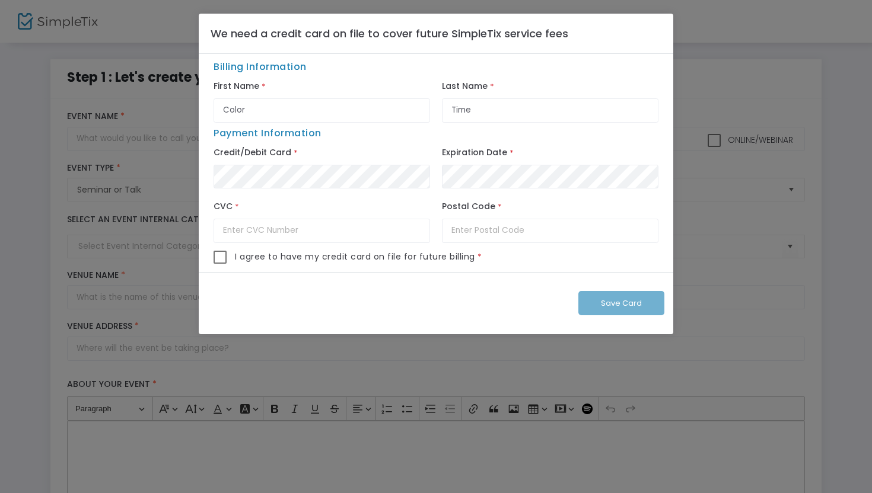
click at [30, 193] on ngb-modal-window "We need a credit card on file to cover future SimpleTix service fees Billing In…" at bounding box center [436, 246] width 872 height 493
click at [87, 134] on ngb-modal-window "We need a credit card on file to cover future SimpleTix service fees Billing In…" at bounding box center [436, 246] width 872 height 493
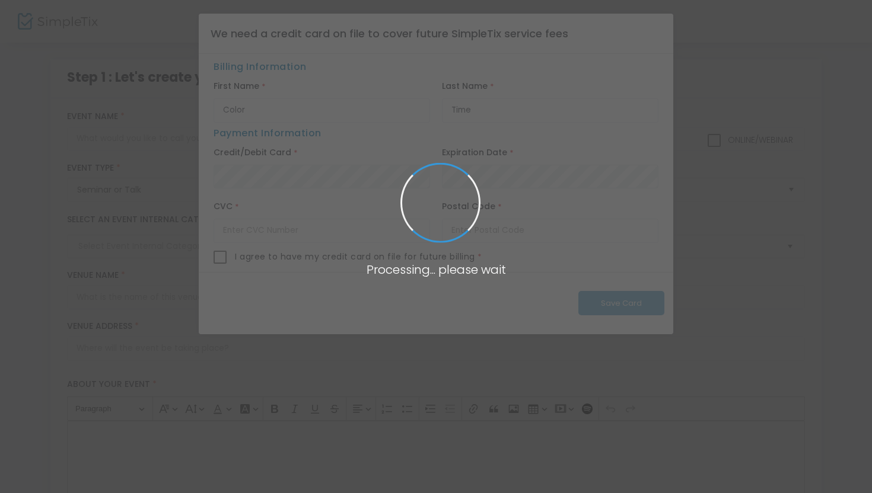
click at [145, 171] on span at bounding box center [436, 246] width 872 height 493
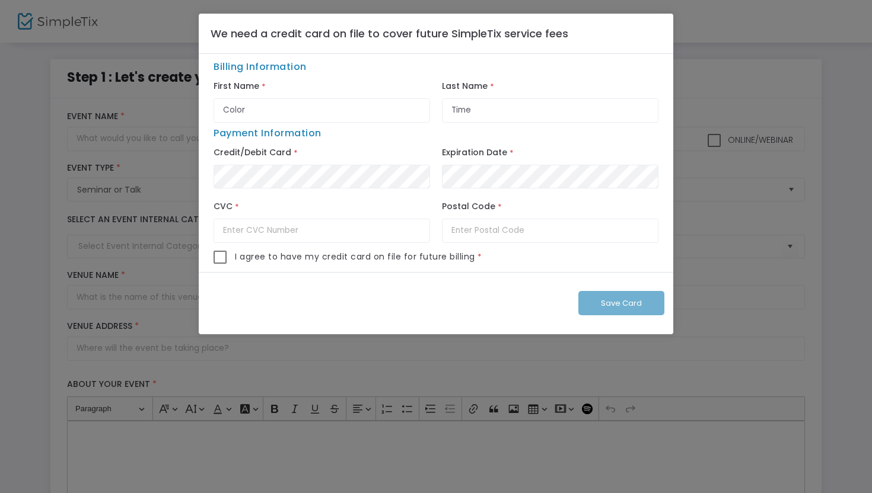
click at [145, 172] on ngb-modal-window "We need a credit card on file to cover future SimpleTix service fees Billing In…" at bounding box center [436, 246] width 872 height 493
click at [256, 348] on ngb-modal-window "We need a credit card on file to cover future SimpleTix service fees Billing In…" at bounding box center [436, 246] width 872 height 493
click at [213, 377] on ngb-modal-window "We need a credit card on file to cover future SimpleTix service fees Billing In…" at bounding box center [436, 246] width 872 height 493
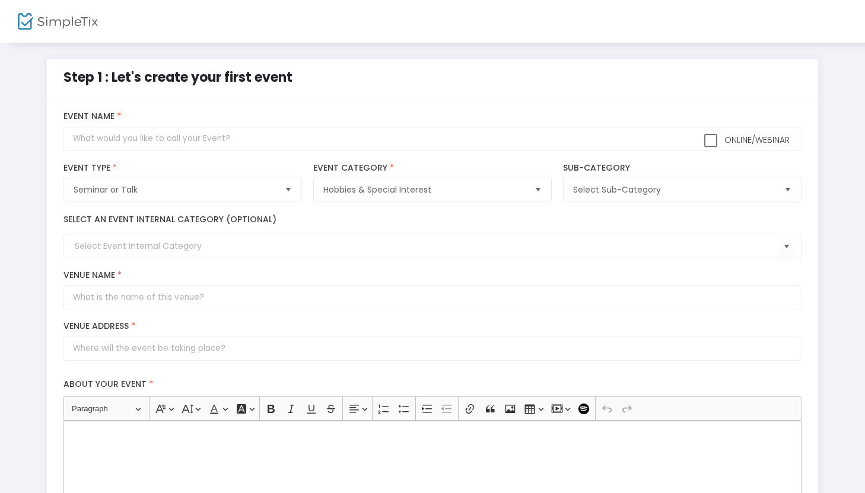
click at [59, 26] on img at bounding box center [58, 21] width 80 height 17
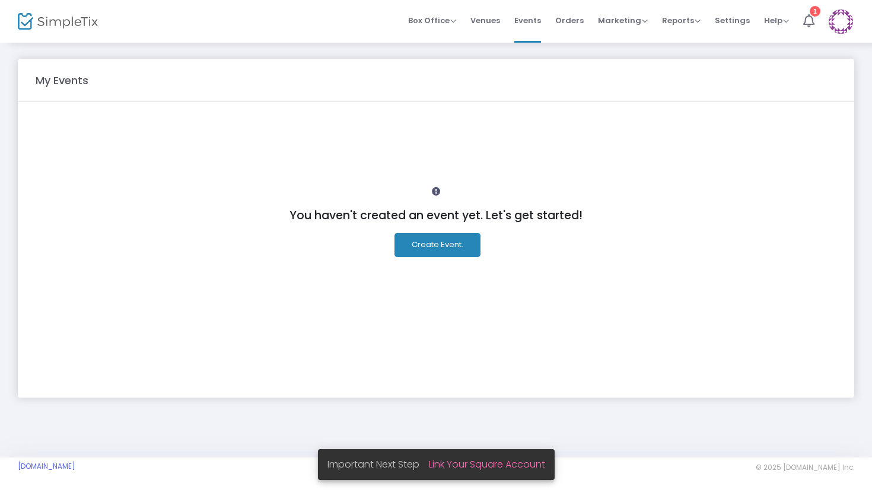
click at [451, 244] on button "Create Event." at bounding box center [437, 245] width 86 height 24
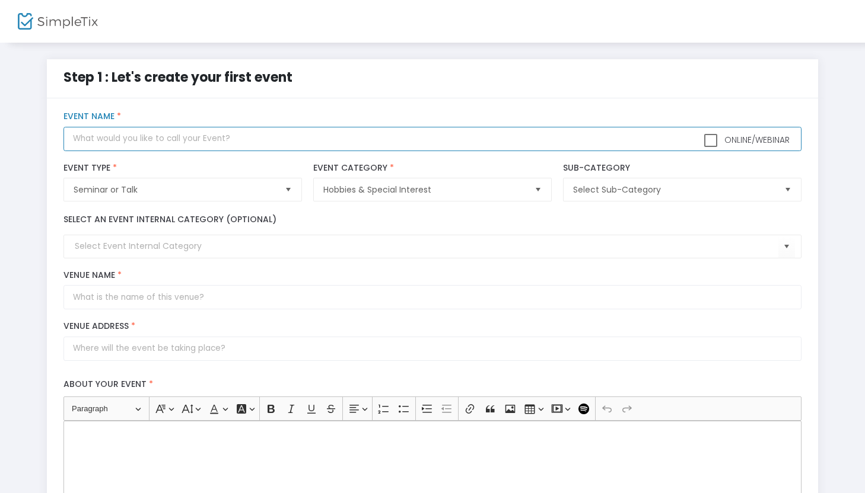
click at [181, 132] on input "text" at bounding box center [431, 139] width 737 height 24
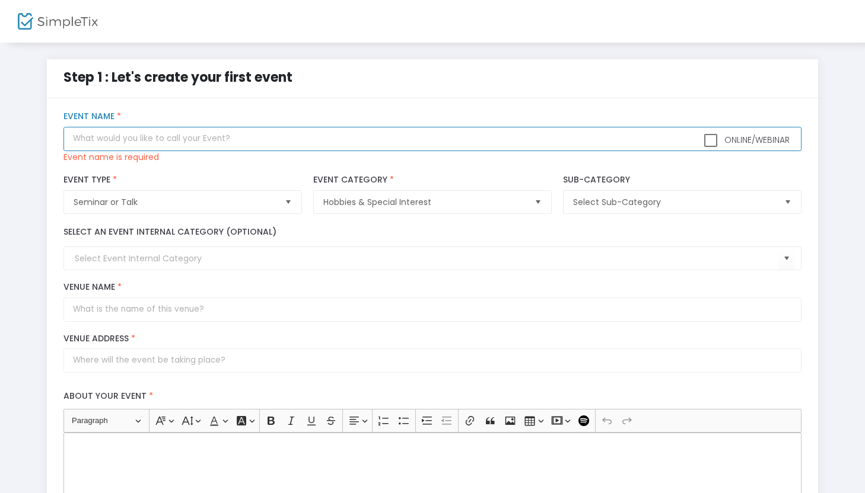
click at [212, 141] on input "text" at bounding box center [431, 139] width 737 height 24
paste input "2-hour Painting Session"
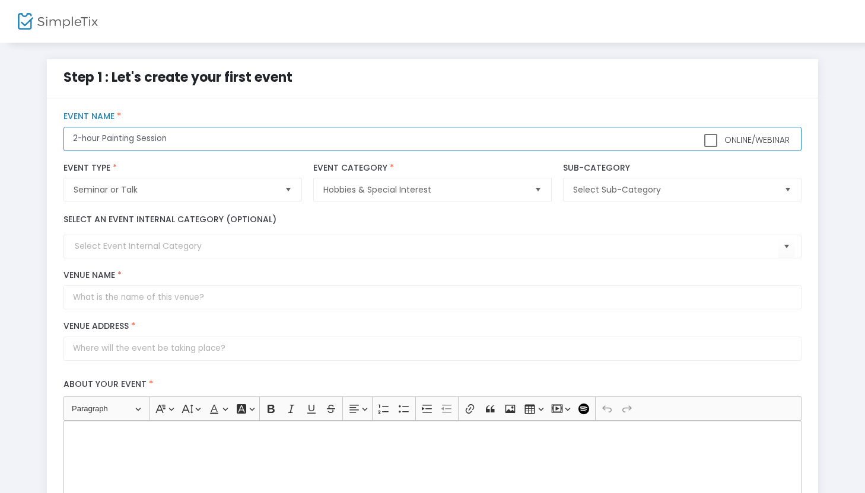
type input "2-hour Painting Session"
click at [200, 189] on span "Seminar or Talk" at bounding box center [174, 190] width 201 height 12
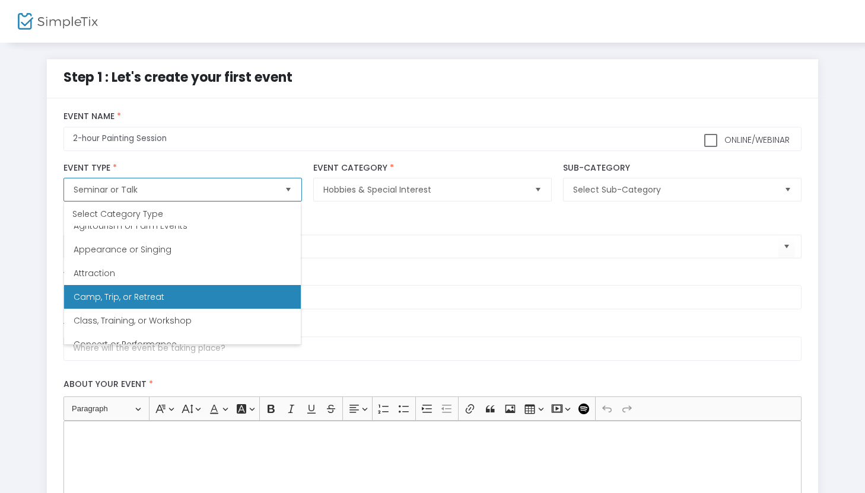
scroll to position [15, 0]
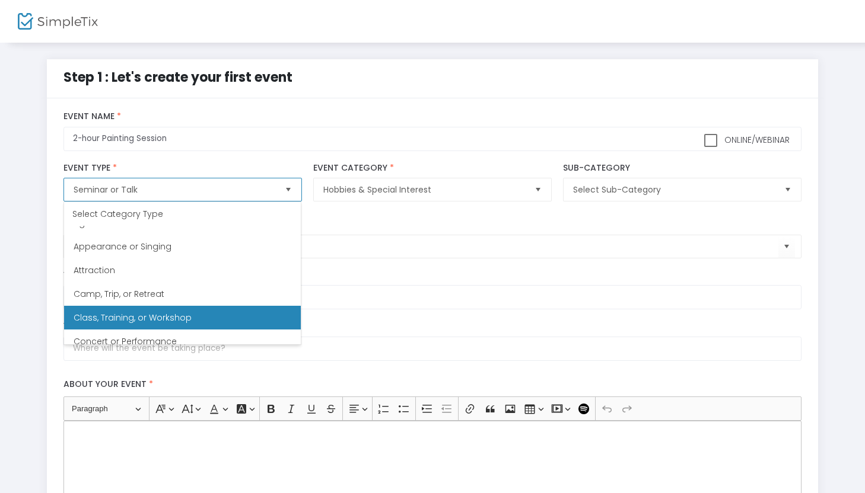
click at [203, 316] on Workshop "Class, Training, or Workshop" at bounding box center [182, 318] width 237 height 24
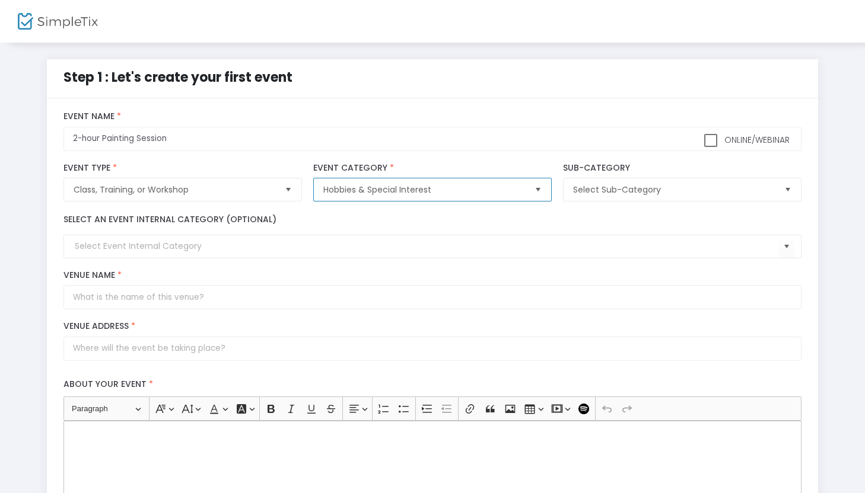
click at [447, 200] on span "Hobbies & Special Interest" at bounding box center [424, 190] width 211 height 23
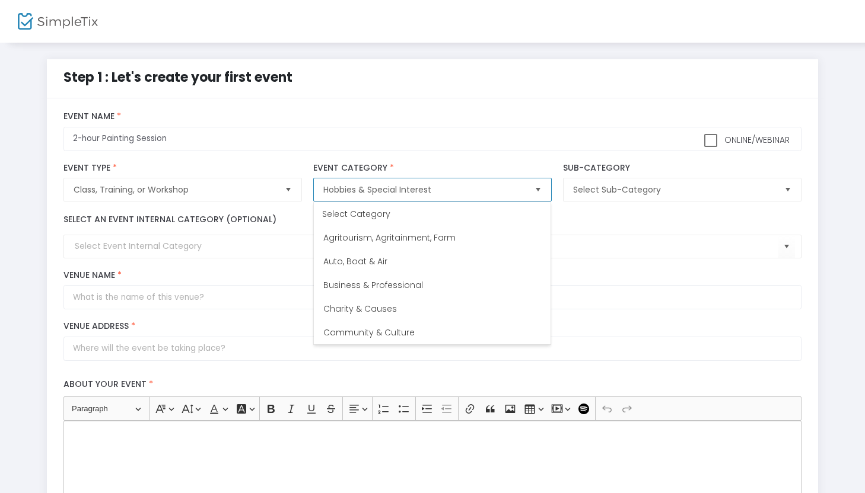
scroll to position [190, 0]
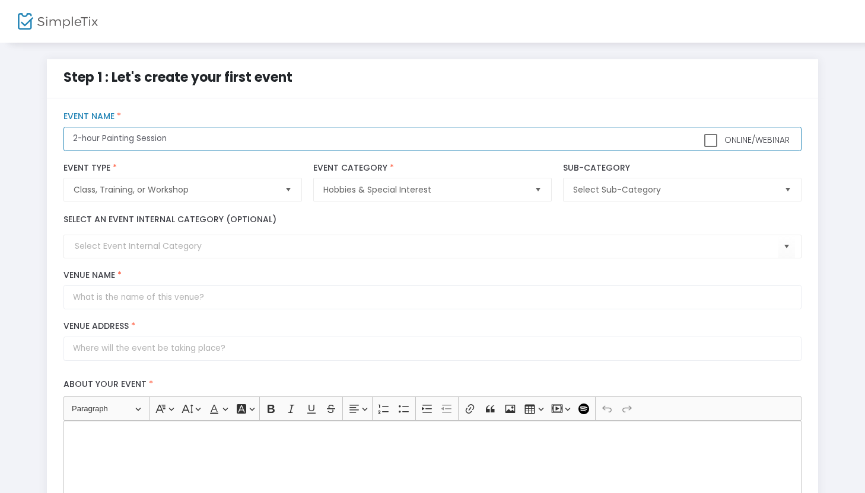
click at [432, 148] on input "2-hour Painting Session" at bounding box center [431, 139] width 737 height 24
click at [620, 196] on span "Select Sub-Category" at bounding box center [673, 190] width 211 height 23
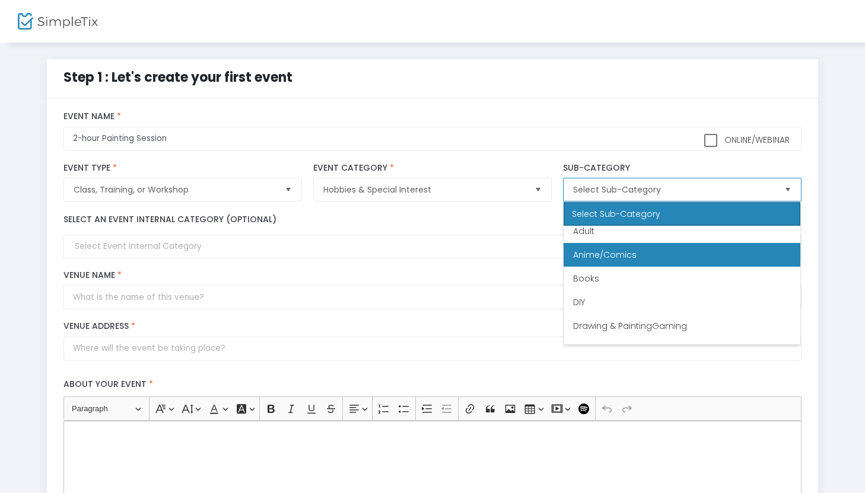
scroll to position [8, 0]
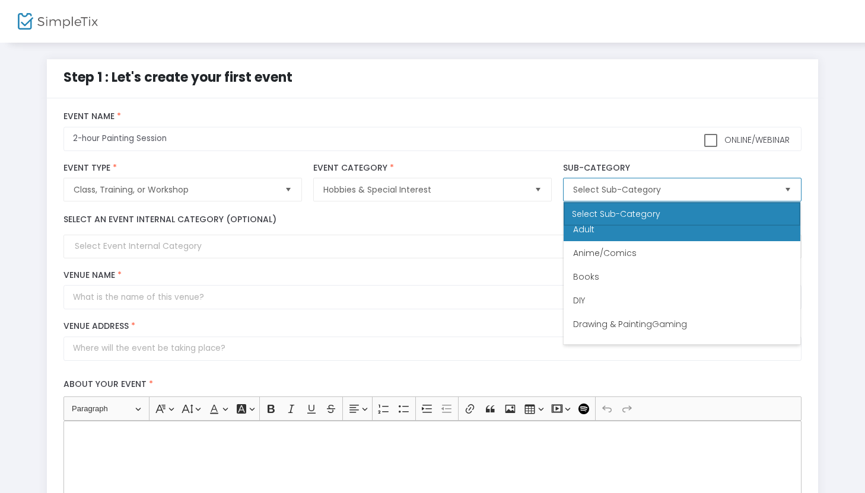
click at [612, 237] on li "Adult" at bounding box center [681, 230] width 237 height 24
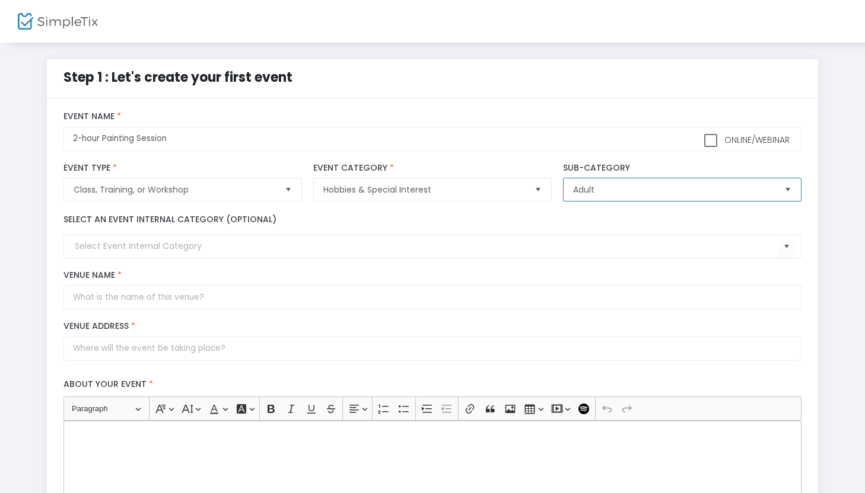
click at [601, 199] on span "Adult" at bounding box center [673, 190] width 211 height 23
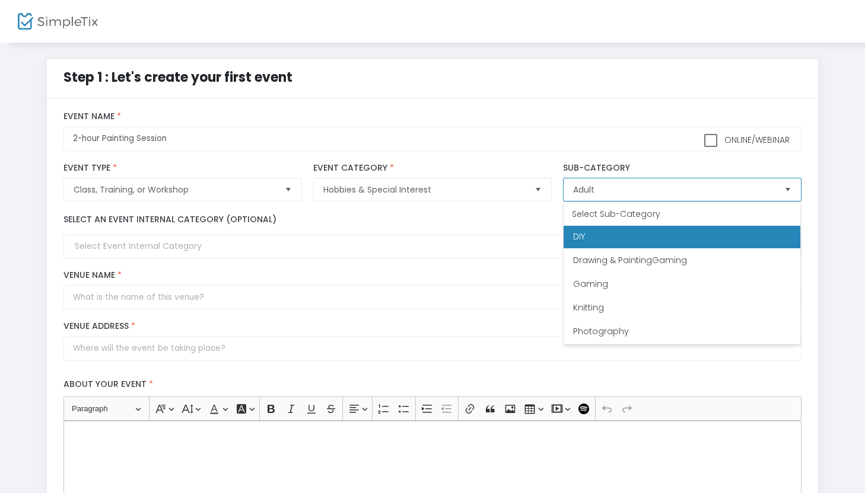
scroll to position [72, 0]
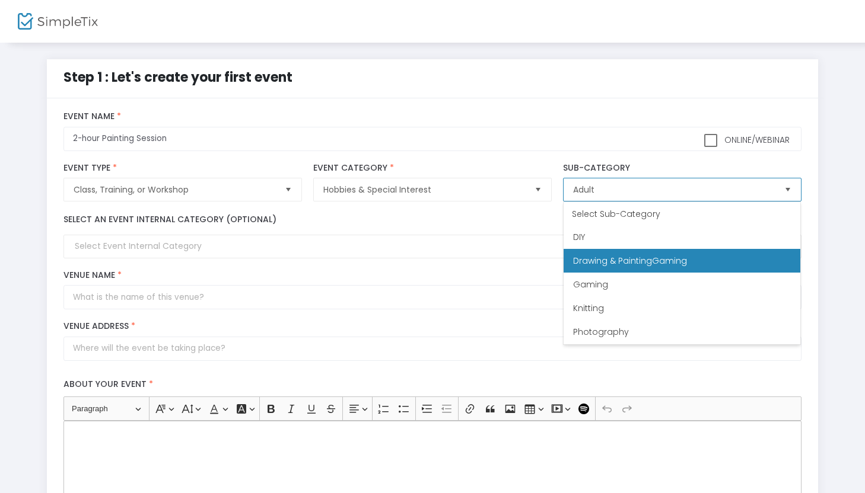
click at [613, 257] on span "Drawing & PaintingGaming" at bounding box center [630, 261] width 114 height 12
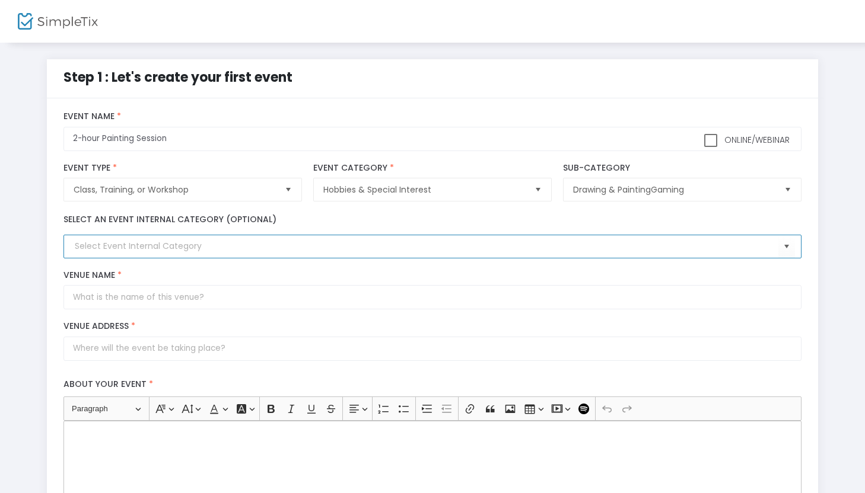
click at [578, 250] on input at bounding box center [426, 246] width 703 height 12
click at [470, 252] on input at bounding box center [426, 246] width 703 height 12
click at [788, 245] on span "Select" at bounding box center [786, 247] width 20 height 20
click at [603, 208] on div "Select an event internal category (optional)" at bounding box center [432, 236] width 749 height 57
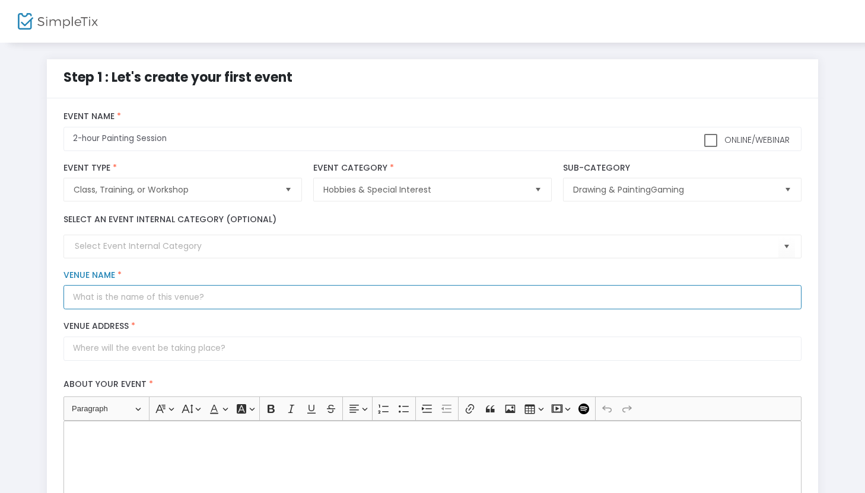
click at [198, 290] on input "Venue Name *" at bounding box center [431, 297] width 737 height 24
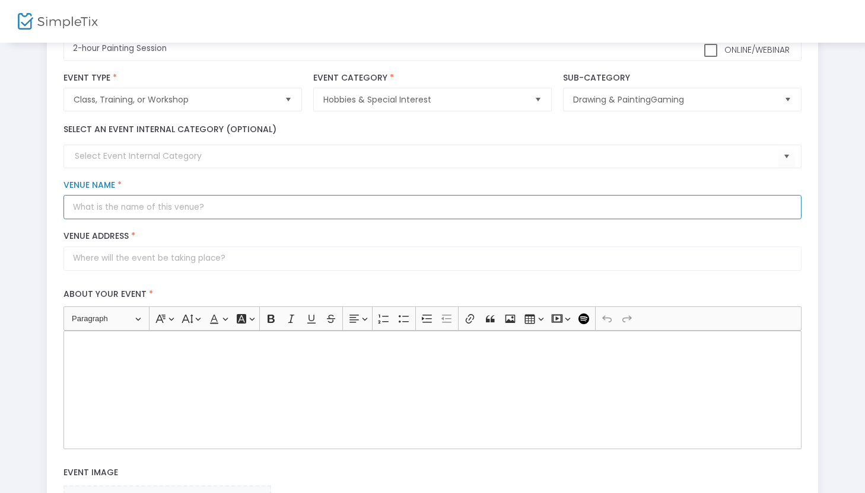
scroll to position [91, 0]
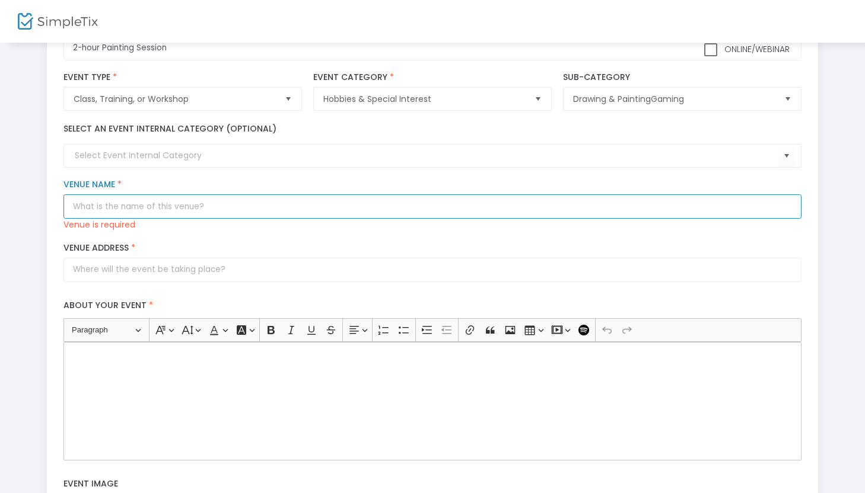
paste input "Color Time – Main Studio"
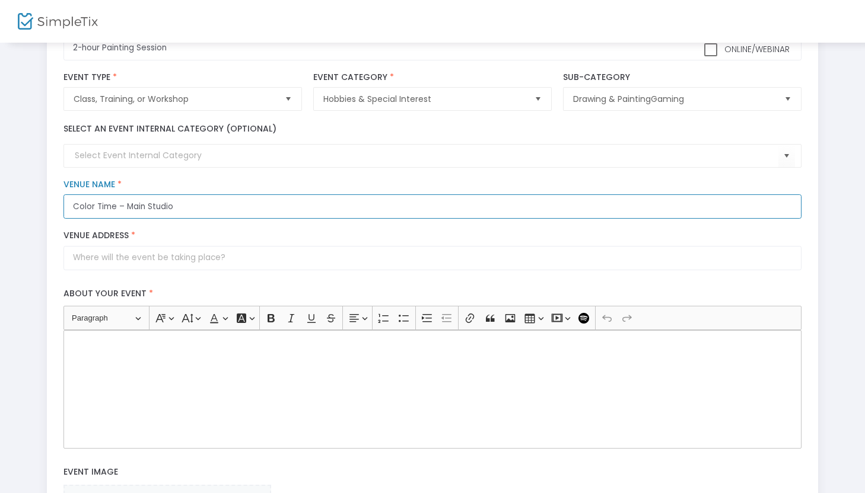
type input "Color Time – Main Studio"
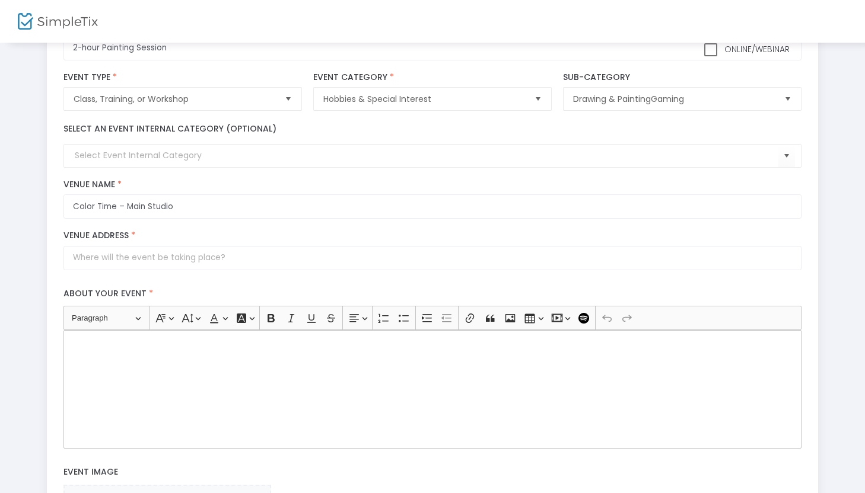
click at [139, 277] on div "About your event * Heading Paragraph Paragraph Heading 1 Heading 2 Heading 3 Fo…" at bounding box center [432, 365] width 749 height 179
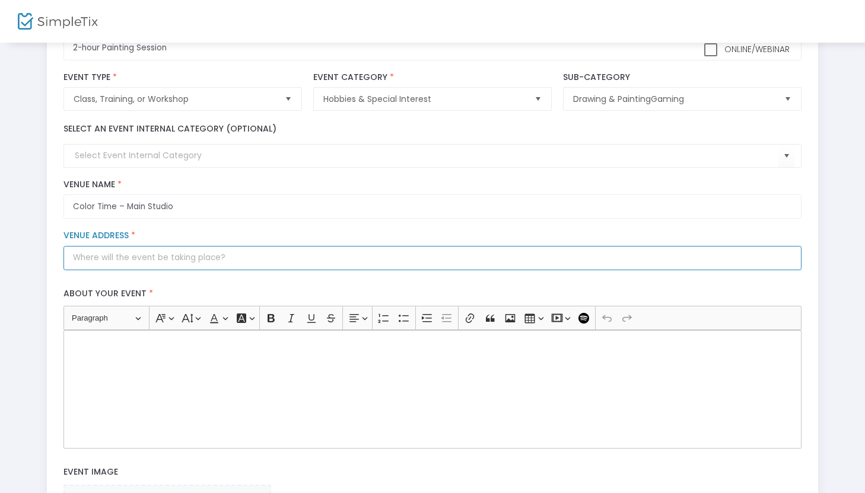
click at [132, 254] on input "Venue Address *" at bounding box center [431, 258] width 737 height 24
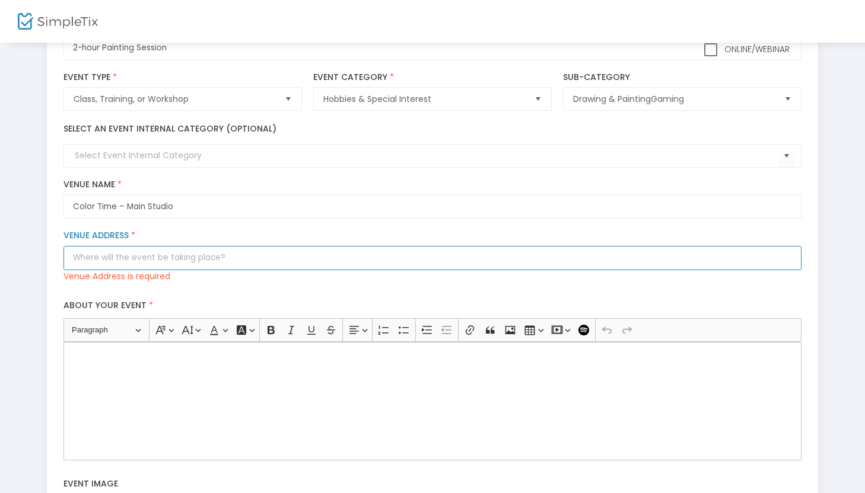
paste input "17100 Collins Ave #206 Sunny Isles Beach, FL 33160"
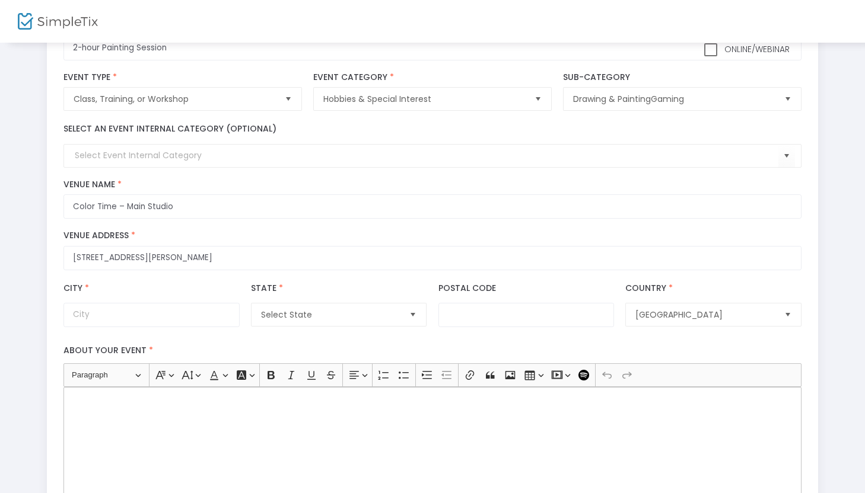
scroll to position [0, 0]
type input "17100 Collins Avenue"
type input "Sunny Isles Beach"
type input "33160"
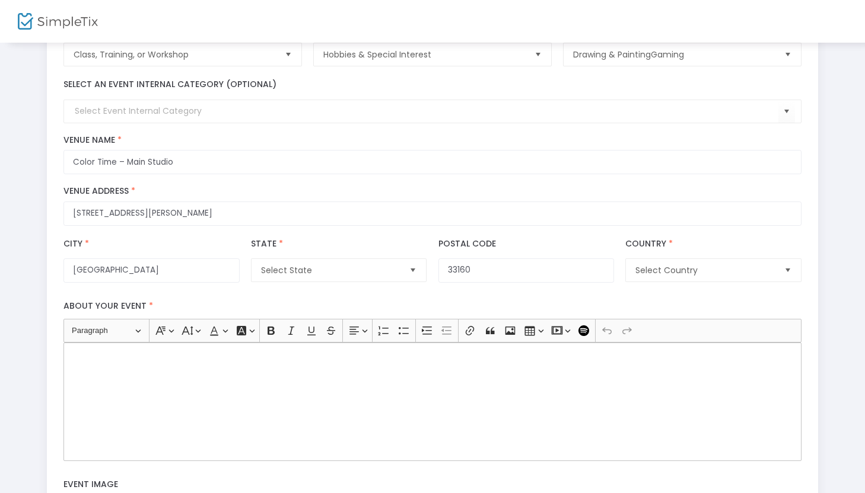
scroll to position [196, 0]
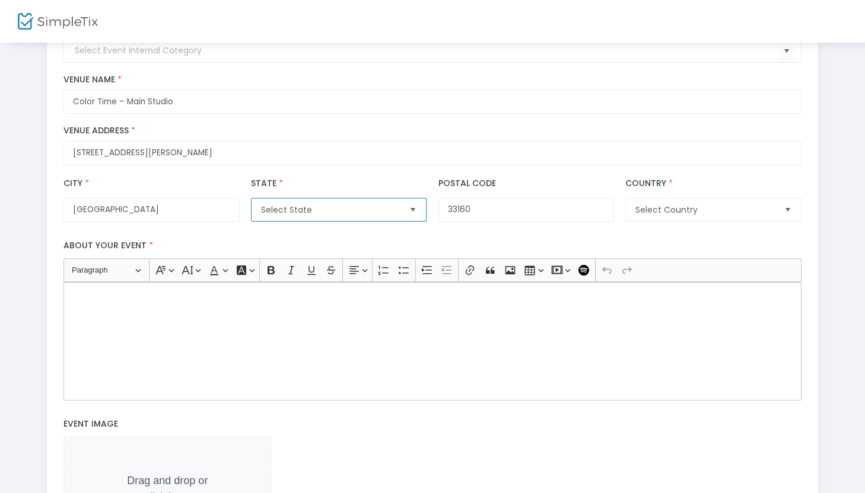
click at [313, 209] on span "Select State" at bounding box center [330, 210] width 139 height 12
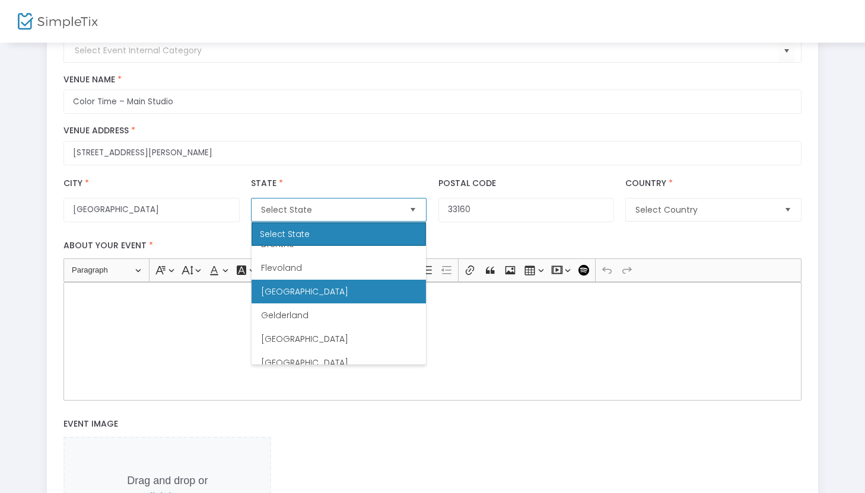
scroll to position [0, 0]
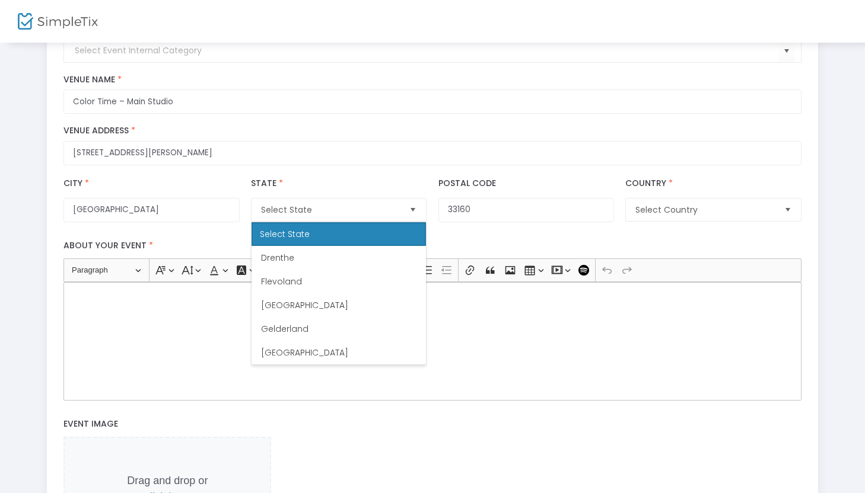
click at [245, 173] on div "City * Sunny Isles Beach City Name is required State * Select State State Name …" at bounding box center [432, 199] width 749 height 57
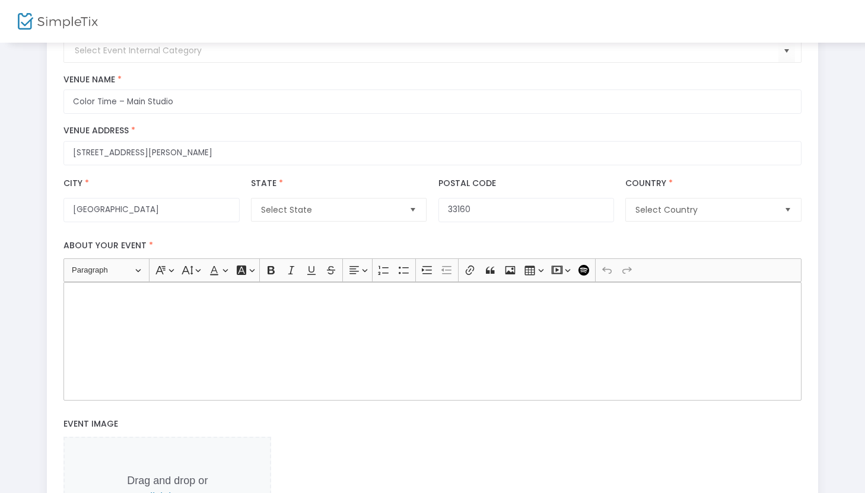
scroll to position [347, 0]
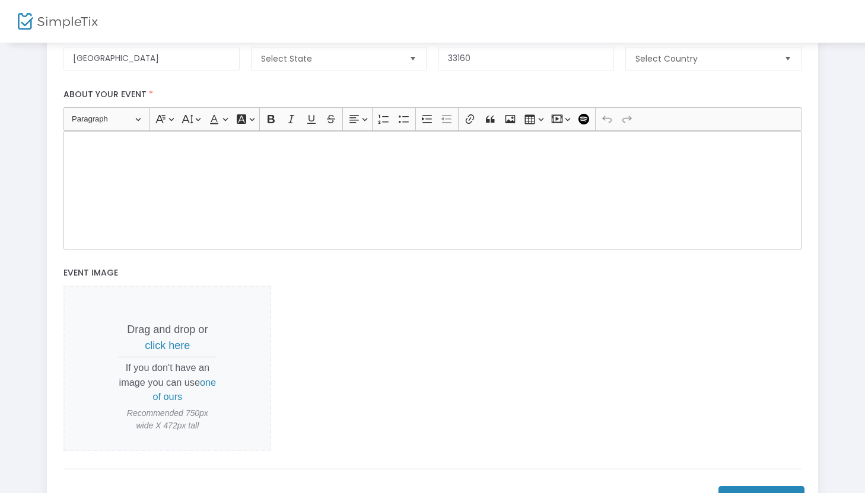
click at [646, 72] on div "City * Sunny Isles Beach City Name is required State * Select State State Name …" at bounding box center [432, 48] width 749 height 57
click at [646, 69] on span "Select Country" at bounding box center [704, 58] width 148 height 23
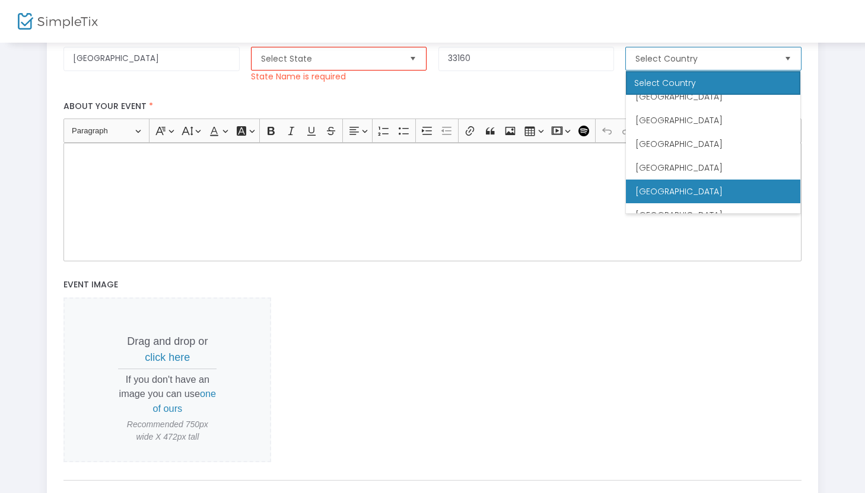
scroll to position [5499, 0]
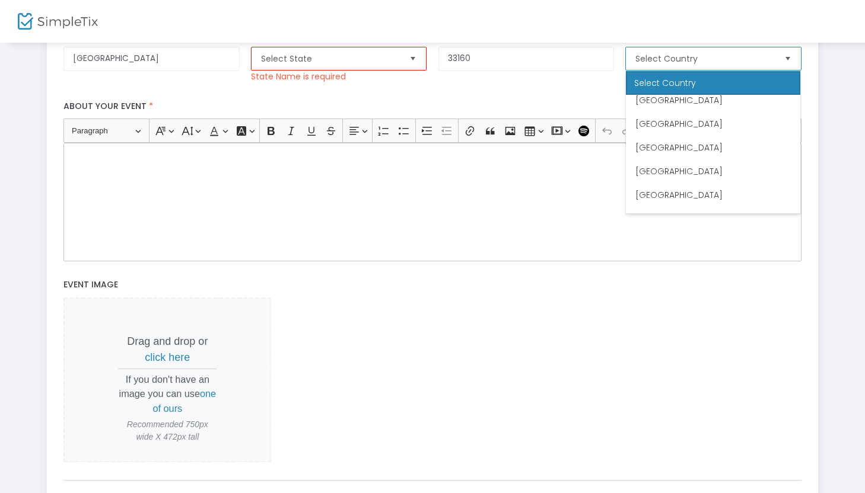
click at [671, 237] on span "United States" at bounding box center [678, 243] width 87 height 12
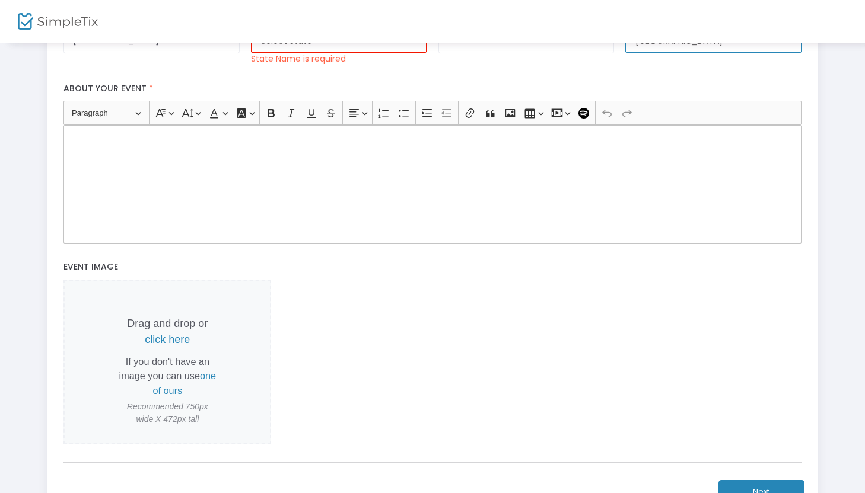
scroll to position [356, 0]
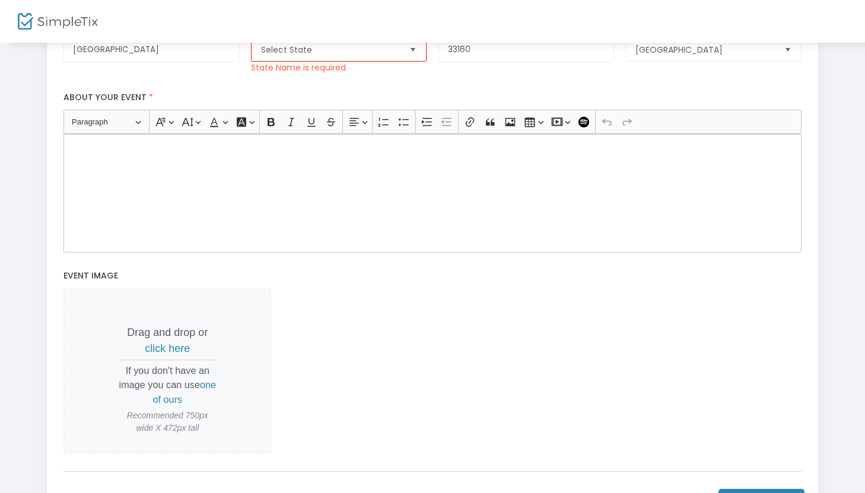
click at [369, 166] on div "Rich Text Editor, main" at bounding box center [431, 193] width 737 height 119
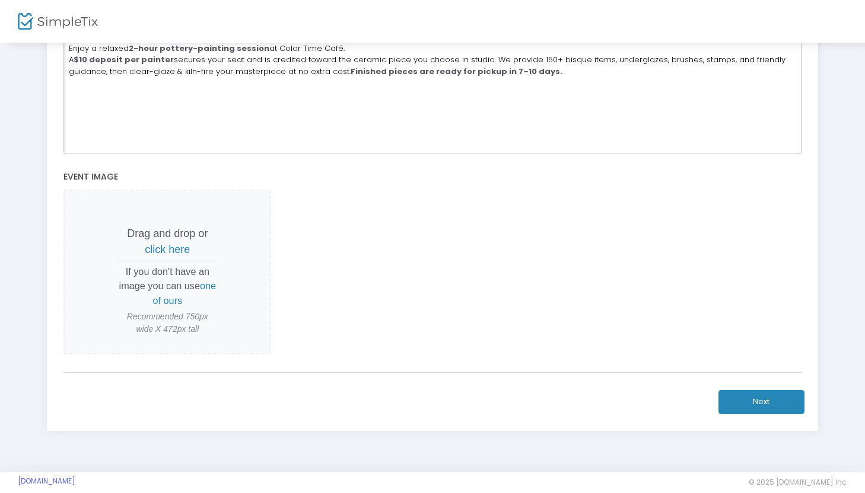
scroll to position [470, 0]
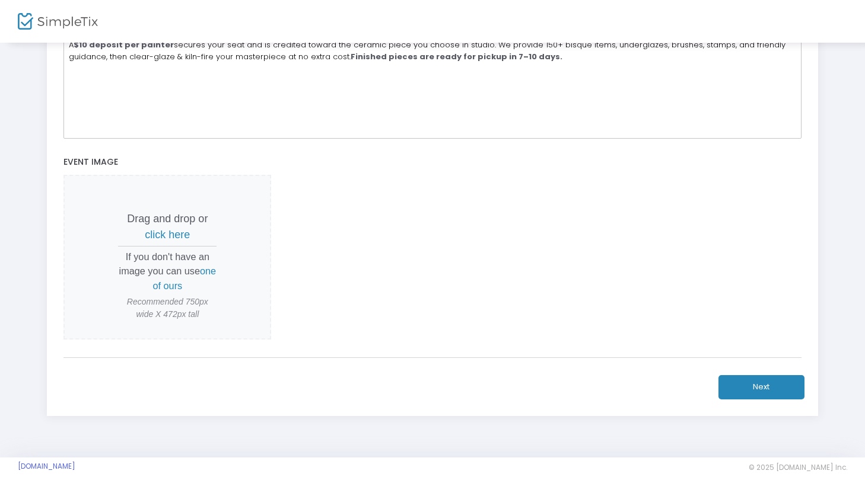
click at [176, 232] on span "click here" at bounding box center [167, 235] width 45 height 12
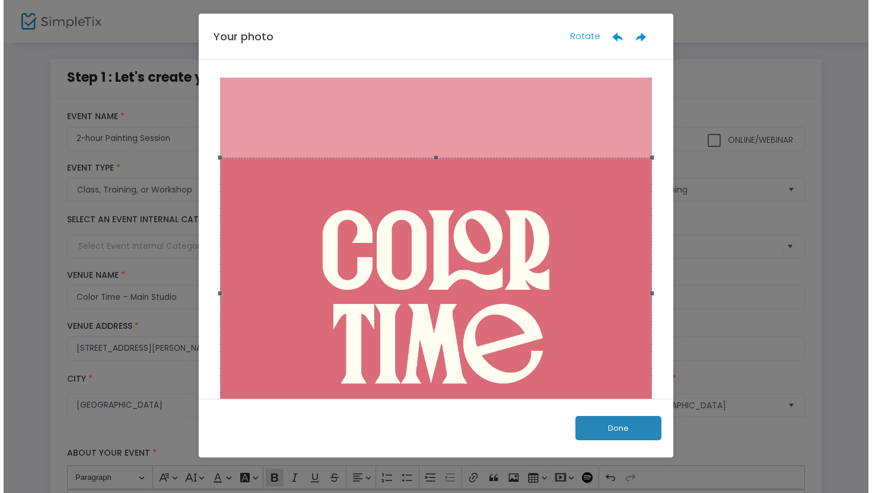
scroll to position [0, 0]
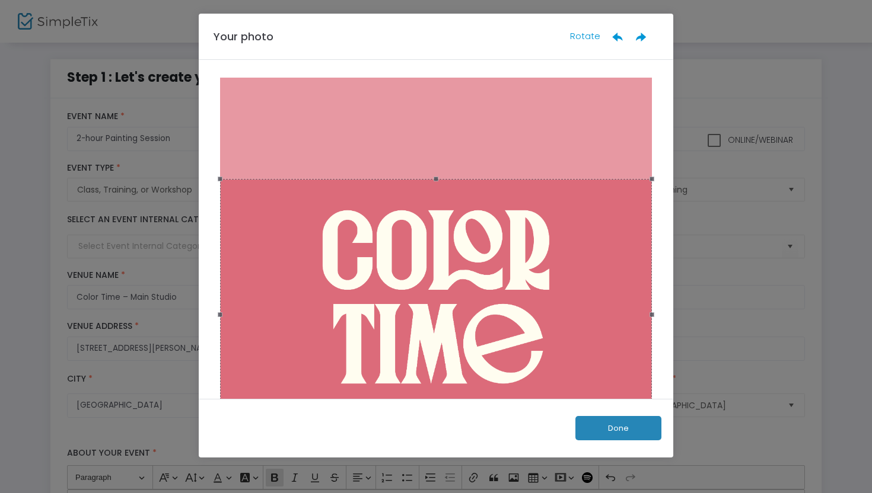
drag, startPoint x: 577, startPoint y: 305, endPoint x: 580, endPoint y: 328, distance: 22.8
click at [581, 328] on div at bounding box center [436, 315] width 432 height 272
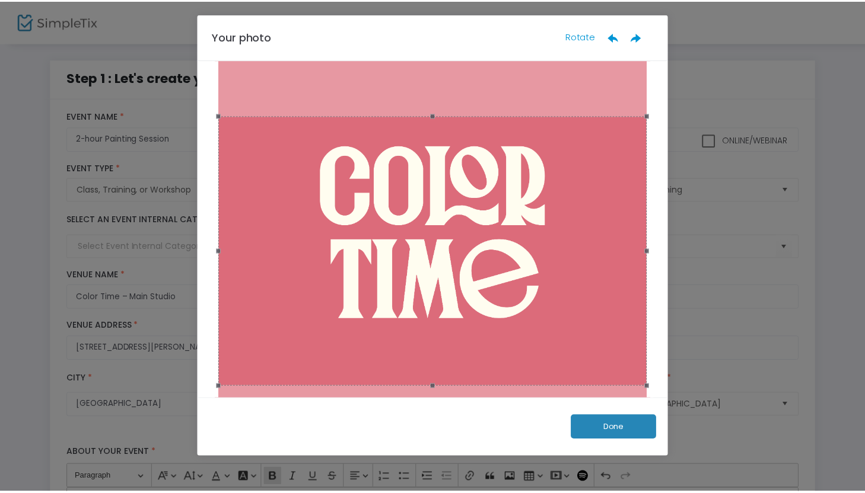
scroll to position [67, 0]
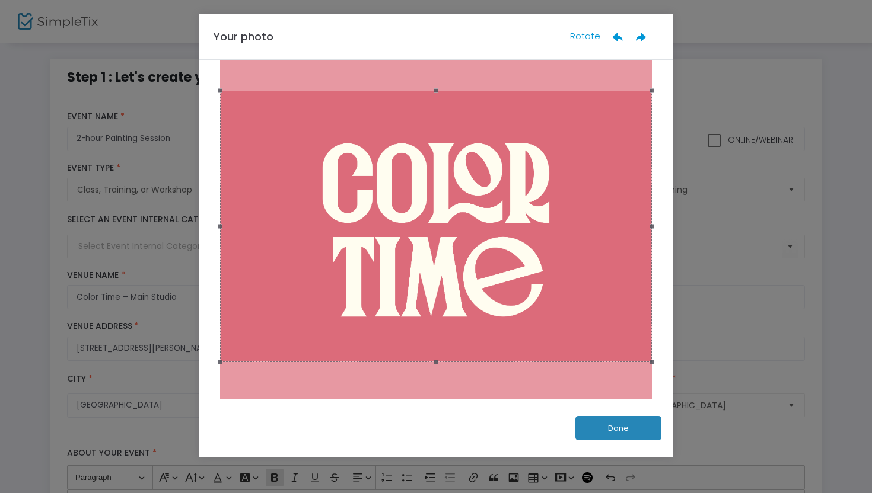
drag, startPoint x: 580, startPoint y: 328, endPoint x: 581, endPoint y: 305, distance: 22.5
click at [581, 305] on div at bounding box center [436, 227] width 432 height 272
click at [611, 412] on div "Done" at bounding box center [436, 428] width 474 height 59
click at [611, 435] on button "Done" at bounding box center [618, 428] width 86 height 24
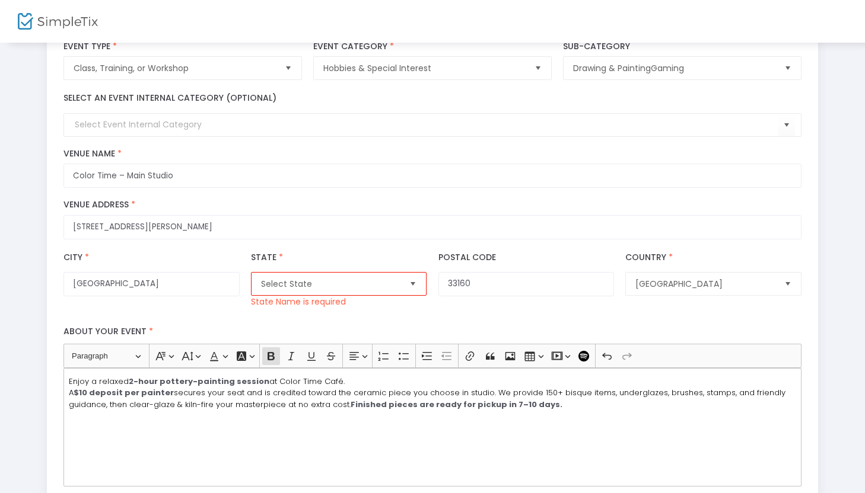
scroll to position [435, 0]
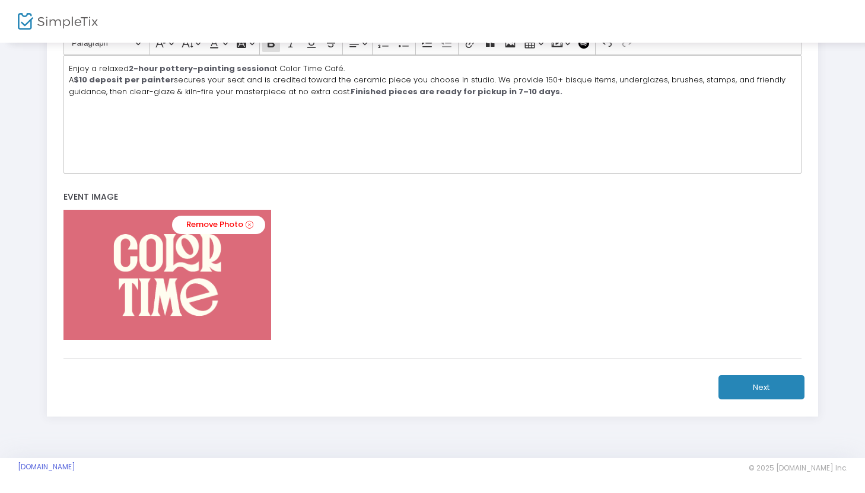
click at [753, 392] on button "Next" at bounding box center [761, 387] width 86 height 24
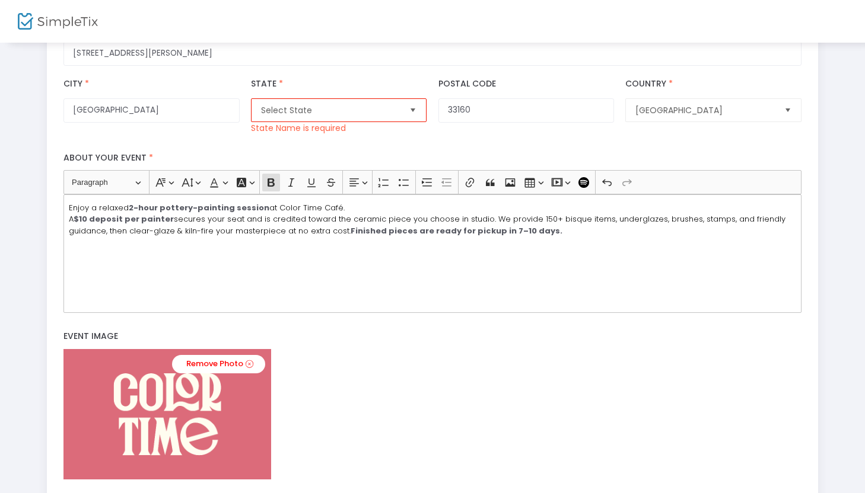
scroll to position [85, 0]
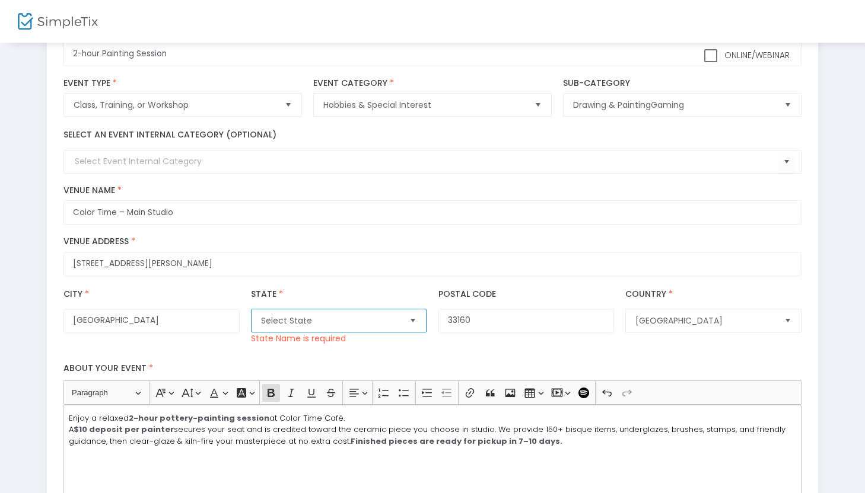
click at [379, 316] on span "Select State" at bounding box center [330, 321] width 139 height 12
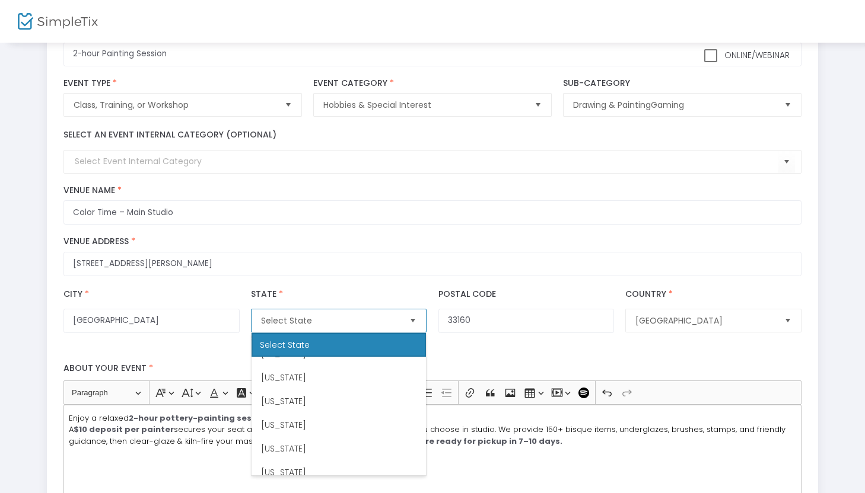
scroll to position [193, 0]
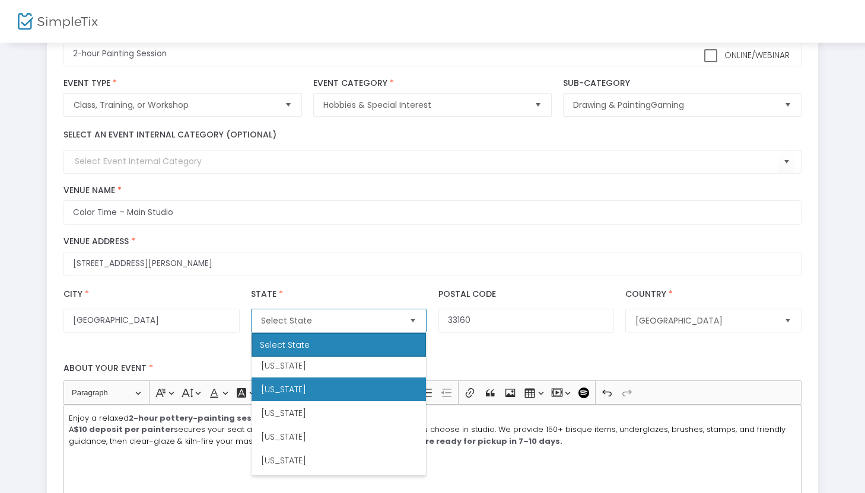
click at [376, 391] on li "Florida" at bounding box center [338, 390] width 174 height 24
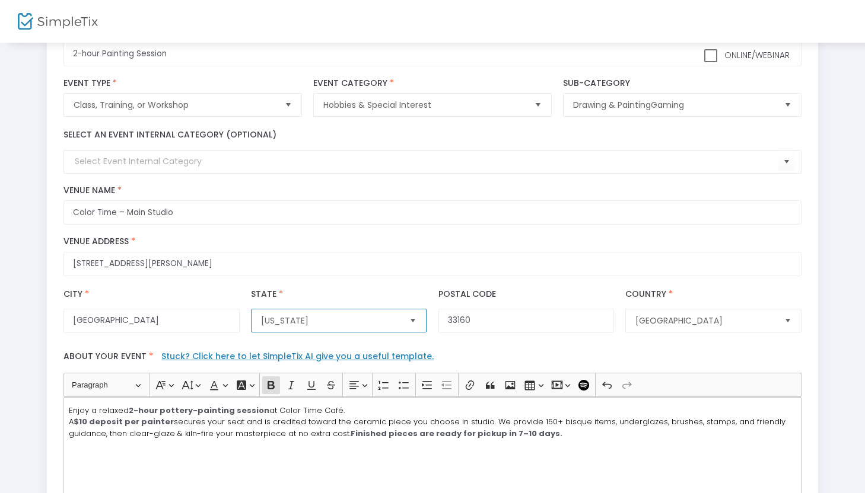
scroll to position [428, 0]
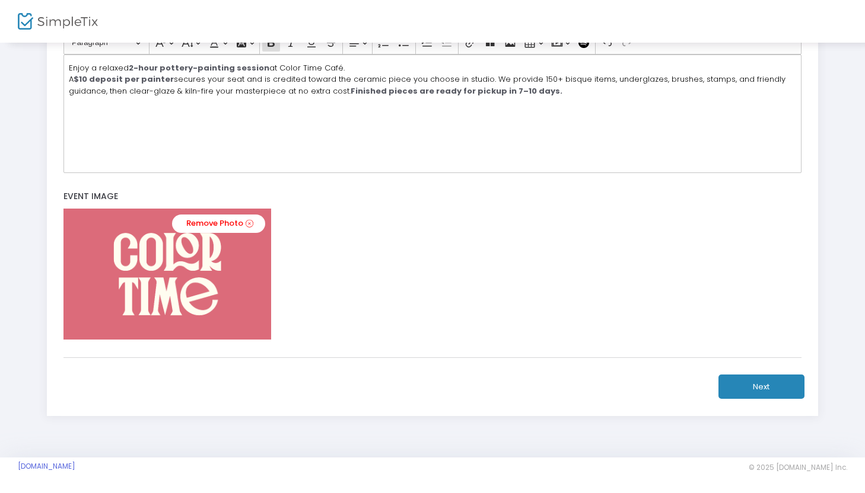
click at [768, 402] on div "title : 2-hour Painting Session Valid : true Required : false venueId : Valid :…" at bounding box center [433, 44] width 772 height 746
click at [761, 387] on button "Next" at bounding box center [761, 387] width 86 height 24
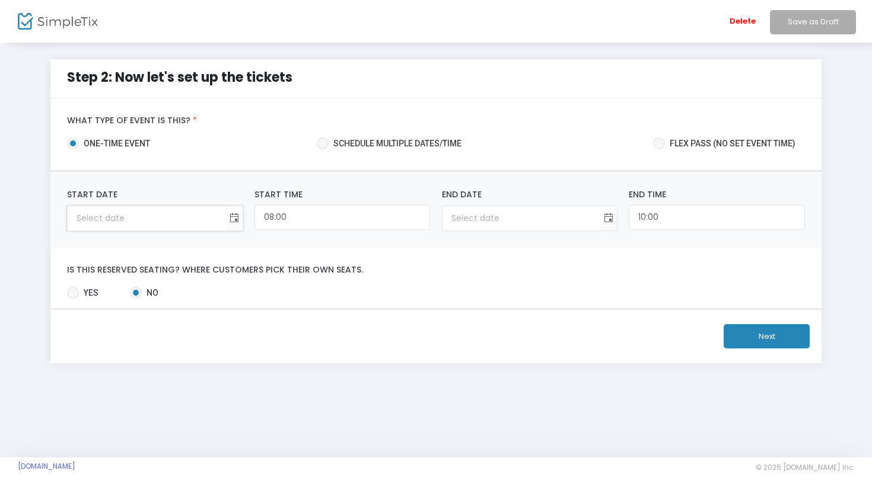
type input "dag-maand-jaar"
click at [168, 214] on input "dag-maand-jaar" at bounding box center [147, 218] width 158 height 24
click at [240, 221] on span "Toggle calendar" at bounding box center [234, 219] width 20 height 20
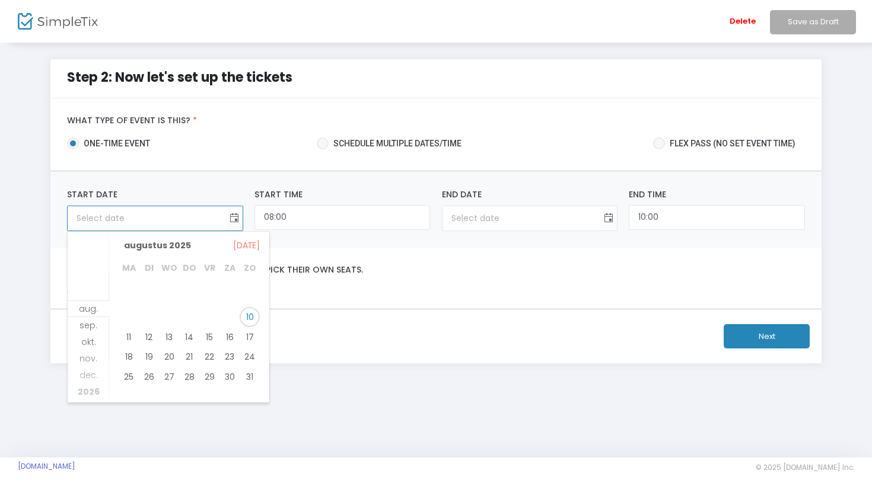
click at [129, 333] on span "11" at bounding box center [129, 337] width 20 height 20
type input "11-08-2025"
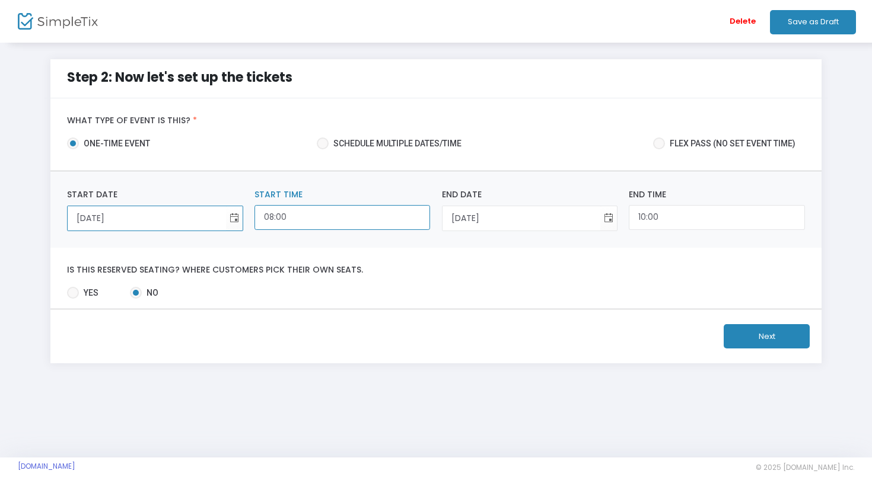
click at [304, 227] on input "08:00" at bounding box center [342, 218] width 176 height 26
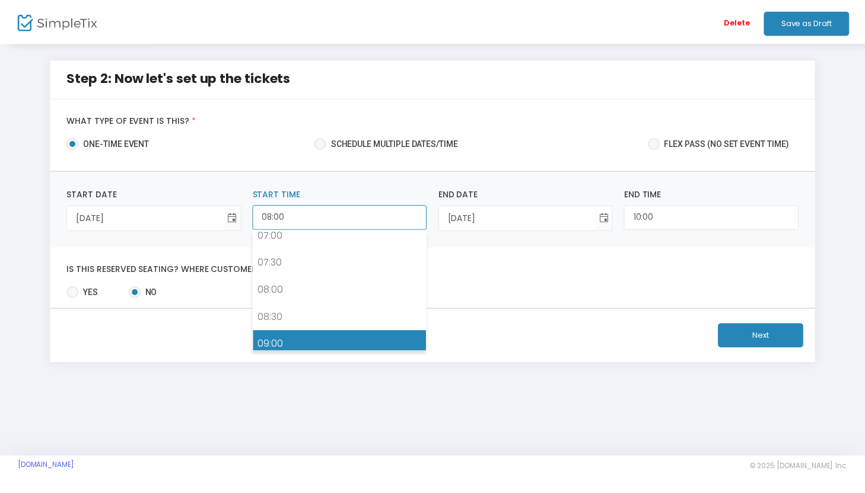
scroll to position [402, 0]
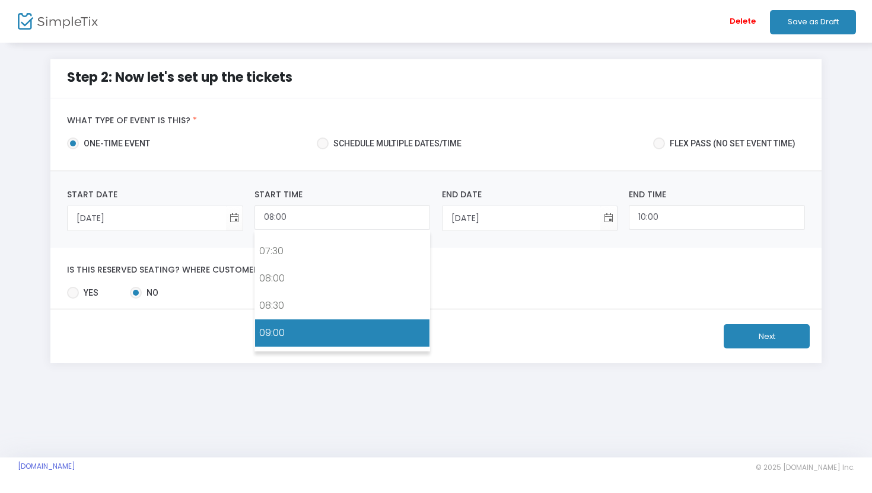
click at [282, 336] on link "09:00" at bounding box center [342, 333] width 174 height 27
type input "09:00"
type input "11:00"
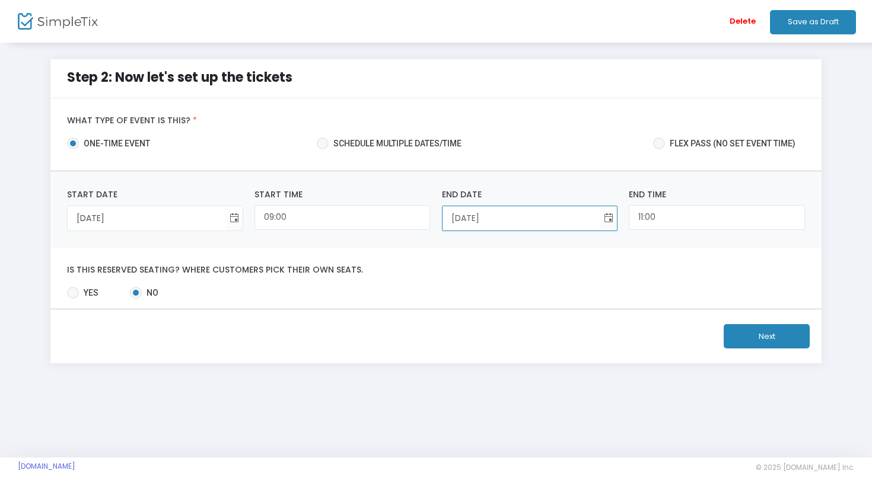
click at [521, 227] on input "11-08-2025" at bounding box center [521, 218] width 158 height 24
click at [613, 254] on div "Is this reserved seating? Where customers pick their own seats. Yes No Required." at bounding box center [436, 278] width 772 height 61
click at [84, 292] on span "Yes" at bounding box center [89, 293] width 20 height 12
click at [73, 299] on input "Yes" at bounding box center [72, 299] width 1 height 1
radio input "true"
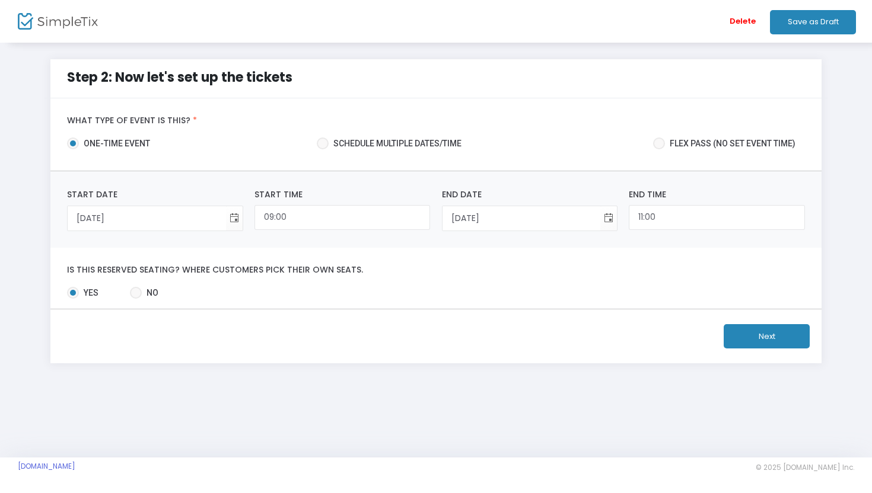
click at [779, 333] on button "Next" at bounding box center [767, 336] width 86 height 24
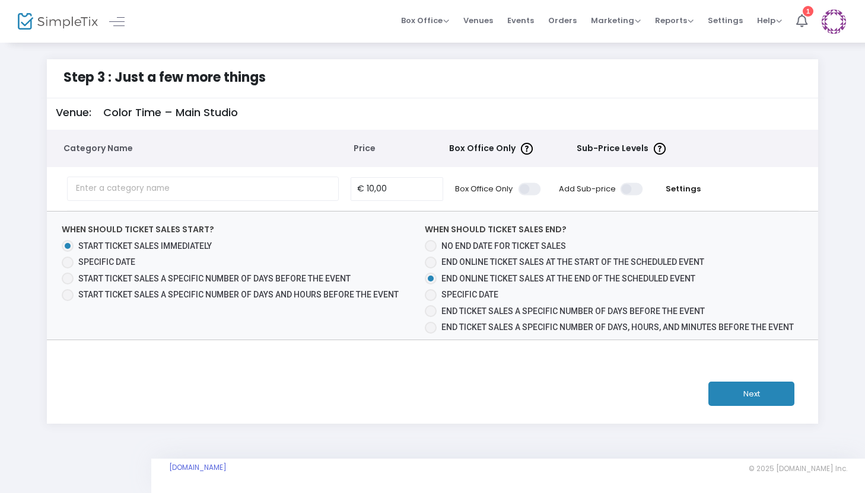
click at [241, 290] on span "Start ticket sales a specific number of days and hours before the event" at bounding box center [238, 294] width 320 height 9
click at [68, 301] on input "Start ticket sales a specific number of days and hours before the event" at bounding box center [67, 301] width 1 height 1
radio input "true"
click at [106, 314] on input "0" at bounding box center [96, 313] width 34 height 23
click at [418, 193] on input "10" at bounding box center [396, 189] width 91 height 23
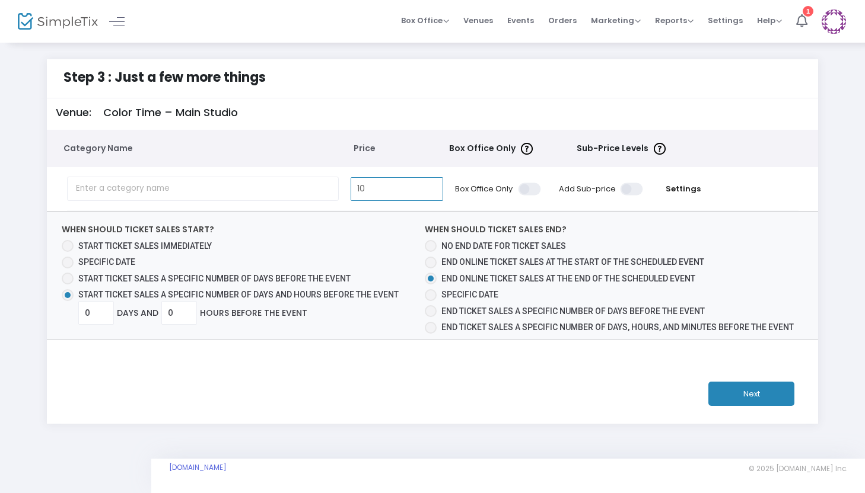
type input "€ 10,00"
click at [339, 186] on td at bounding box center [206, 188] width 278 height 43
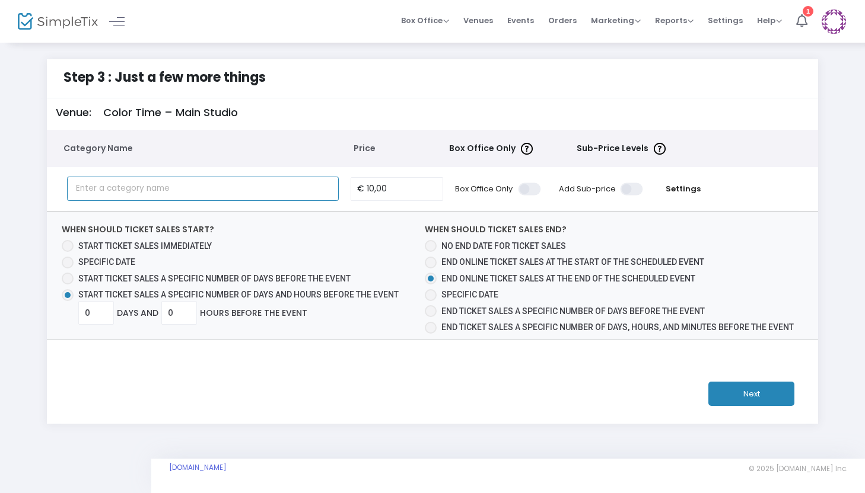
click at [269, 190] on input "text" at bounding box center [203, 189] width 272 height 24
drag, startPoint x: 103, startPoint y: 307, endPoint x: 154, endPoint y: 320, distance: 52.5
click at [154, 320] on div "0 Days And 0 Hours Before the event" at bounding box center [243, 313] width 330 height 24
click at [251, 351] on div "Step 3 : Just a few more things Venue: Color Time – Main Studio Category Name P…" at bounding box center [433, 241] width 772 height 365
drag, startPoint x: 98, startPoint y: 310, endPoint x: 38, endPoint y: 310, distance: 60.5
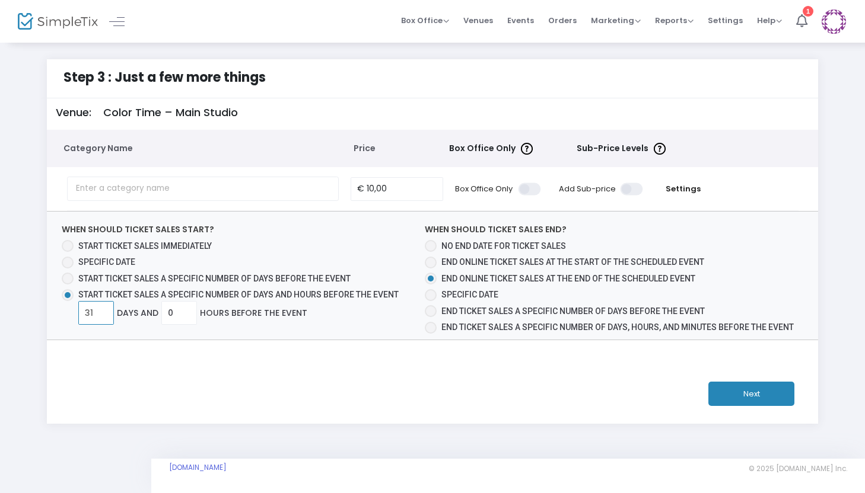
click at [38, 310] on div "Step 3 : Just a few more things Venue: Color Time – Main Studio Category Name P…" at bounding box center [432, 241] width 829 height 365
type input "31"
click at [192, 337] on span "When should ticket sales start? Start ticket sales immediately Specific Date St…" at bounding box center [433, 276] width 772 height 128
click at [740, 405] on button "Next" at bounding box center [751, 394] width 86 height 24
click at [268, 181] on input "text" at bounding box center [203, 189] width 272 height 24
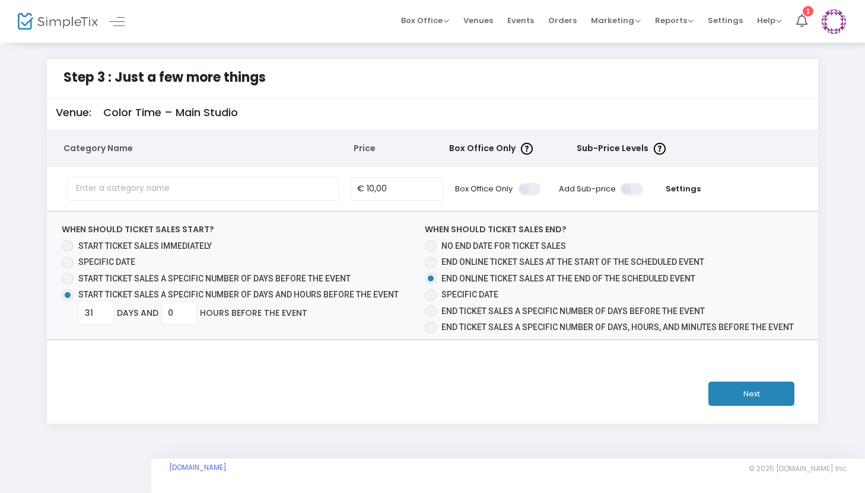
click at [732, 399] on button "Next" at bounding box center [751, 394] width 86 height 24
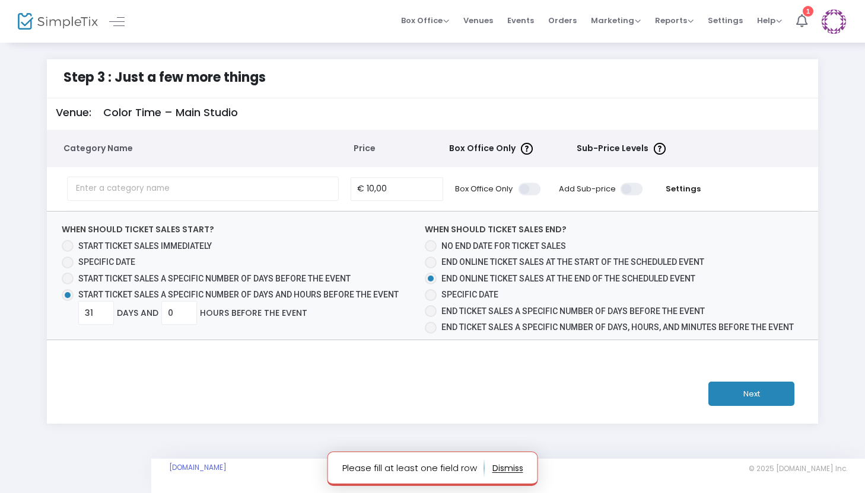
click at [506, 468] on button "button" at bounding box center [507, 468] width 31 height 19
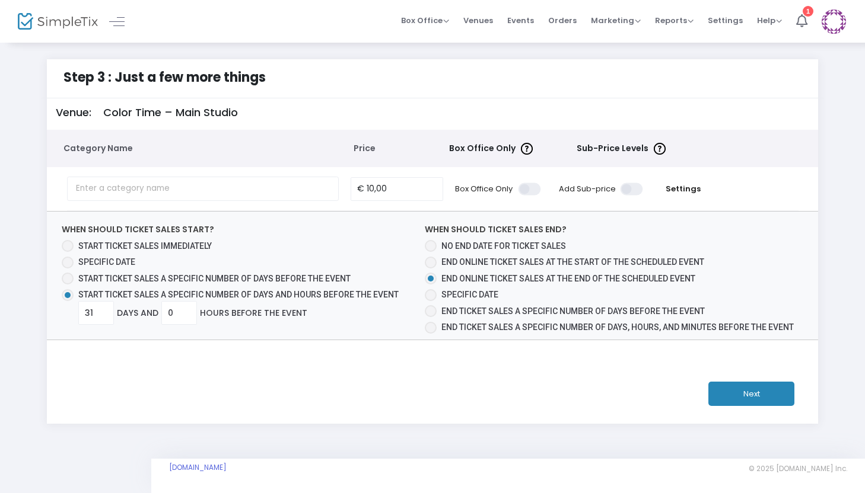
click at [731, 411] on div "Next" at bounding box center [432, 394] width 783 height 60
click at [731, 396] on button "Next" at bounding box center [751, 394] width 86 height 24
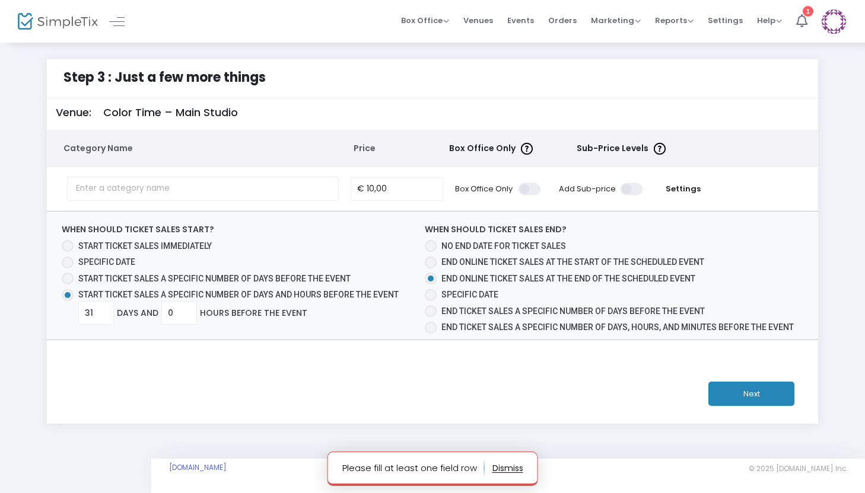
click at [434, 276] on span at bounding box center [431, 279] width 12 height 12
click at [431, 285] on input "End online ticket sales at the end of the scheduled event" at bounding box center [430, 285] width 1 height 1
click at [443, 296] on span "Specific Date" at bounding box center [469, 294] width 57 height 9
click at [431, 301] on input "Specific Date" at bounding box center [430, 301] width 1 height 1
radio input "true"
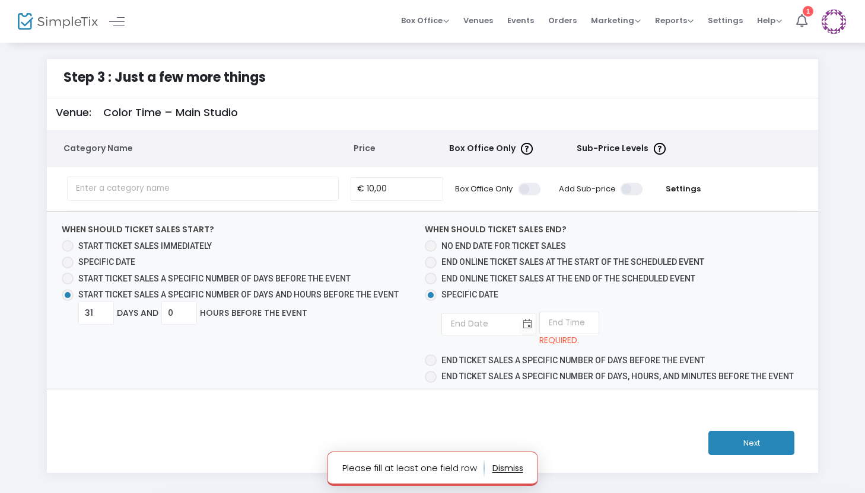
click at [431, 276] on span at bounding box center [431, 279] width 12 height 12
click at [431, 285] on input "End online ticket sales at the end of the scheduled event" at bounding box center [430, 285] width 1 height 1
radio input "true"
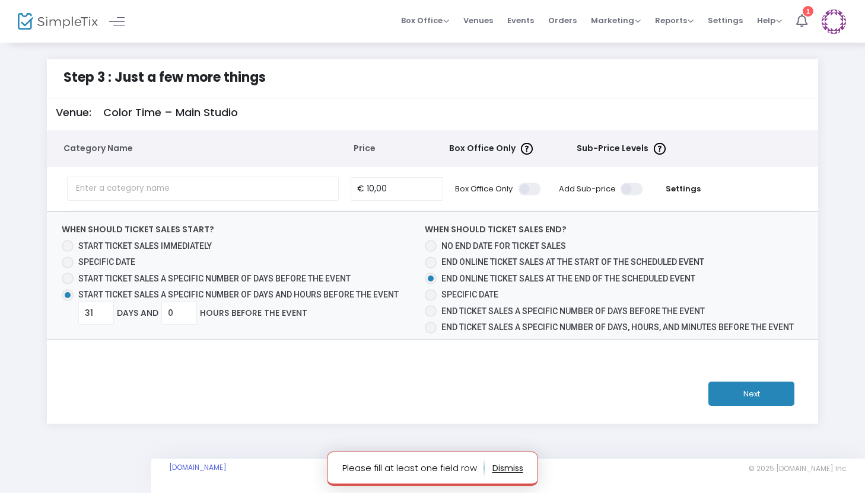
click at [750, 388] on button "Next" at bounding box center [751, 394] width 86 height 24
click at [208, 179] on input "text" at bounding box center [203, 189] width 272 height 24
click at [376, 198] on input "10" at bounding box center [396, 189] width 91 height 23
type input "€ 10,00"
click at [692, 184] on span "Settings" at bounding box center [683, 189] width 57 height 12
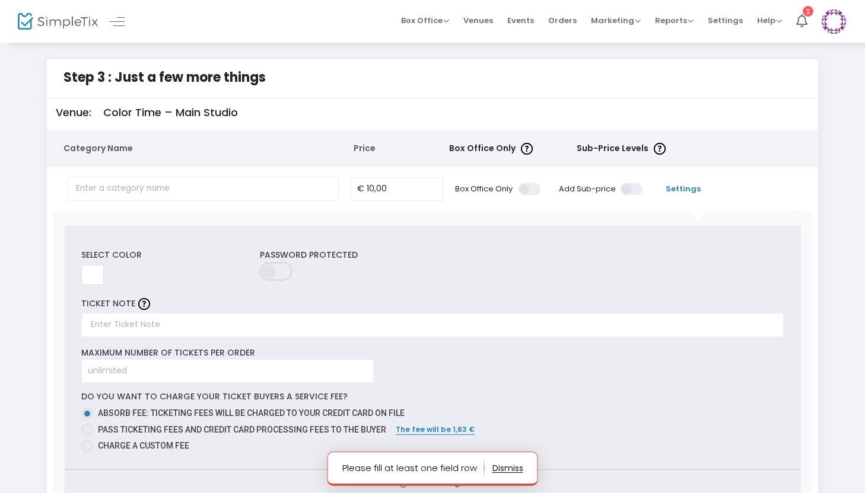
scroll to position [82, 0]
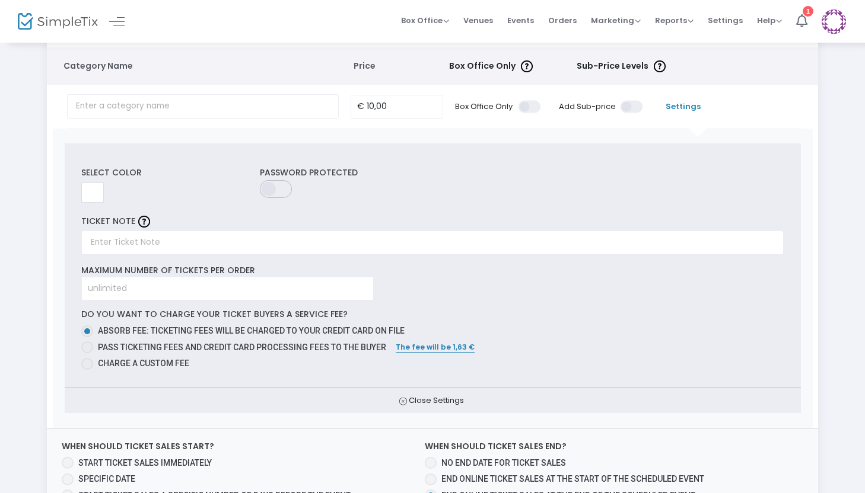
click at [93, 196] on input at bounding box center [92, 193] width 23 height 20
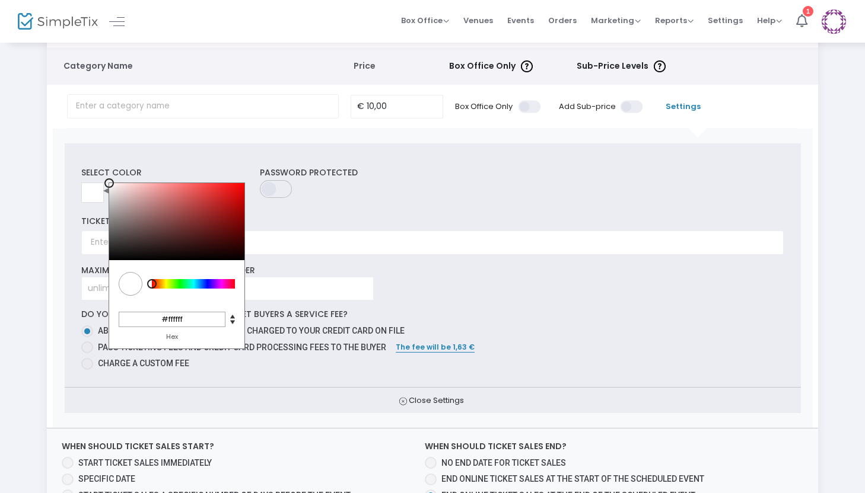
drag, startPoint x: 187, startPoint y: 318, endPoint x: 167, endPoint y: 320, distance: 19.7
click at [167, 320] on input "#ffffff" at bounding box center [172, 319] width 107 height 15
paste input "DC6475"
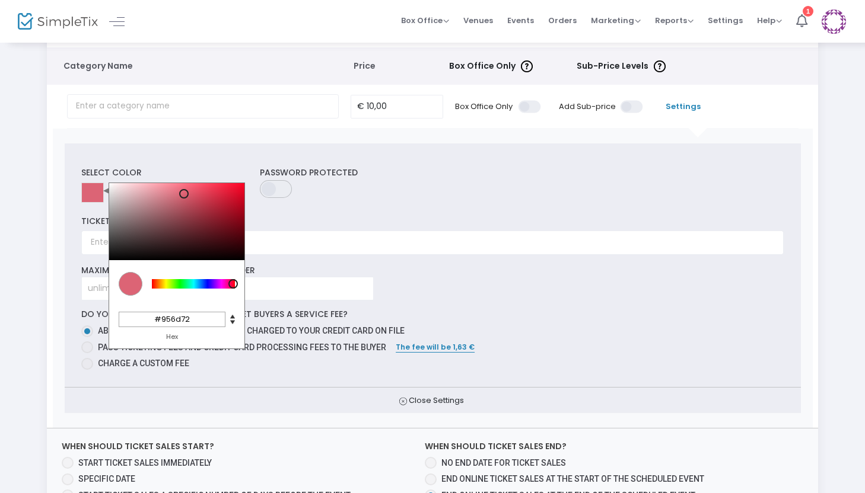
click at [146, 215] on div at bounding box center [176, 221] width 135 height 77
drag, startPoint x: 195, startPoint y: 318, endPoint x: 161, endPoint y: 320, distance: 33.3
click at [161, 320] on input "#956d72" at bounding box center [172, 319] width 107 height 15
paste input "DC6475"
type input "#DC6475"
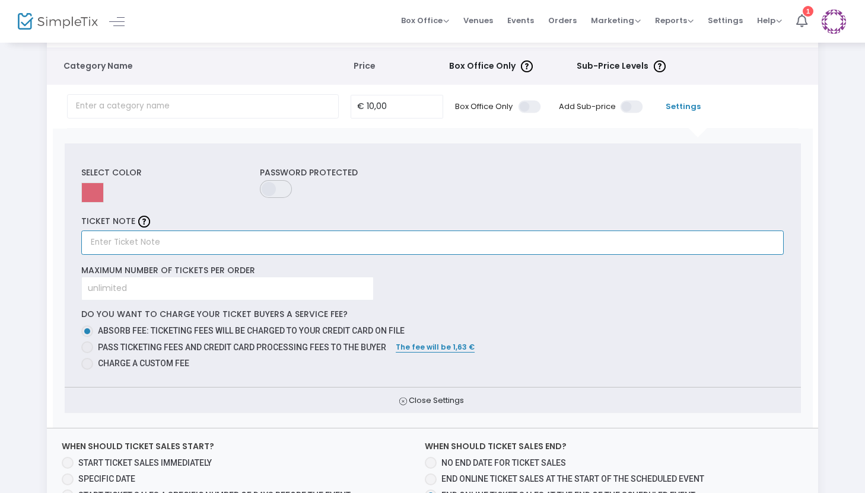
click at [163, 243] on input "text" at bounding box center [432, 243] width 702 height 24
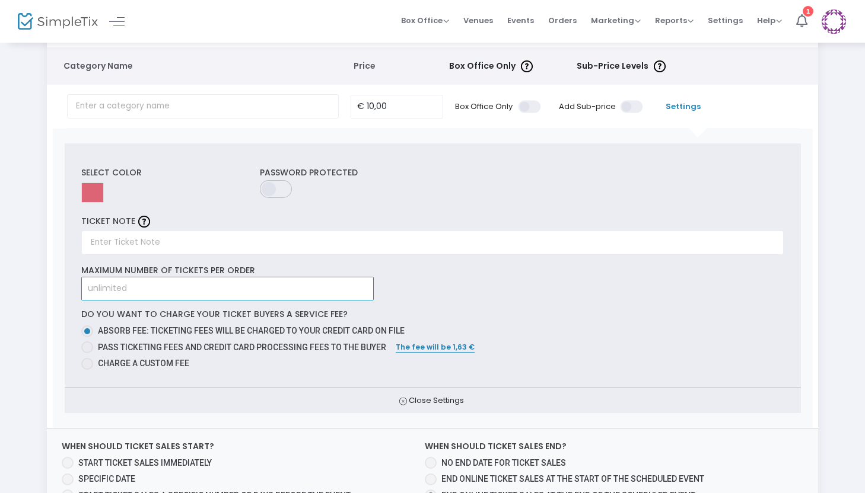
click at [166, 292] on input at bounding box center [227, 289] width 291 height 23
type input "10"
click at [471, 297] on div "Select Color C M Y K 352 63 63 H S L 220 100 117 R G B #dc6475 Hex Password Pro…" at bounding box center [433, 265] width 736 height 243
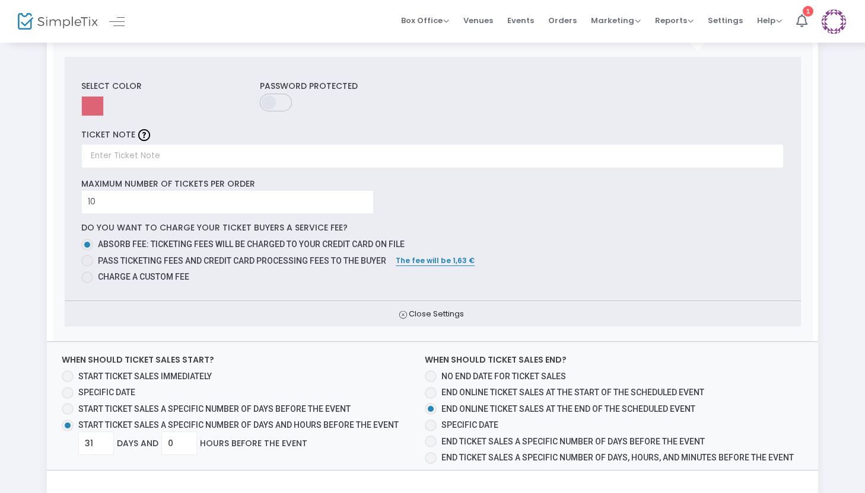
scroll to position [170, 0]
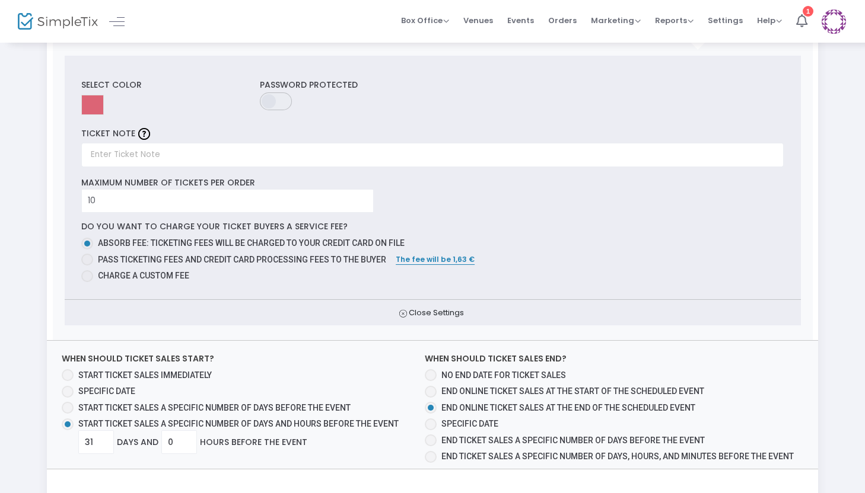
click at [174, 276] on span "Charge a custom fee" at bounding box center [141, 276] width 96 height 12
click at [87, 282] on input "Charge a custom fee" at bounding box center [87, 282] width 1 height 1
radio input "true"
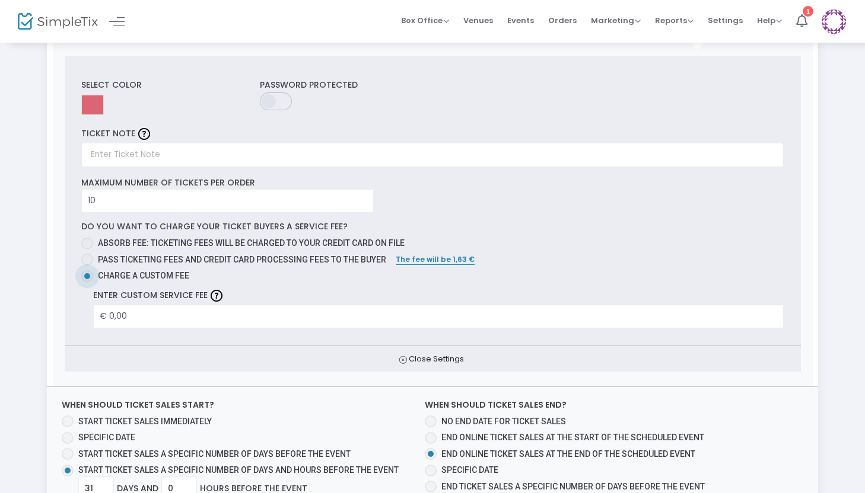
click at [170, 259] on span "Pass ticketing fees and credit card processing fees to the buyer" at bounding box center [239, 260] width 293 height 12
click at [87, 266] on input "Pass ticketing fees and credit card processing fees to the buyer" at bounding box center [87, 266] width 1 height 1
radio input "true"
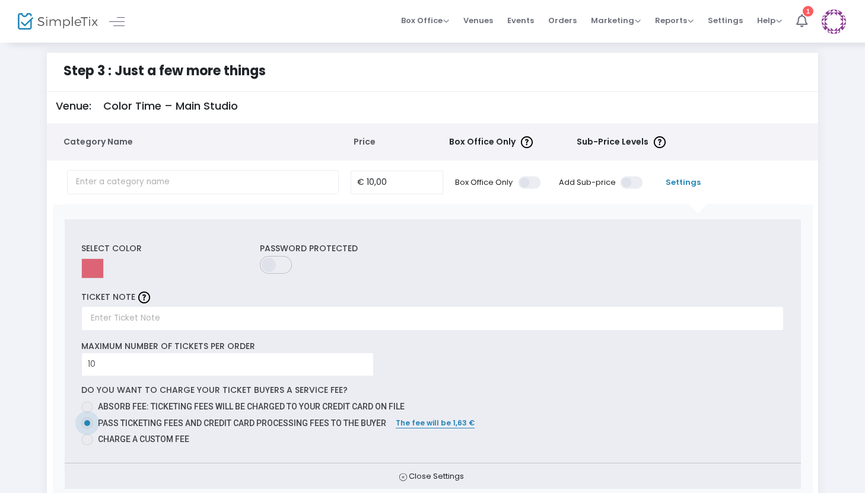
scroll to position [0, 0]
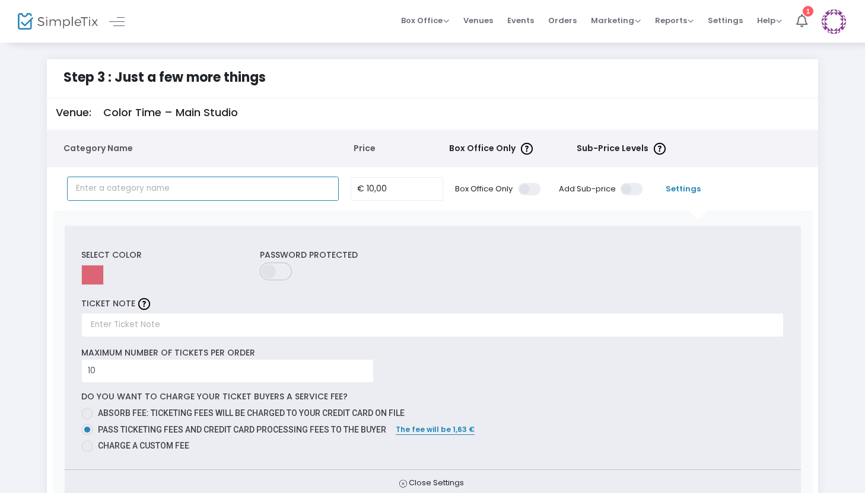
click at [254, 193] on input "text" at bounding box center [203, 189] width 272 height 24
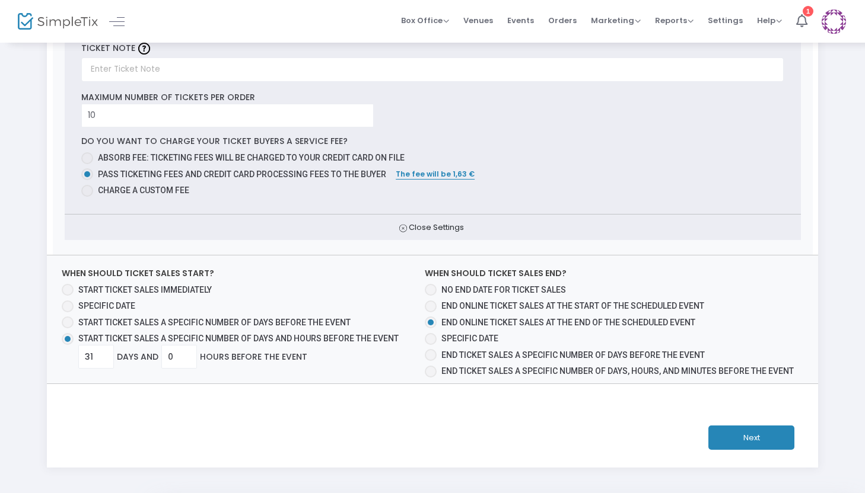
scroll to position [301, 0]
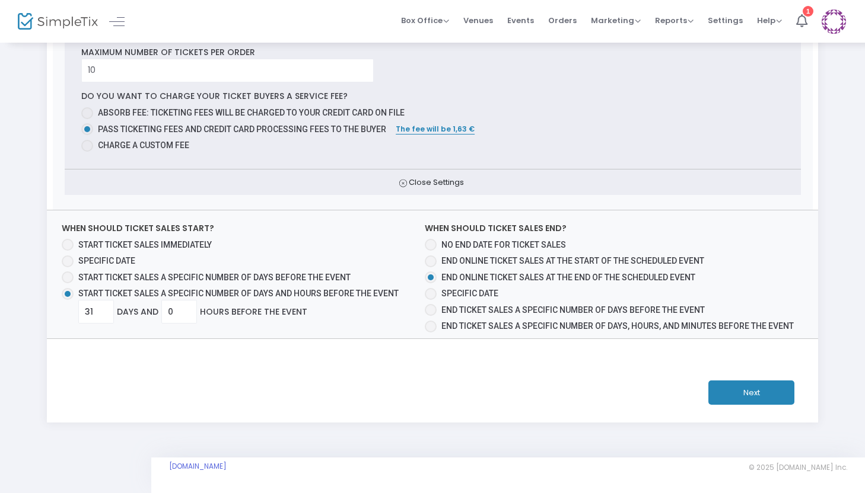
click at [745, 398] on button "Next" at bounding box center [751, 393] width 86 height 24
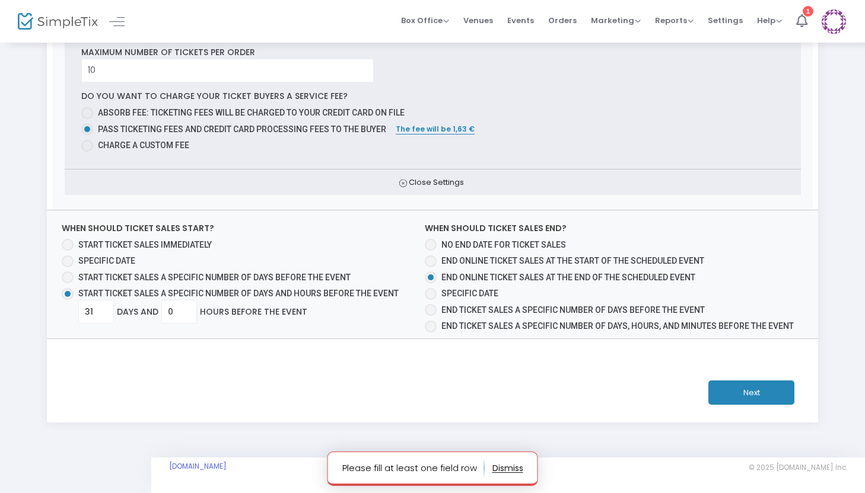
scroll to position [0, 0]
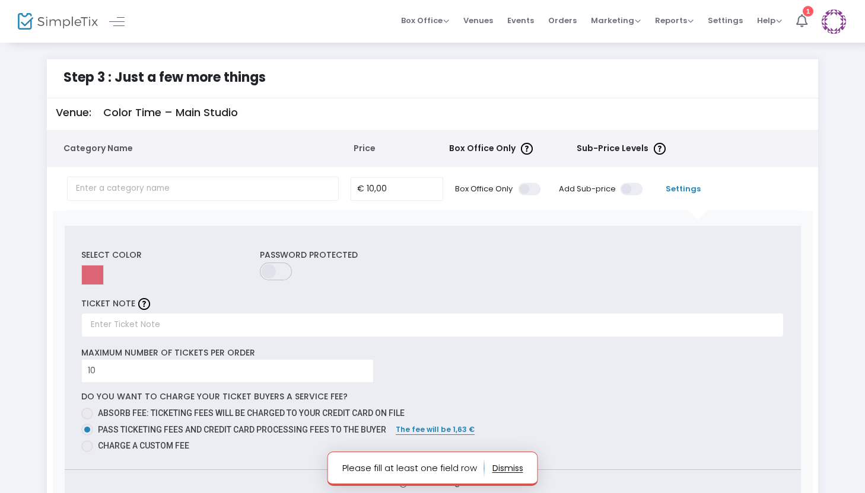
click at [212, 173] on td at bounding box center [206, 188] width 278 height 43
click at [216, 187] on input "text" at bounding box center [203, 189] width 272 height 24
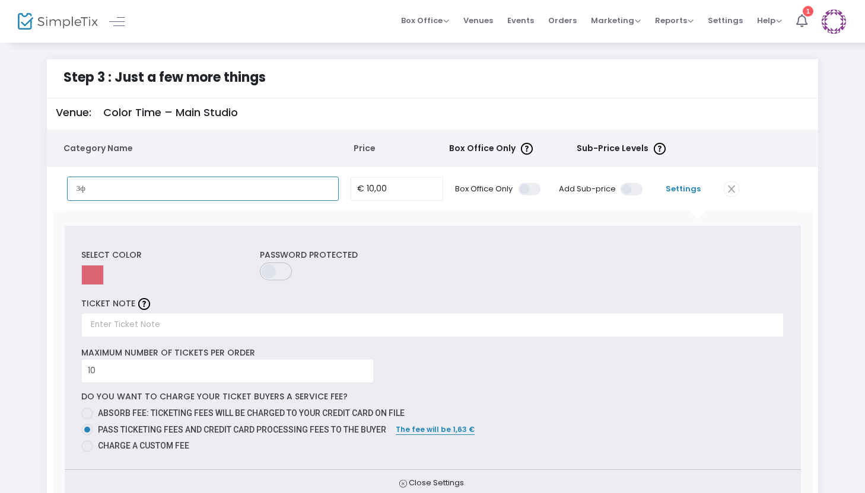
type input "З"
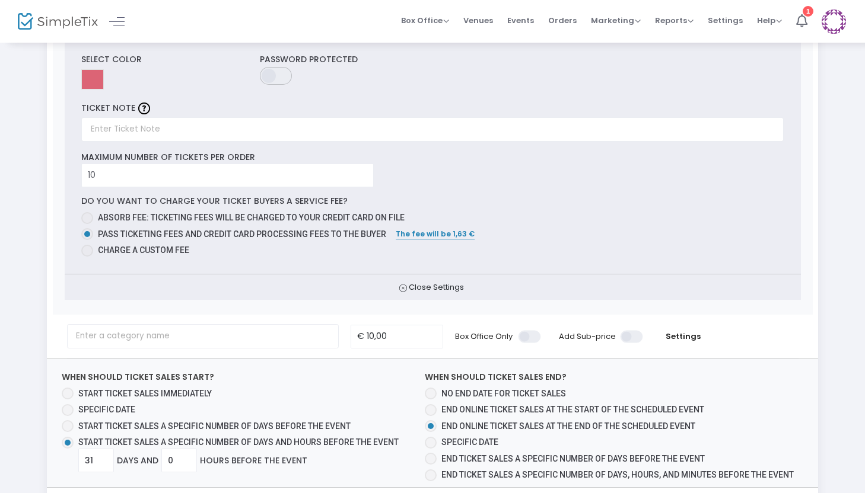
scroll to position [345, 0]
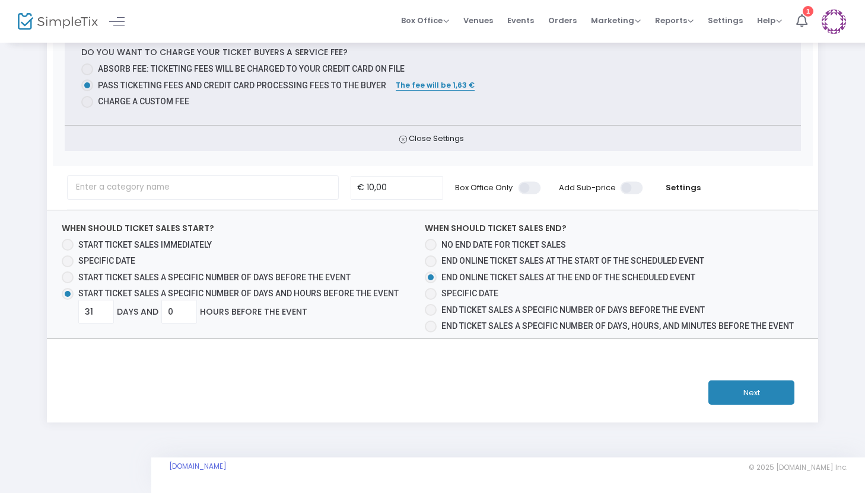
type input "Painting"
click at [759, 402] on button "Next" at bounding box center [751, 393] width 86 height 24
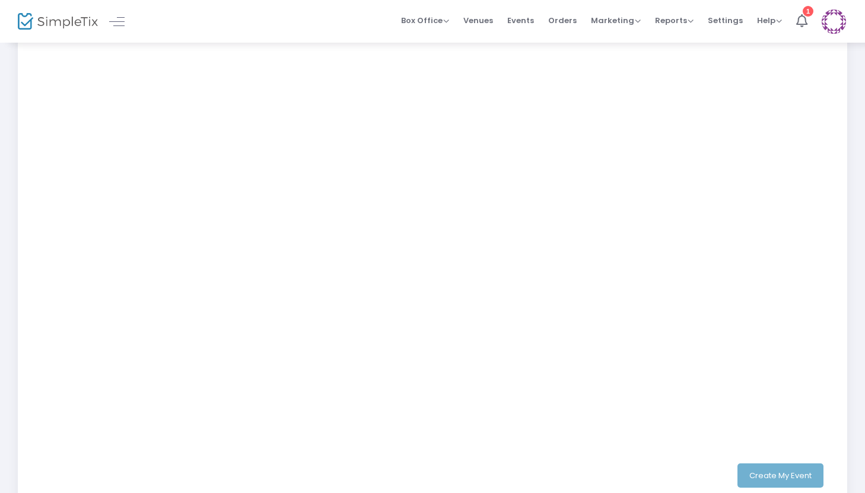
scroll to position [279, 0]
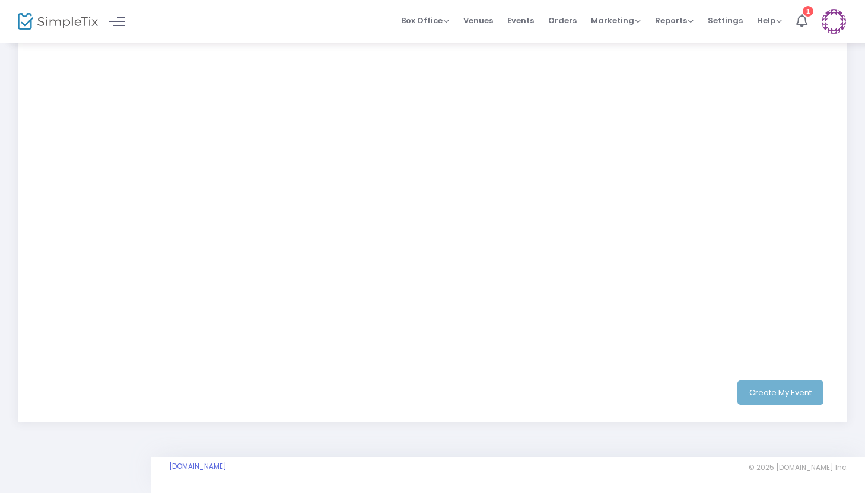
click at [767, 390] on div "Create My Event" at bounding box center [433, 393] width 788 height 24
click at [787, 386] on div "Create My Event" at bounding box center [433, 393] width 788 height 24
click at [765, 391] on div "Create My Event" at bounding box center [433, 393] width 788 height 24
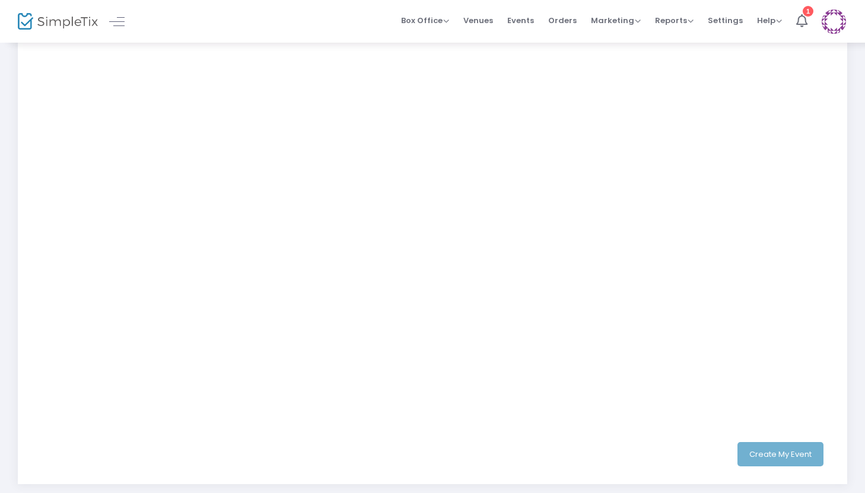
scroll to position [265, 0]
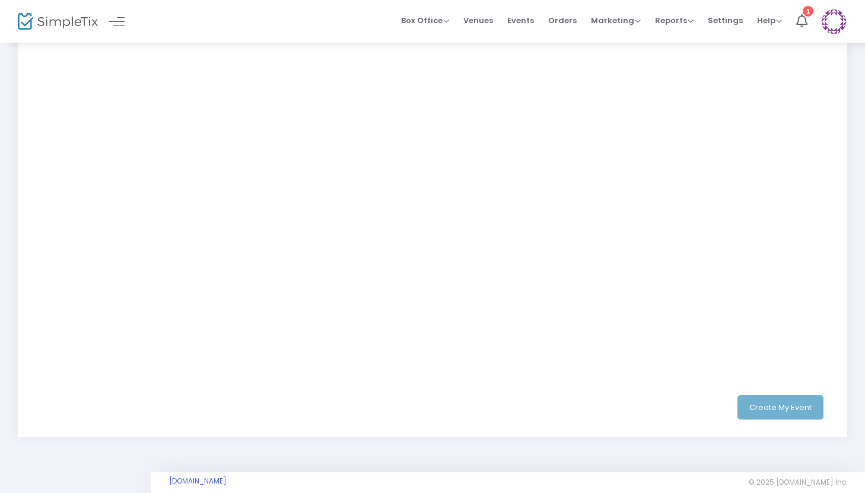
click at [517, 422] on div "Create My Event" at bounding box center [432, 408] width 841 height 60
click at [718, 408] on div "Create My Event" at bounding box center [433, 408] width 788 height 24
click at [765, 409] on div "Create My Event" at bounding box center [433, 408] width 788 height 24
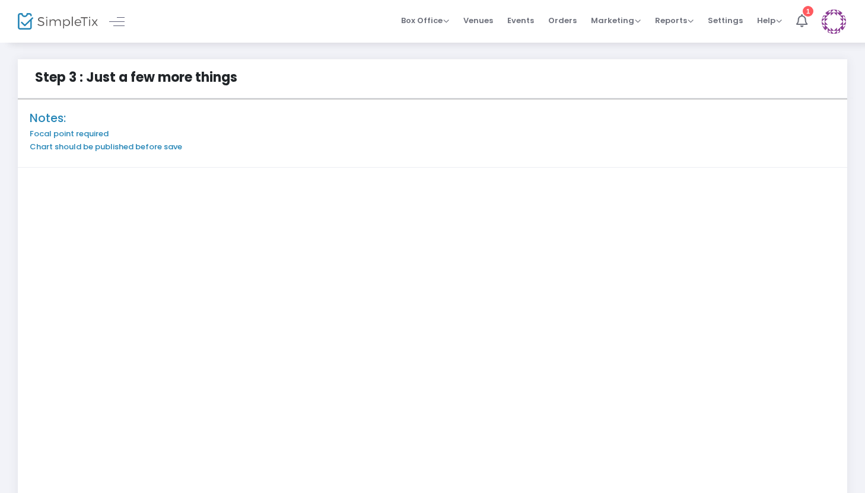
scroll to position [279, 0]
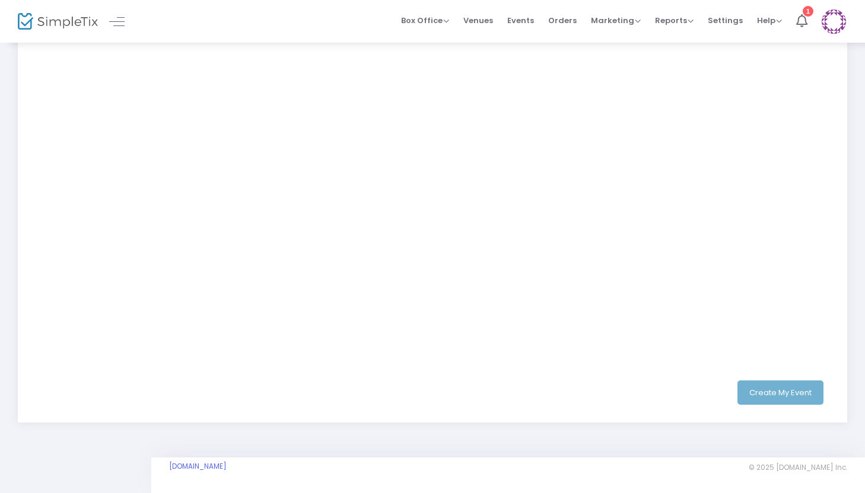
click at [756, 403] on div "Create My Event" at bounding box center [433, 393] width 788 height 24
click at [783, 399] on div "Create My Event" at bounding box center [433, 393] width 788 height 24
click at [622, 402] on div "Create My Event" at bounding box center [433, 393] width 788 height 24
click at [795, 394] on button "Create My Event" at bounding box center [780, 393] width 86 height 24
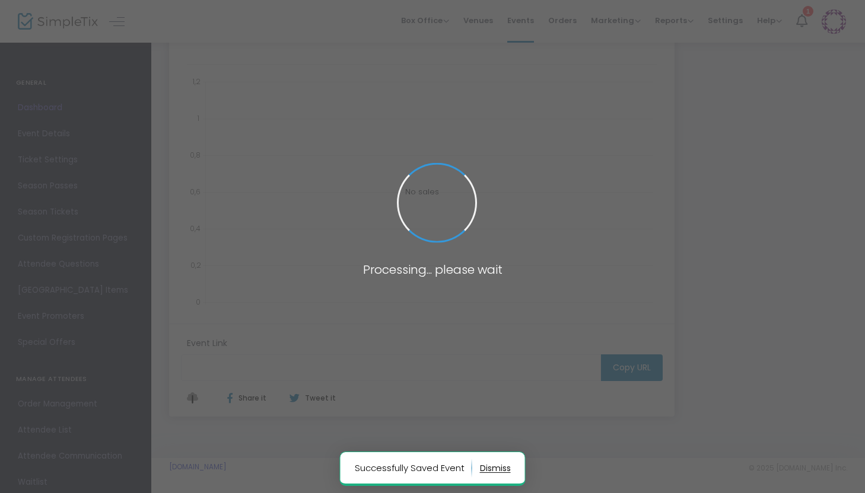
type input "[URL][DOMAIN_NAME]"
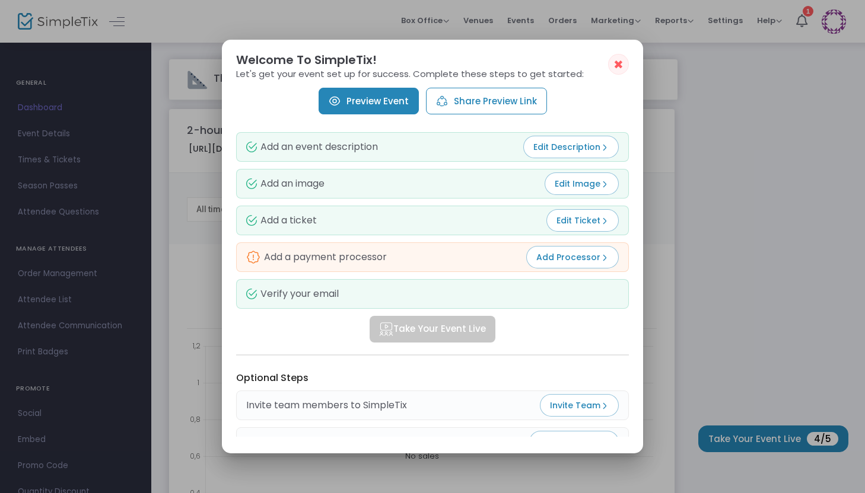
click at [377, 104] on link "Preview Event" at bounding box center [369, 101] width 100 height 27
click at [562, 227] on button "Edit Ticket" at bounding box center [582, 220] width 72 height 23
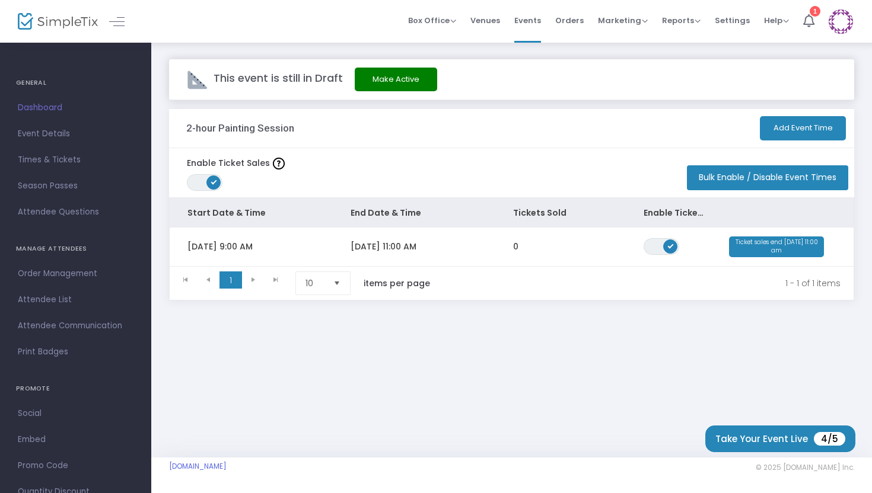
click at [762, 177] on button "Bulk Enable / Disable Event Times" at bounding box center [767, 177] width 161 height 25
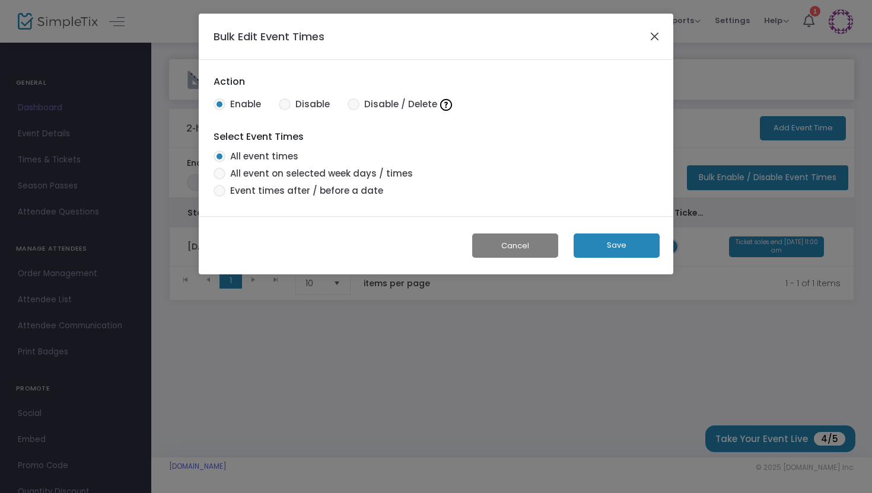
click at [648, 37] on button "Close" at bounding box center [654, 35] width 15 height 15
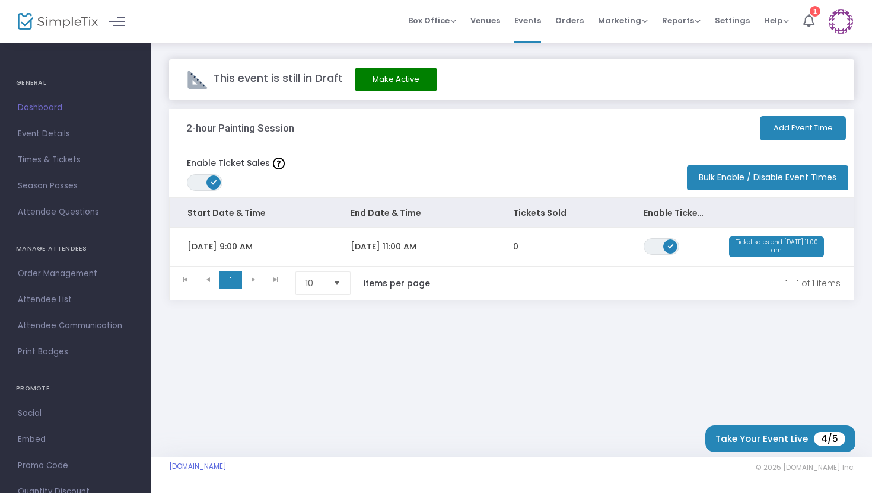
click at [743, 181] on button "Bulk Enable / Disable Event Times" at bounding box center [767, 177] width 161 height 25
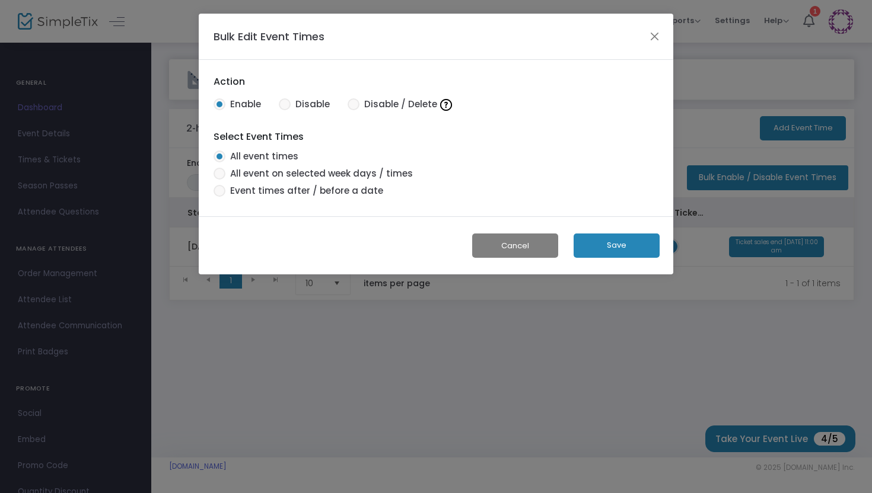
click at [632, 247] on button "Save" at bounding box center [617, 246] width 86 height 24
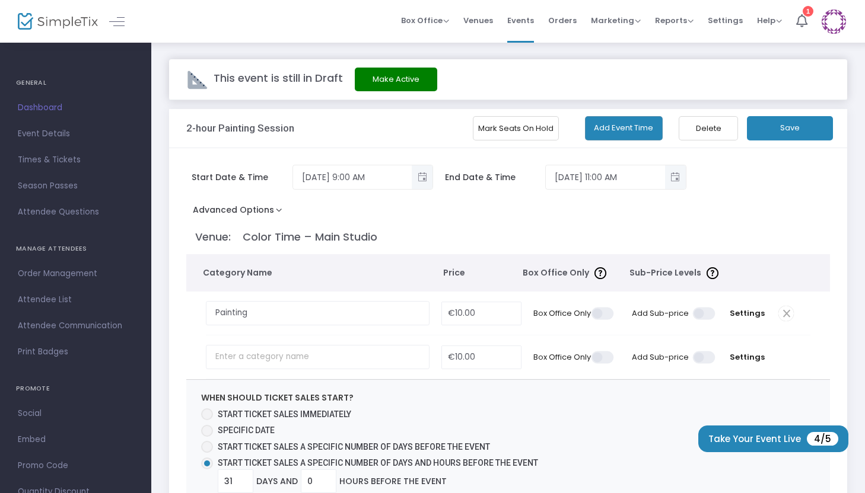
click at [381, 219] on div "Advanced Options Event Time Title Mobile eTicket color #FFFFFF Prevent orphan s…" at bounding box center [508, 212] width 644 height 21
click at [247, 219] on button "Advanced Options" at bounding box center [239, 212] width 107 height 21
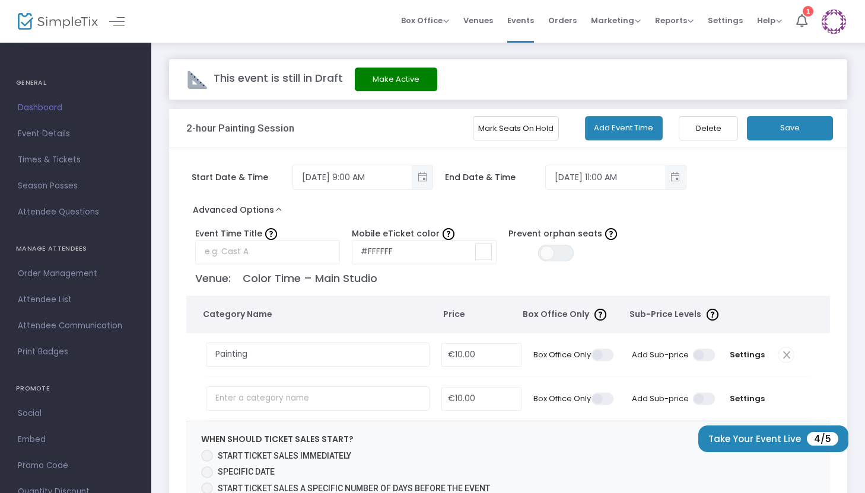
click at [242, 224] on div "Event Time Title Mobile eTicket color #FFFFFF Prevent orphan seats ON OFF" at bounding box center [502, 244] width 644 height 42
click at [239, 209] on button "Advanced Options" at bounding box center [239, 212] width 107 height 21
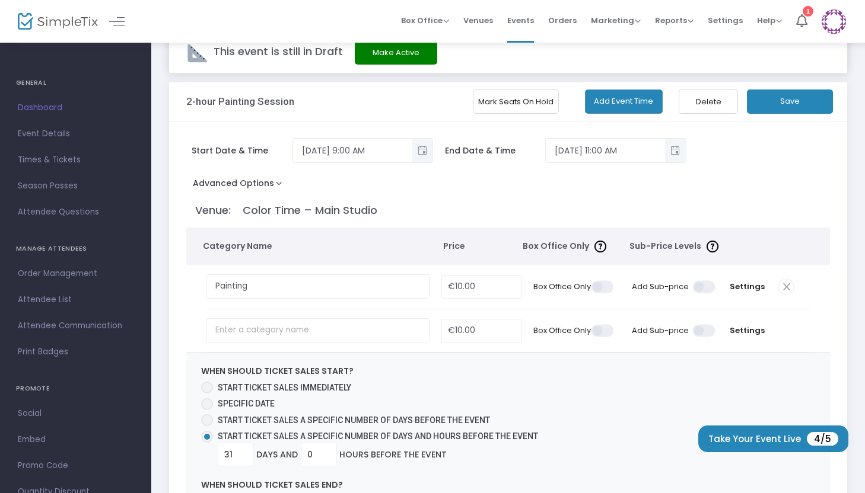
scroll to position [30, 0]
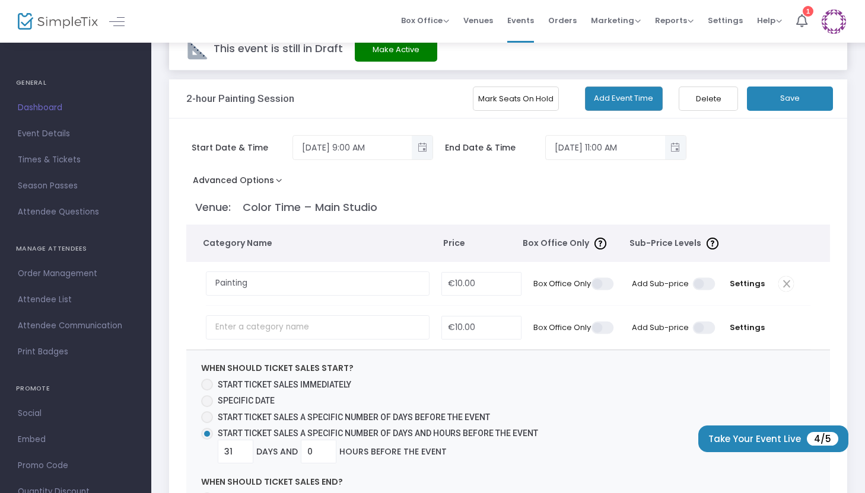
click at [624, 99] on button "Add Event Time" at bounding box center [624, 99] width 78 height 24
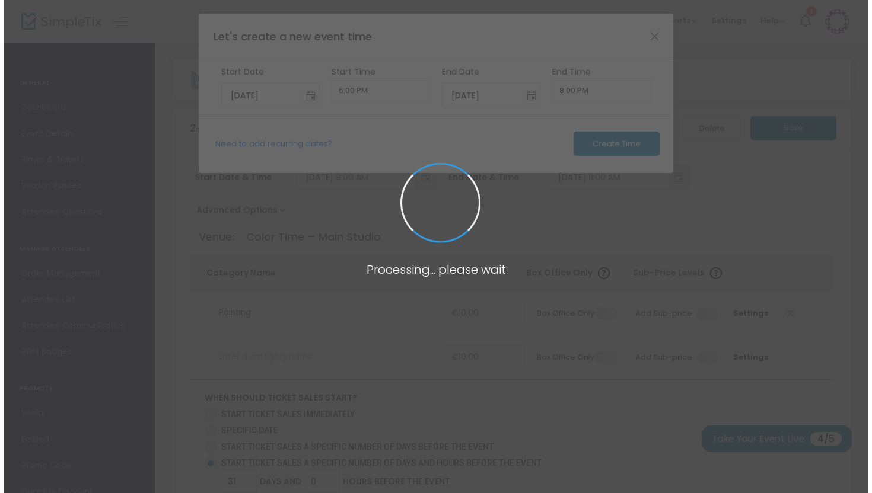
scroll to position [0, 0]
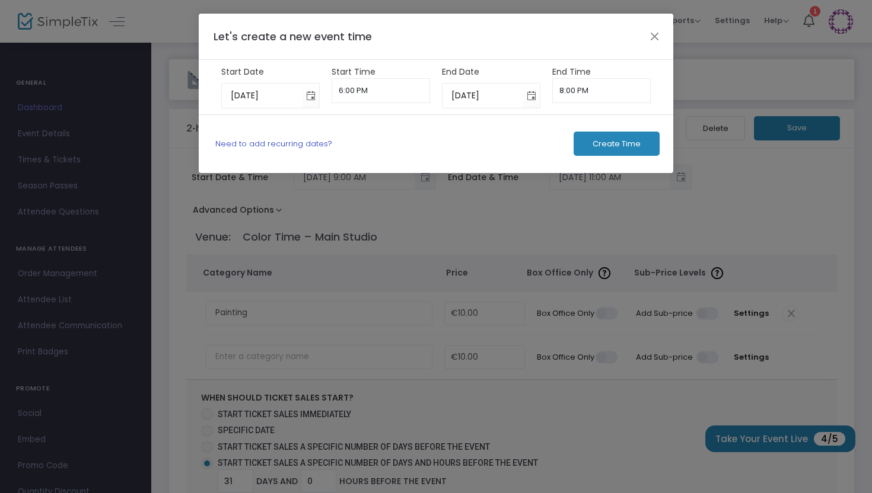
click at [291, 146] on link "Need to add recurring dates?" at bounding box center [273, 143] width 117 height 11
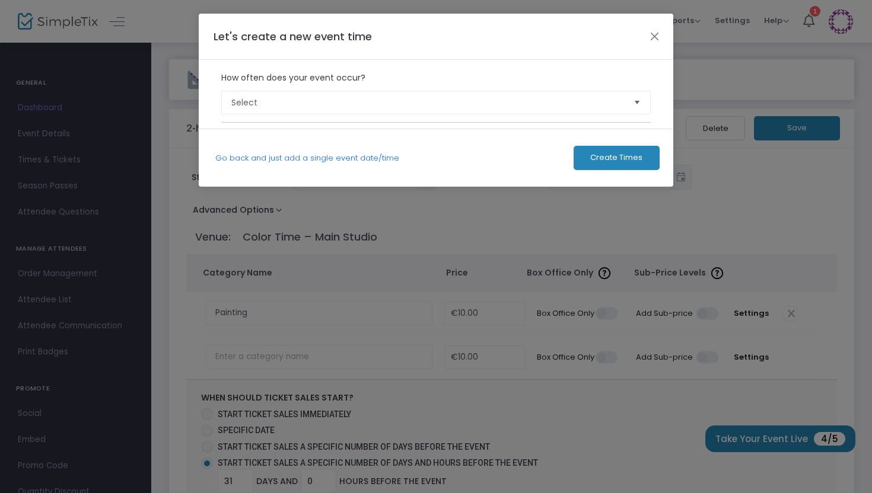
click at [289, 114] on m-multiple-admission-event "How often does your event occur? Select Please select event occurrence." at bounding box center [436, 94] width 430 height 57
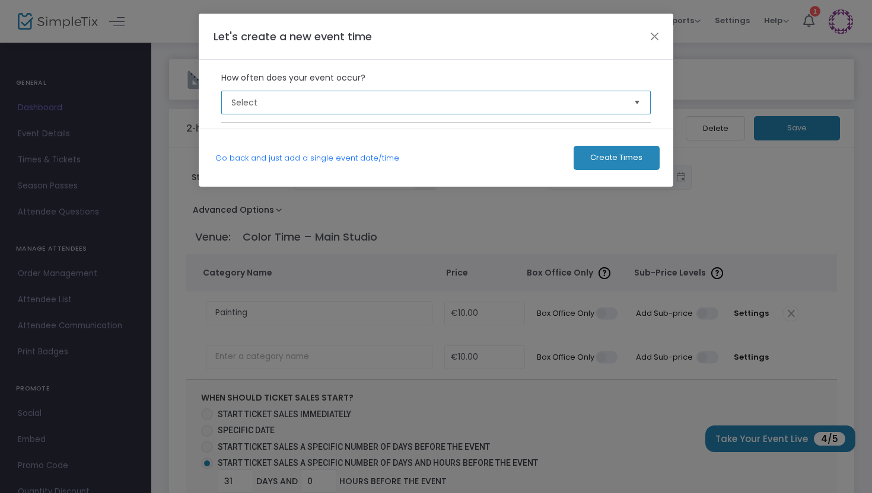
click at [292, 107] on span "Select" at bounding box center [427, 103] width 393 height 12
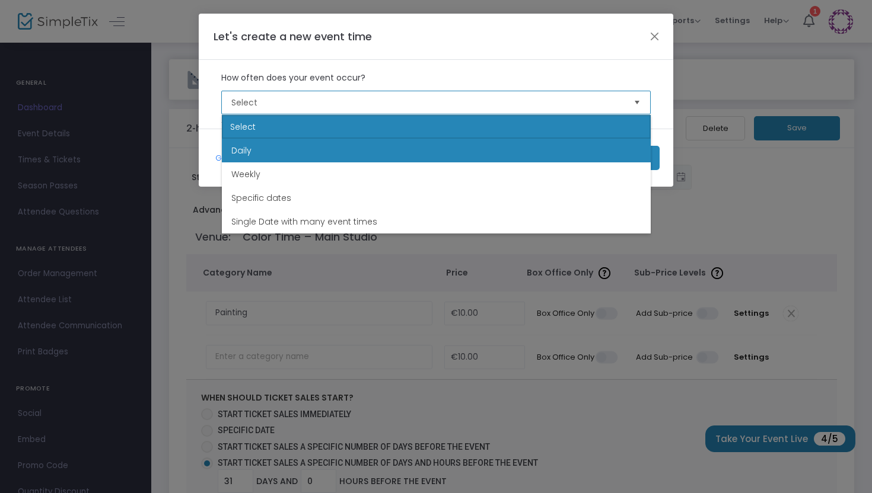
click at [299, 154] on li "Daily" at bounding box center [436, 151] width 429 height 24
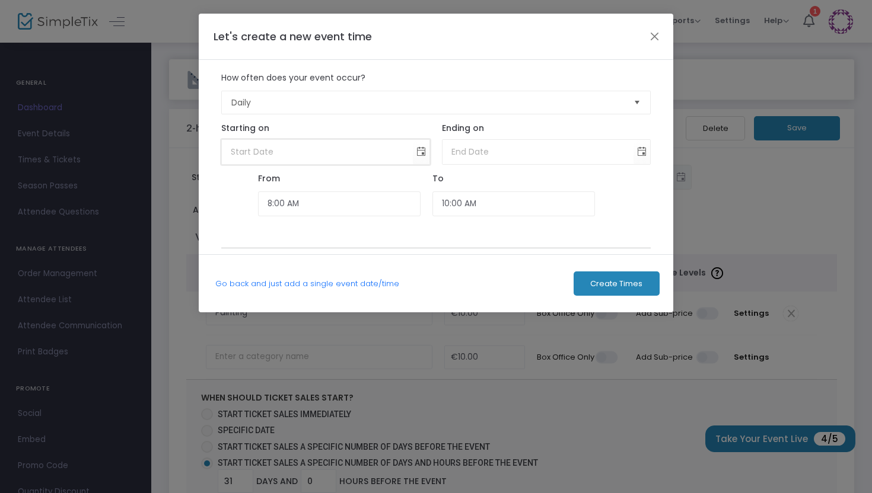
type input "month/day/year"
click at [299, 154] on input "month/day/year" at bounding box center [318, 152] width 192 height 24
click at [416, 151] on span "Toggle calendar" at bounding box center [422, 152] width 20 height 20
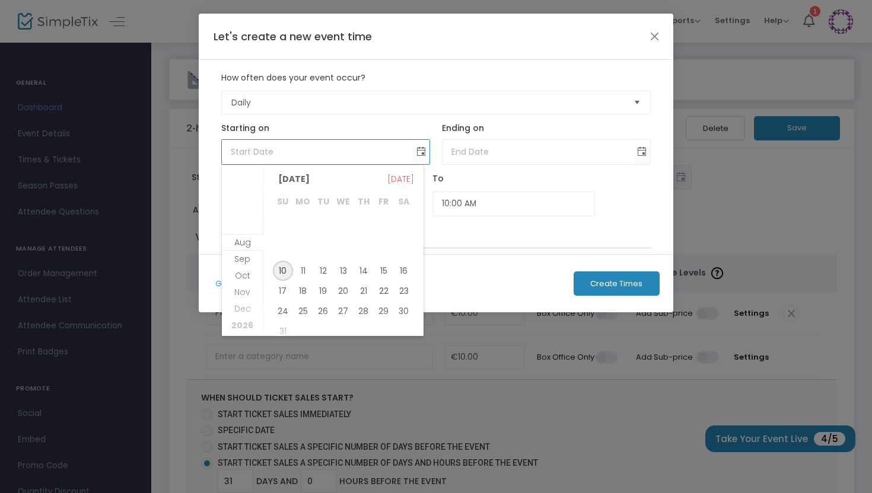
click at [288, 267] on span "10" at bounding box center [283, 271] width 20 height 20
type input "[DATE]"
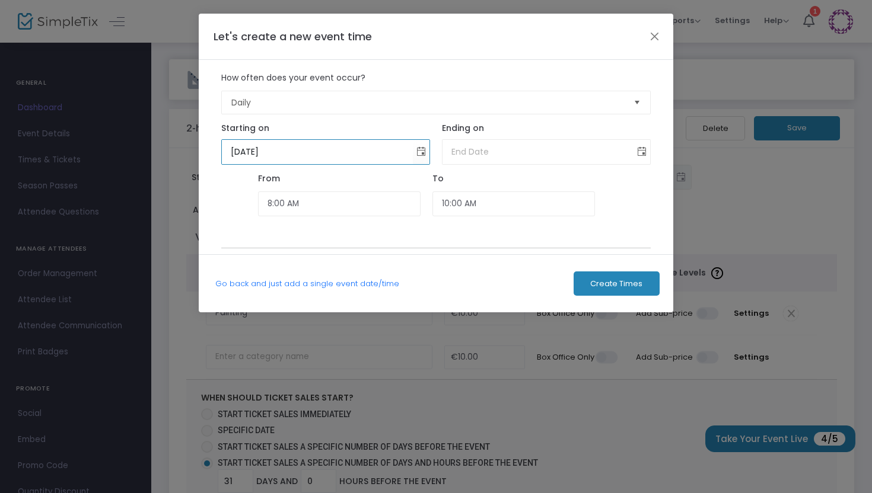
click at [640, 157] on span "Toggle calendar" at bounding box center [642, 152] width 20 height 20
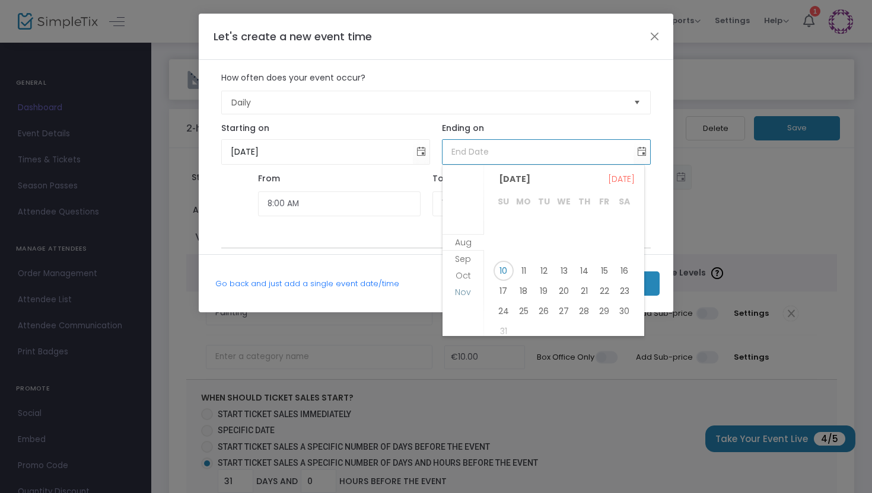
click at [469, 292] on span "Nov" at bounding box center [463, 292] width 16 height 12
click at [524, 256] on span "10" at bounding box center [524, 256] width 20 height 20
type input "11/10/2025"
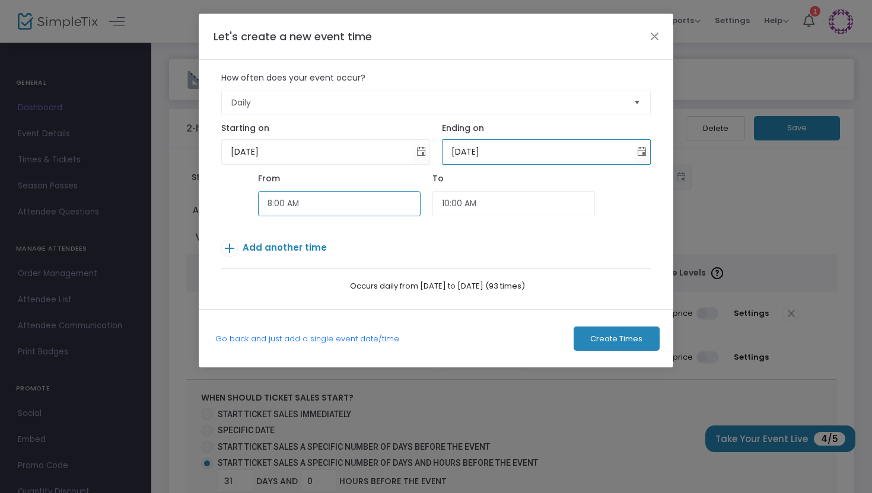
click at [284, 209] on input "8:00 AM" at bounding box center [339, 205] width 163 height 26
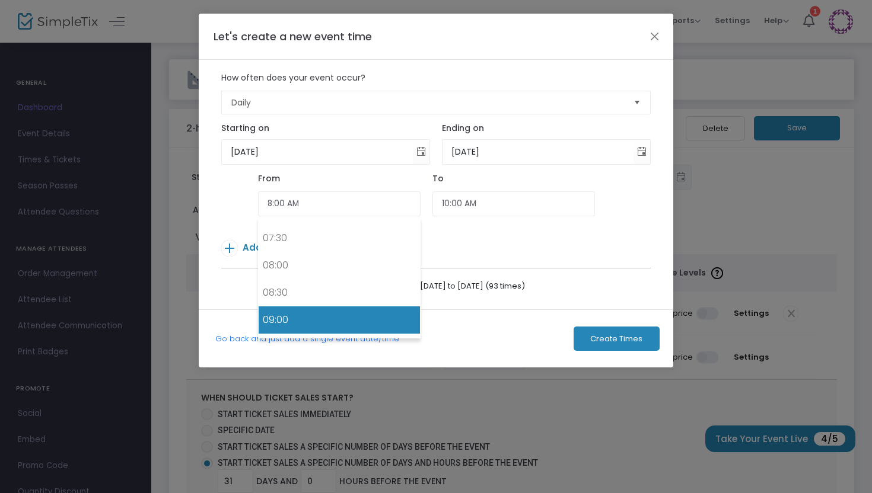
click at [304, 317] on link "09:00" at bounding box center [339, 320] width 161 height 27
type input "9:00 AM"
type input "11:00 AM"
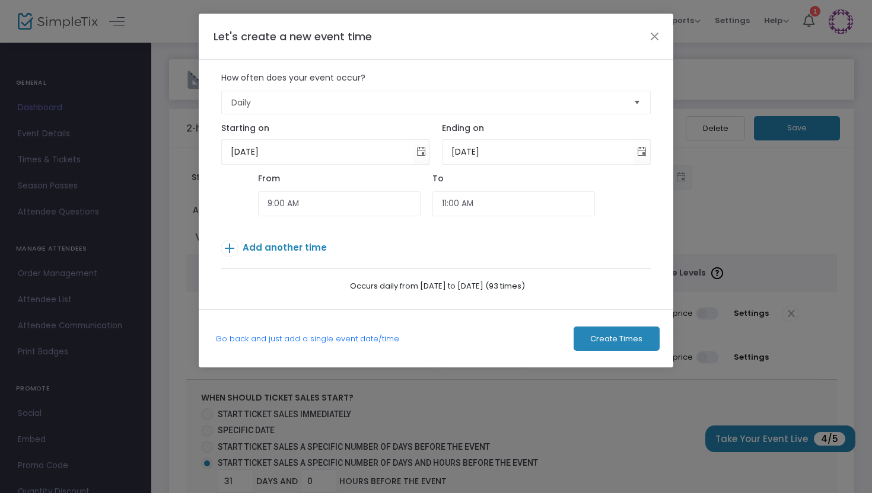
click at [300, 251] on span "Add another time" at bounding box center [285, 247] width 84 height 12
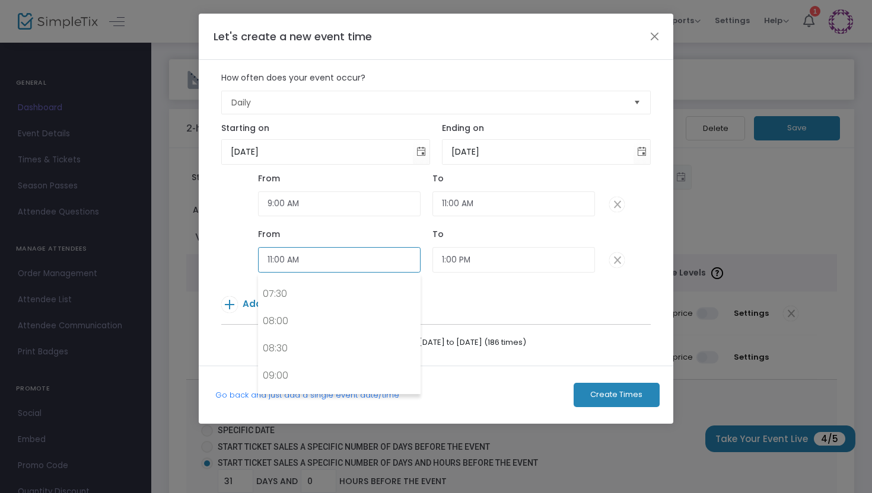
click at [273, 261] on input "11:00 AM" at bounding box center [339, 260] width 163 height 26
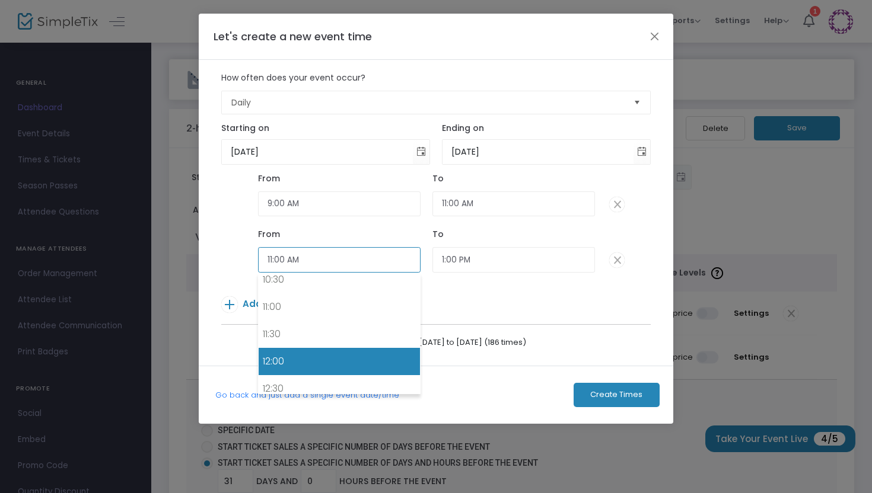
scroll to position [579, 0]
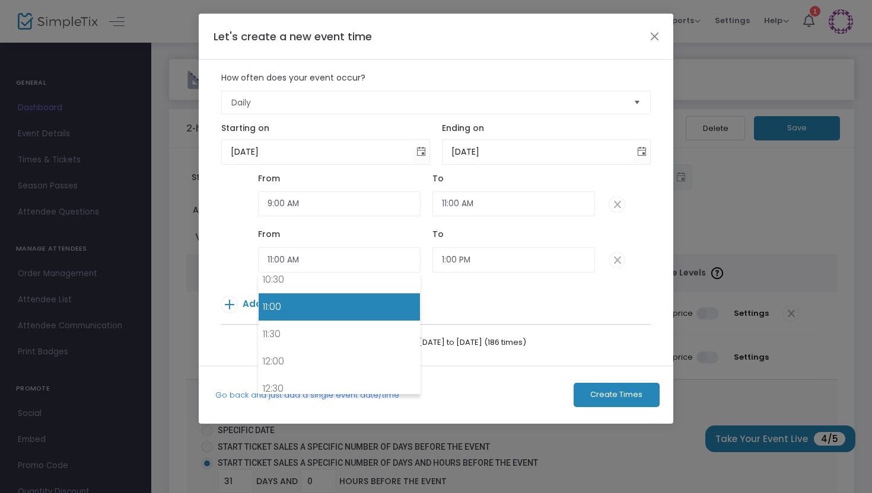
click at [276, 308] on link "11:00" at bounding box center [339, 307] width 161 height 27
type input "11:00"
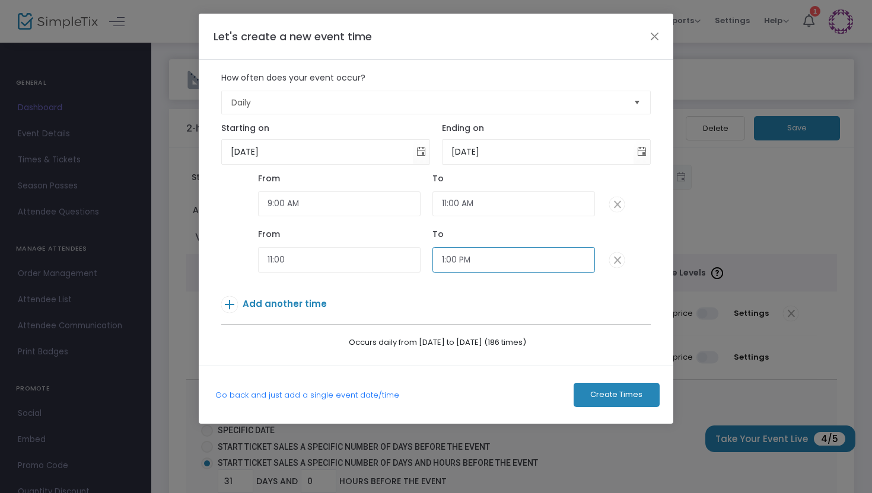
click at [472, 266] on input "1:00 PM" at bounding box center [513, 260] width 163 height 26
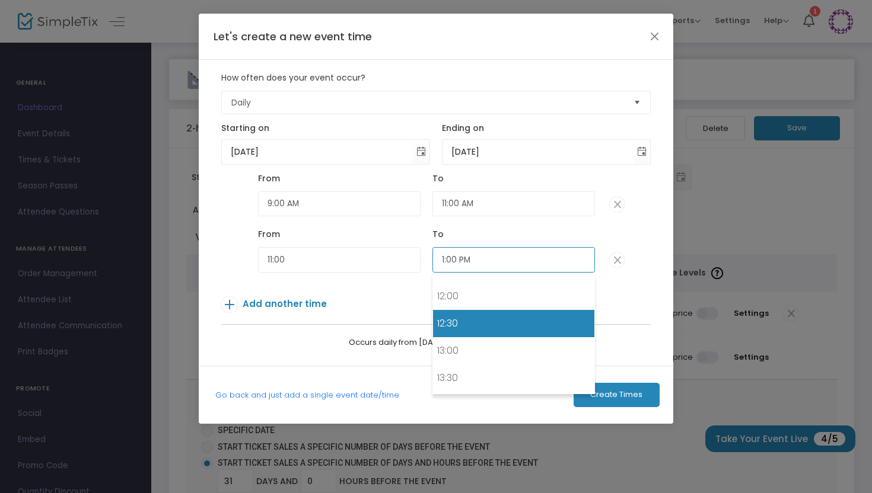
scroll to position [642, 0]
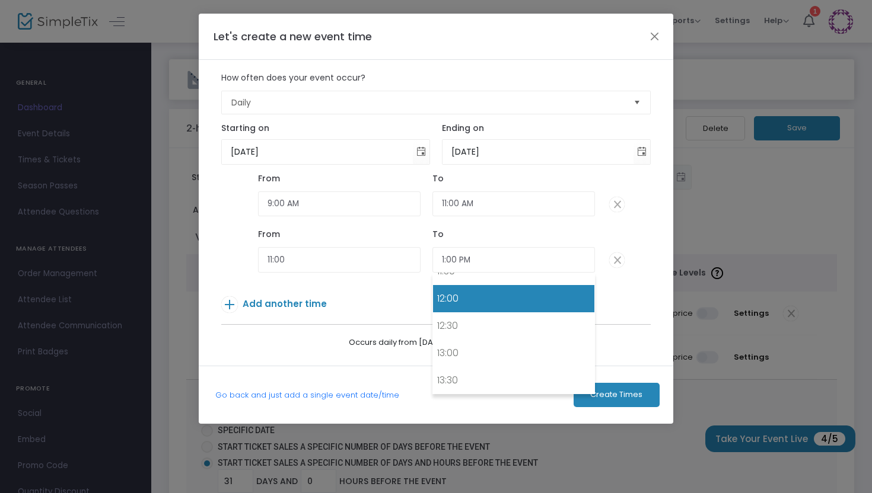
click at [446, 305] on link "12:00" at bounding box center [513, 298] width 161 height 27
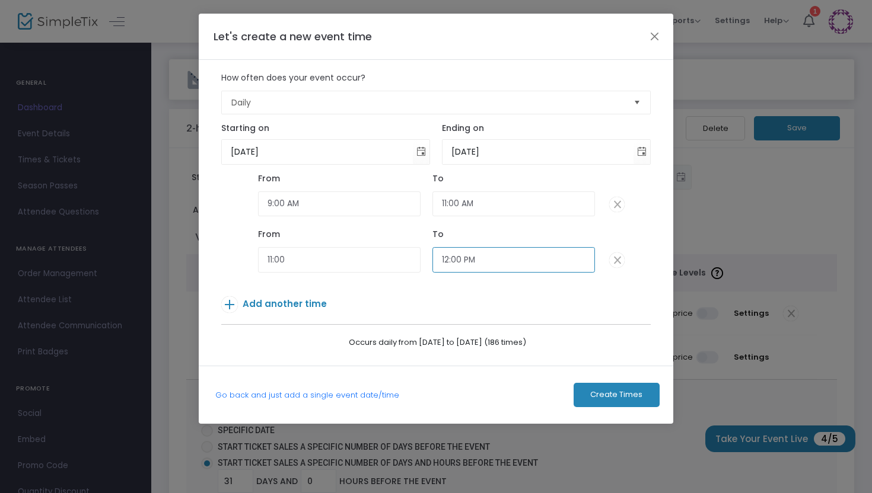
click at [485, 255] on input "12:00 PM" at bounding box center [513, 260] width 163 height 26
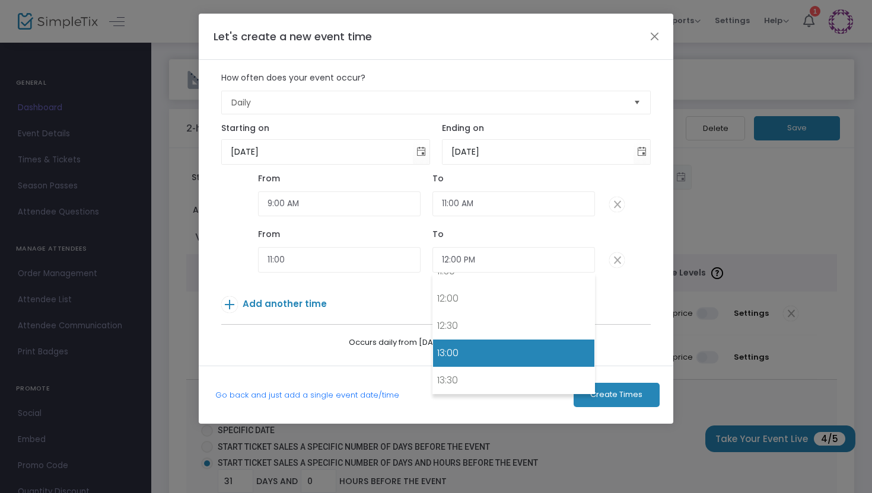
click at [453, 346] on link "13:00" at bounding box center [513, 353] width 161 height 27
type input "1:00 PM"
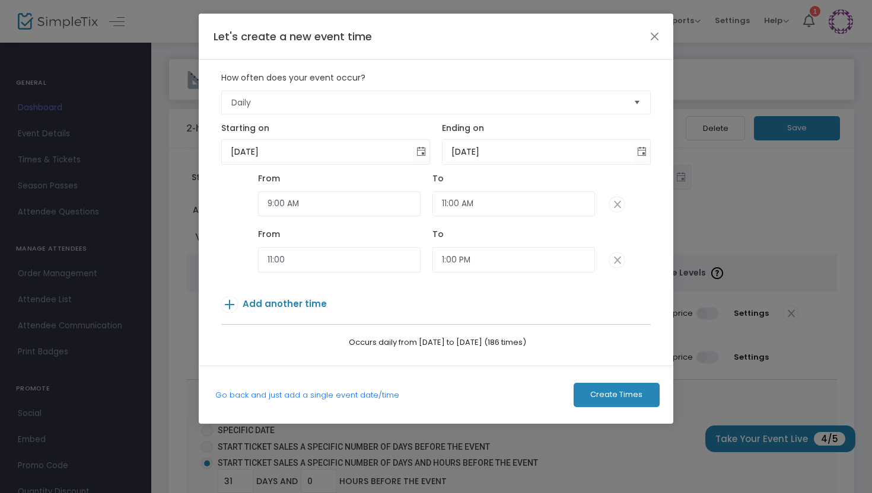
click at [314, 302] on span "Add another time" at bounding box center [285, 304] width 84 height 12
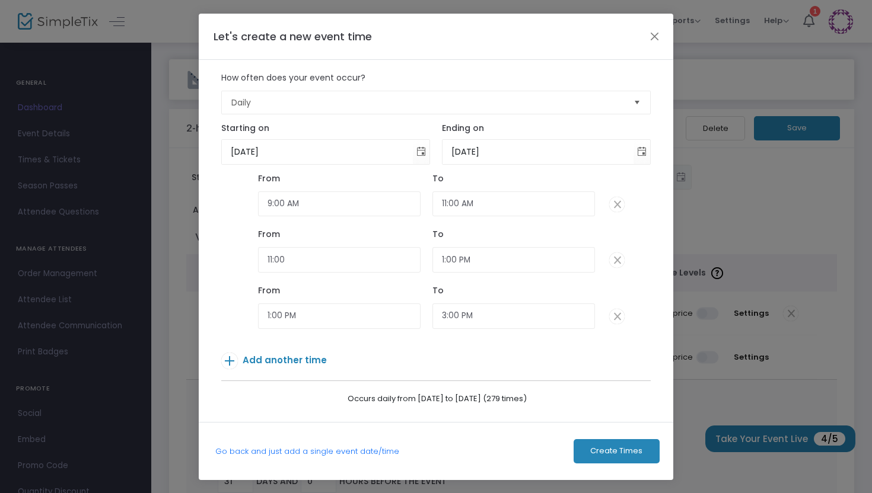
scroll to position [0, 0]
click at [316, 302] on span "1:00 PM" at bounding box center [339, 315] width 163 height 30
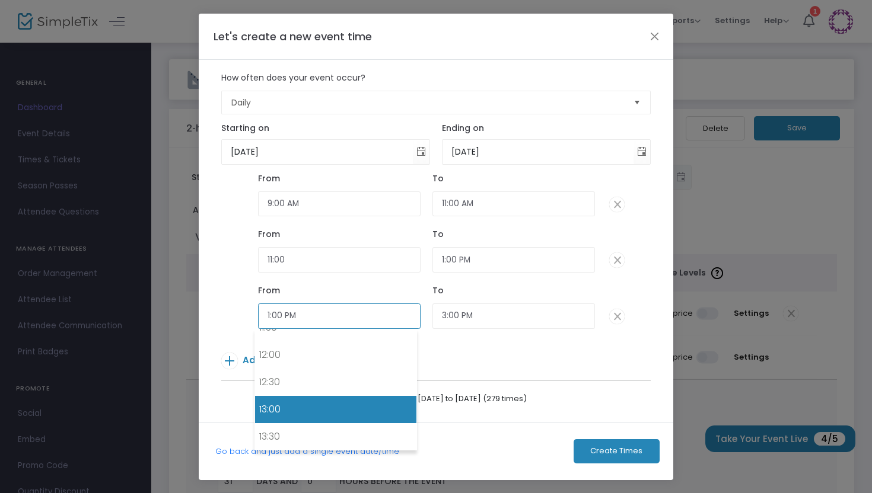
click at [321, 314] on input "1:00 PM" at bounding box center [339, 317] width 163 height 26
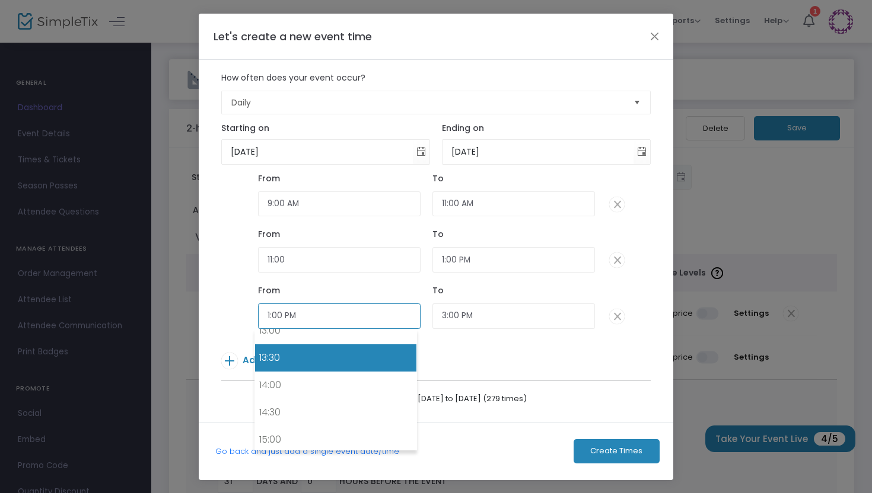
scroll to position [720, 0]
click at [289, 346] on link "13:30" at bounding box center [335, 359] width 161 height 27
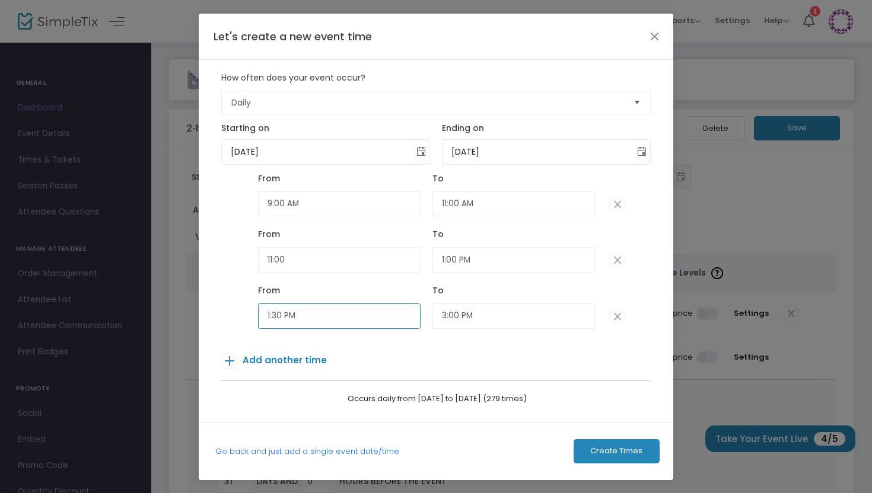
click at [289, 326] on input "1:30 PM" at bounding box center [339, 317] width 163 height 26
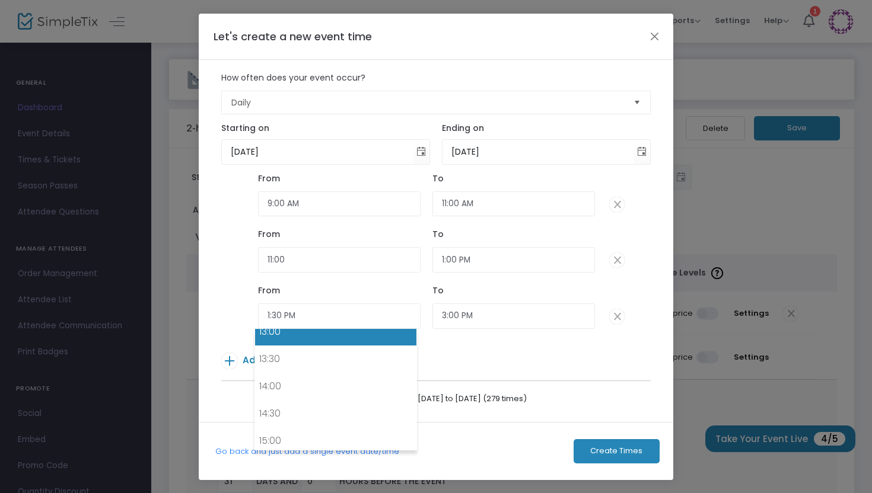
click at [288, 336] on link "13:00" at bounding box center [335, 332] width 161 height 27
type input "1:00 PM"
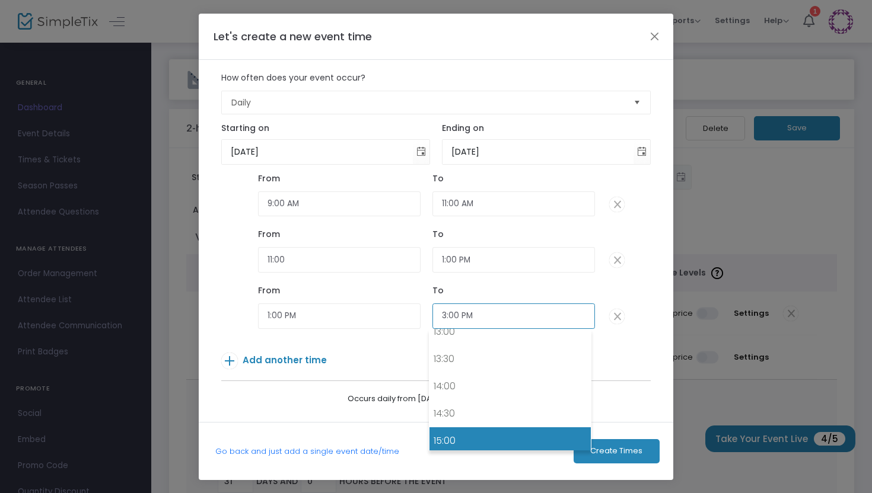
click at [508, 321] on input "3:00 PM" at bounding box center [513, 317] width 163 height 26
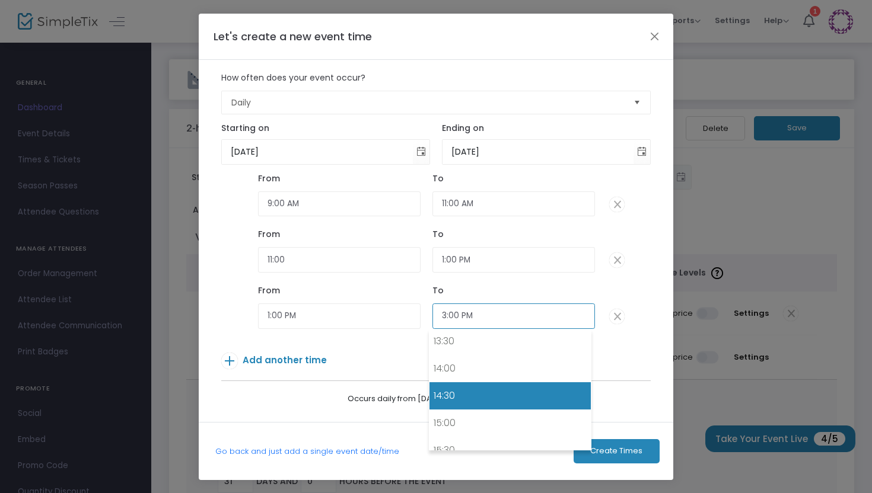
scroll to position [743, 0]
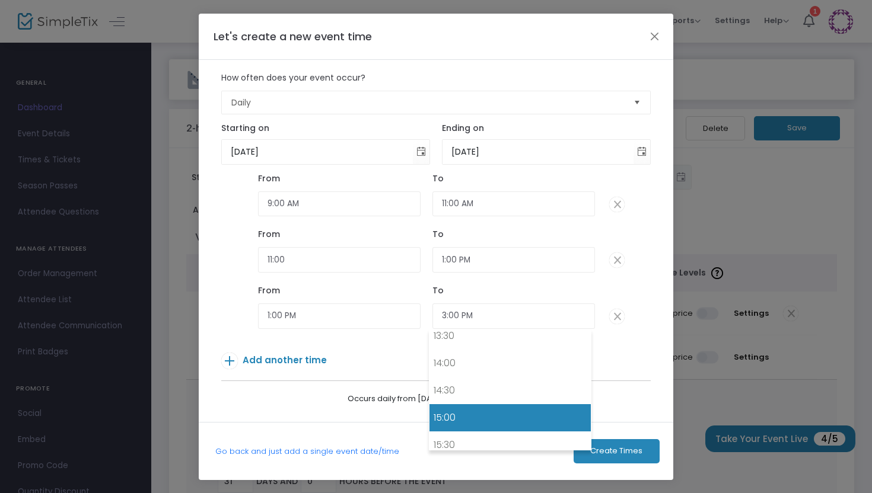
click at [456, 422] on link "15:00" at bounding box center [509, 418] width 161 height 27
type input "15:00"
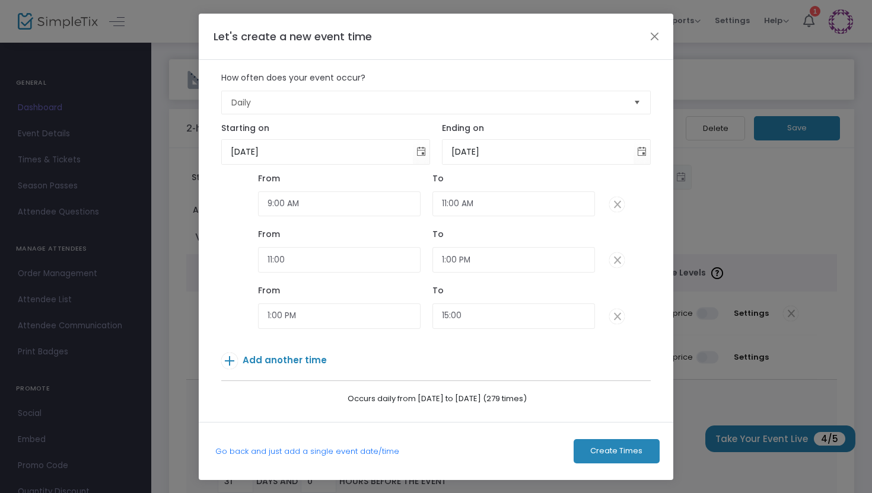
click at [307, 356] on span "Add another time" at bounding box center [285, 360] width 84 height 12
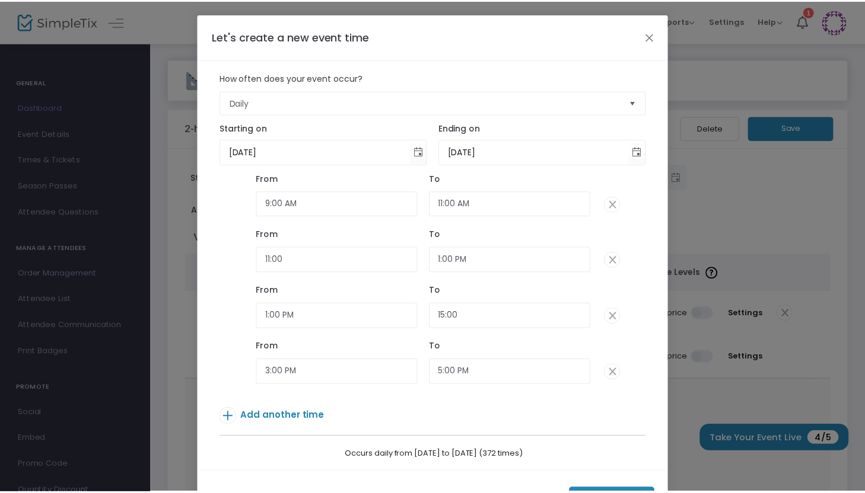
scroll to position [6, 0]
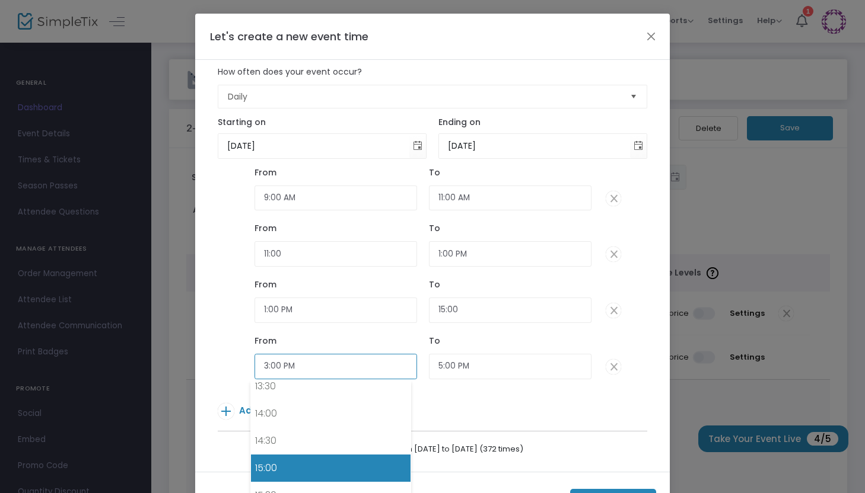
click at [309, 358] on input "3:00 PM" at bounding box center [335, 367] width 163 height 26
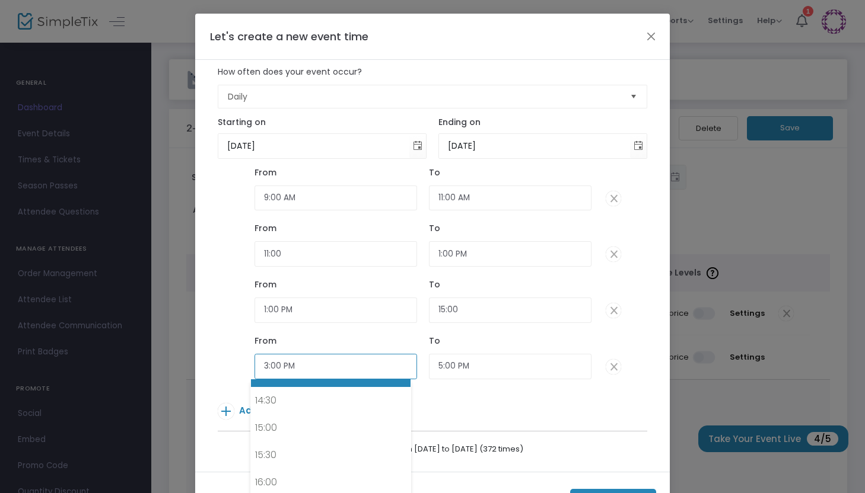
scroll to position [789, 0]
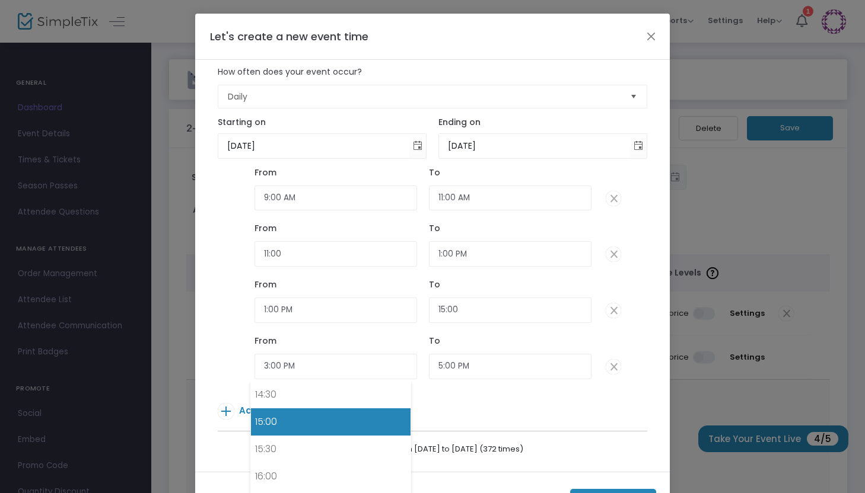
click at [311, 428] on link "15:00" at bounding box center [331, 422] width 160 height 27
type input "15:00"
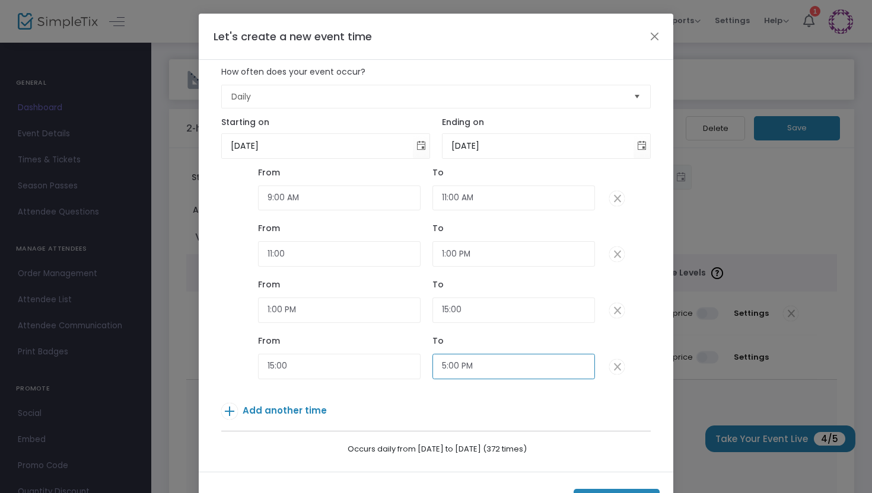
click at [477, 371] on input "5:00 PM" at bounding box center [513, 367] width 163 height 26
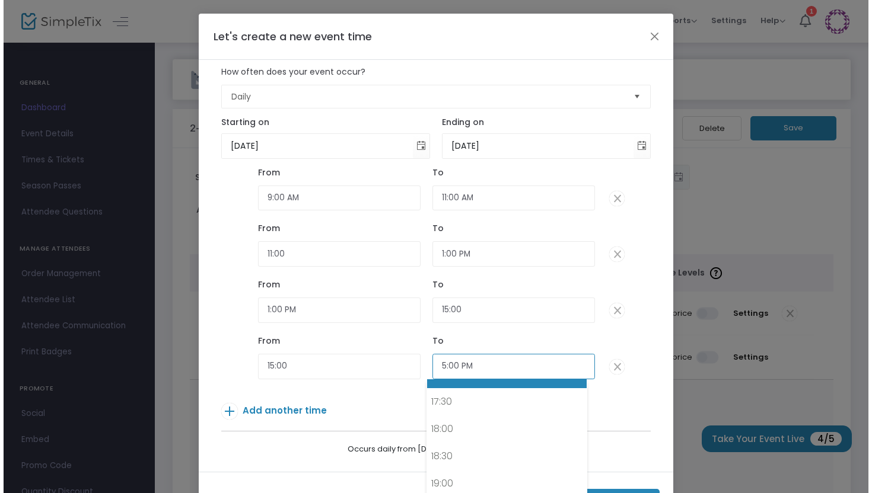
scroll to position [916, 0]
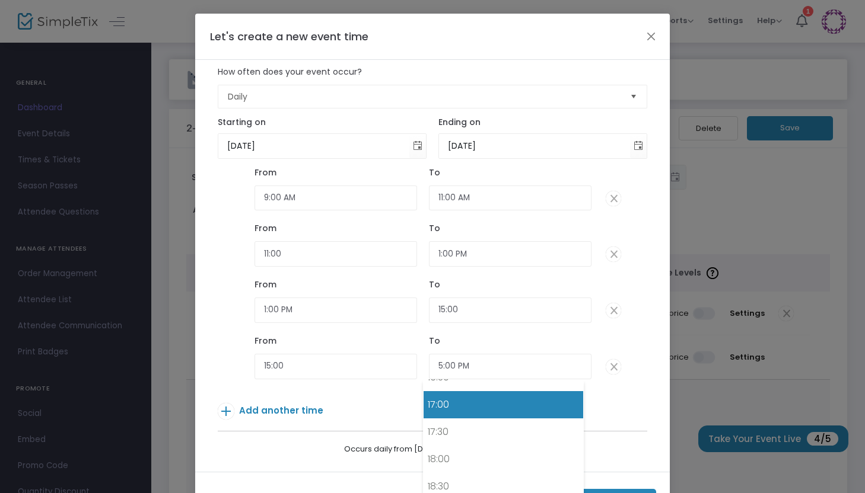
click at [460, 410] on link "17:00" at bounding box center [503, 404] width 160 height 27
type input "17:00"
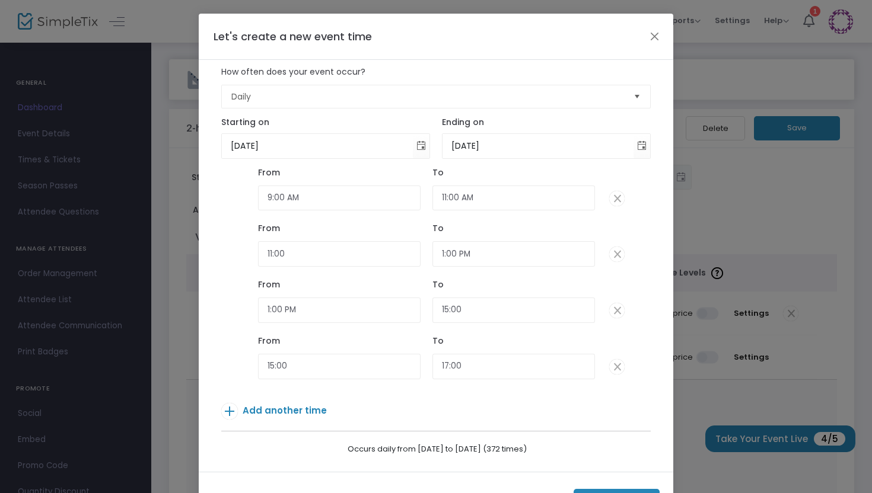
click at [291, 409] on span "Add another time" at bounding box center [285, 411] width 84 height 12
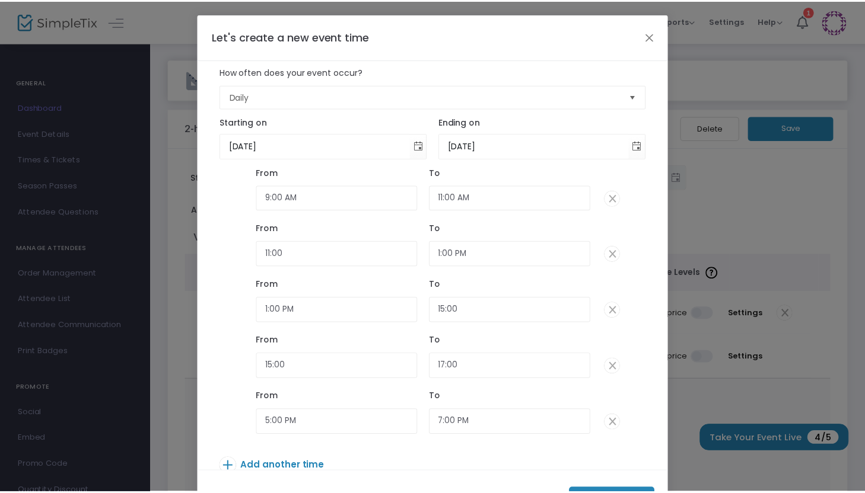
scroll to position [58, 0]
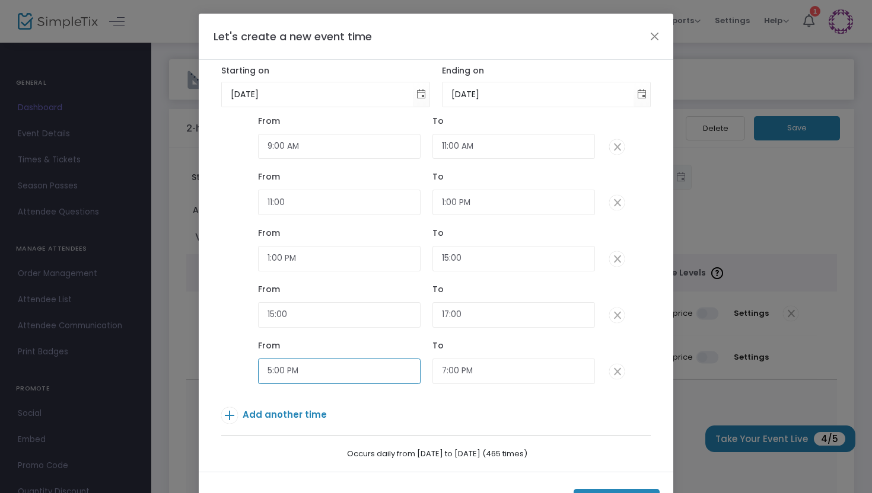
click at [288, 379] on input "5:00 PM" at bounding box center [339, 372] width 163 height 26
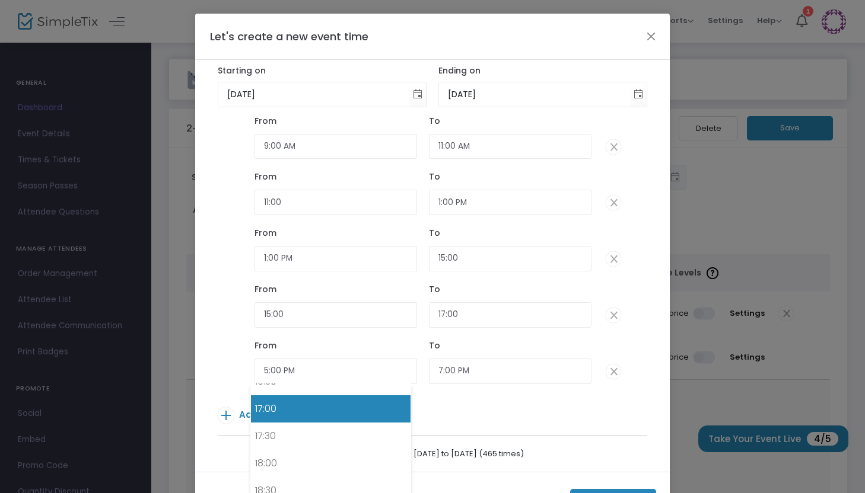
click at [288, 415] on link "17:00" at bounding box center [331, 409] width 160 height 27
type input "17:00"
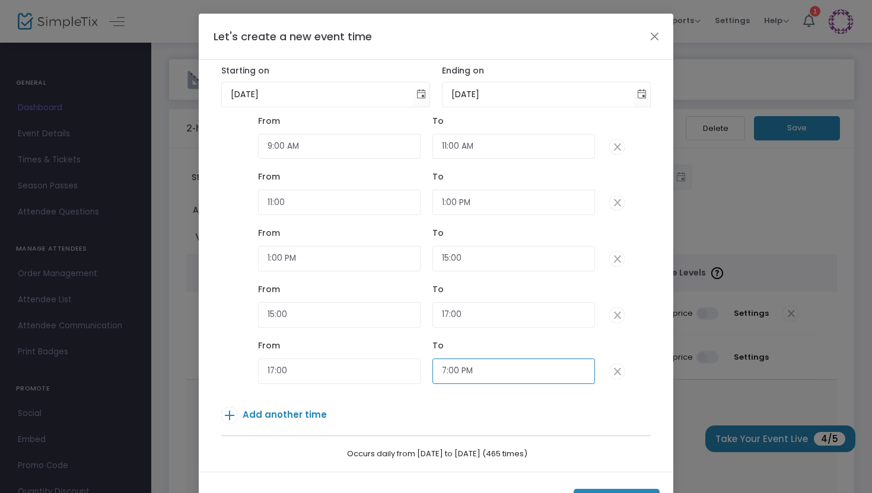
click at [453, 378] on input "7:00 PM" at bounding box center [513, 372] width 163 height 26
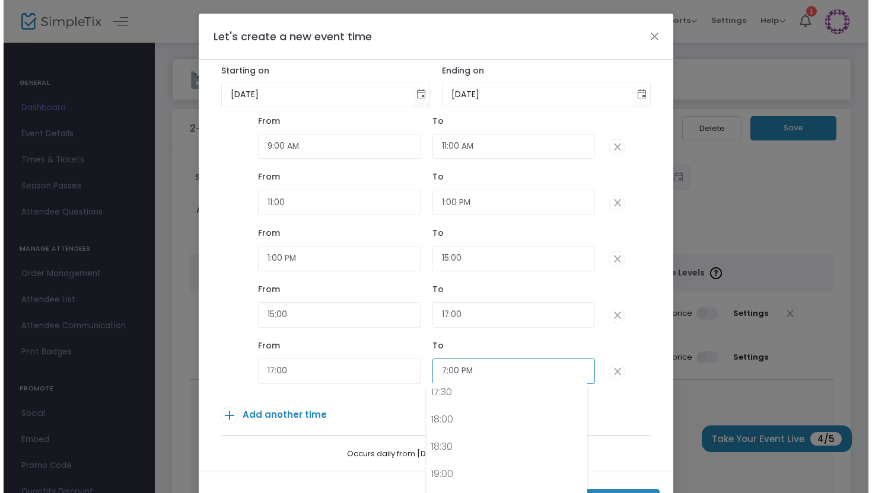
scroll to position [967, 0]
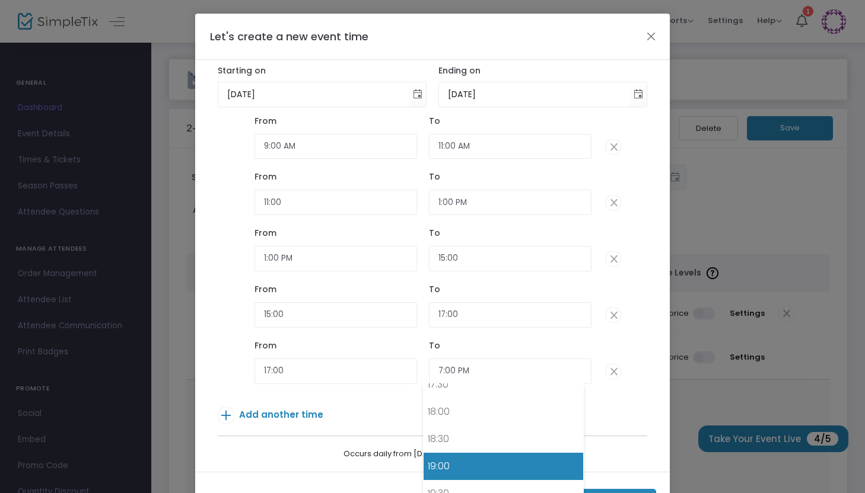
click at [453, 468] on link "19:00" at bounding box center [503, 466] width 160 height 27
type input "19:00"
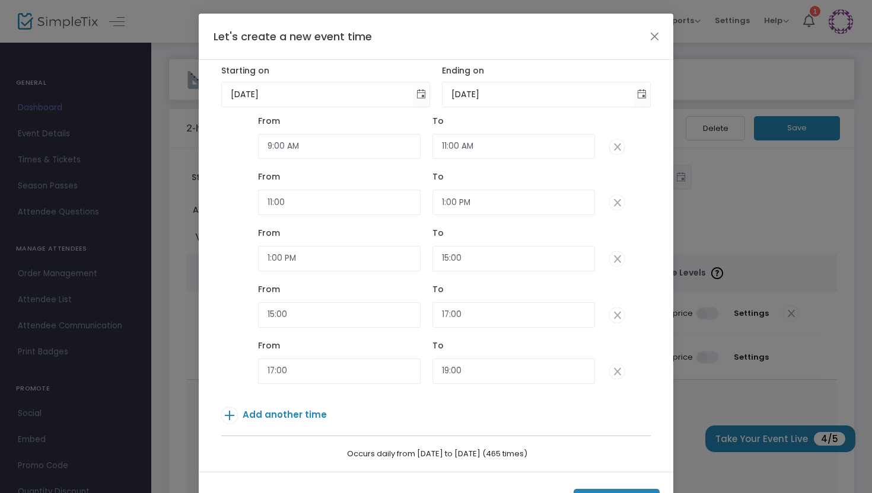
click at [308, 426] on p "Add another time" at bounding box center [418, 417] width 394 height 21
click at [307, 416] on span "Add another time" at bounding box center [285, 415] width 84 height 12
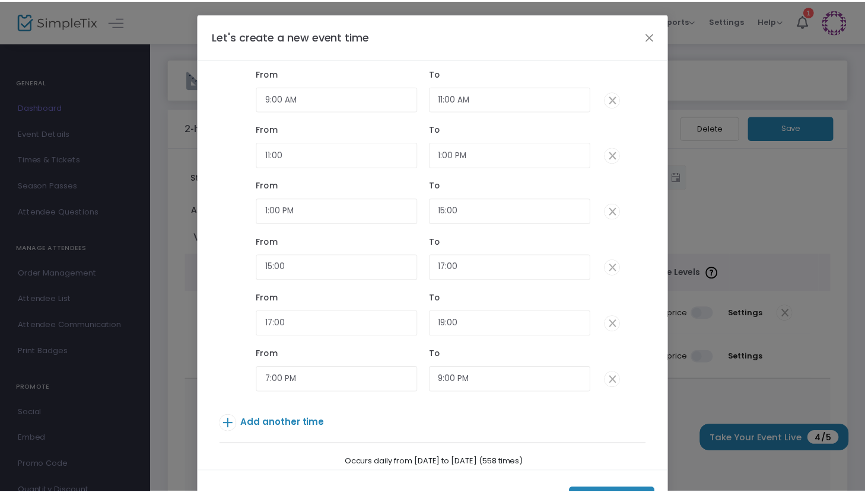
scroll to position [118, 0]
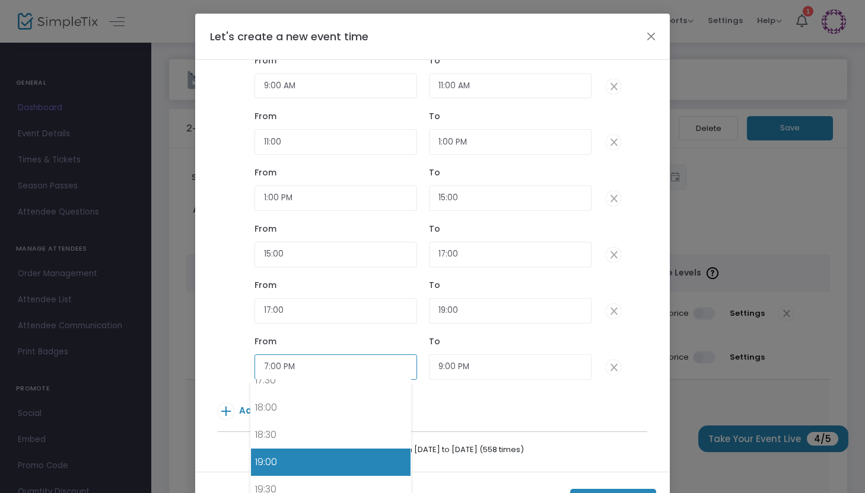
click at [301, 358] on input "7:00 PM" at bounding box center [335, 368] width 163 height 26
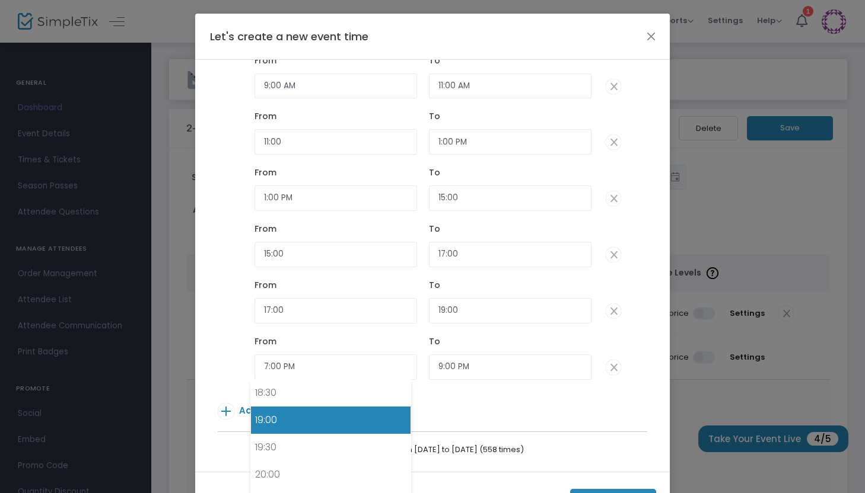
click at [311, 414] on link "19:00" at bounding box center [331, 420] width 160 height 27
type input "19:00"
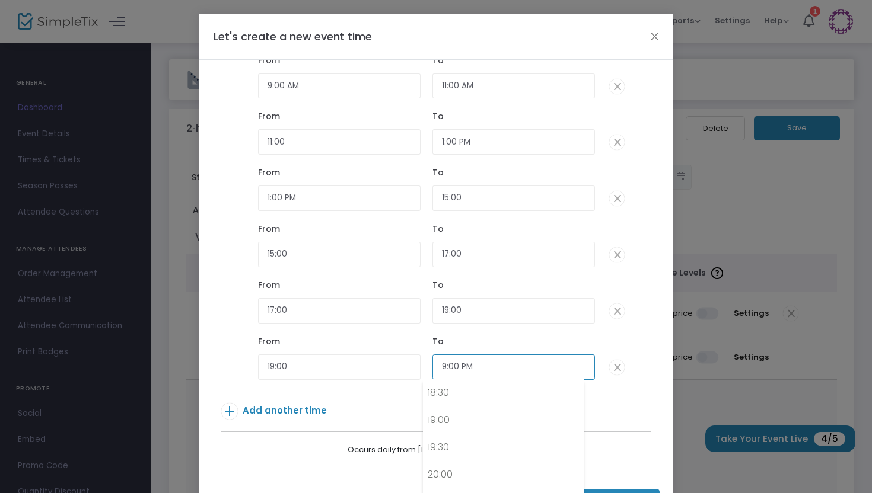
click at [460, 361] on input "9:00 PM" at bounding box center [513, 368] width 163 height 26
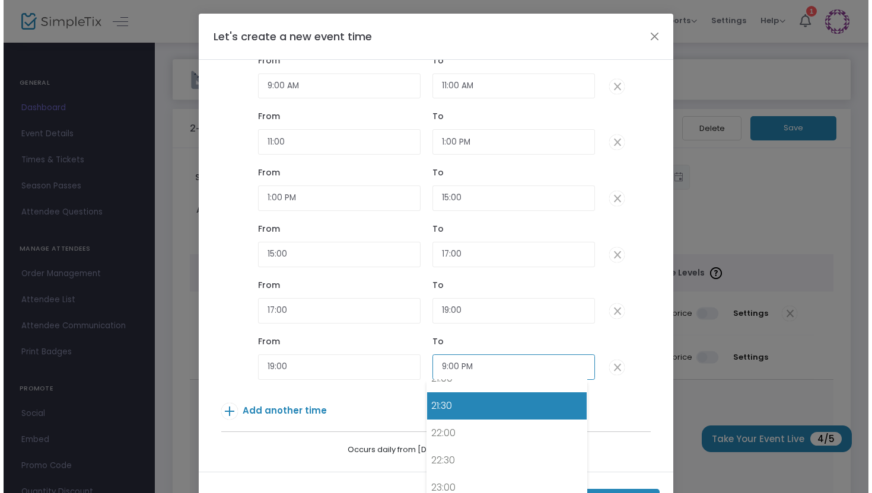
scroll to position [1152, 0]
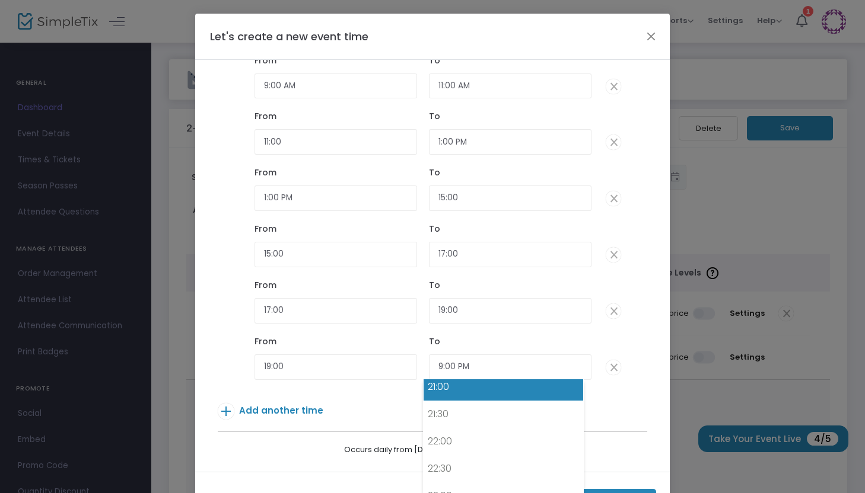
click at [436, 387] on link "21:00" at bounding box center [503, 387] width 160 height 27
type input "21:00"
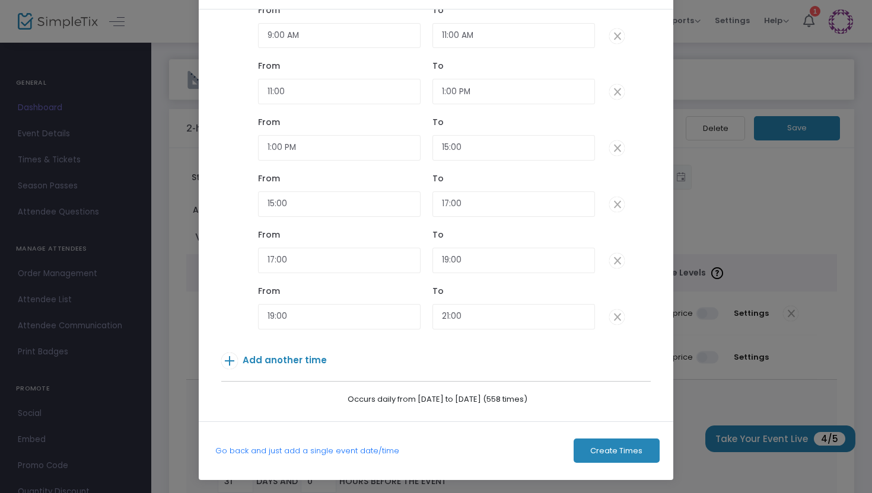
click at [652, 446] on button "Create Times" at bounding box center [617, 451] width 86 height 24
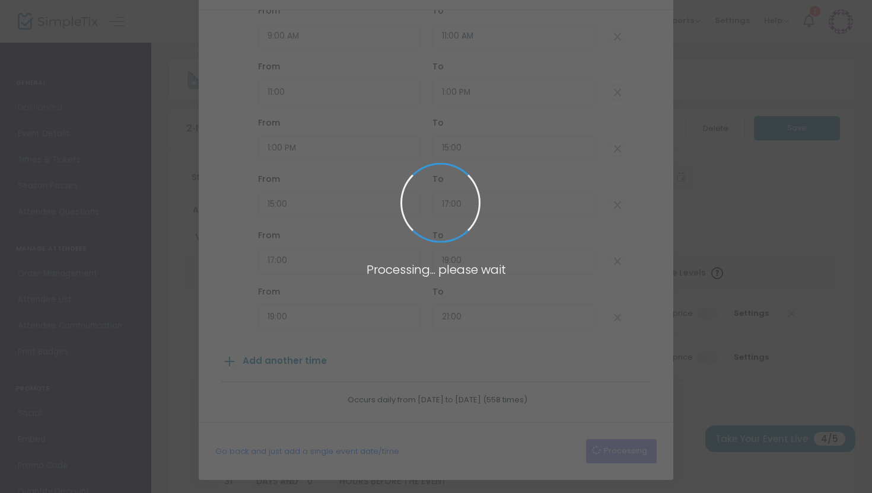
scroll to position [50, 0]
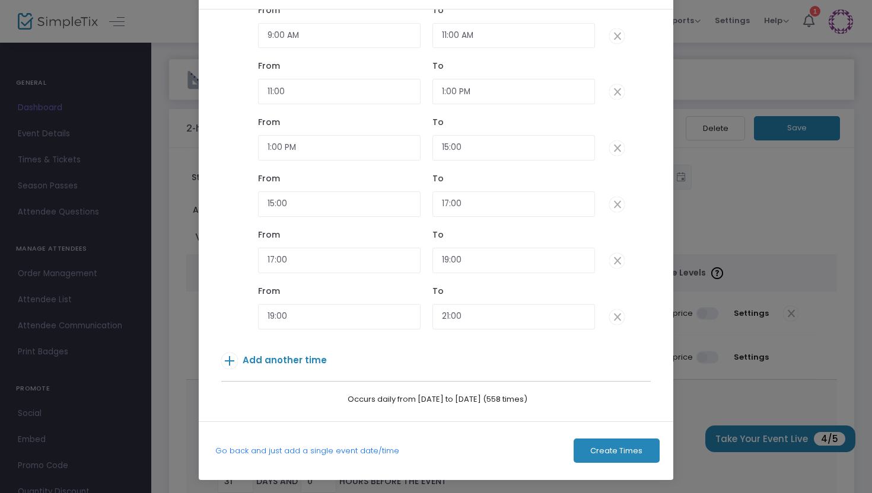
click at [611, 441] on button "Create Times" at bounding box center [617, 451] width 86 height 24
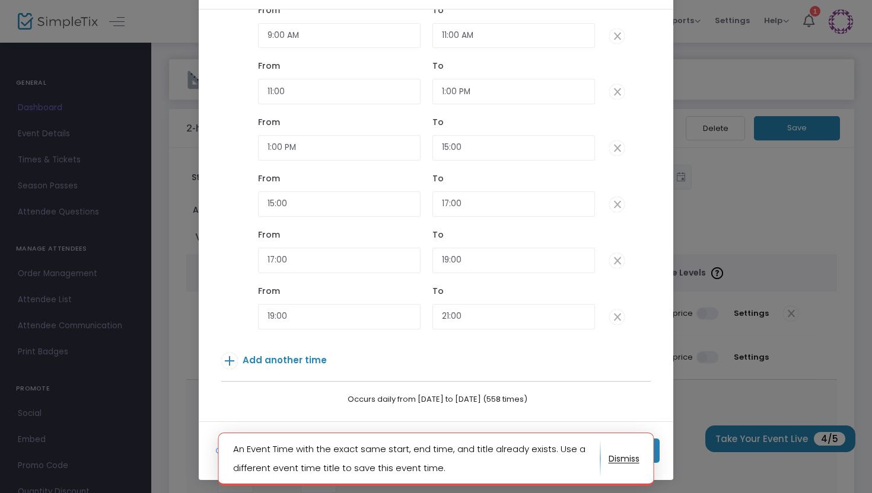
scroll to position [0, 0]
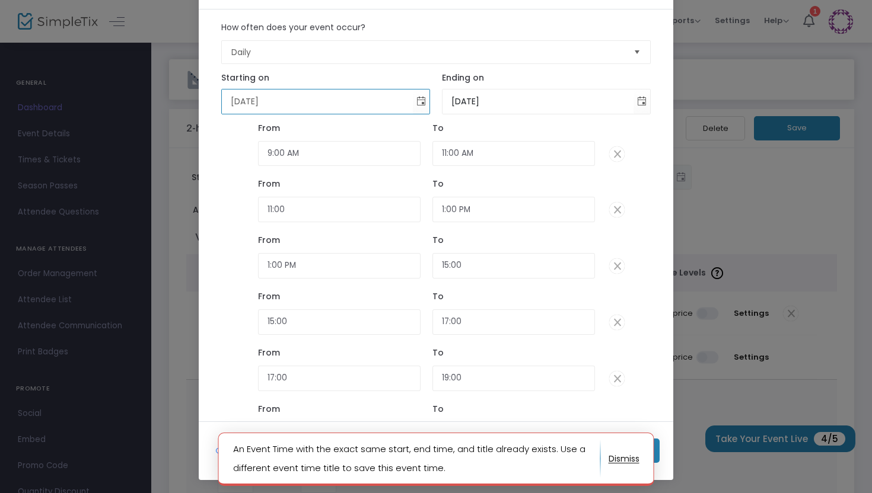
click at [292, 109] on input "[DATE]" at bounding box center [318, 102] width 192 height 24
click at [222, 102] on input "[DATE]" at bounding box center [318, 102] width 192 height 24
click at [416, 100] on span "Toggle calendar" at bounding box center [422, 102] width 20 height 20
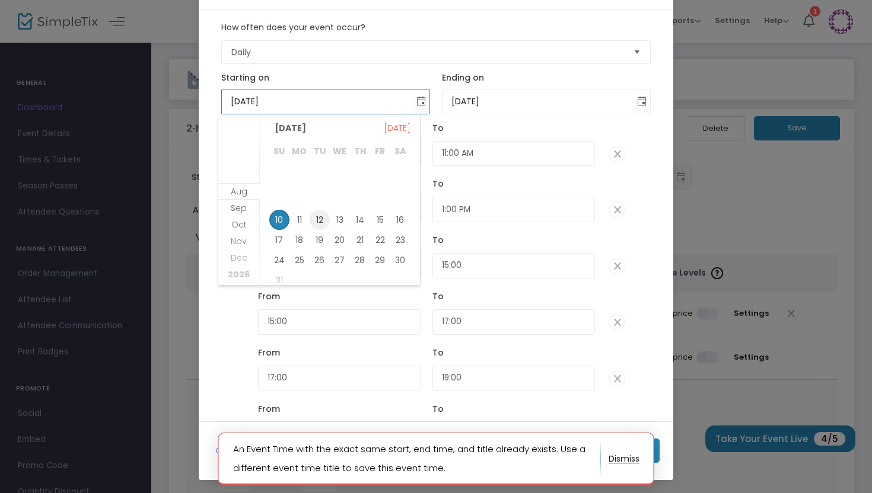
click at [319, 219] on span "12" at bounding box center [320, 220] width 20 height 20
type input "8/12/2025"
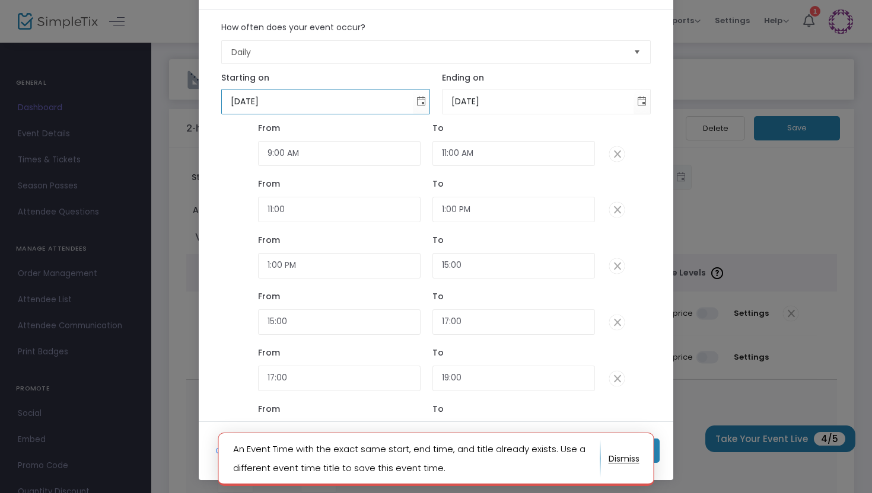
scroll to position [118, 0]
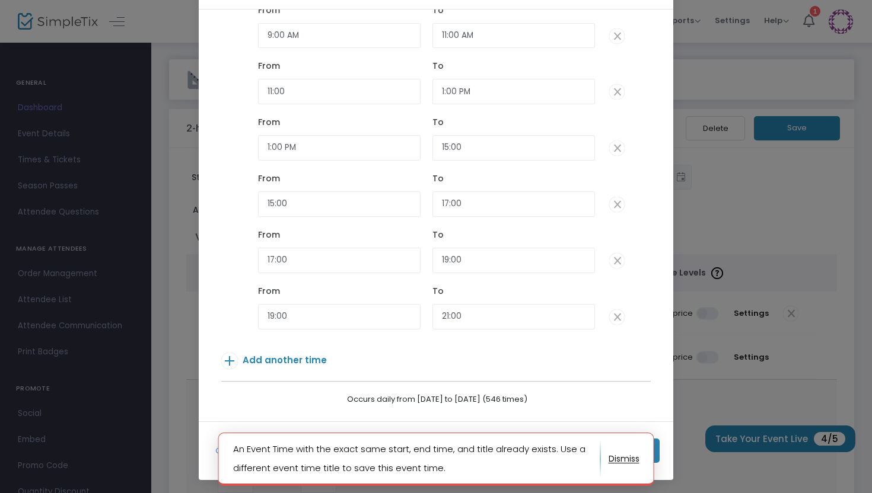
click at [657, 453] on div "Go back and just add a single event date/time Create Times" at bounding box center [436, 451] width 474 height 59
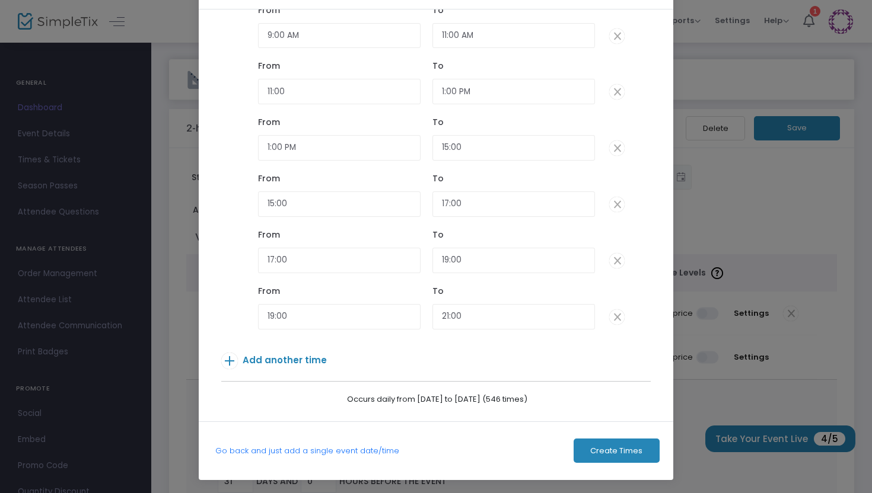
click at [655, 453] on button "Create Times" at bounding box center [617, 451] width 86 height 24
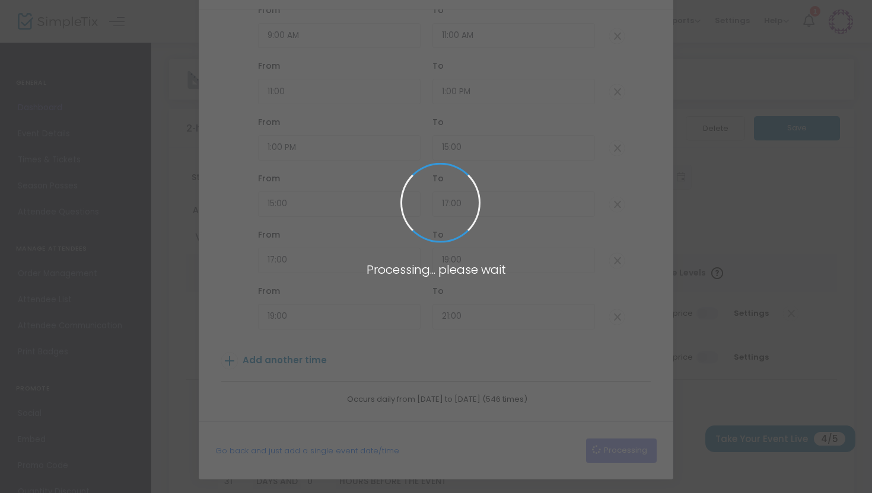
scroll to position [50, 0]
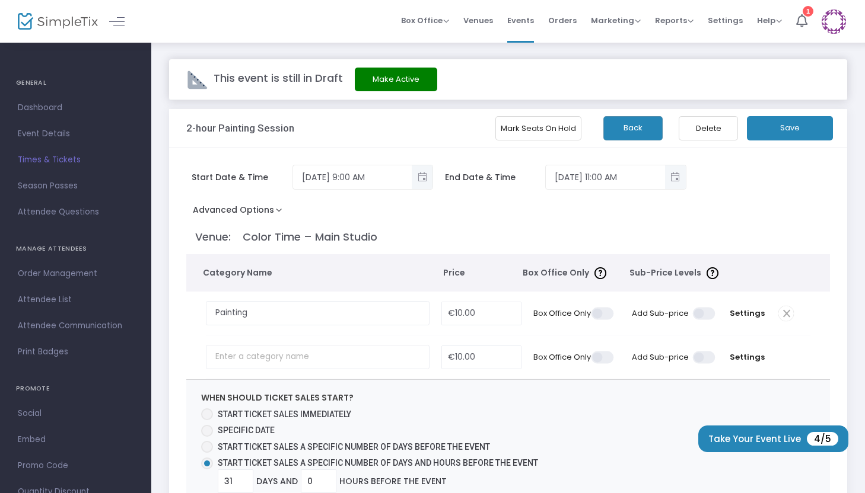
click at [265, 215] on button "Advanced Options" at bounding box center [239, 212] width 107 height 21
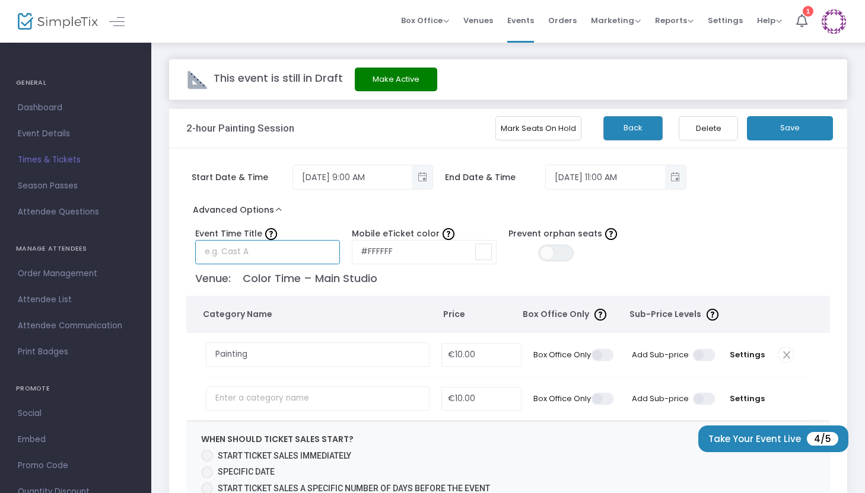
click at [262, 254] on input "text" at bounding box center [267, 252] width 145 height 24
click at [435, 230] on label "Mobile eTicket color" at bounding box center [424, 234] width 145 height 12
click at [357, 175] on input "[DATE] 9:00 AM" at bounding box center [352, 178] width 119 height 20
click at [431, 179] on span "Toggle popup" at bounding box center [422, 178] width 20 height 20
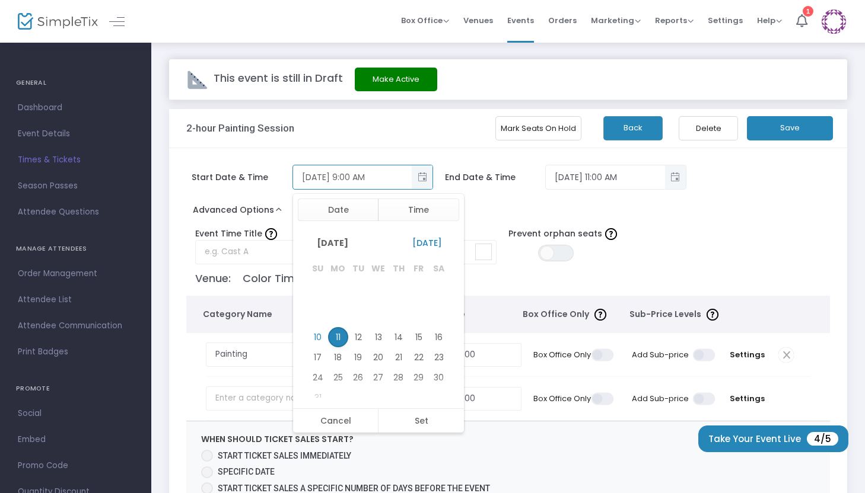
scroll to position [160, 0]
click at [267, 224] on div "Event Time Title Hosting this event on multiple dates/times? You can list anyth…" at bounding box center [502, 244] width 644 height 42
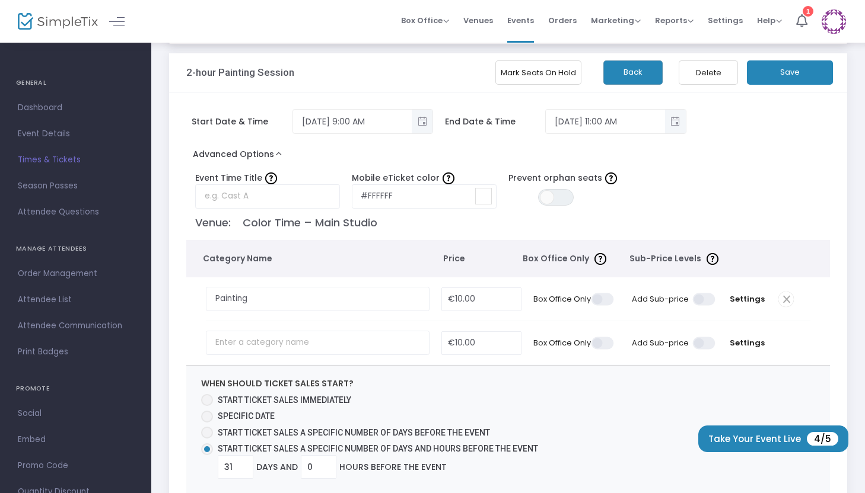
scroll to position [0, 0]
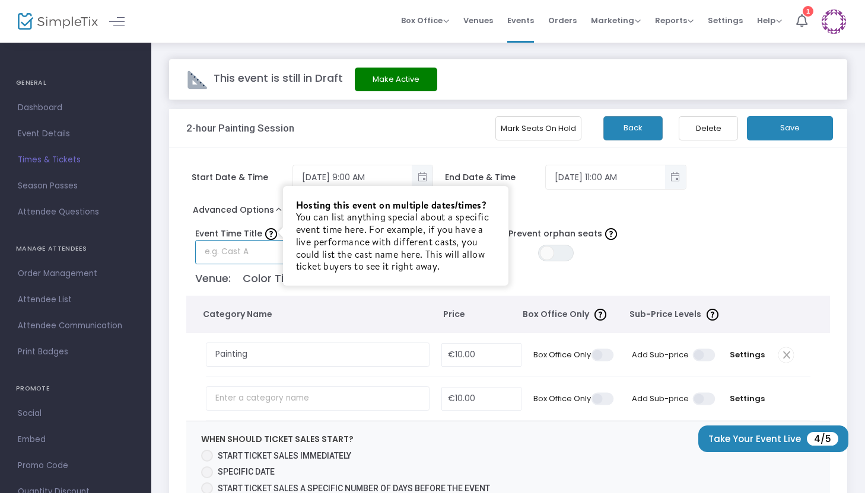
click at [257, 247] on input "text" at bounding box center [267, 252] width 145 height 24
click at [249, 282] on p "Venue: Color Time – Main Studio" at bounding box center [509, 278] width 629 height 16
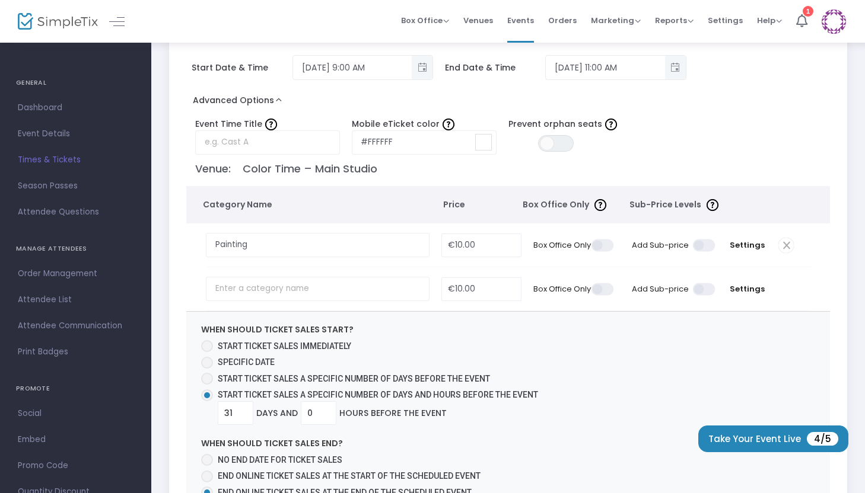
scroll to position [109, 0]
click at [372, 247] on input "Painting" at bounding box center [318, 246] width 224 height 24
click at [360, 295] on input "text" at bounding box center [318, 290] width 224 height 24
click at [757, 243] on span "Settings" at bounding box center [746, 246] width 39 height 12
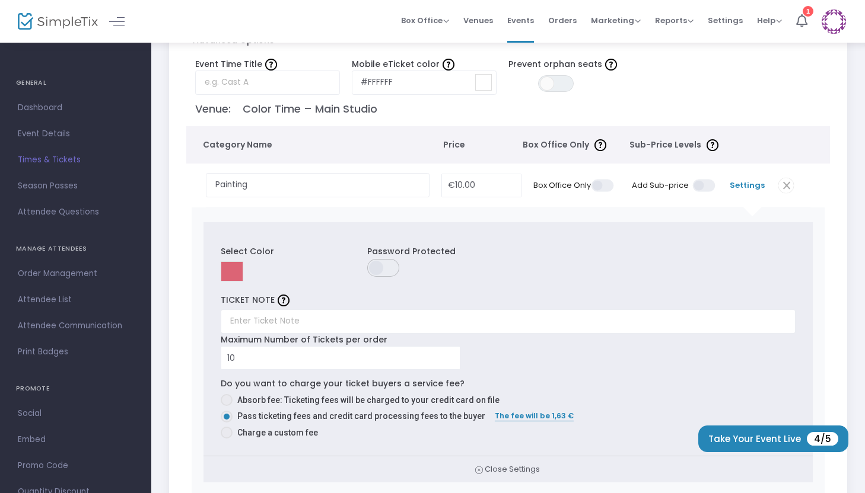
scroll to position [0, 0]
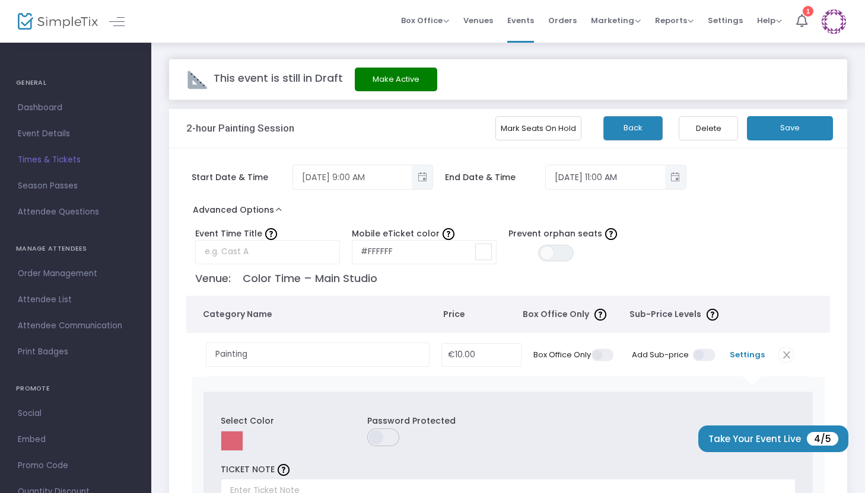
click at [423, 173] on span "Toggle popup" at bounding box center [422, 178] width 20 height 20
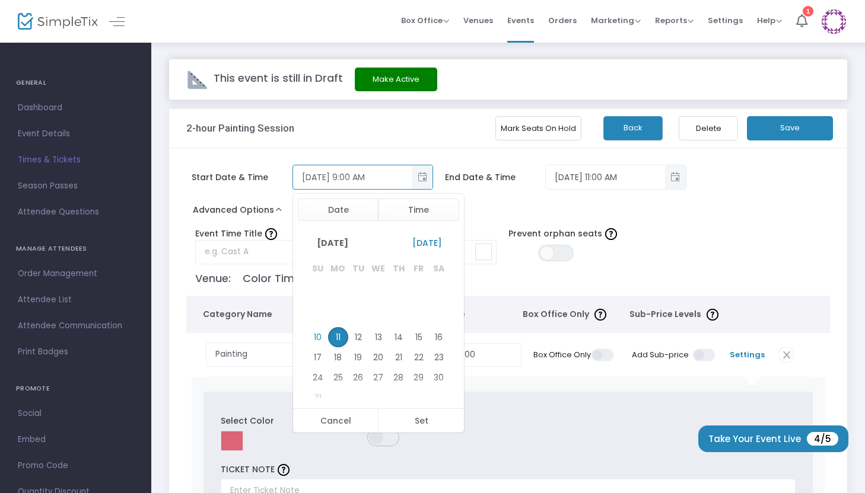
scroll to position [160, 0]
click at [424, 209] on button "Time" at bounding box center [418, 210] width 81 height 23
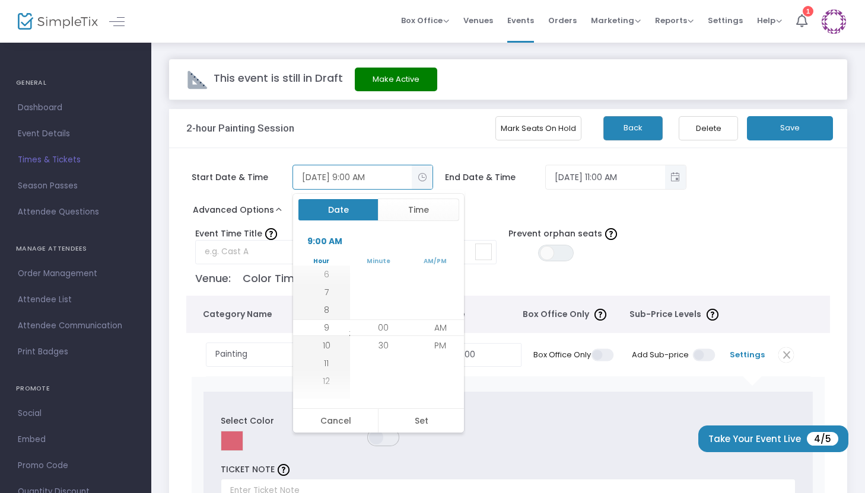
click at [347, 213] on button "Date" at bounding box center [338, 210] width 81 height 23
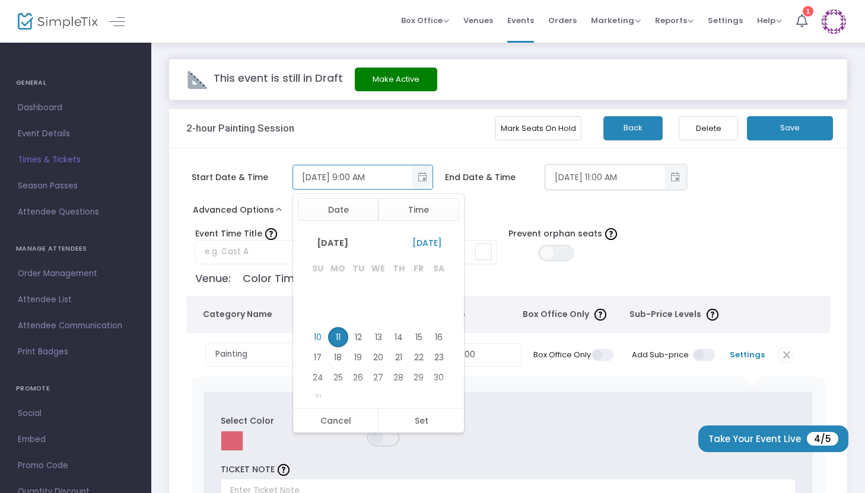
click at [611, 177] on input "[DATE] 11:00 AM" at bounding box center [605, 178] width 119 height 20
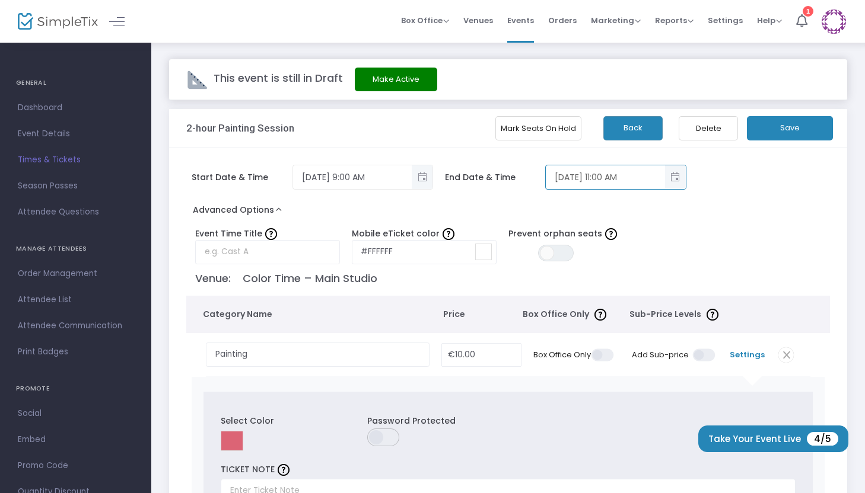
click at [685, 177] on button "Toggle popup" at bounding box center [675, 177] width 21 height 24
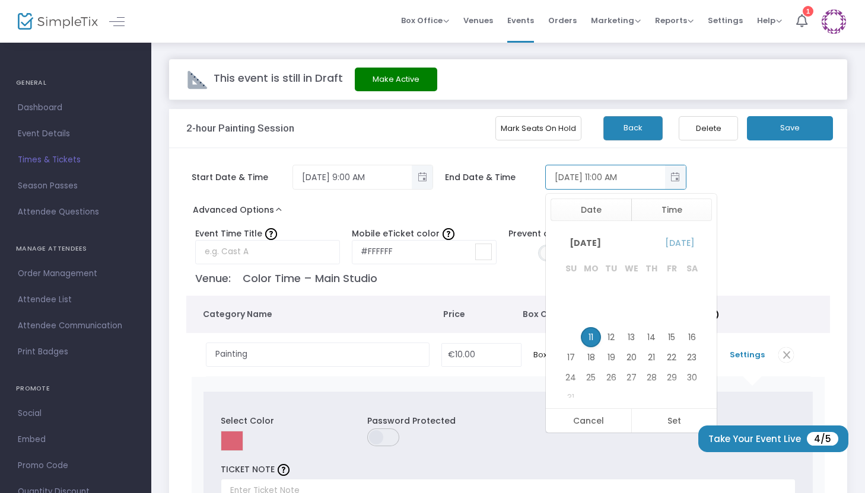
scroll to position [36, 0]
click at [681, 177] on span "Toggle popup" at bounding box center [675, 178] width 20 height 20
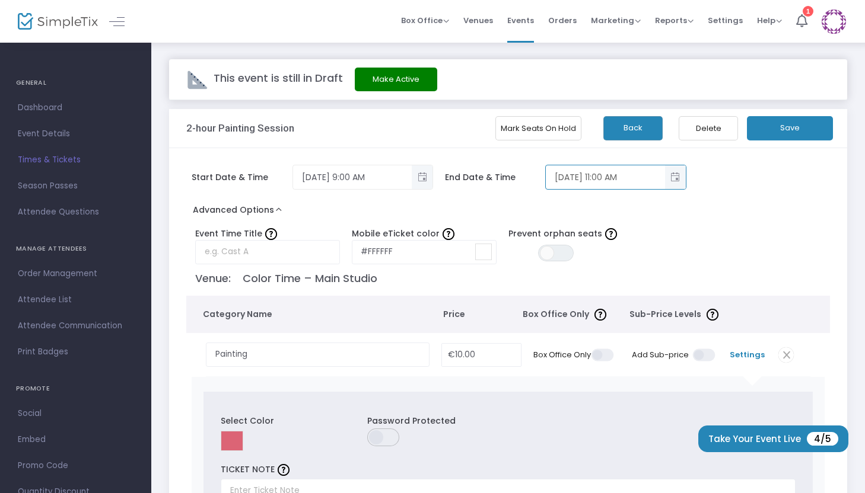
click at [681, 177] on span "Toggle popup" at bounding box center [675, 178] width 20 height 20
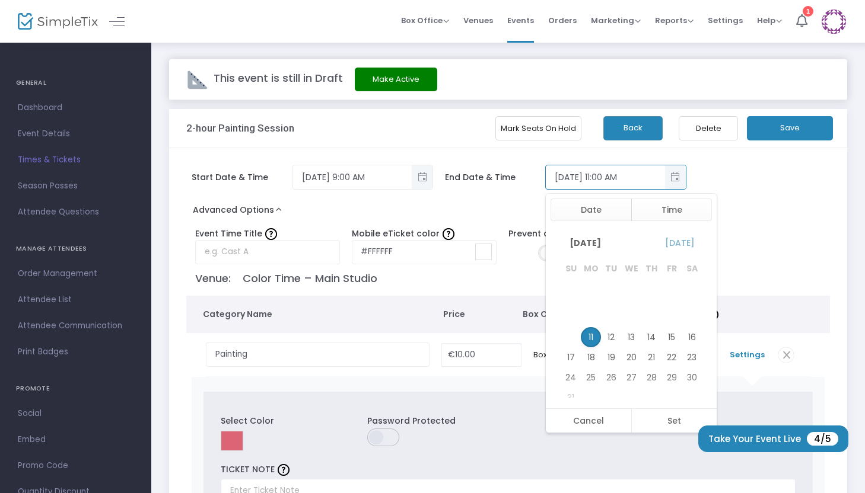
click at [751, 170] on div "Start Date & Time 8/11/2025 9:00 AM End Date & Time 8/11/2025 11:00 AM Date Tim…" at bounding box center [502, 183] width 644 height 37
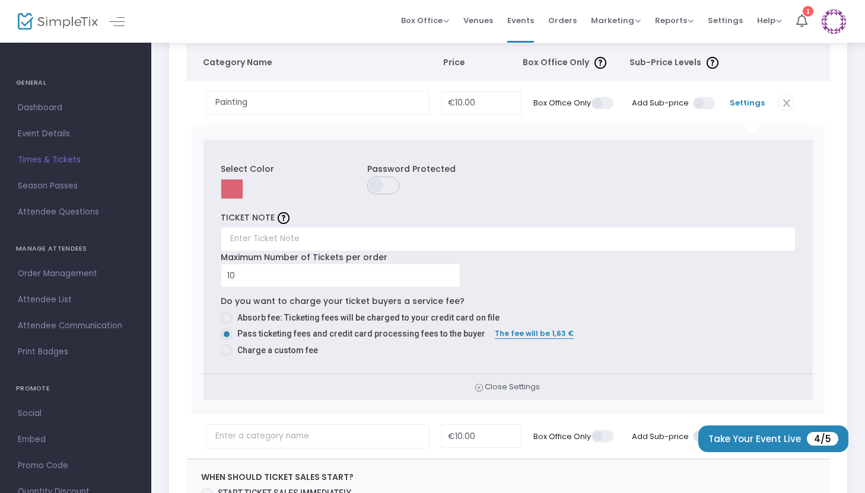
scroll to position [238, 0]
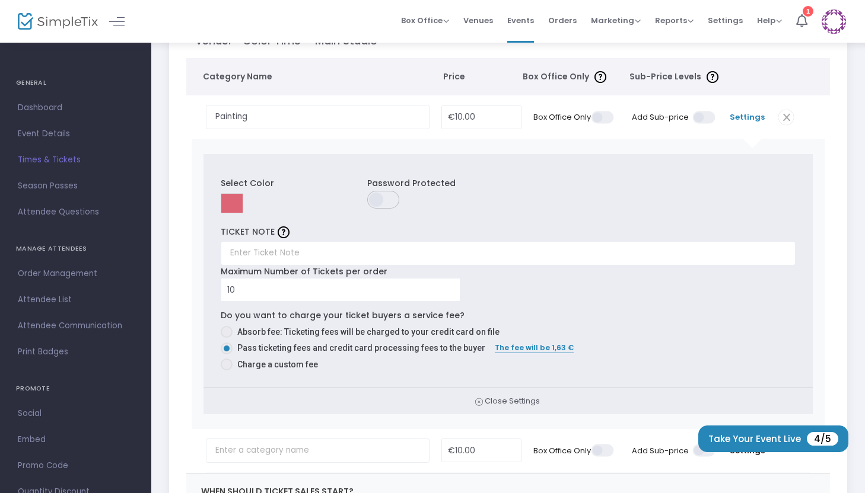
click at [752, 117] on span "Settings" at bounding box center [746, 118] width 39 height 12
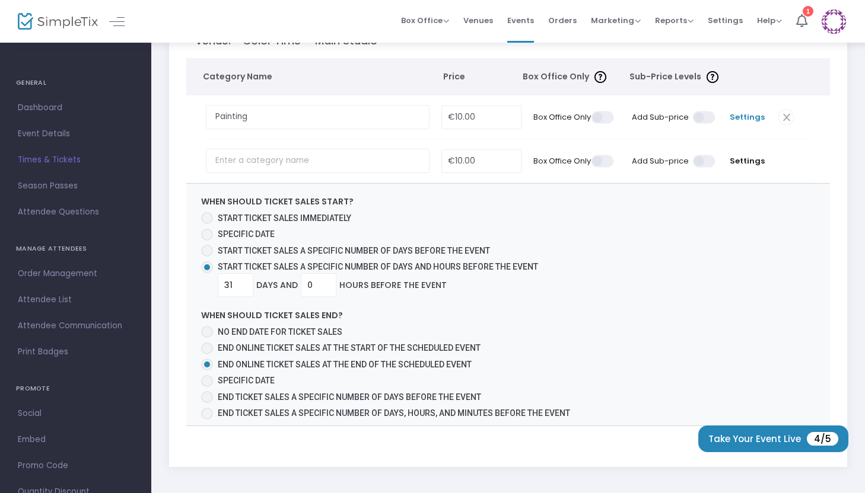
click at [752, 117] on span "Settings" at bounding box center [746, 118] width 39 height 12
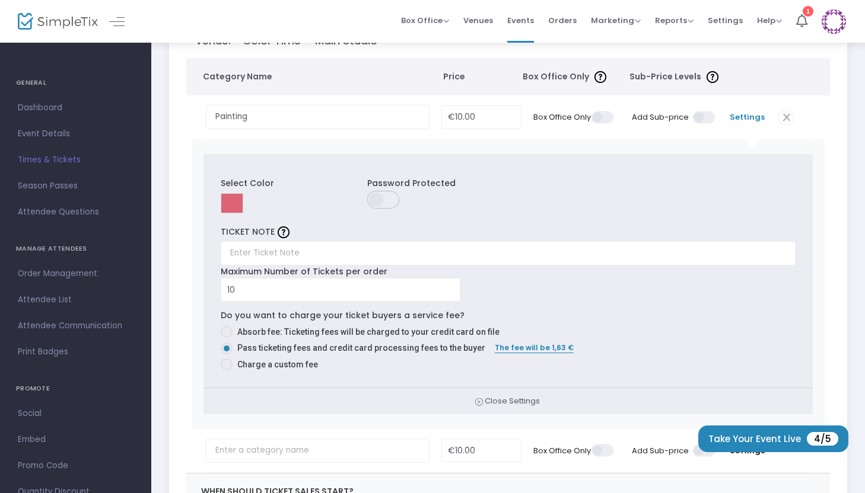
click at [752, 117] on span "Settings" at bounding box center [746, 118] width 39 height 12
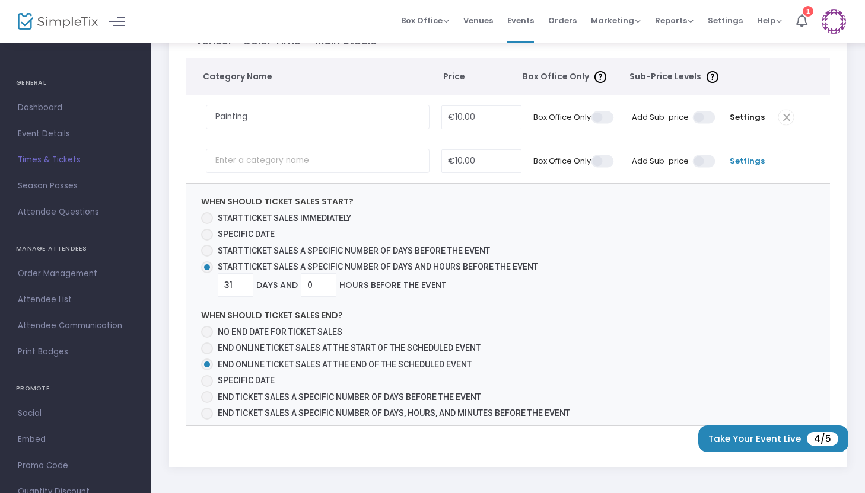
click at [747, 160] on span "Settings" at bounding box center [746, 161] width 39 height 12
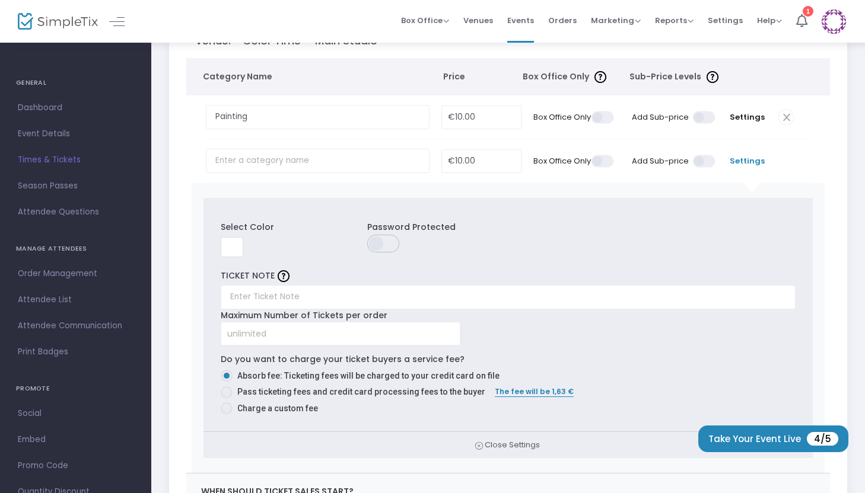
click at [747, 160] on span "Settings" at bounding box center [746, 161] width 39 height 12
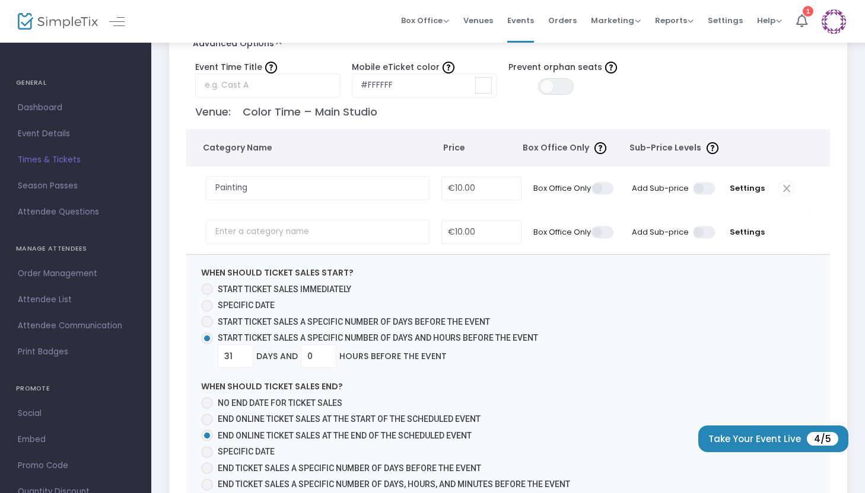
scroll to position [0, 0]
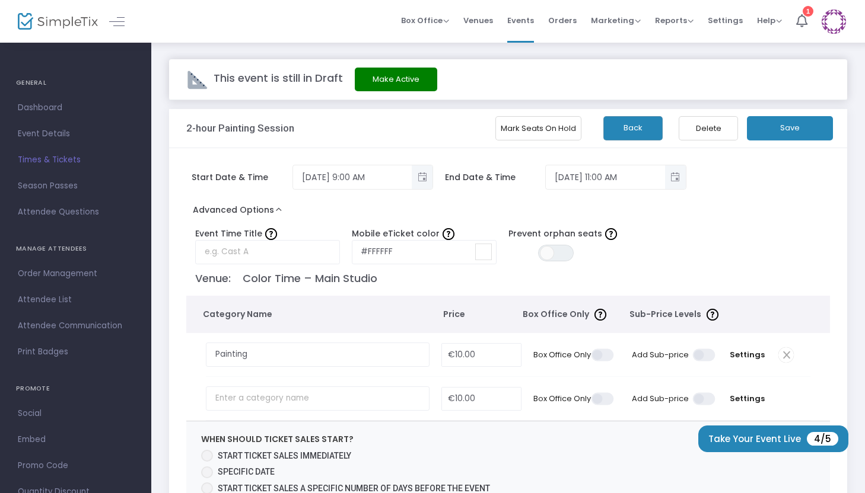
click at [810, 114] on div "Mark Seats On Hold Back Delete Save" at bounding box center [691, 124] width 291 height 31
click at [805, 124] on button "Save" at bounding box center [790, 128] width 86 height 24
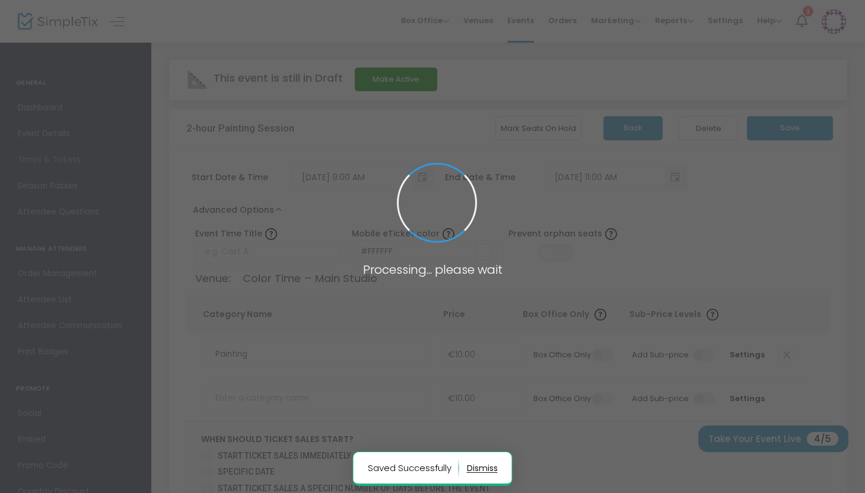
radio input "false"
radio input "true"
radio input "false"
radio input "true"
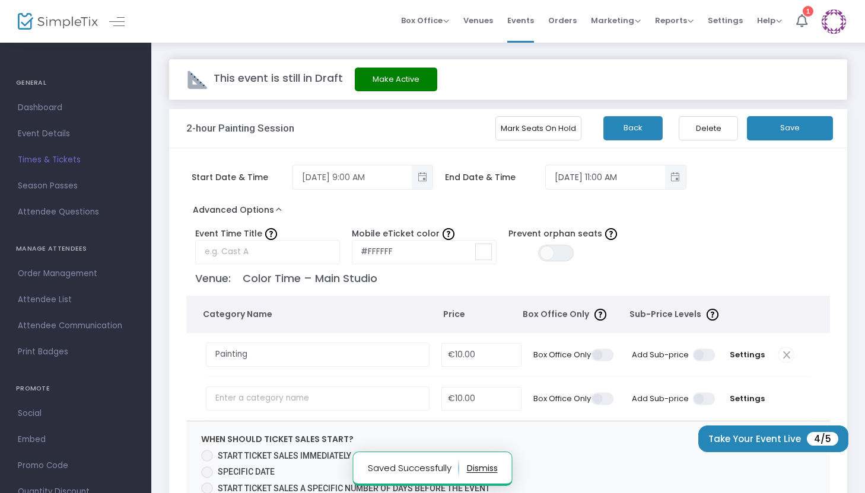
click at [413, 172] on span "Toggle popup" at bounding box center [422, 178] width 20 height 20
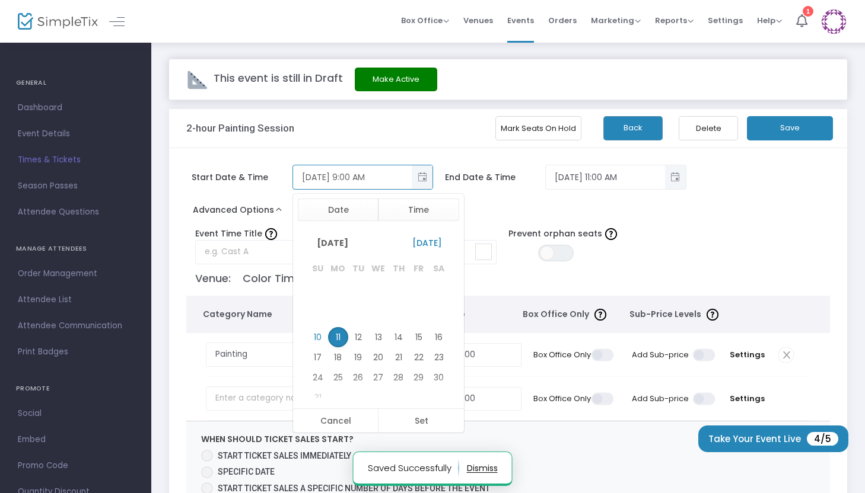
scroll to position [160, 0]
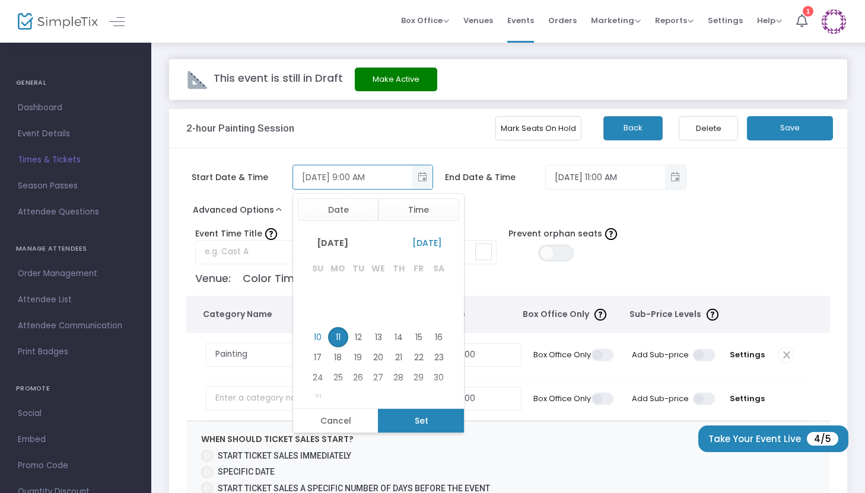
click at [421, 410] on button "Set" at bounding box center [421, 421] width 86 height 24
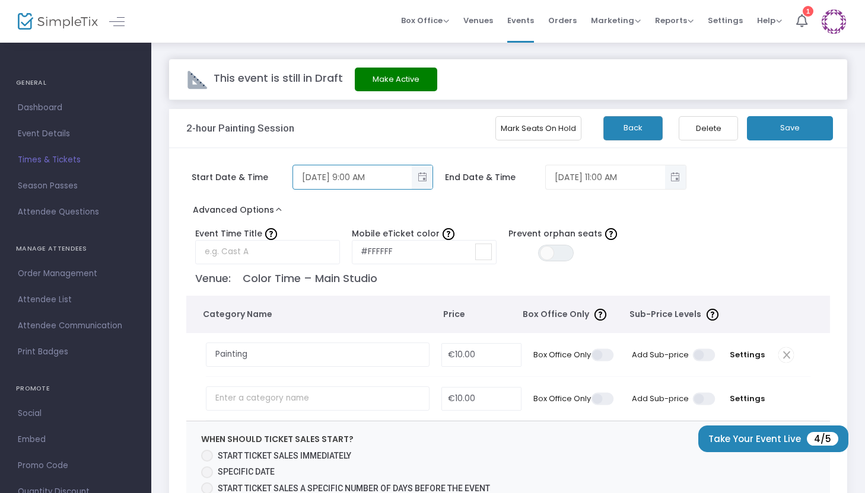
click at [677, 183] on span "Toggle popup" at bounding box center [675, 178] width 20 height 20
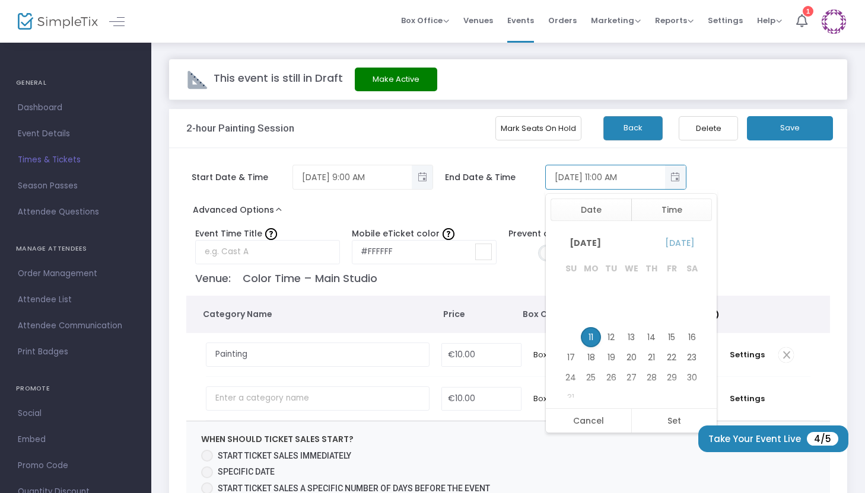
scroll to position [36, 0]
click at [735, 164] on div "Start Date & Time 8/11/2025 9:00 AM End Date & Time 8/11/2025 11:00 AM Date Tim…" at bounding box center [508, 426] width 678 height 557
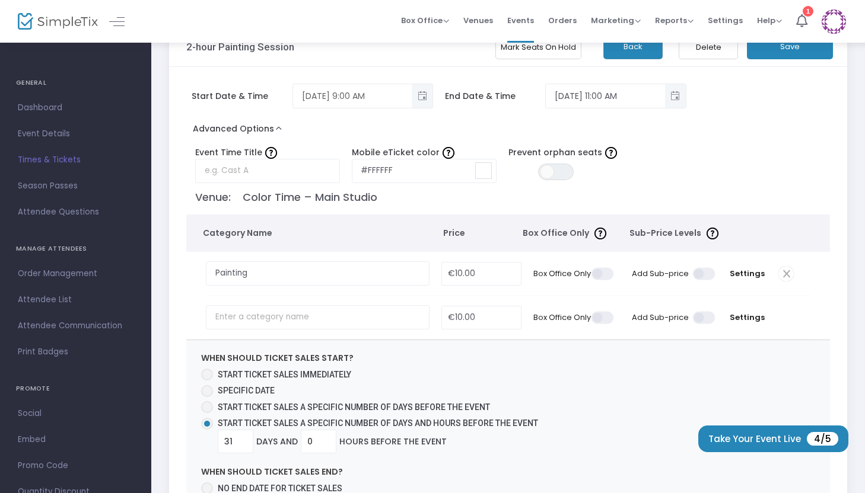
scroll to position [94, 0]
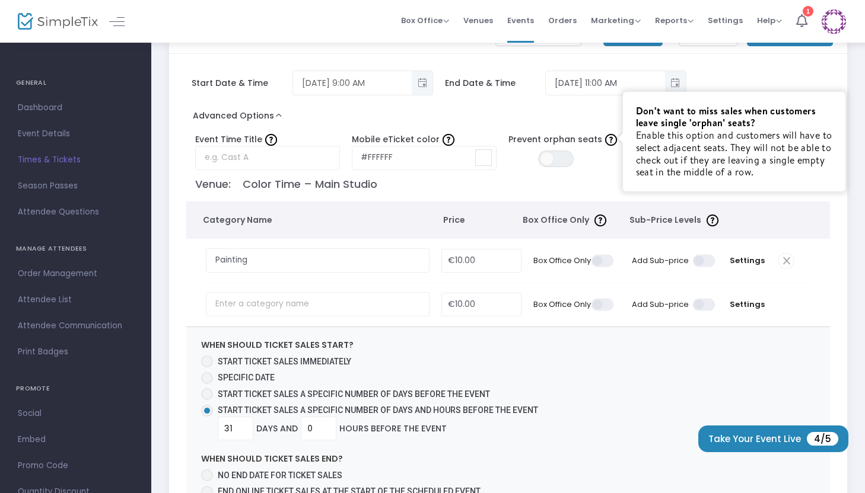
click at [613, 141] on img at bounding box center [611, 140] width 12 height 12
click at [450, 111] on div "Advanced Options Event Time Title Mobile eTicket color #FFFFFF Prevent orphan s…" at bounding box center [508, 138] width 644 height 63
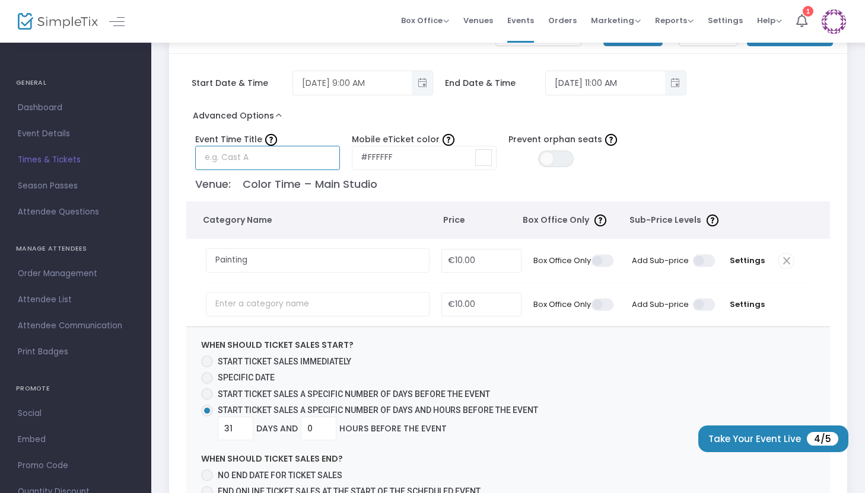
click at [298, 157] on input "text" at bounding box center [267, 158] width 145 height 24
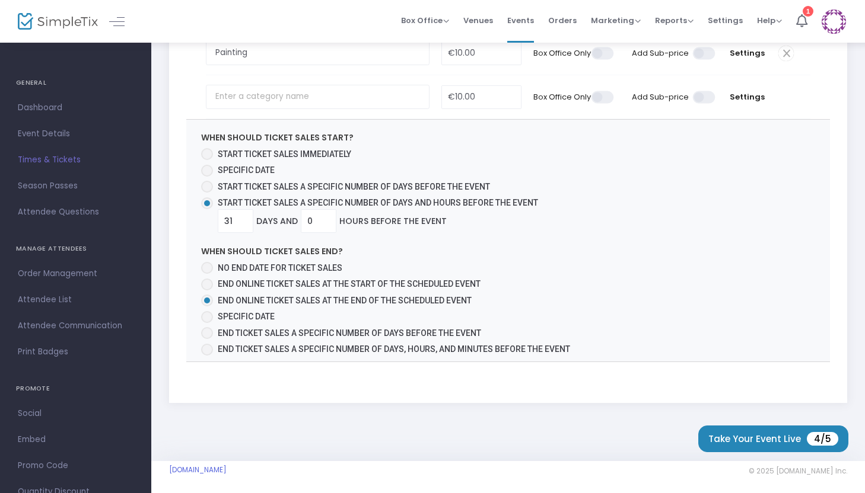
scroll to position [0, 0]
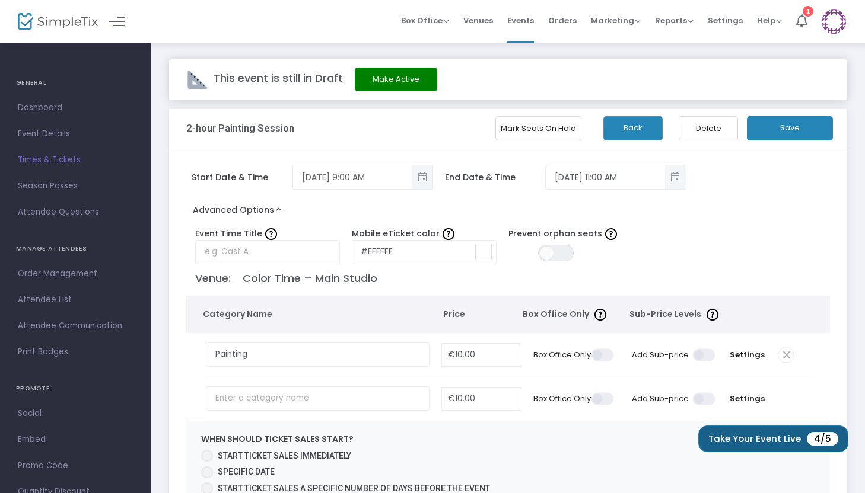
click at [749, 444] on button "Take Your Event Live 4/5" at bounding box center [773, 439] width 150 height 27
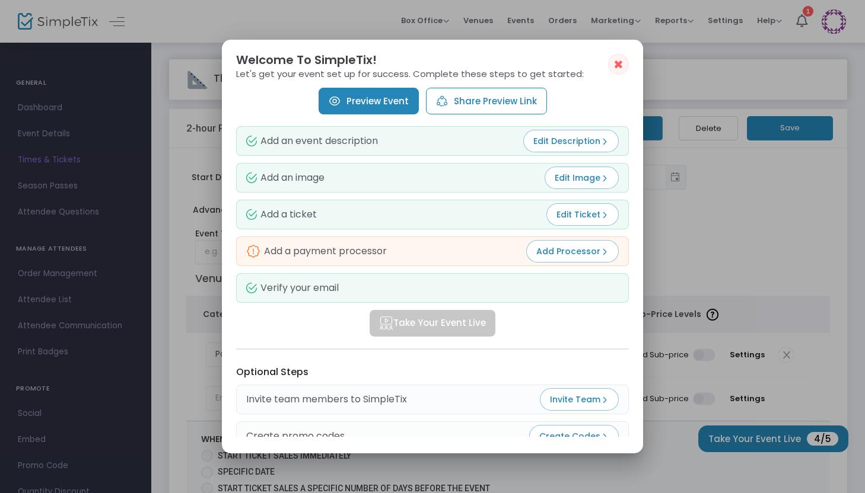
scroll to position [11, 0]
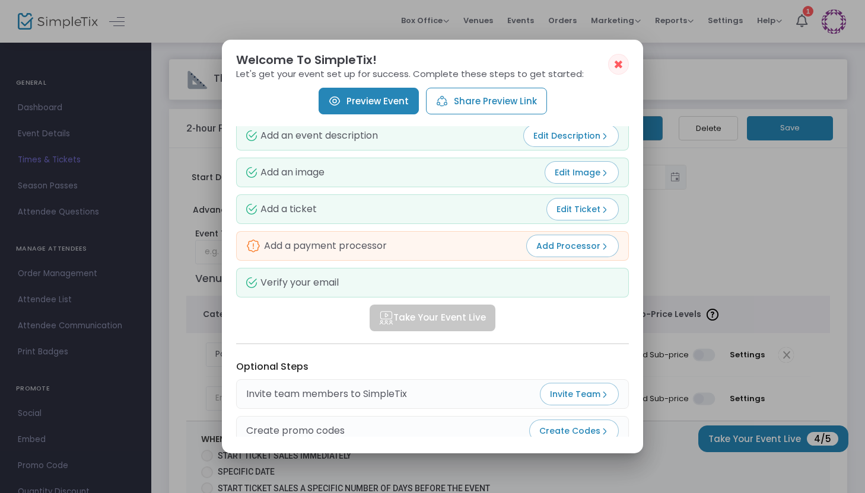
click at [399, 103] on link "Preview Event" at bounding box center [369, 101] width 100 height 27
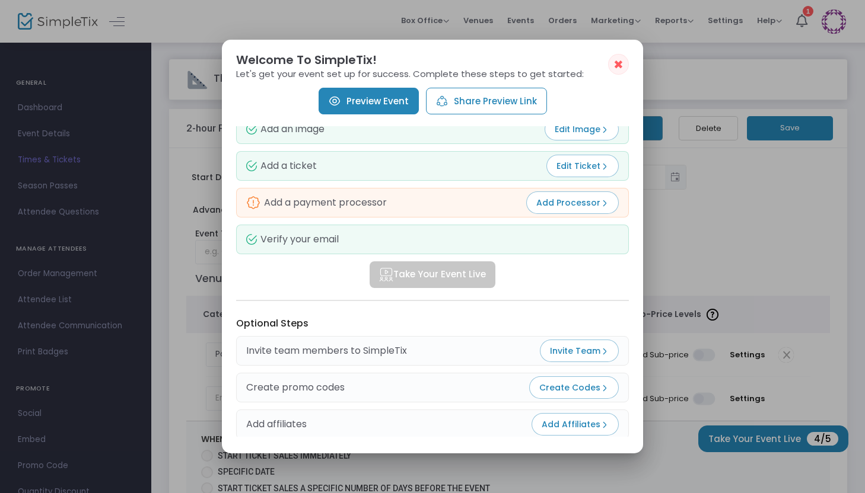
scroll to position [0, 0]
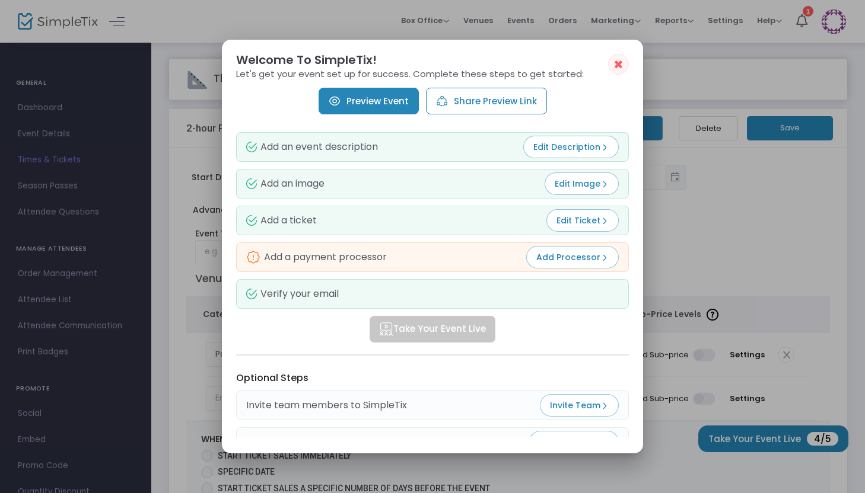
click at [615, 71] on span "✖" at bounding box center [618, 65] width 10 height 14
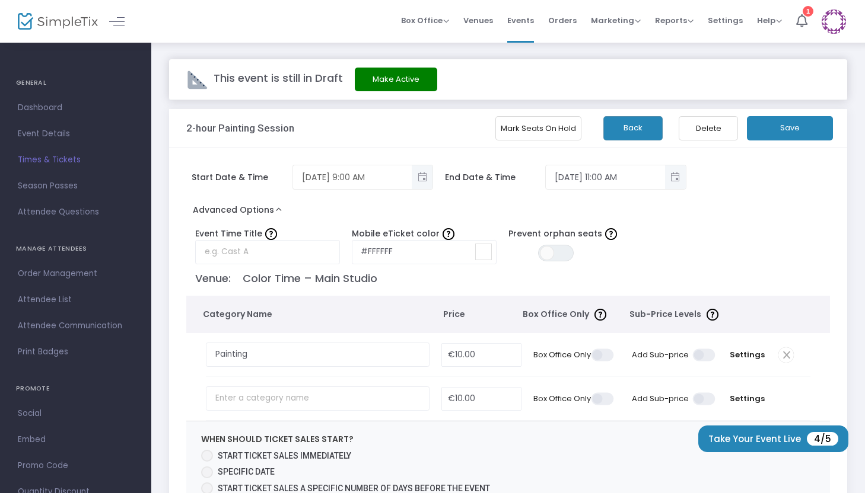
click at [839, 15] on img at bounding box center [833, 21] width 24 height 24
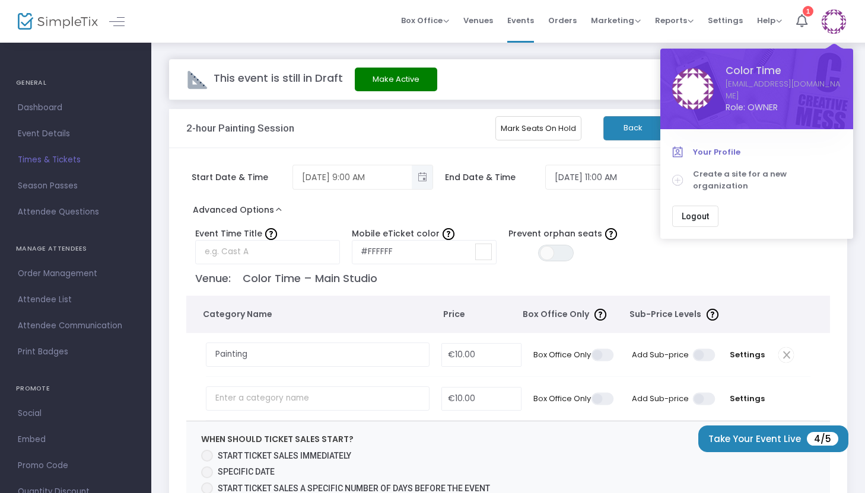
click at [716, 146] on span "Your Profile" at bounding box center [767, 152] width 148 height 12
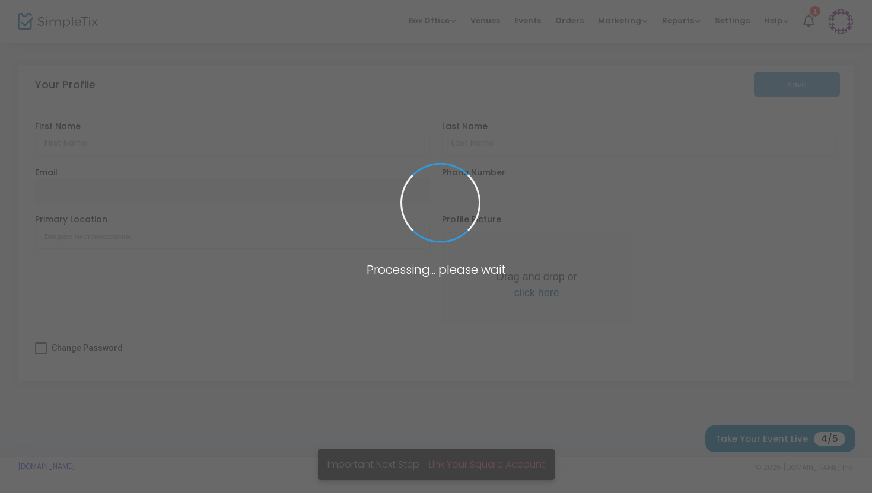
type input "Color"
type input "Time"
type input "[EMAIL_ADDRESS][DOMAIN_NAME]"
type input "[PHONE_NUMBER]"
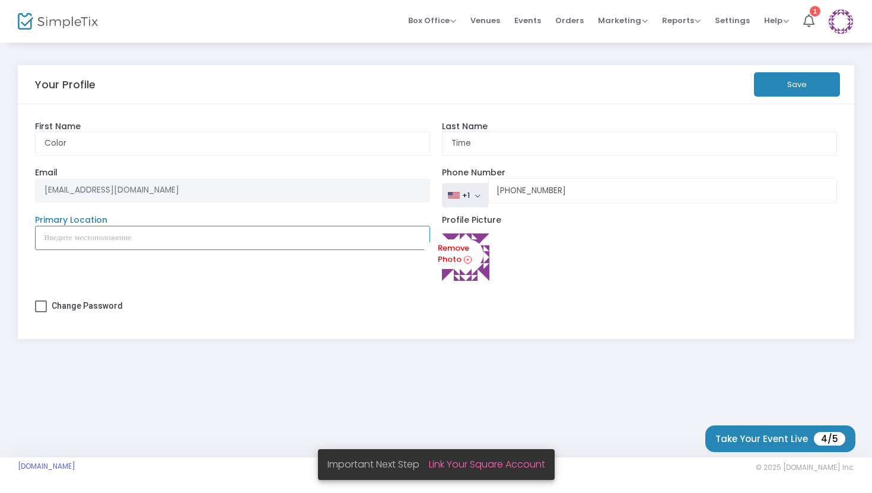
click at [182, 232] on input "Primary Location" at bounding box center [233, 238] width 396 height 24
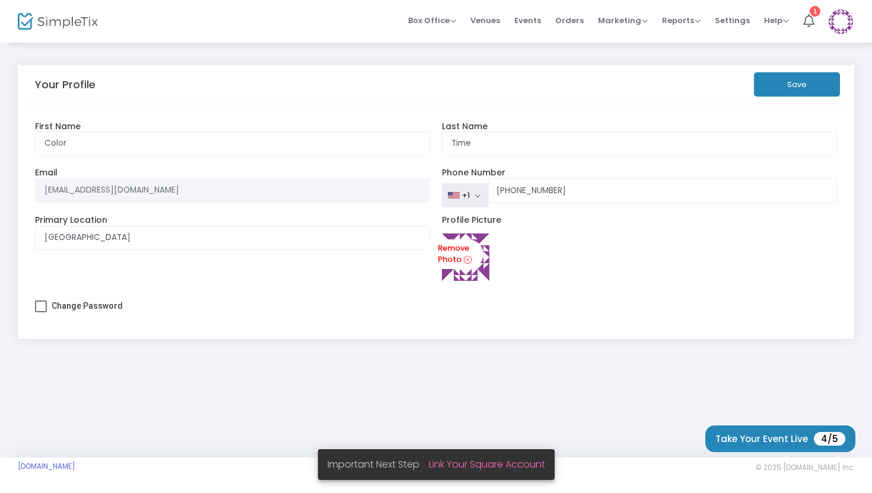
type input ", Соединенные Штаты Америки"
click at [775, 91] on button "Save" at bounding box center [797, 84] width 86 height 24
type input "Color"
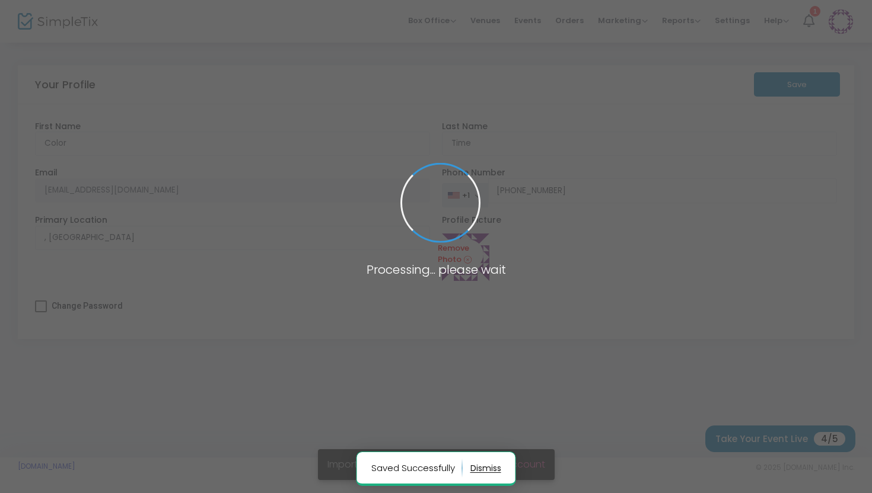
type input "Соединенные Штаты Америки"
type input "[PHONE_NUMBER]"
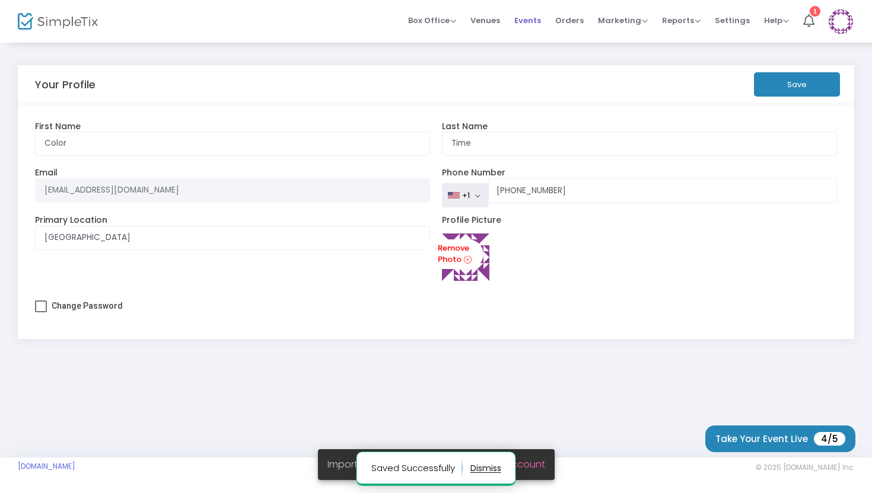
click at [539, 22] on span "Events" at bounding box center [527, 20] width 27 height 30
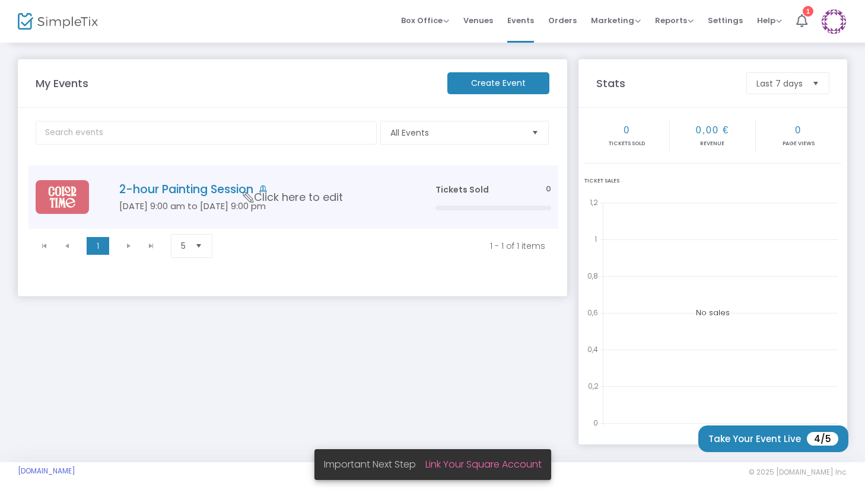
click at [343, 198] on span "Click here to edit" at bounding box center [293, 197] width 100 height 15
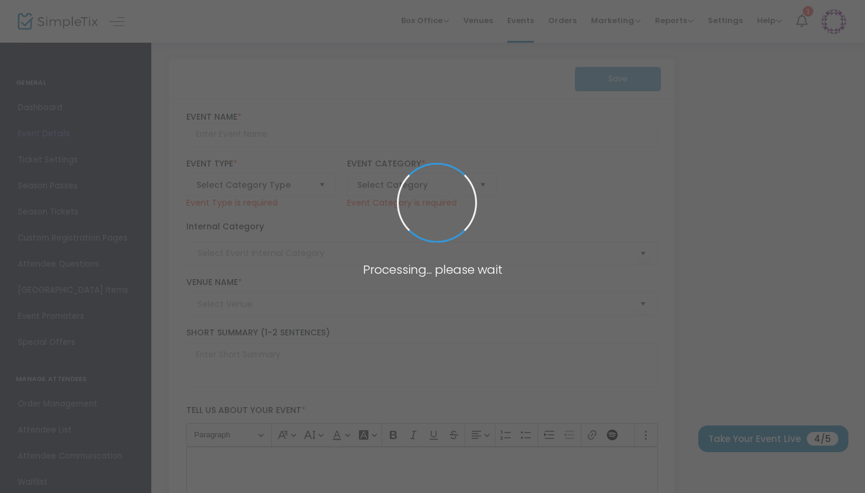
type input "2-hour Painting Session"
type textarea "Enjoy a relaxed 2-hour pottery-painting session at Color Time Café.A $10 deposi…"
type input "Register Now"
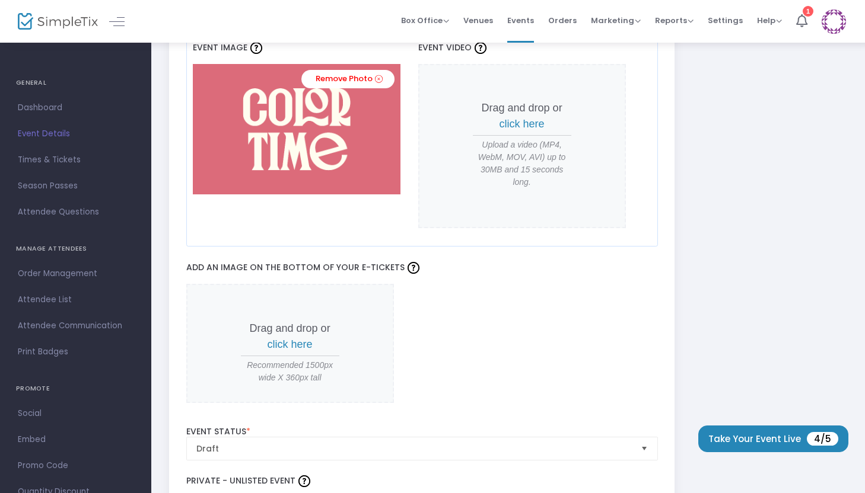
scroll to position [1090, 0]
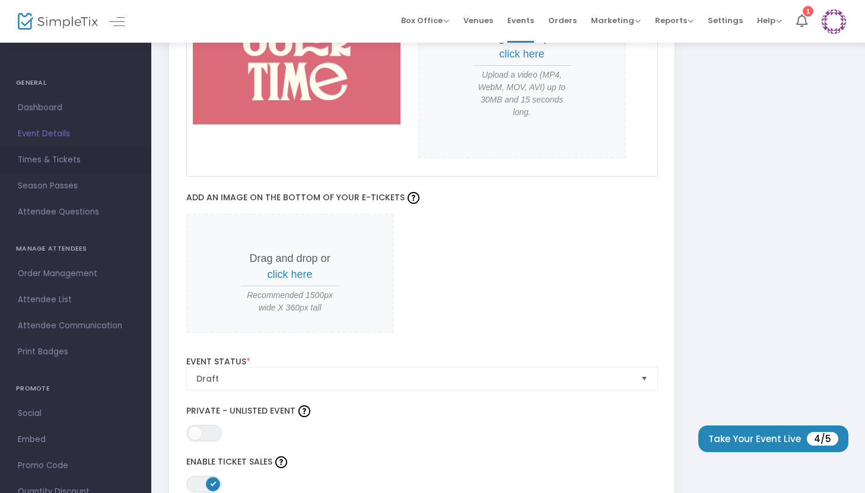
click at [40, 161] on span "Times & Tickets" at bounding box center [76, 159] width 116 height 15
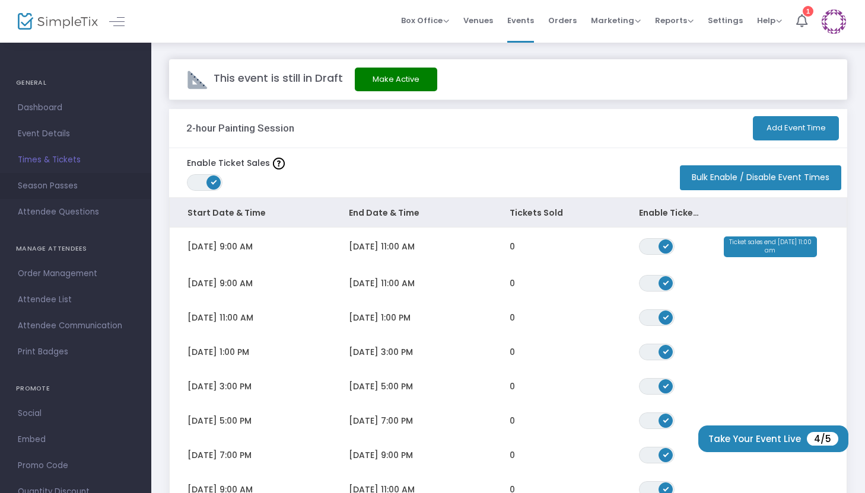
click at [84, 183] on span "Season Passes" at bounding box center [76, 186] width 116 height 15
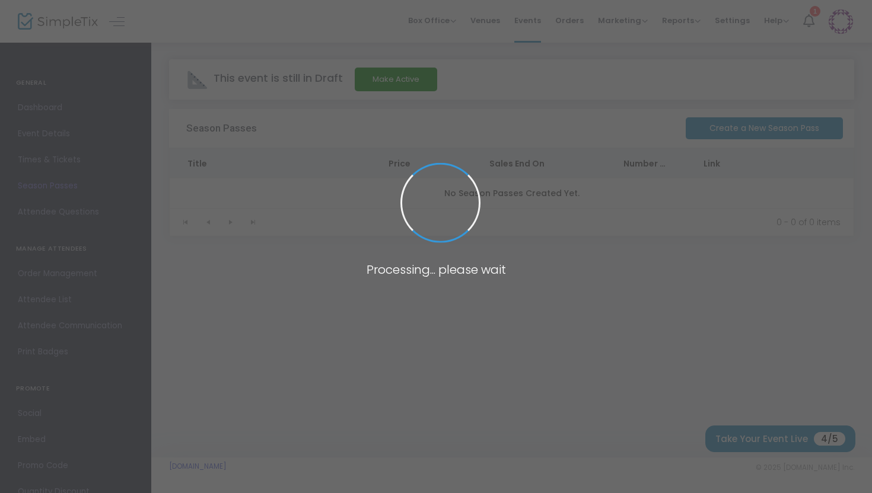
click at [85, 216] on body "Processing... please wait Box Office Sell Tickets Bookings Sell Season Pass Ven…" at bounding box center [436, 246] width 872 height 493
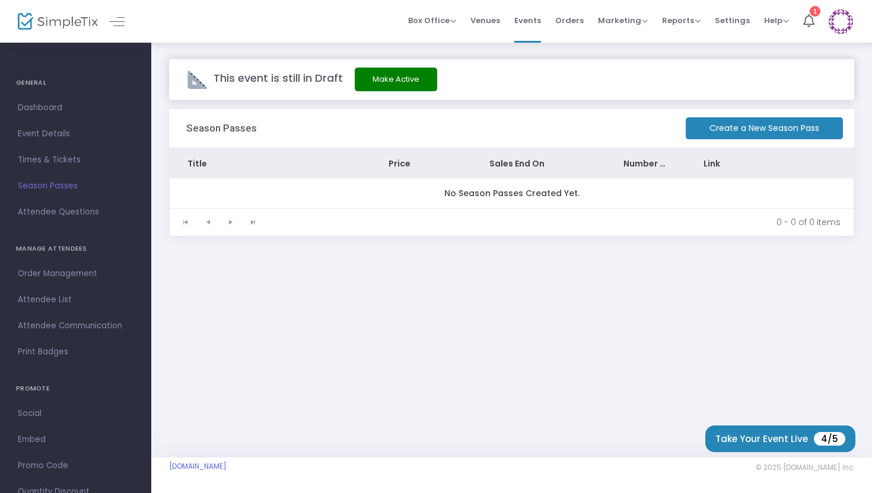
click at [85, 216] on span "Attendee Questions" at bounding box center [76, 212] width 116 height 15
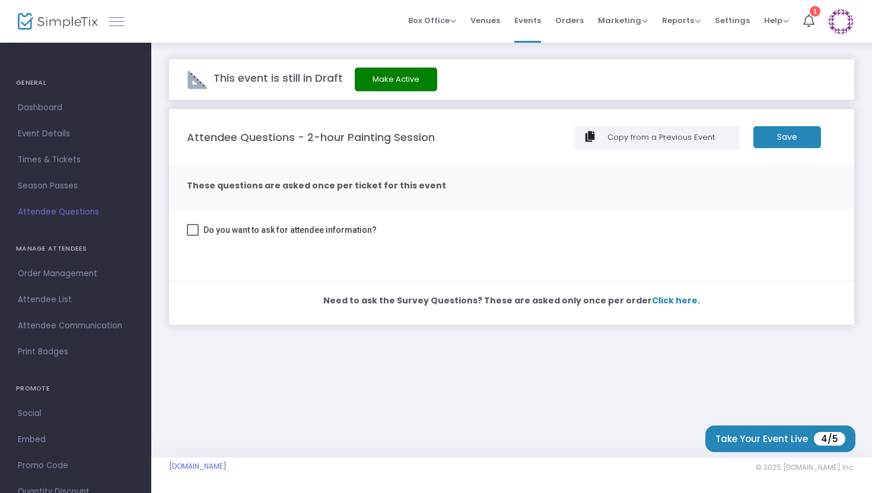
click at [122, 28] on link at bounding box center [116, 21] width 15 height 15
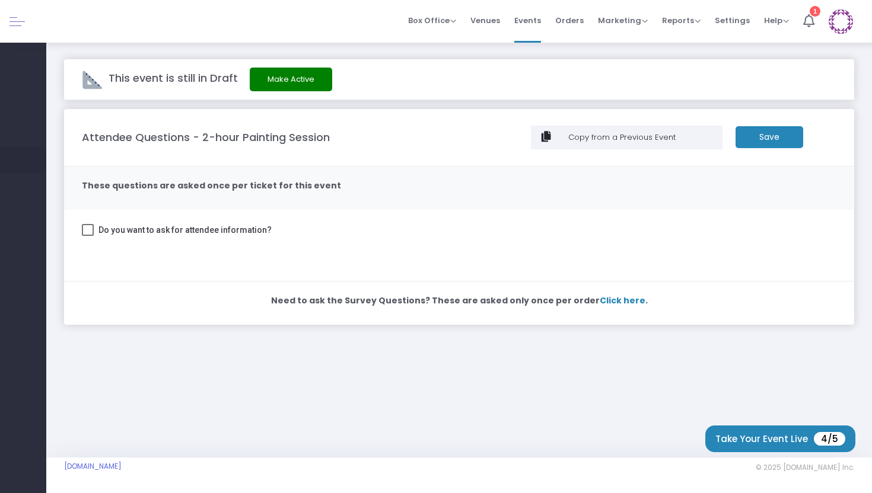
click at [23, 163] on link "Times & Tickets" at bounding box center [23, 160] width 46 height 26
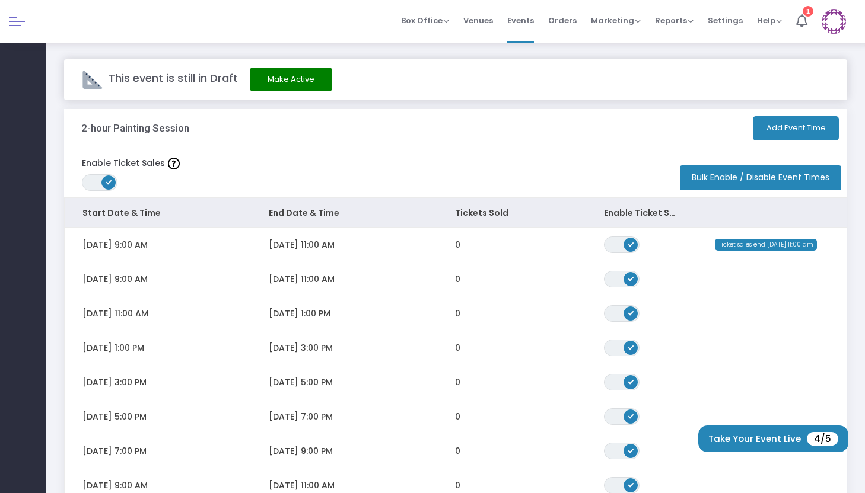
click at [24, 38] on div at bounding box center [23, 21] width 46 height 43
click at [23, 30] on div at bounding box center [23, 21] width 46 height 43
click at [13, 21] on span at bounding box center [16, 21] width 15 height 1
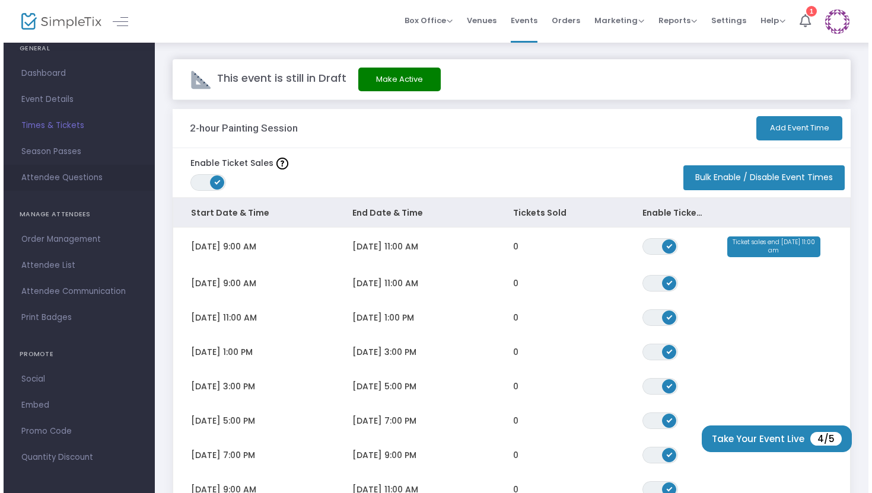
scroll to position [37, 0]
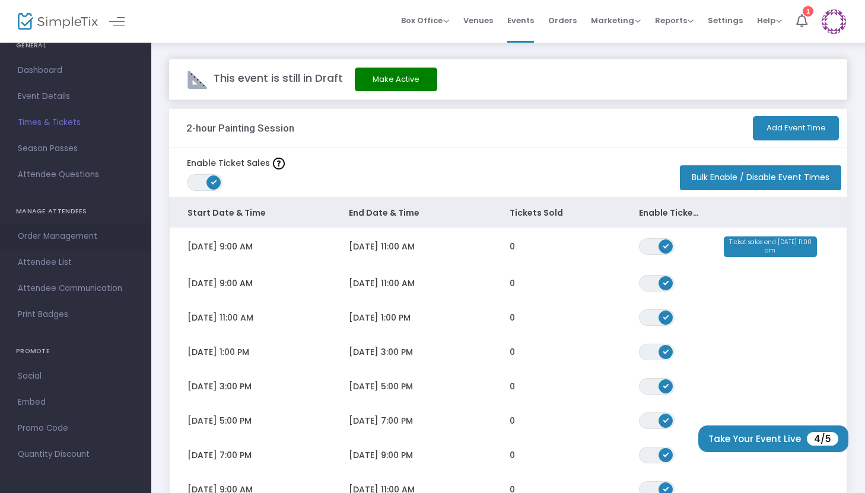
click at [69, 240] on span "Order Management" at bounding box center [76, 236] width 116 height 15
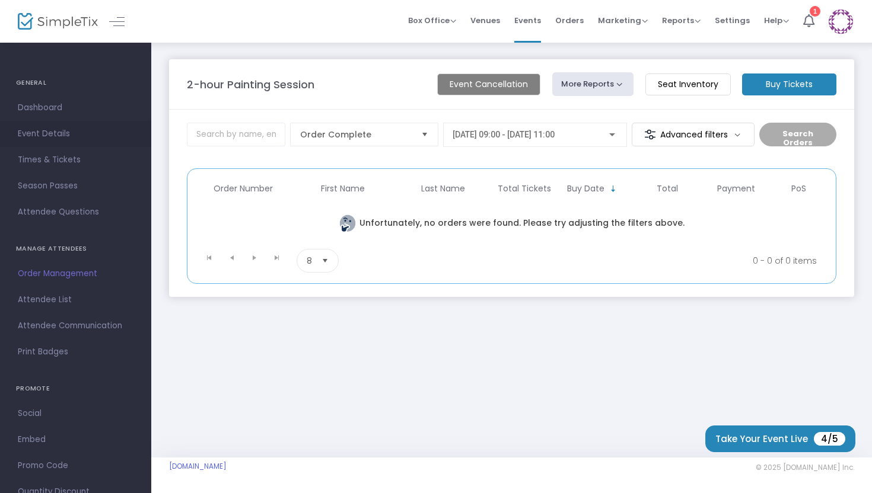
click at [56, 139] on span "Event Details" at bounding box center [76, 133] width 116 height 15
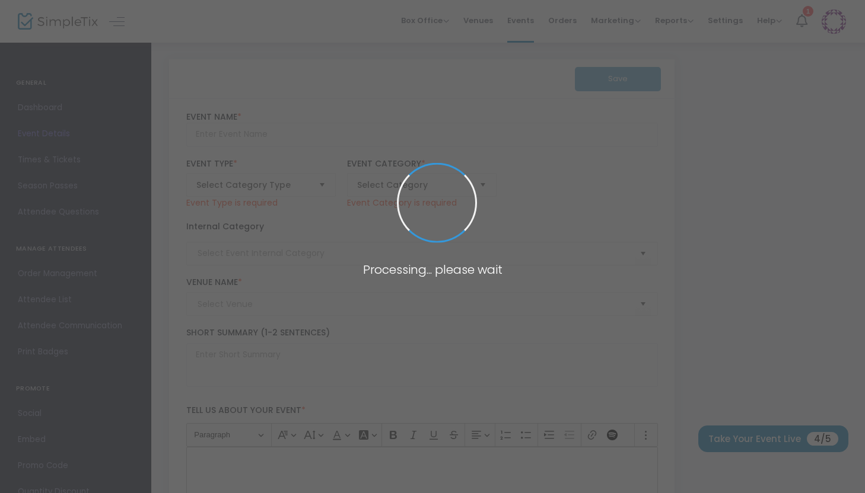
type input "2-hour Painting Session"
type textarea "Enjoy a relaxed 2-hour pottery-painting session at Color Time Café.A $10 deposi…"
type input "Register Now"
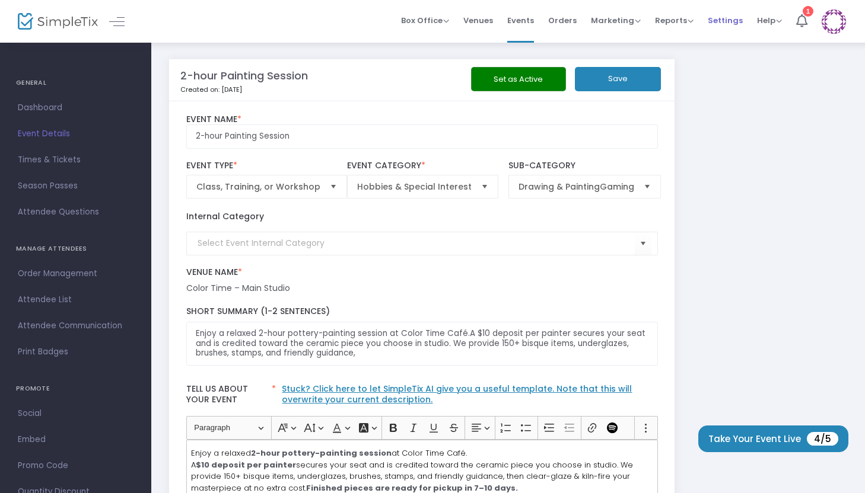
click at [732, 21] on span "Settings" at bounding box center [725, 20] width 35 height 30
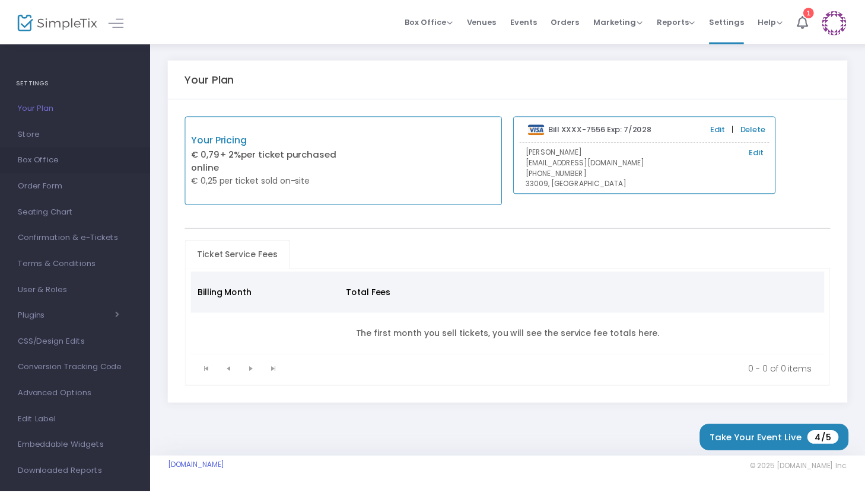
scroll to position [18, 0]
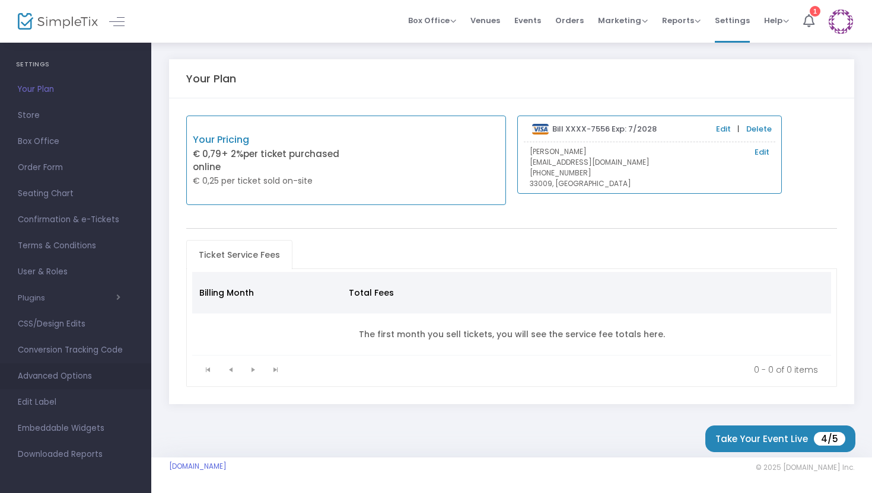
click at [91, 377] on span "Advanced Options" at bounding box center [76, 376] width 116 height 15
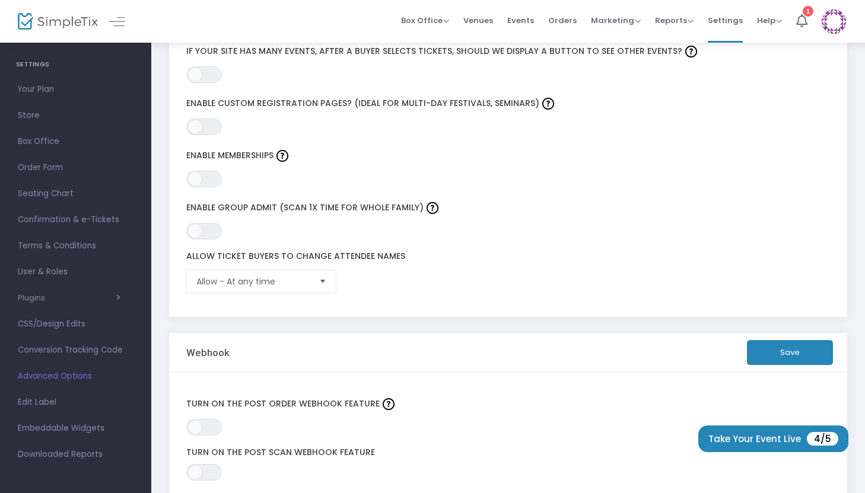
scroll to position [267, 0]
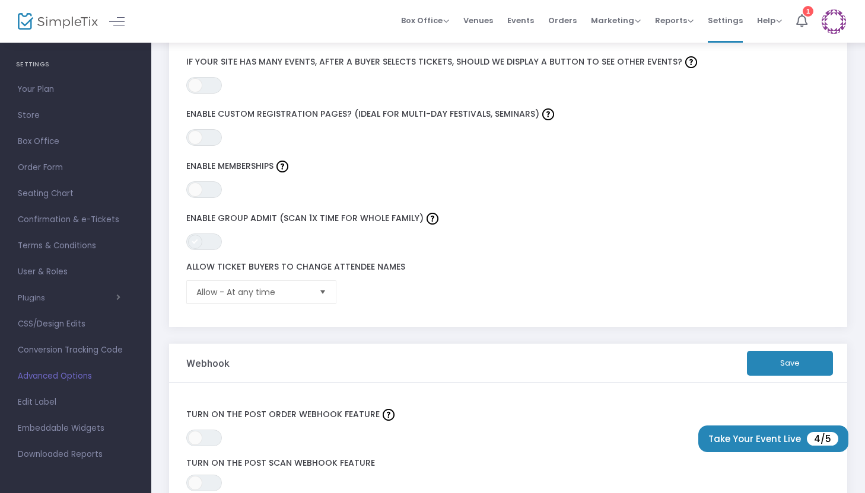
click at [199, 244] on span at bounding box center [195, 242] width 14 height 14
click at [199, 244] on span "ON OFF" at bounding box center [204, 242] width 36 height 17
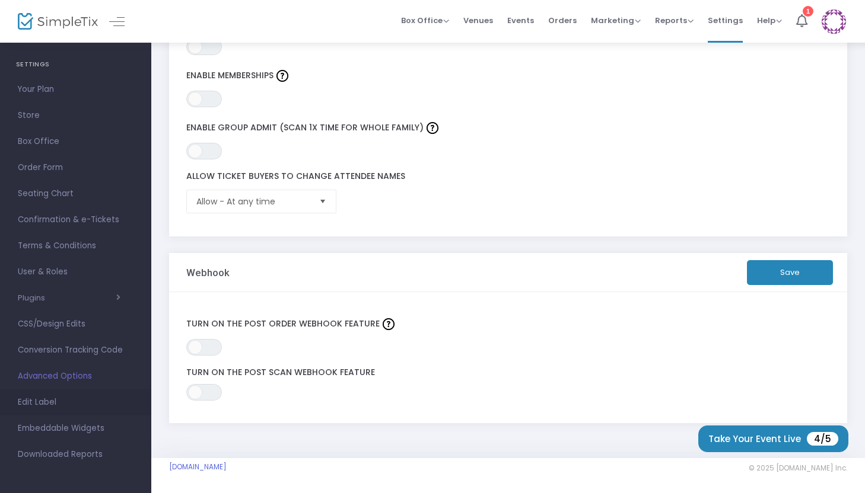
scroll to position [0, 0]
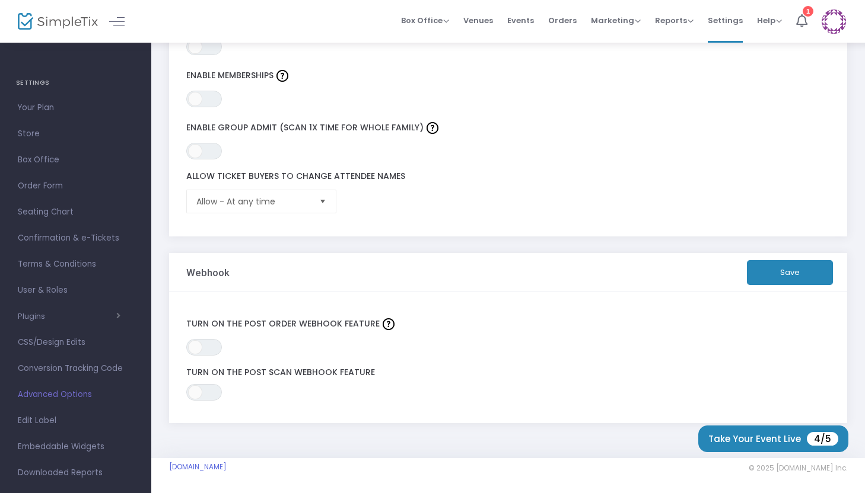
click at [55, 80] on h4 "SETTINGS" at bounding box center [75, 83] width 119 height 24
click at [818, 20] on m-user-profile "Color Time info@colortimecafe.com Role: OWNER Section Your Profile Create a sit…" at bounding box center [833, 21] width 39 height 43
click at [830, 23] on img at bounding box center [833, 21] width 24 height 24
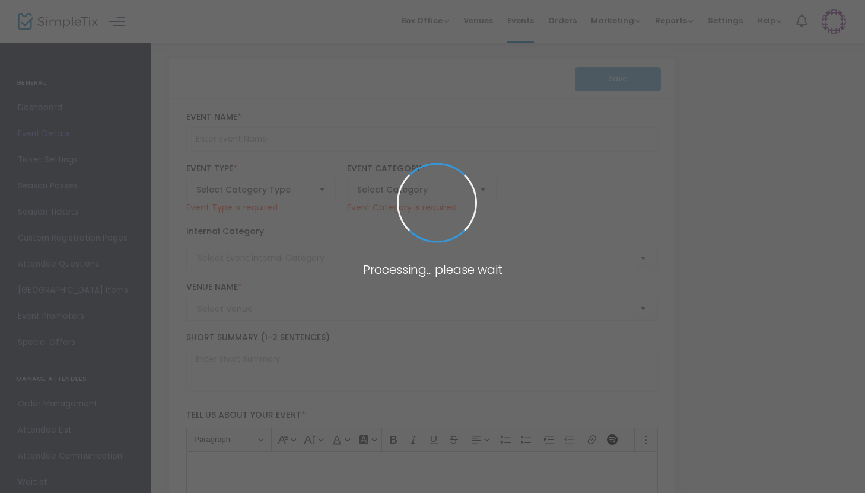
type input "2-hour Painting Session"
type textarea "Enjoy a relaxed 2-hour pottery-painting session at Color Time Café.A $10 deposi…"
type input "Register Now"
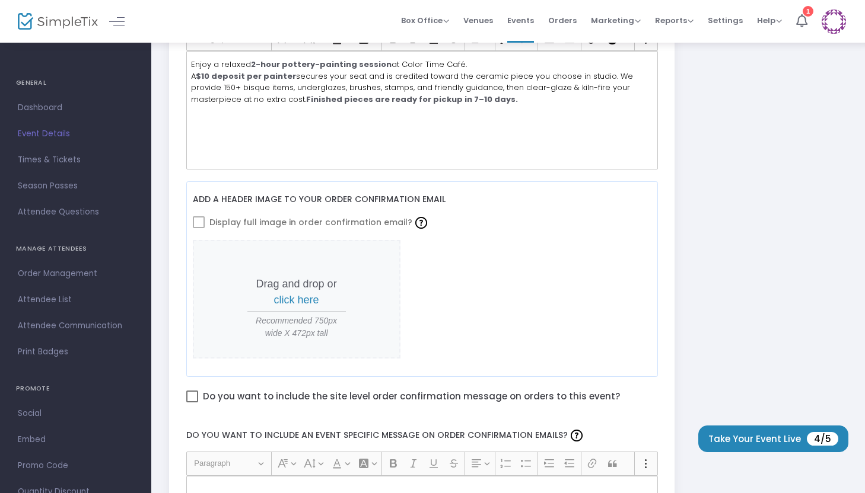
scroll to position [523, 0]
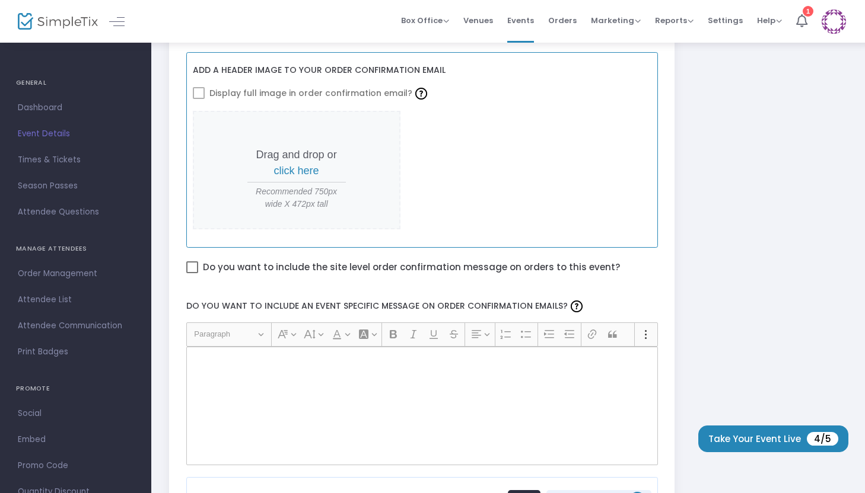
click at [301, 175] on span "click here" at bounding box center [296, 171] width 45 height 12
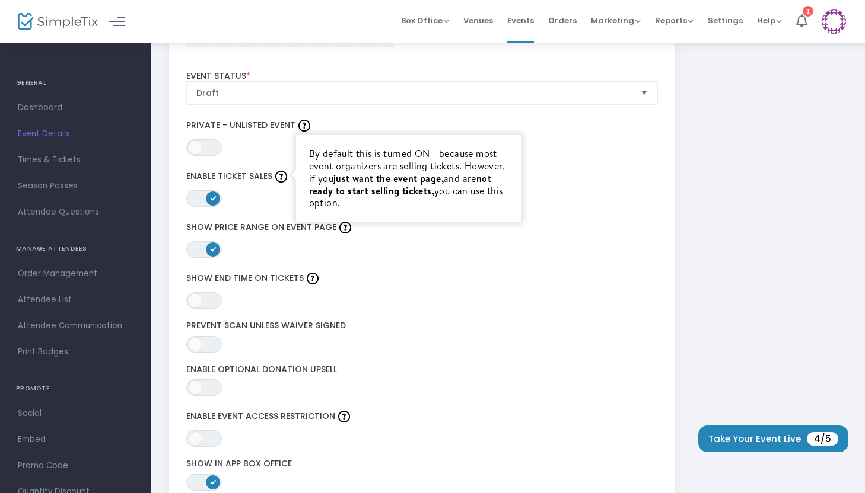
scroll to position [1380, 0]
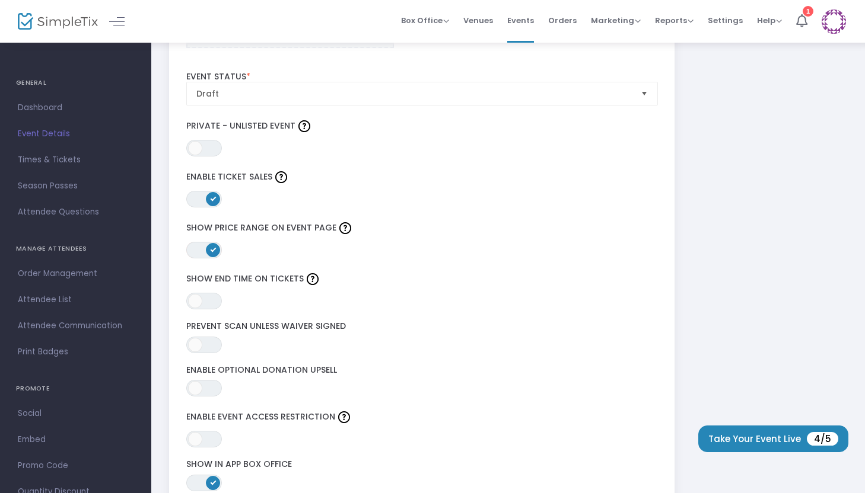
click at [214, 251] on span at bounding box center [213, 250] width 14 height 14
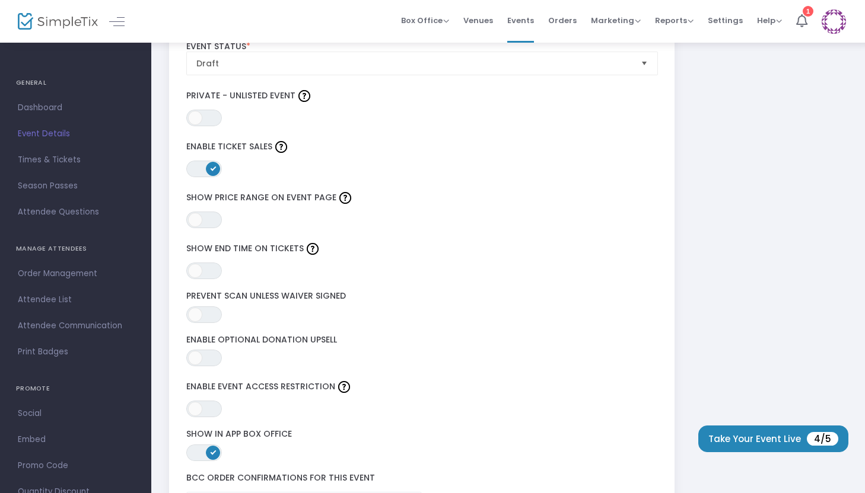
scroll to position [1426, 0]
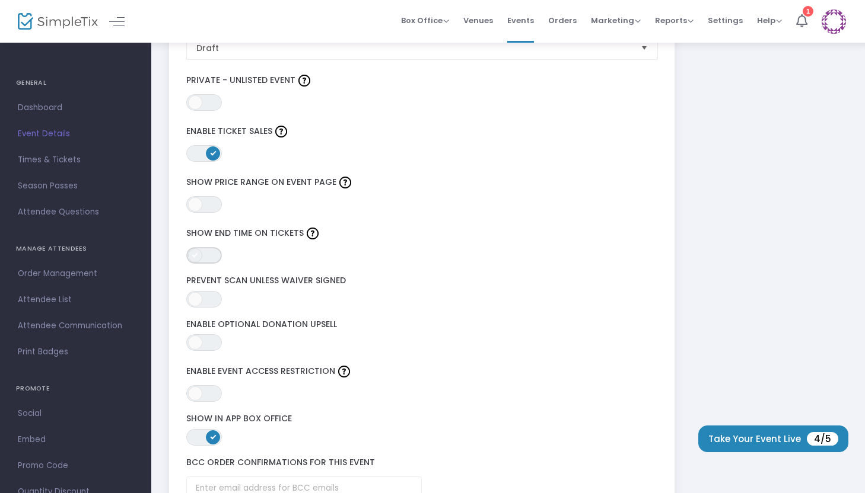
click at [204, 259] on span "ON OFF" at bounding box center [204, 255] width 36 height 17
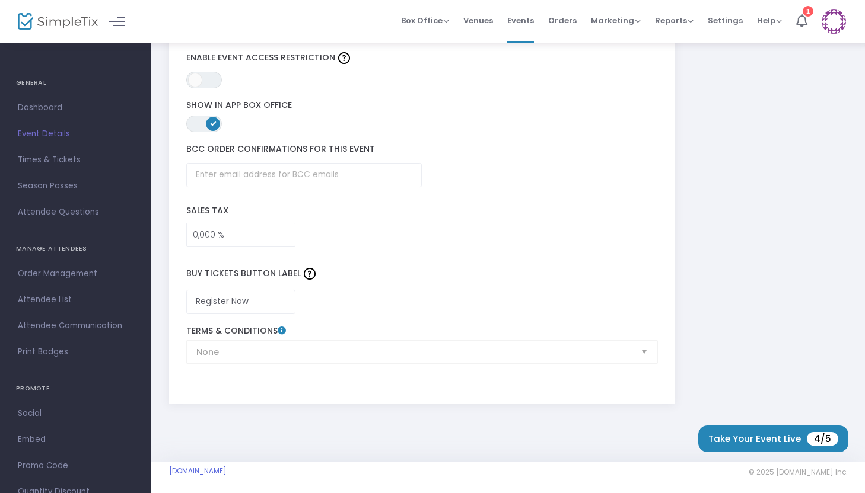
scroll to position [1744, 0]
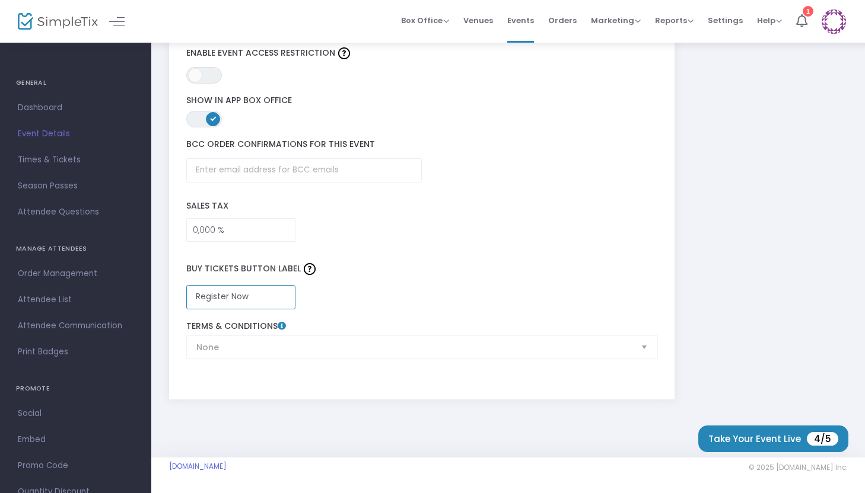
click at [284, 295] on input "Register Now" at bounding box center [240, 297] width 109 height 24
click at [304, 353] on div "None Terms & Conditions" at bounding box center [421, 340] width 483 height 38
click at [304, 340] on div "None Terms & Conditions" at bounding box center [421, 340] width 483 height 38
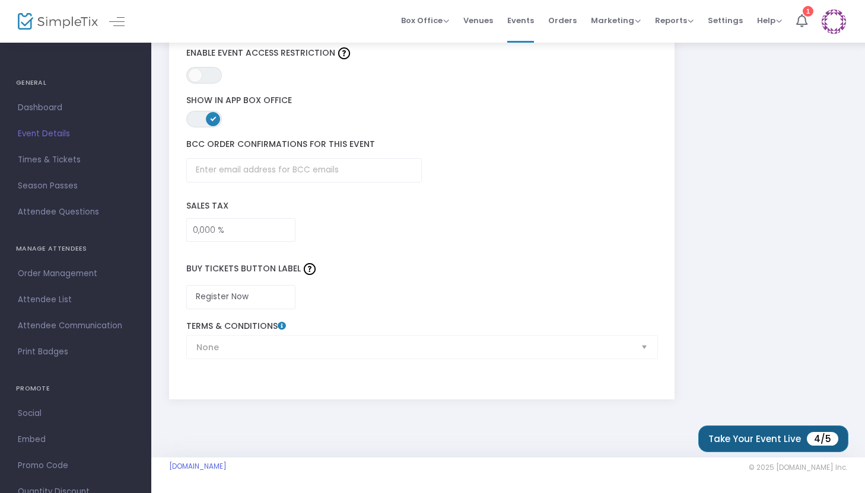
click at [793, 451] on button "Take Your Event Live 4/5" at bounding box center [773, 439] width 150 height 27
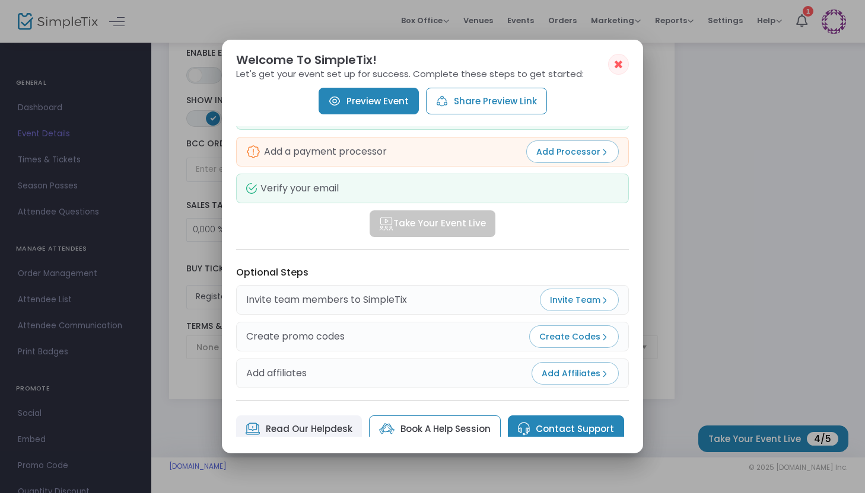
scroll to position [117, 0]
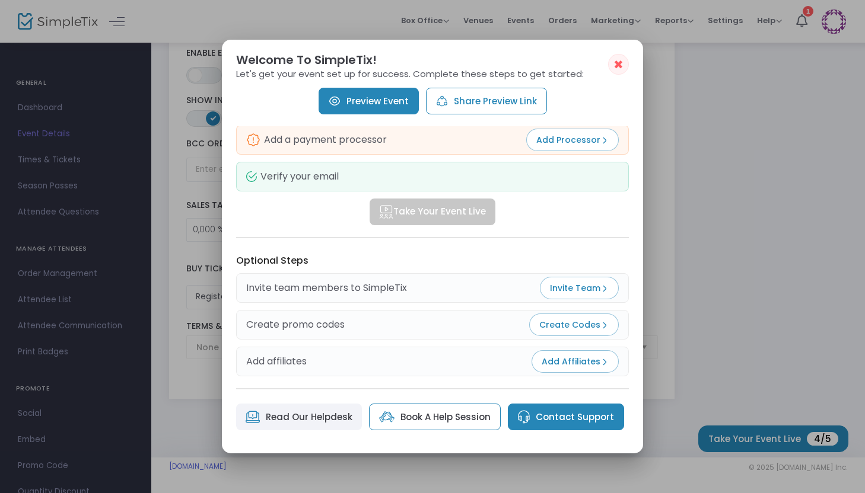
click at [401, 96] on link "Preview Event" at bounding box center [369, 101] width 100 height 27
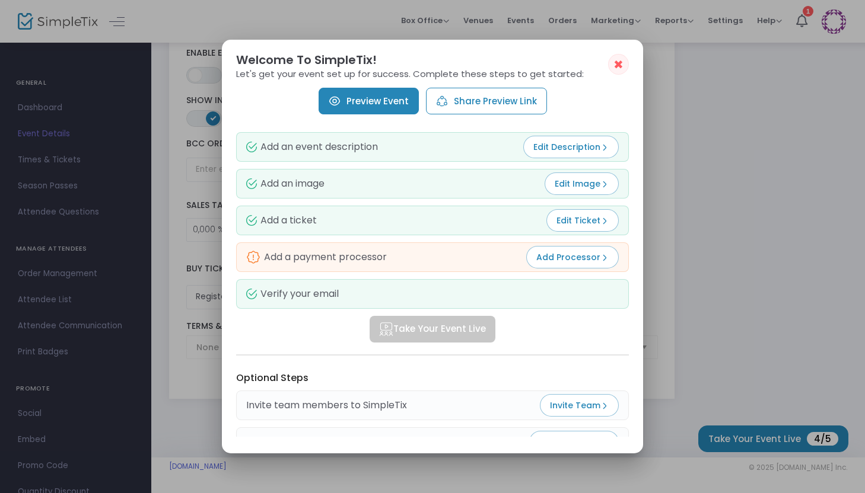
click at [560, 264] on button "Add Processor" at bounding box center [572, 257] width 93 height 23
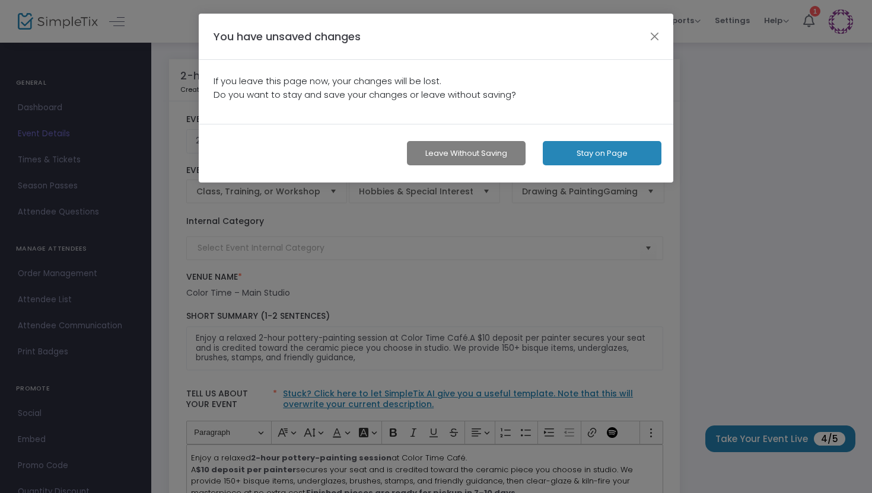
click at [563, 155] on button "Stay on Page" at bounding box center [602, 153] width 119 height 24
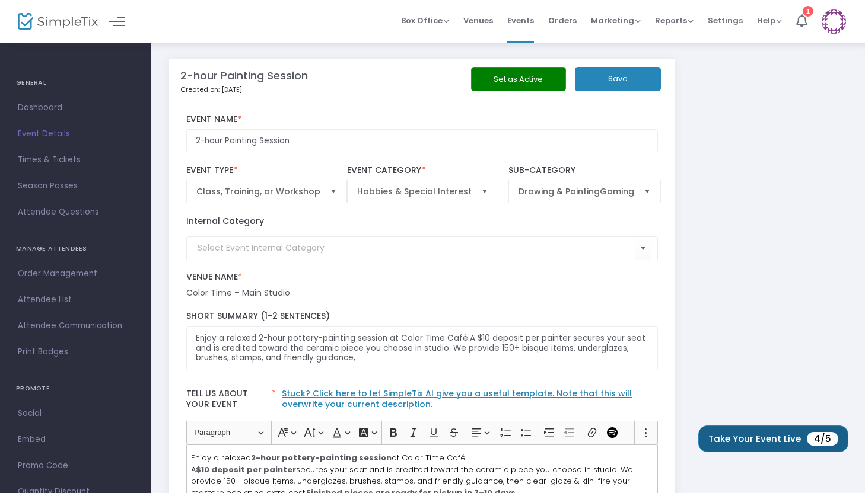
click at [746, 450] on button "Take Your Event Live 4/5" at bounding box center [773, 439] width 150 height 27
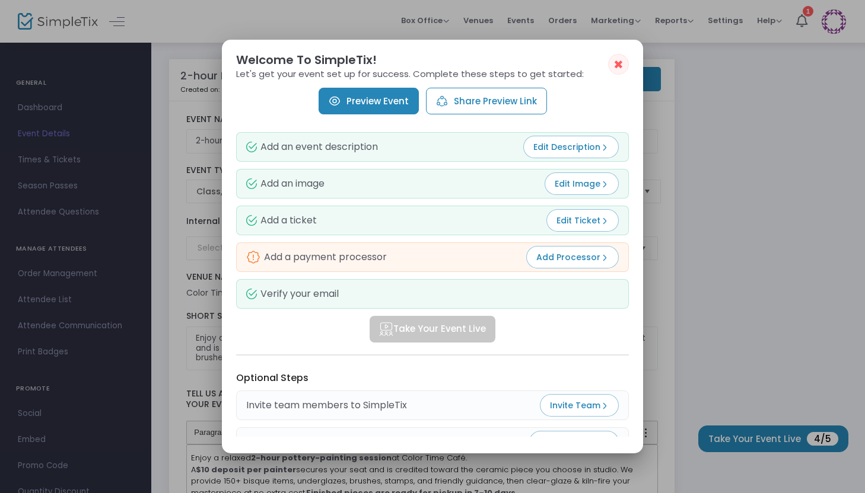
click at [617, 65] on span "✖" at bounding box center [618, 65] width 10 height 14
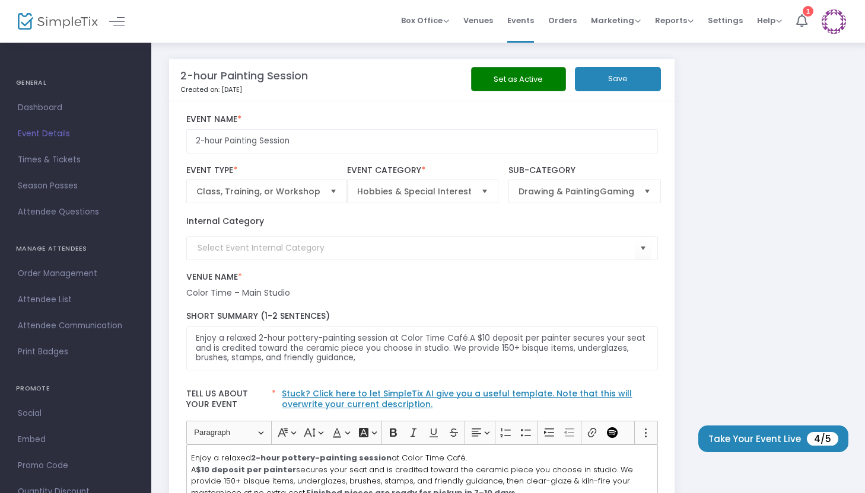
click at [760, 439] on button "Take Your Event Live 4/5" at bounding box center [773, 439] width 150 height 27
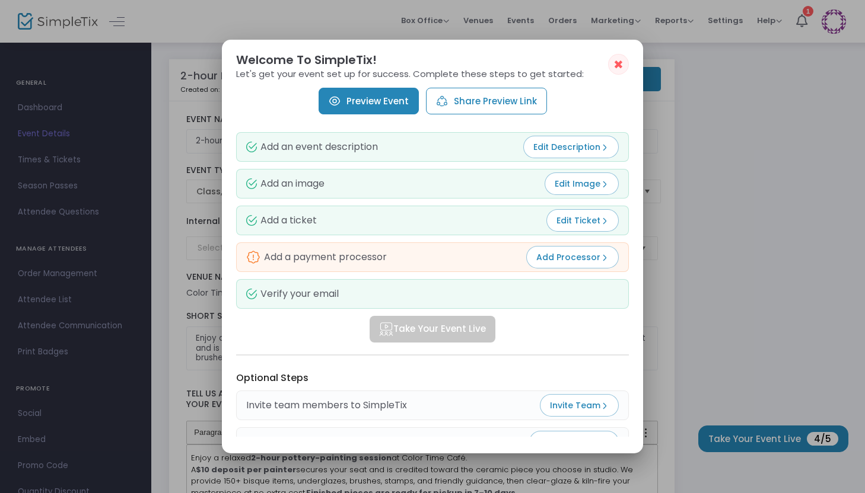
click at [511, 109] on button "Share Preview Link" at bounding box center [486, 101] width 121 height 27
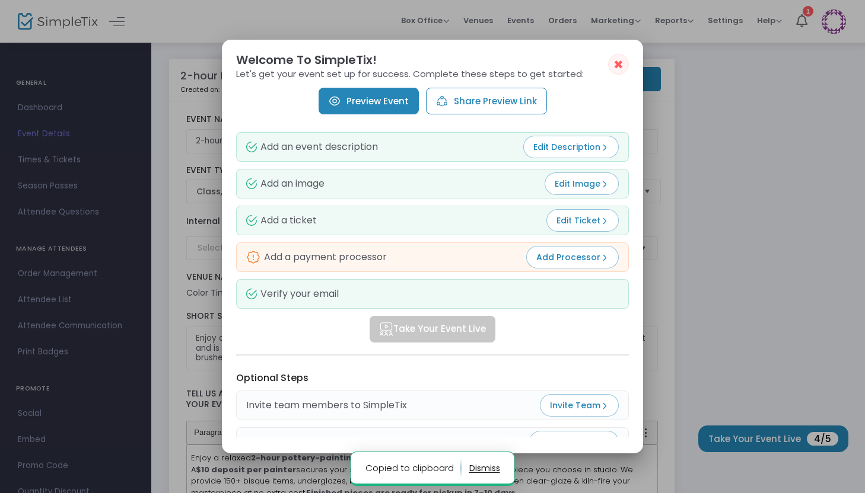
click at [386, 110] on link "Preview Event" at bounding box center [369, 101] width 100 height 27
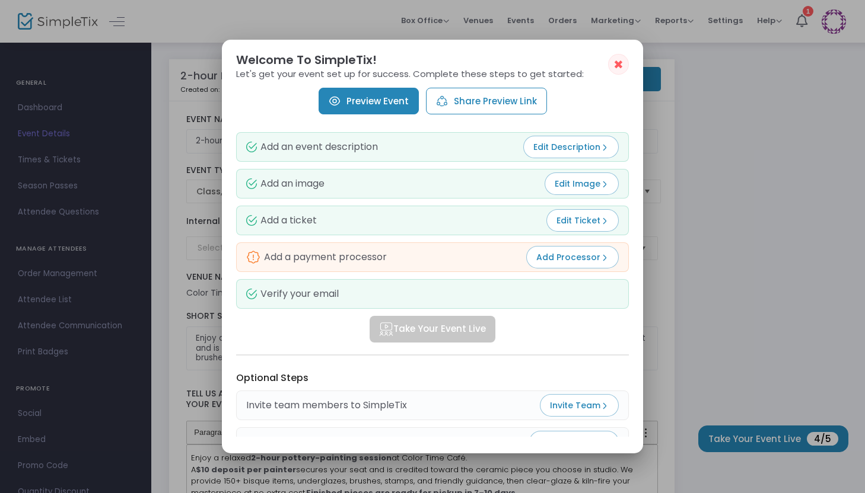
click at [572, 216] on span "Edit Ticket" at bounding box center [582, 221] width 52 height 12
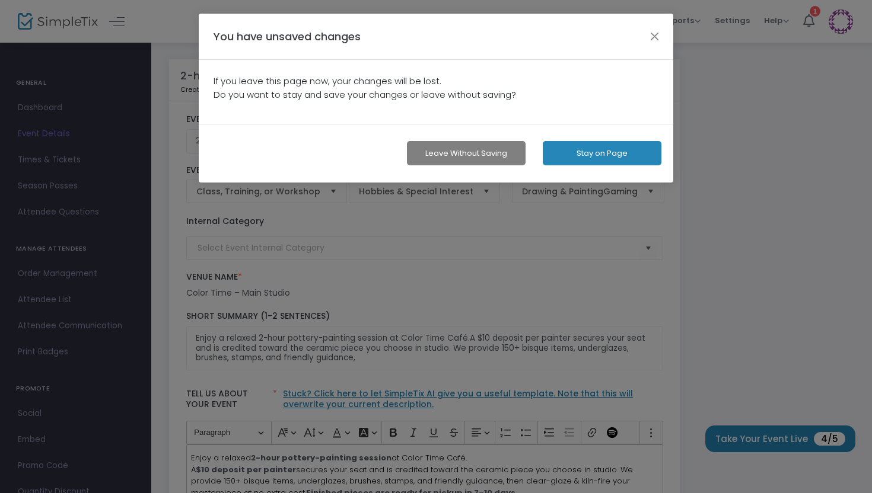
click at [622, 160] on button "Stay on Page" at bounding box center [602, 153] width 119 height 24
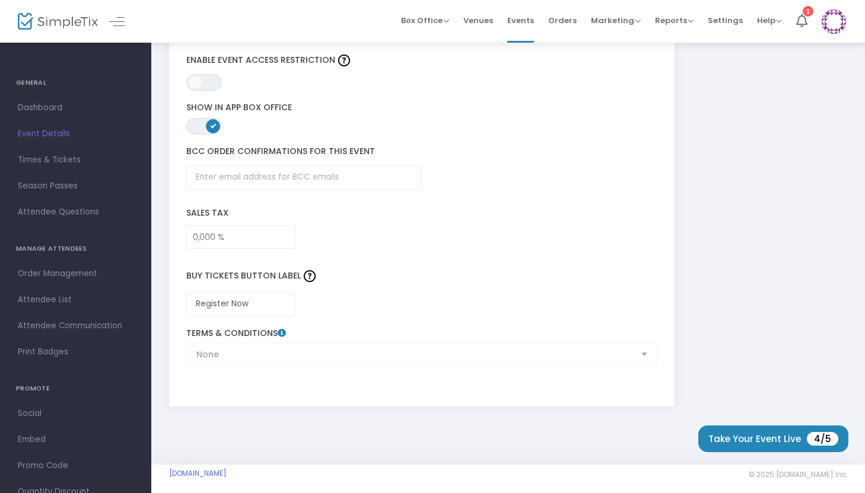
scroll to position [1744, 0]
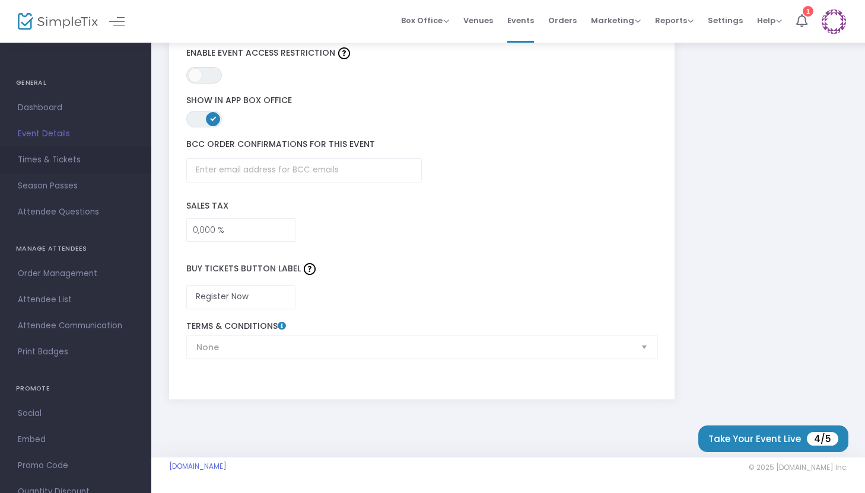
click at [58, 162] on span "Times & Tickets" at bounding box center [76, 159] width 116 height 15
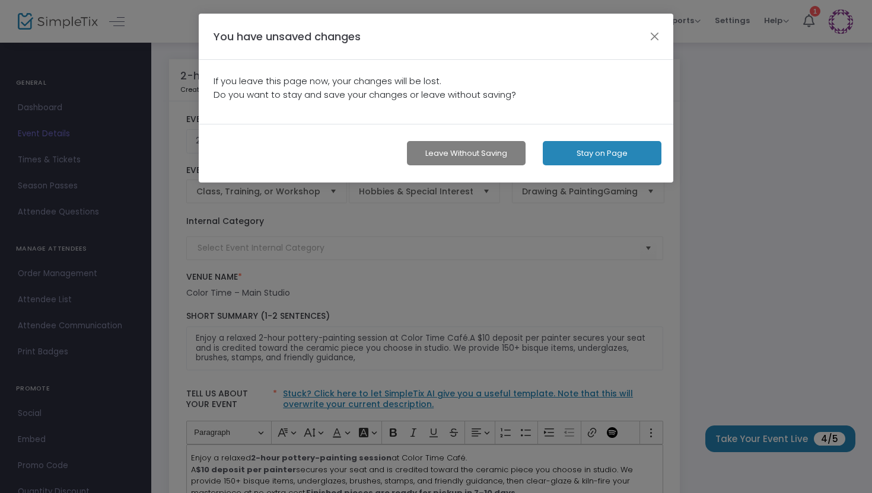
click at [483, 147] on button "Leave without Saving" at bounding box center [466, 153] width 119 height 24
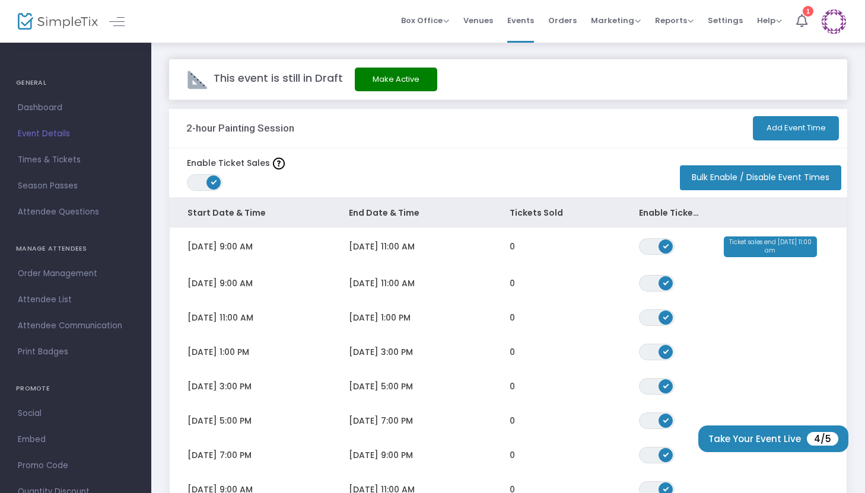
click at [384, 82] on button "Make Active" at bounding box center [396, 80] width 82 height 24
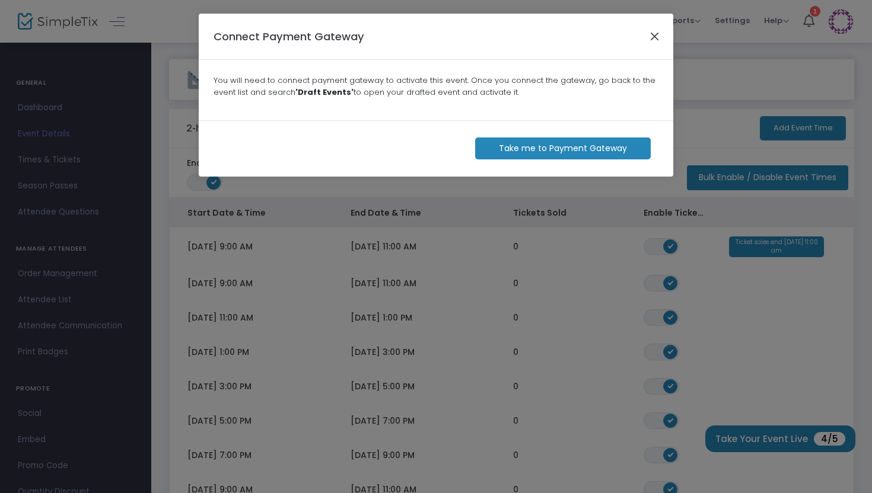
click at [660, 30] on button "Close" at bounding box center [654, 35] width 15 height 15
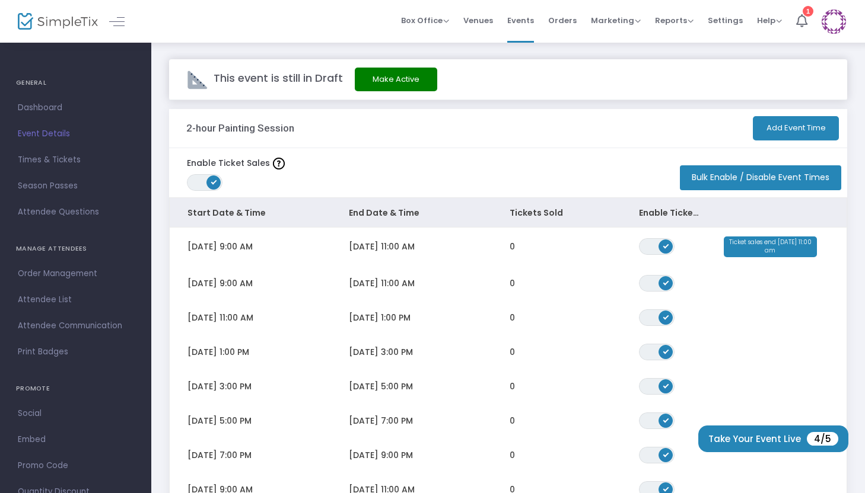
click at [749, 183] on button "Bulk Enable / Disable Event Times" at bounding box center [760, 177] width 161 height 25
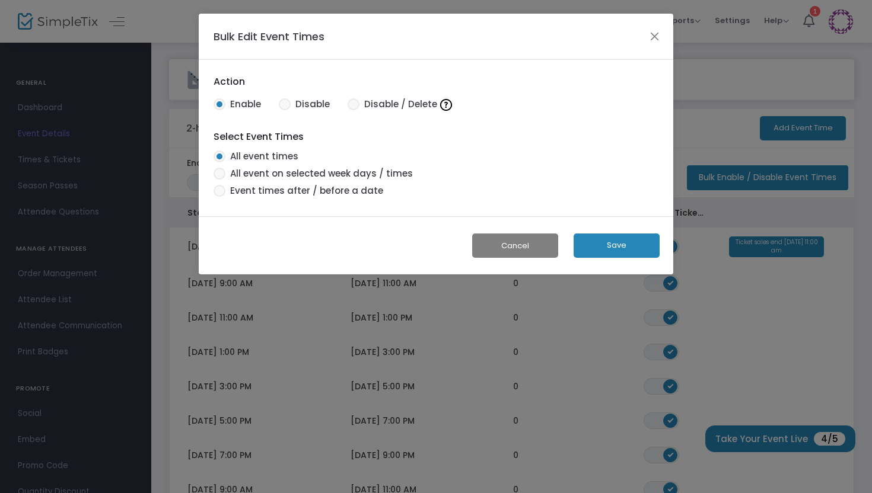
click at [323, 193] on span "Event times after / before a date" at bounding box center [304, 191] width 158 height 14
click at [219, 197] on input "Event times after / before a date" at bounding box center [219, 197] width 1 height 1
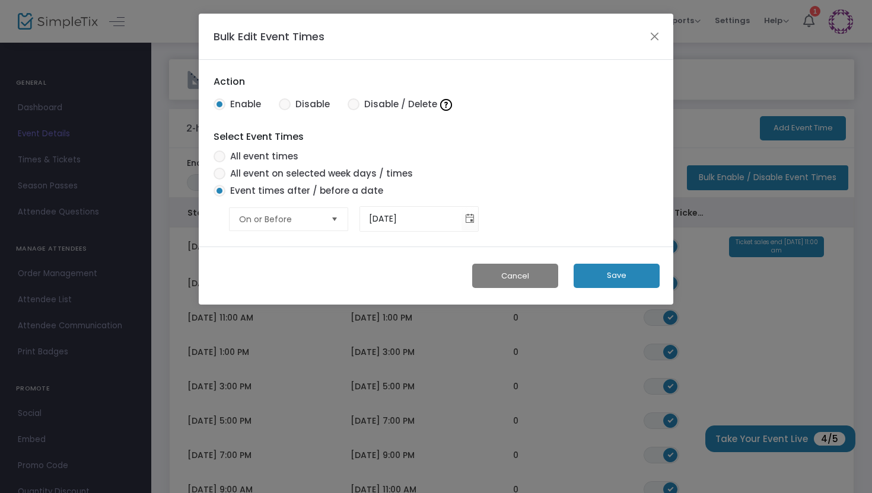
click at [317, 176] on span "All event on selected week days / times" at bounding box center [318, 174] width 187 height 14
click at [219, 180] on input "All event on selected week days / times" at bounding box center [219, 180] width 1 height 1
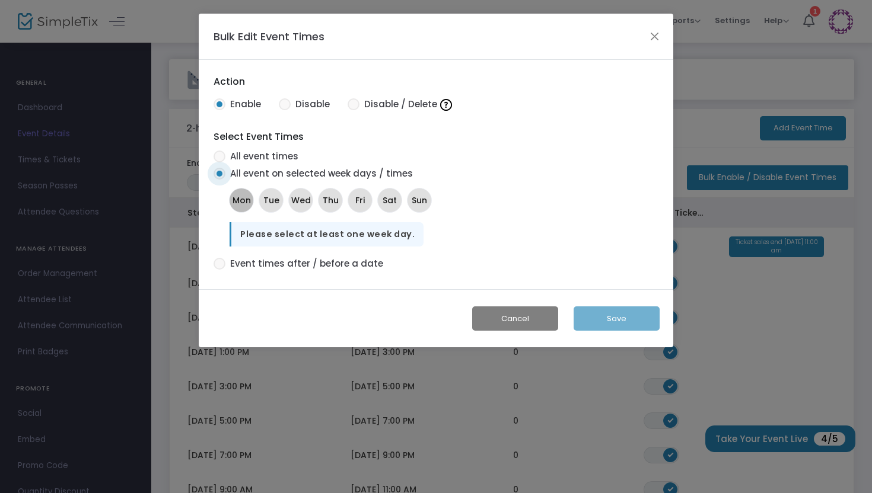
click at [241, 195] on span "Mon" at bounding box center [241, 200] width 18 height 12
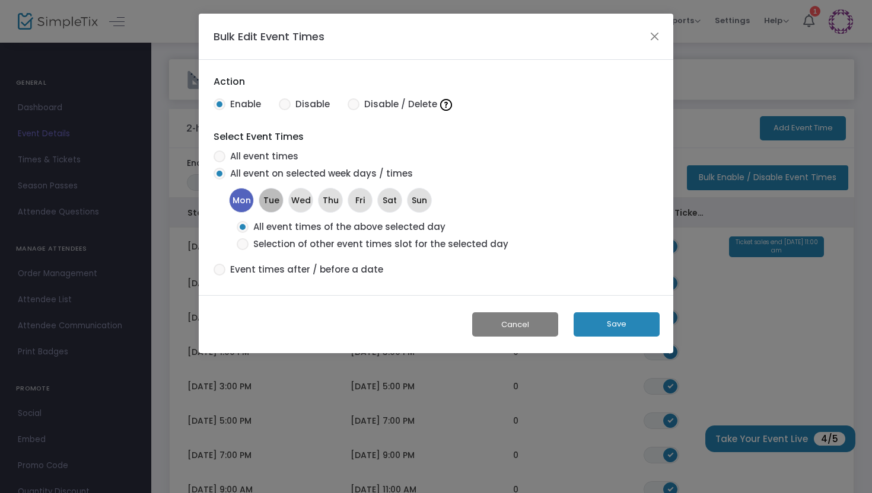
click at [281, 195] on mat-chip "Tue" at bounding box center [271, 200] width 25 height 25
click at [314, 195] on div "Mon Tue Wed Thu Fri Sat Sun" at bounding box center [371, 201] width 289 height 30
click at [307, 199] on span "Wed" at bounding box center [301, 200] width 20 height 12
click at [340, 199] on mat-chip "Thu" at bounding box center [330, 200] width 25 height 25
click at [383, 196] on span "Sat" at bounding box center [390, 200] width 14 height 12
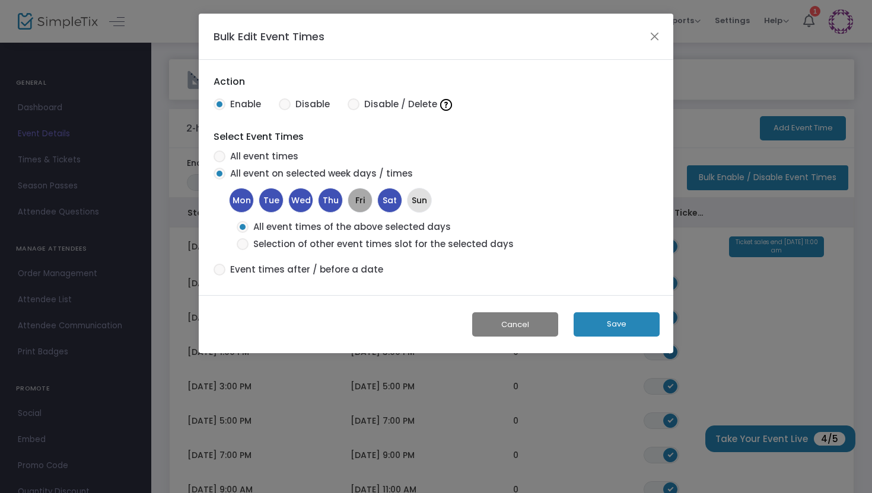
click at [359, 198] on span "Fri" at bounding box center [359, 200] width 9 height 12
click at [413, 198] on span "Sun" at bounding box center [419, 200] width 15 height 12
click at [614, 327] on button "Save" at bounding box center [617, 325] width 86 height 24
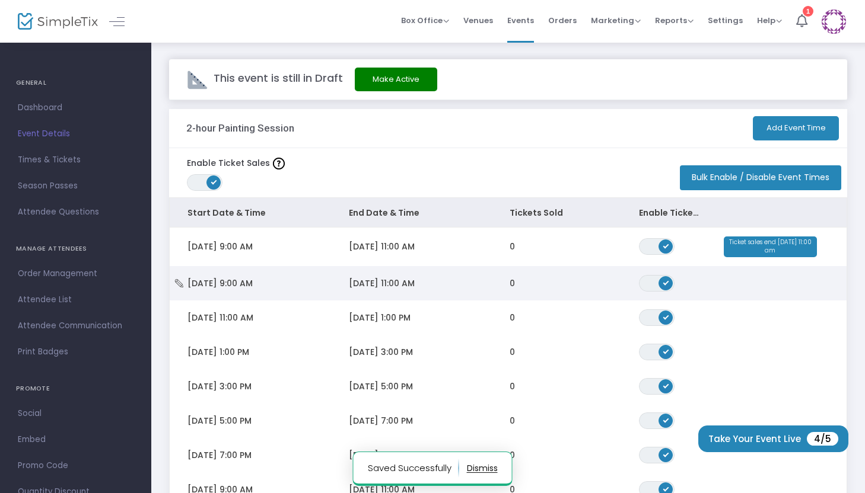
click at [762, 273] on td "Data table" at bounding box center [782, 283] width 129 height 34
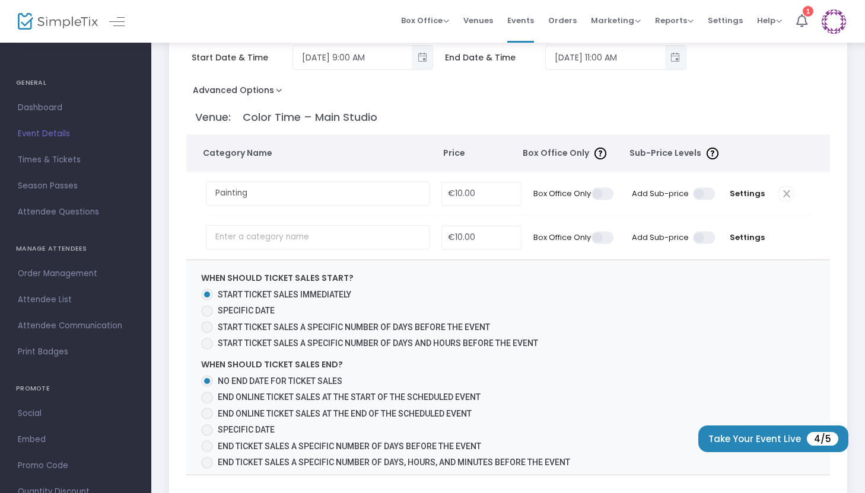
scroll to position [120, 0]
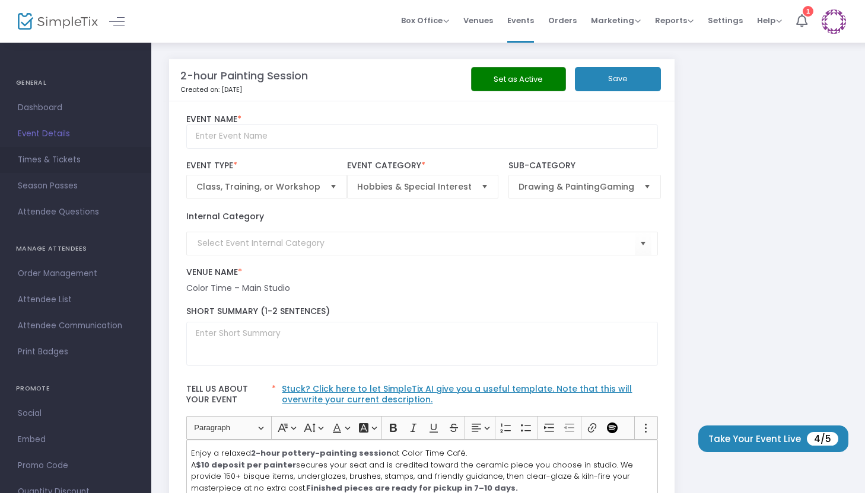
click at [65, 163] on span "Times & Tickets" at bounding box center [76, 159] width 116 height 15
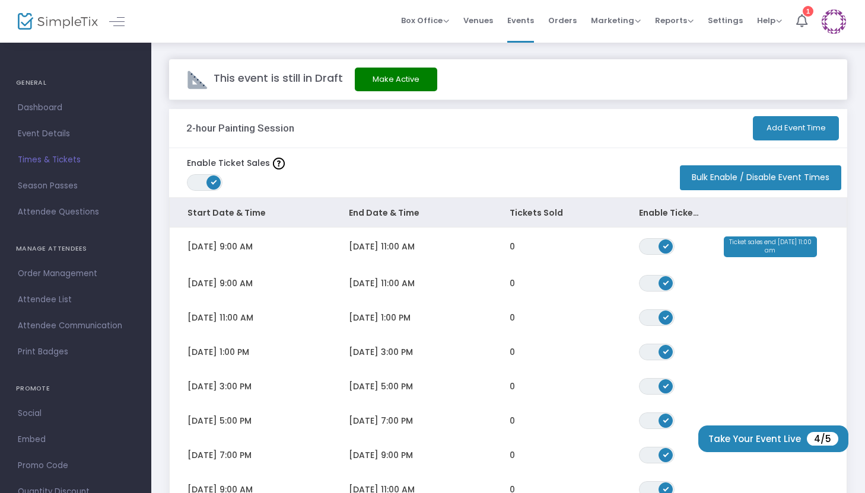
click at [746, 179] on button "Bulk Enable / Disable Event Times" at bounding box center [760, 177] width 161 height 25
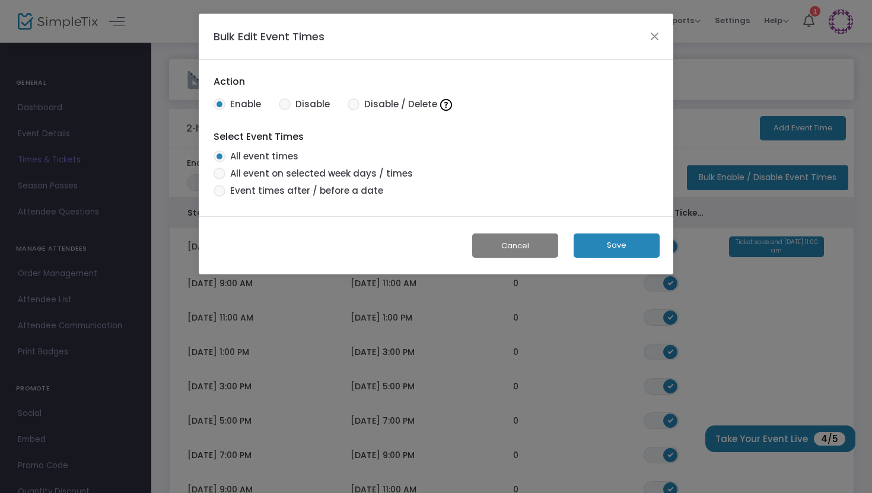
click at [304, 198] on mat-radio-button "Event times after / before a date" at bounding box center [313, 192] width 211 height 17
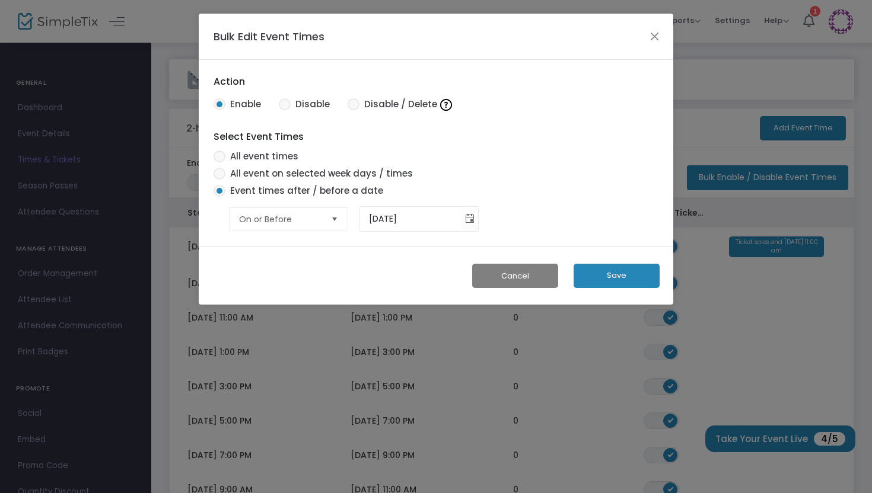
click at [601, 271] on button "Save" at bounding box center [617, 276] width 86 height 24
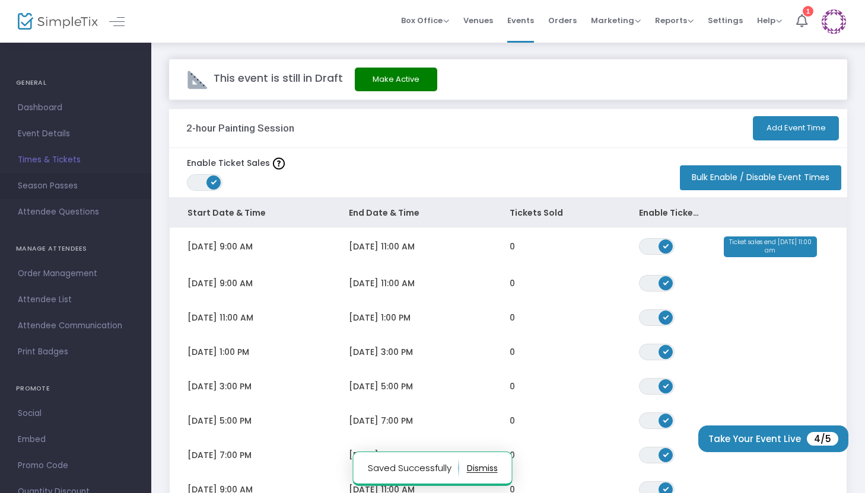
click at [64, 191] on span "Season Passes" at bounding box center [76, 186] width 116 height 15
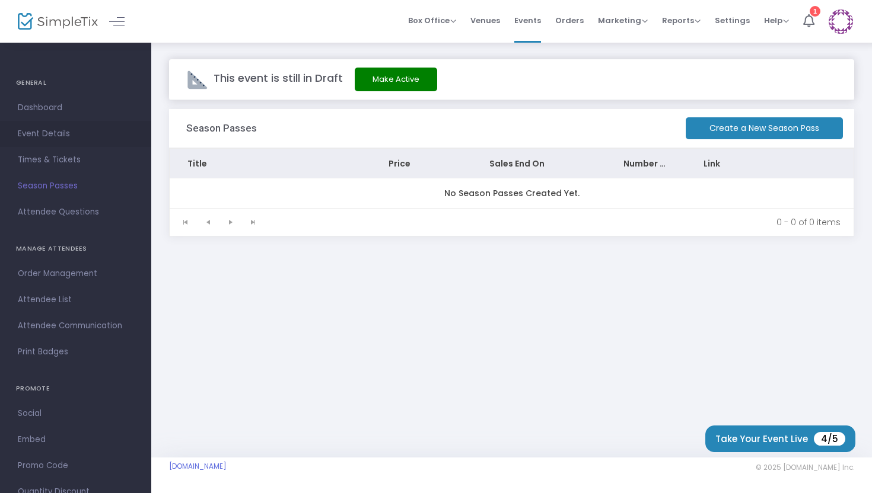
click at [55, 137] on span "Event Details" at bounding box center [76, 133] width 116 height 15
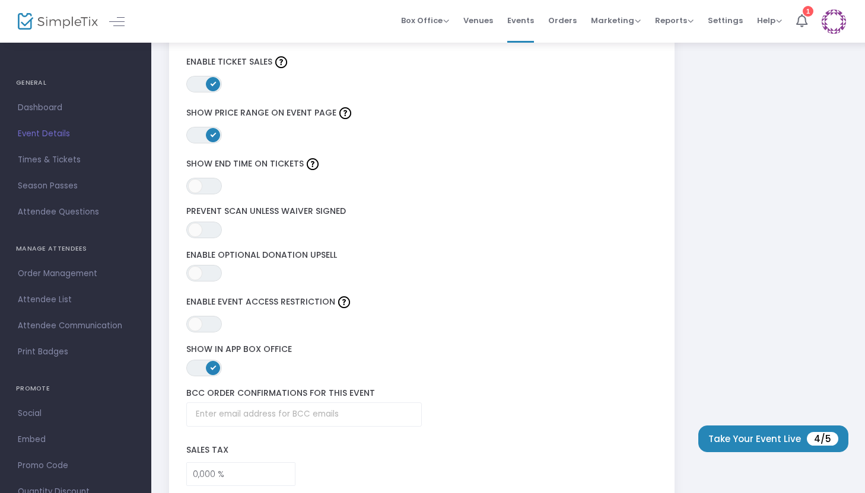
scroll to position [1496, 0]
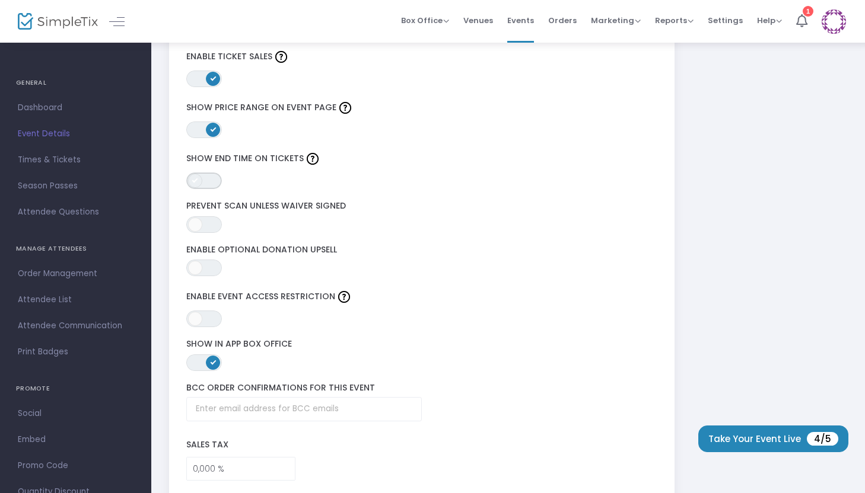
click at [200, 187] on span "ON OFF" at bounding box center [204, 181] width 36 height 17
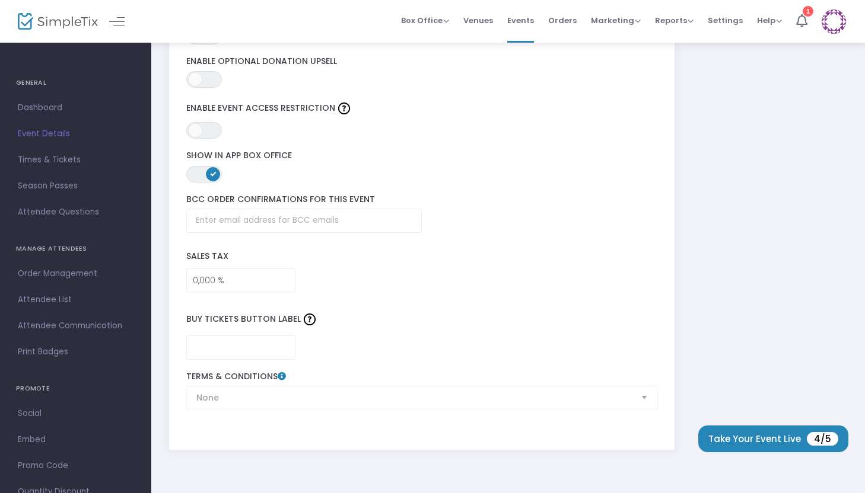
scroll to position [1735, 0]
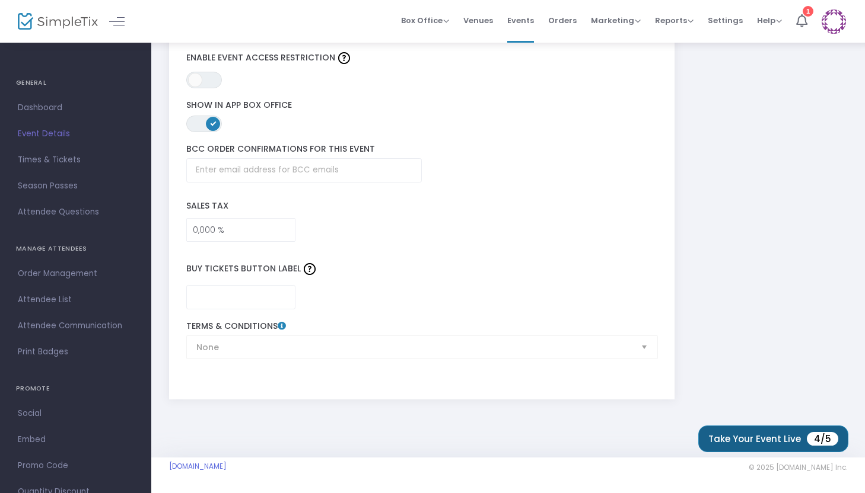
click at [773, 429] on button "Take Your Event Live 4/5" at bounding box center [773, 439] width 150 height 27
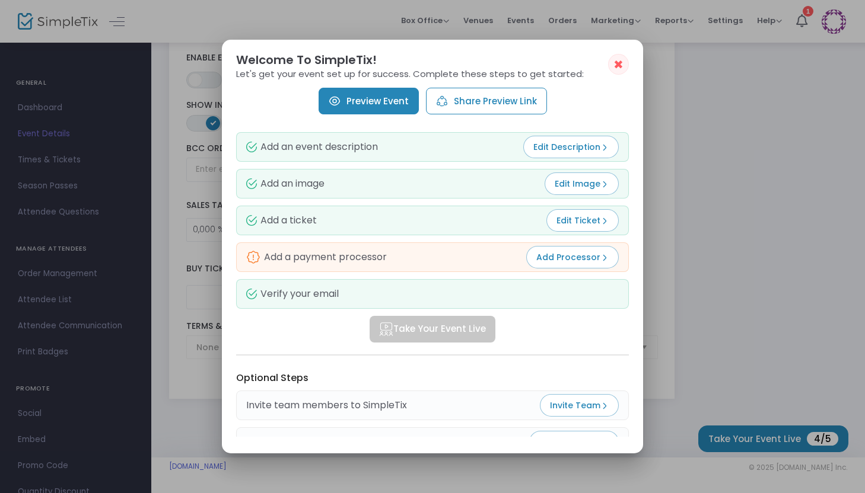
scroll to position [117, 0]
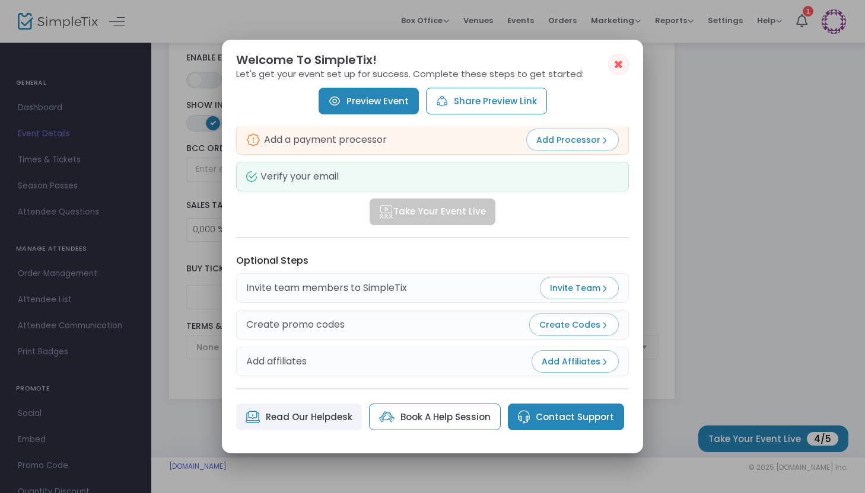
click at [506, 98] on button "Share Preview Link" at bounding box center [486, 101] width 121 height 27
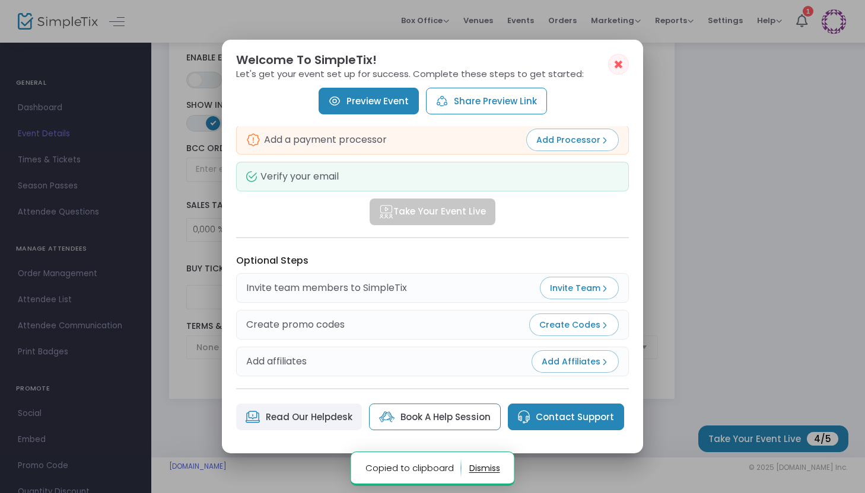
click at [375, 96] on link "Preview Event" at bounding box center [369, 101] width 100 height 27
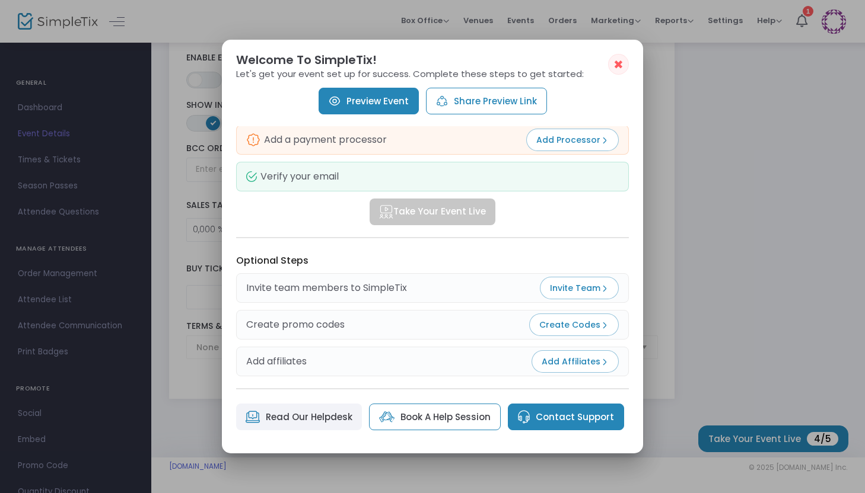
click at [348, 421] on link "Read Our Helpdesk" at bounding box center [299, 417] width 126 height 27
click at [619, 60] on span "✖" at bounding box center [618, 65] width 10 height 14
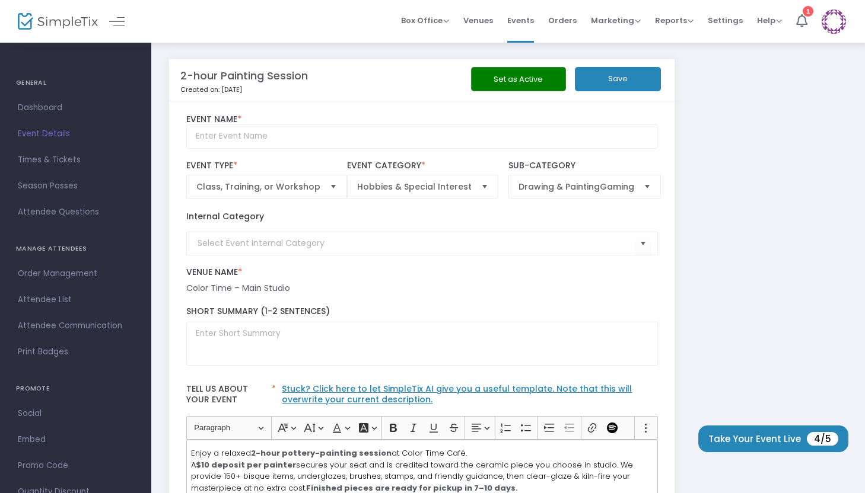
scroll to position [1735, 0]
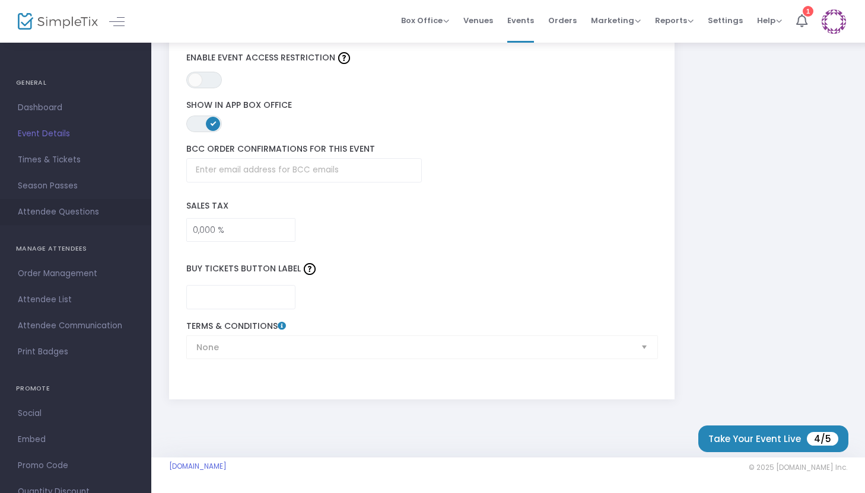
click at [65, 205] on span "Attendee Questions" at bounding box center [76, 212] width 116 height 15
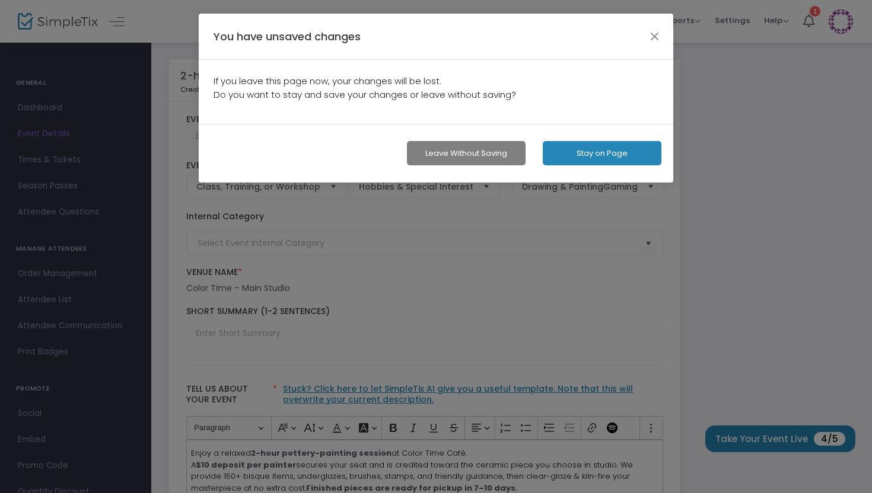
click at [660, 22] on div "You have unsaved changes" at bounding box center [436, 37] width 474 height 46
click at [651, 45] on div "You have unsaved changes" at bounding box center [436, 37] width 474 height 46
click at [654, 44] on button "button" at bounding box center [654, 35] width 15 height 15
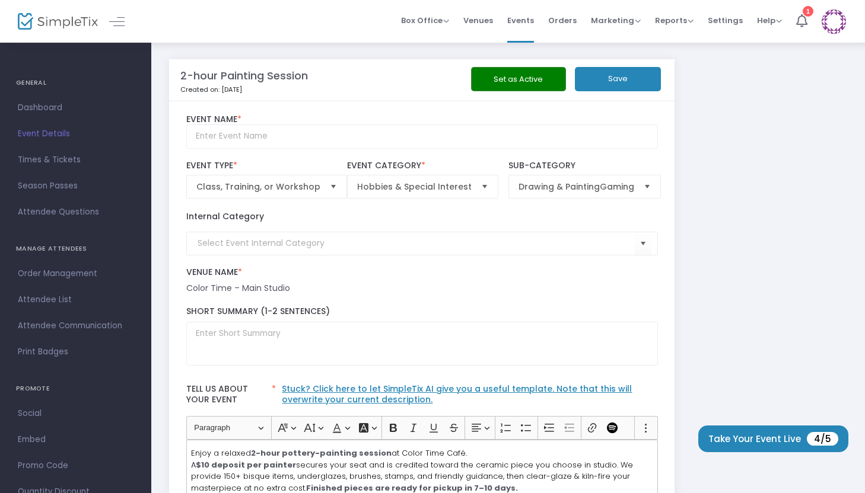
click at [498, 84] on button "Set as Active" at bounding box center [518, 79] width 95 height 24
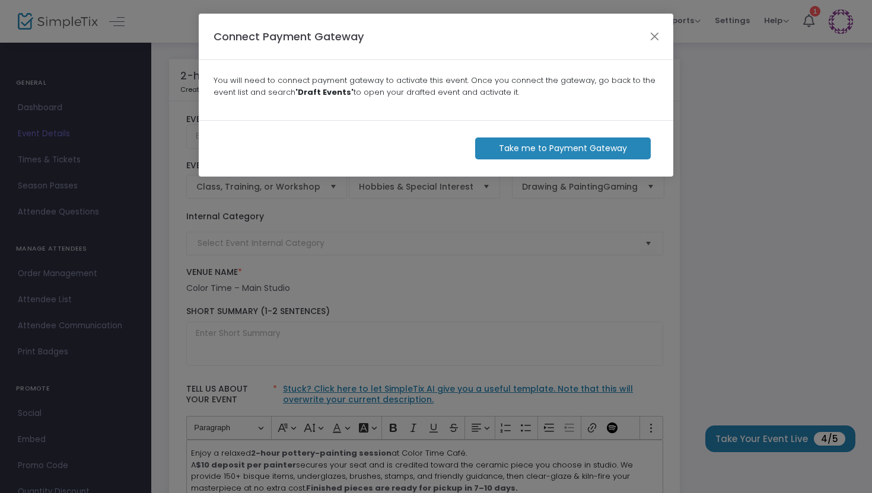
click at [534, 142] on m-button "Take me to Payment Gateway" at bounding box center [563, 149] width 176 height 22
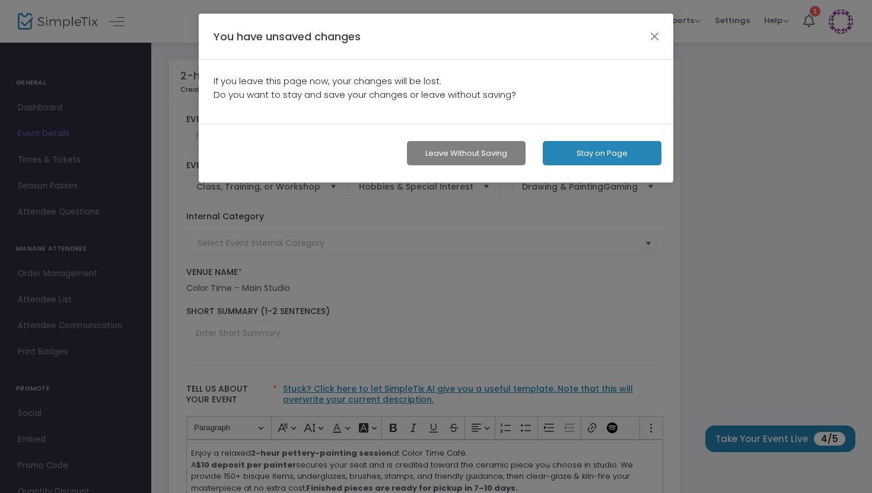
click at [571, 154] on button "Stay on Page" at bounding box center [602, 153] width 119 height 24
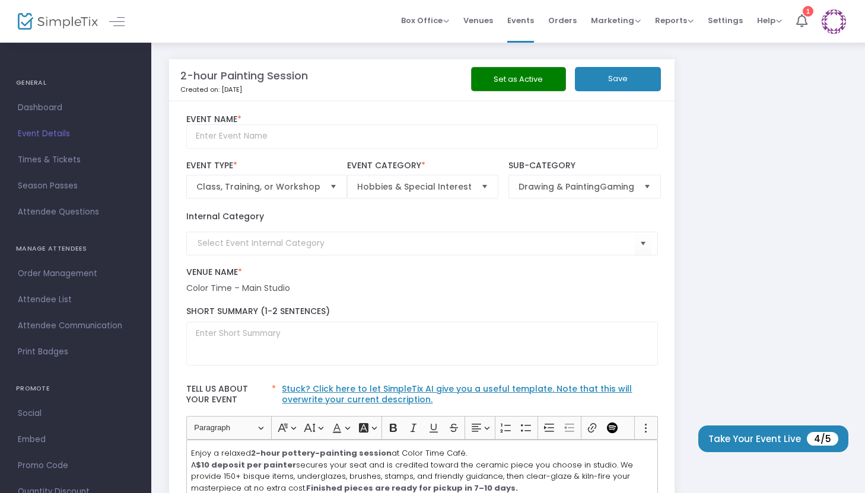
click at [604, 92] on div "Set as Active Save" at bounding box center [582, 80] width 161 height 27
click at [604, 78] on button "Save" at bounding box center [618, 79] width 86 height 24
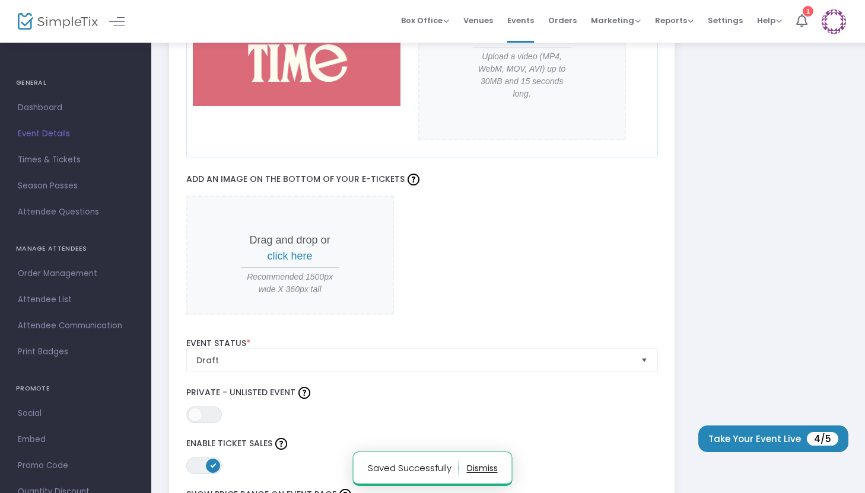
scroll to position [1735, 0]
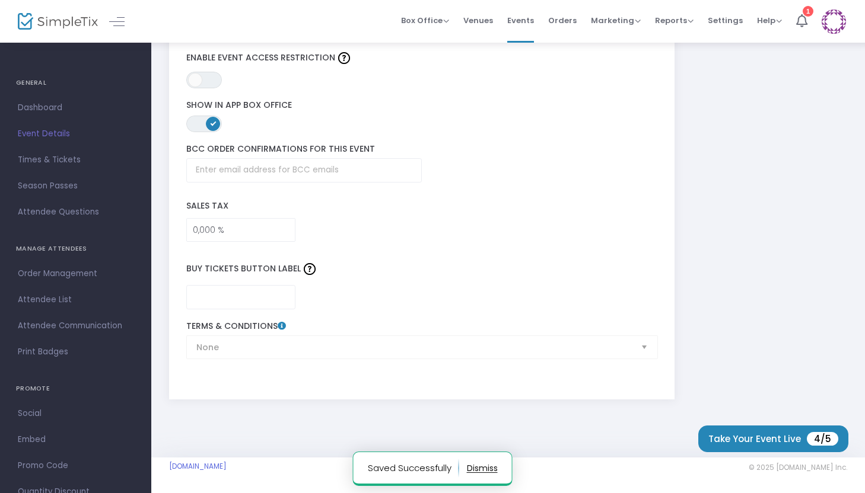
click at [24, 70] on ul "GENERAL Dashboard Event Details Times & Tickets Season Passes Season Tickets Cu…" at bounding box center [75, 283] width 151 height 482
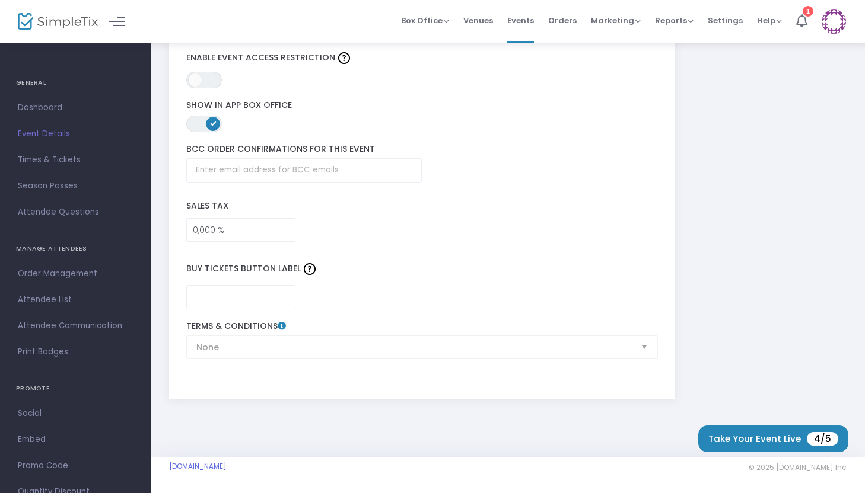
click at [27, 88] on h4 "GENERAL" at bounding box center [75, 83] width 119 height 24
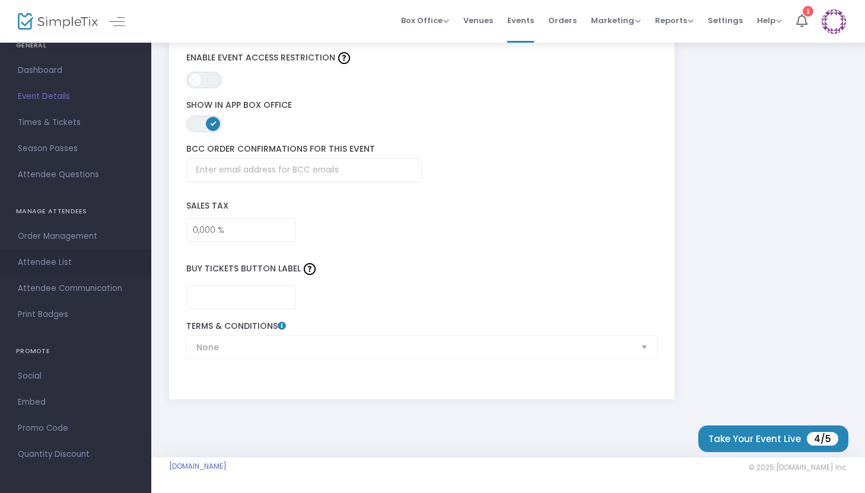
scroll to position [0, 0]
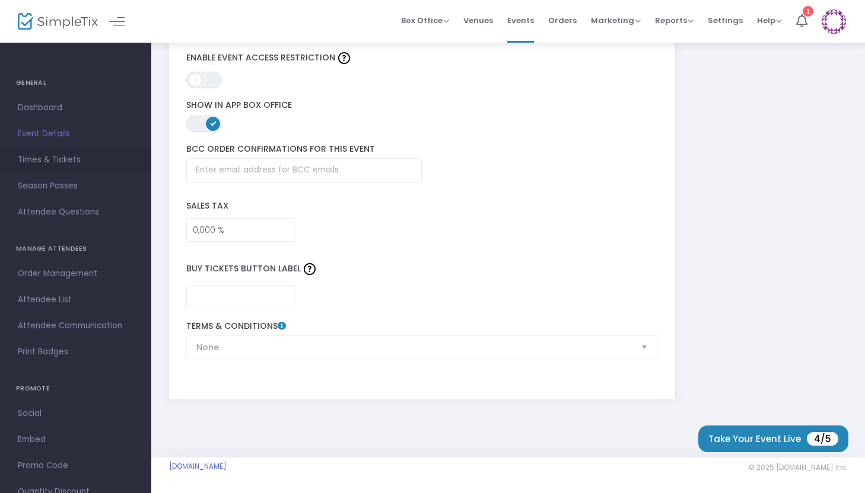
click at [67, 158] on span "Times & Tickets" at bounding box center [76, 159] width 116 height 15
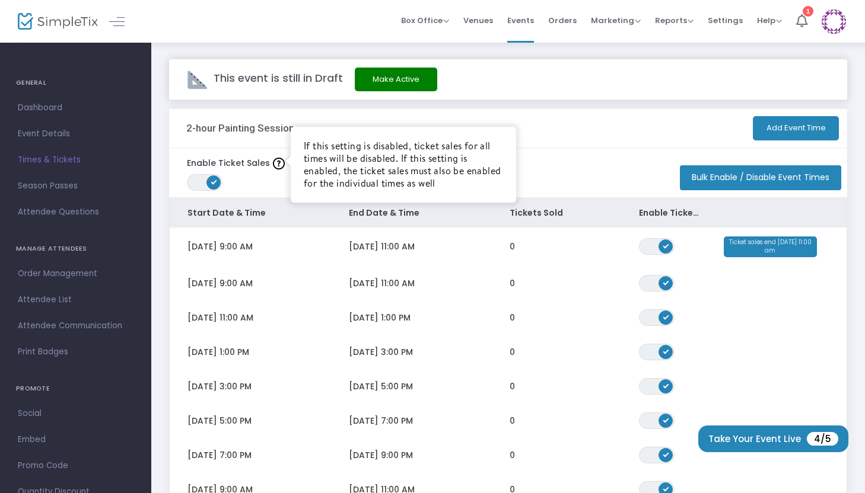
click at [280, 164] on img at bounding box center [279, 164] width 12 height 12
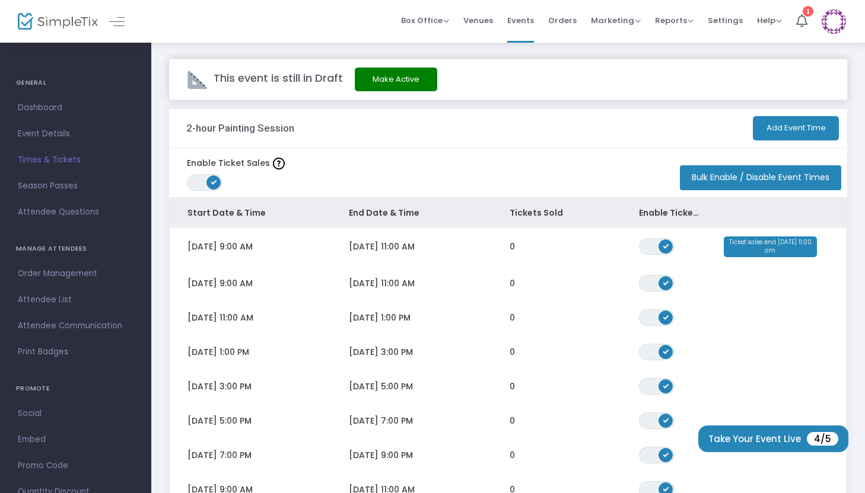
click at [738, 177] on button "Bulk Enable / Disable Event Times" at bounding box center [760, 177] width 161 height 25
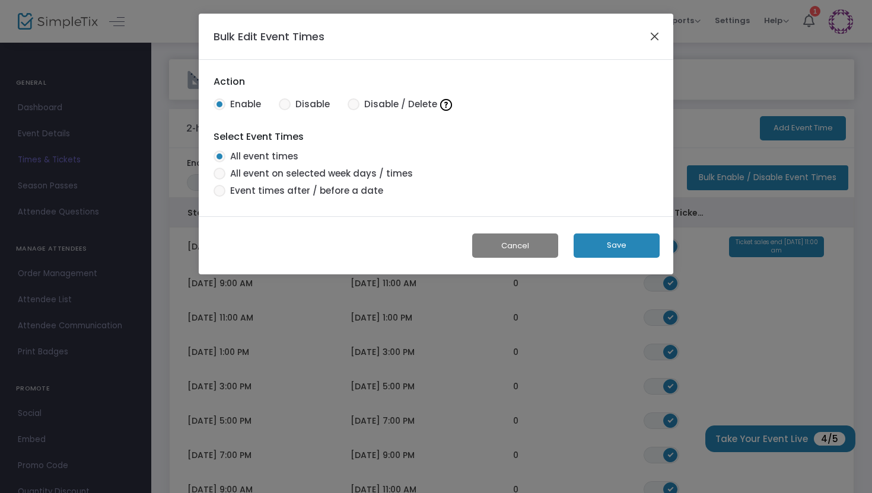
click at [652, 38] on button "Close" at bounding box center [654, 35] width 15 height 15
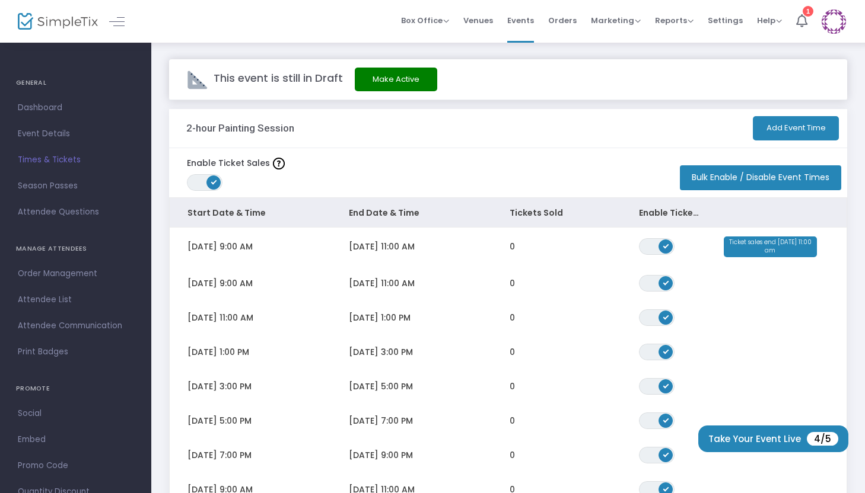
click at [750, 178] on button "Bulk Enable / Disable Event Times" at bounding box center [760, 177] width 161 height 25
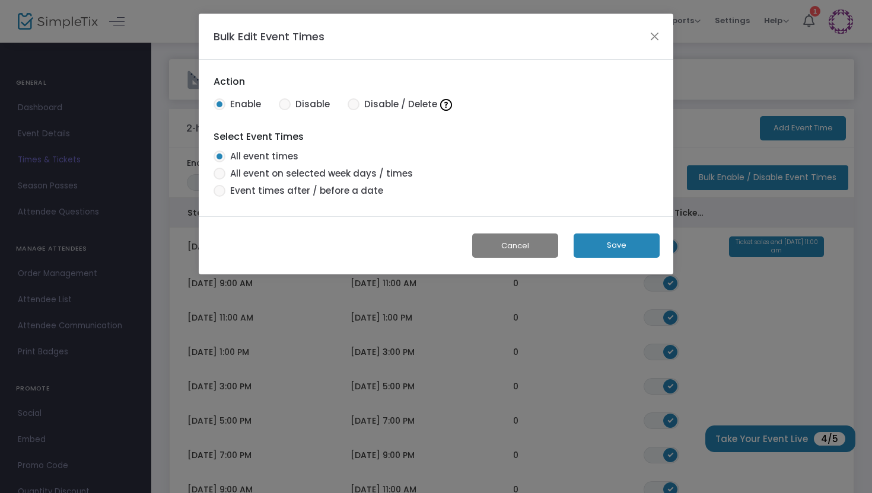
click at [333, 194] on span "Event times after / before a date" at bounding box center [304, 191] width 158 height 14
click at [219, 197] on input "Event times after / before a date" at bounding box center [219, 197] width 1 height 1
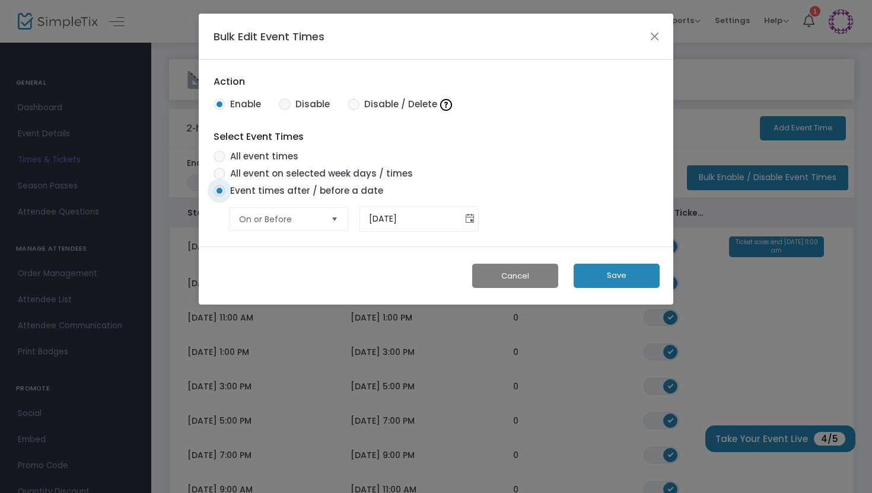
click at [304, 136] on div "Action Enable Disable Disable / Delete Select Event Times All event times All e…" at bounding box center [436, 153] width 457 height 157
click at [279, 163] on mat-radio-button "All event times" at bounding box center [339, 158] width 263 height 17
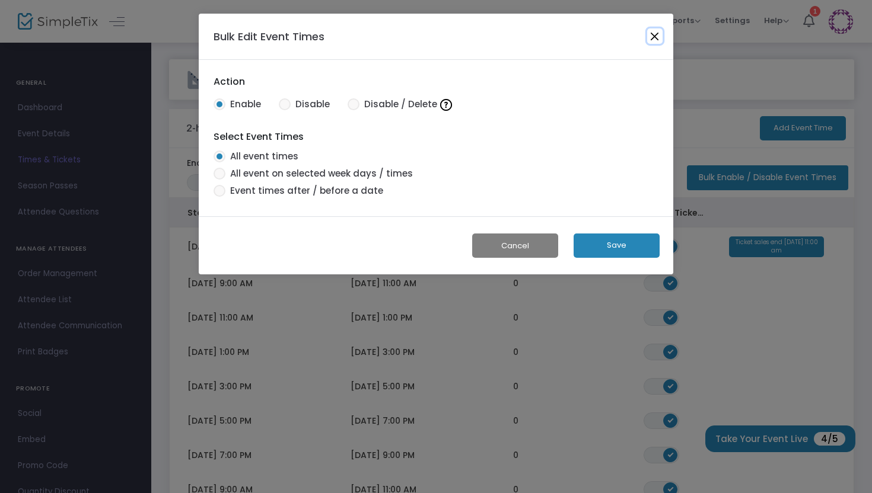
click at [652, 36] on button "Close" at bounding box center [654, 35] width 15 height 15
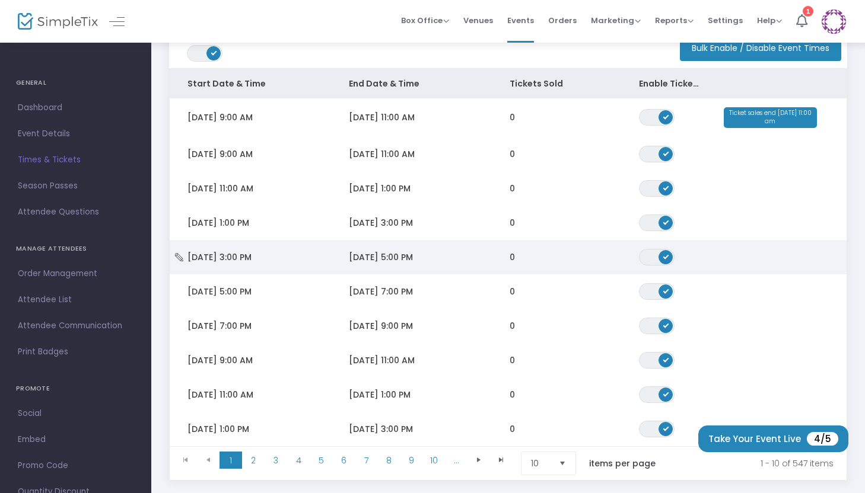
scroll to position [215, 0]
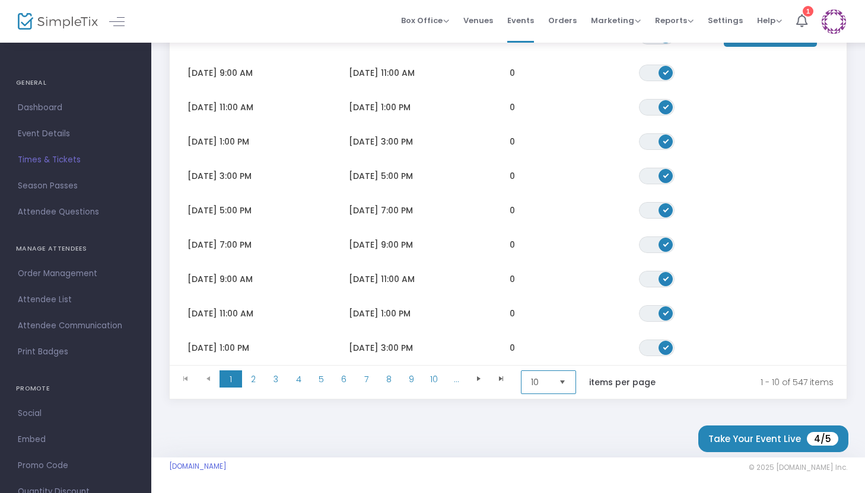
click at [545, 377] on span "10" at bounding box center [540, 383] width 18 height 12
click at [422, 425] on div "This event is still in Draft Make Active 2-hour Painting Session Add Event Time…" at bounding box center [508, 144] width 714 height 627
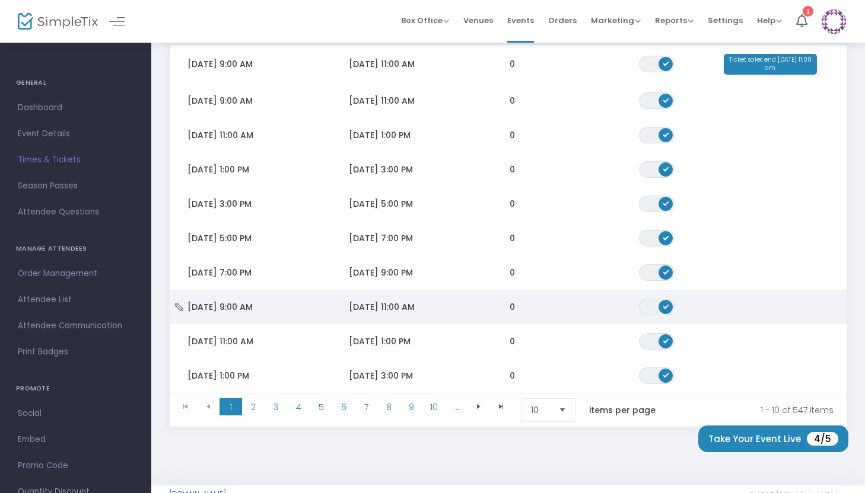
click at [218, 316] on td "[DATE] 9:00 AM" at bounding box center [250, 307] width 161 height 34
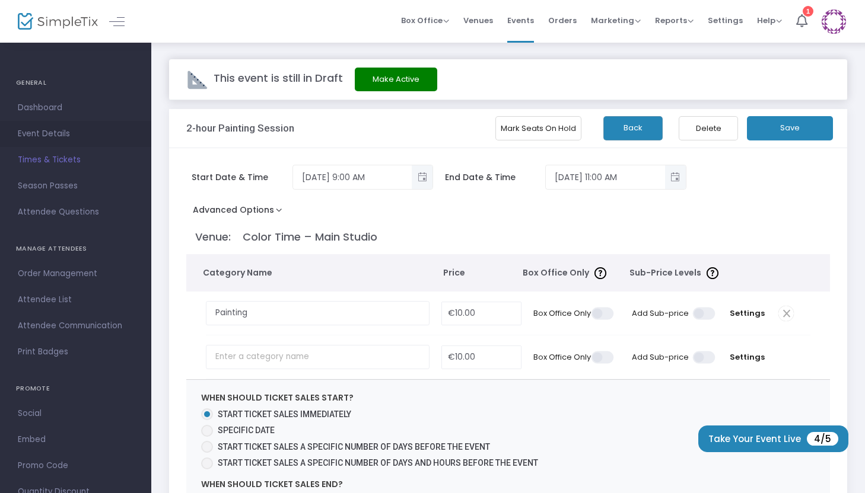
click at [53, 129] on span "Event Details" at bounding box center [76, 133] width 116 height 15
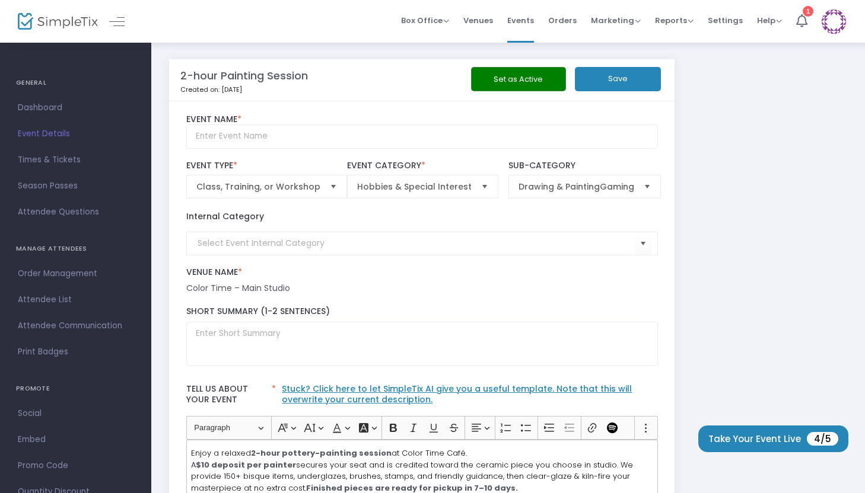
click at [520, 87] on button "Set as Active" at bounding box center [518, 79] width 95 height 24
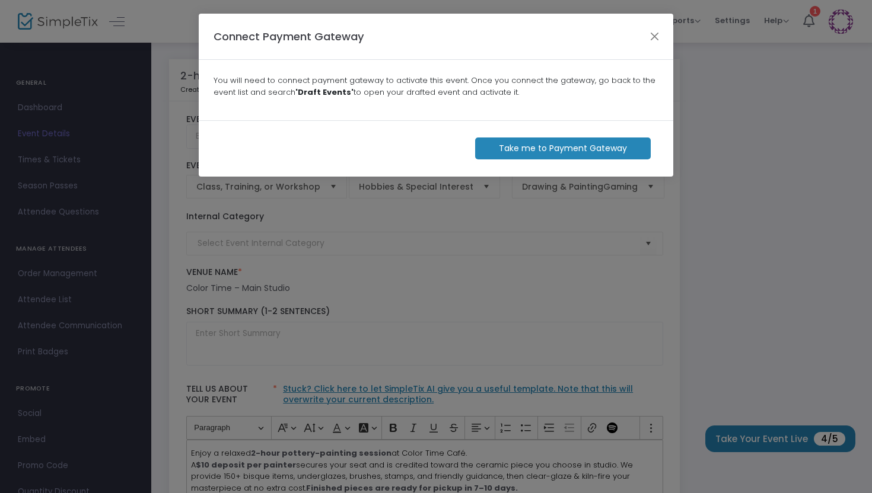
click at [657, 26] on div "Connect Payment Gateway" at bounding box center [436, 37] width 474 height 46
click at [651, 36] on button "Close" at bounding box center [654, 35] width 15 height 15
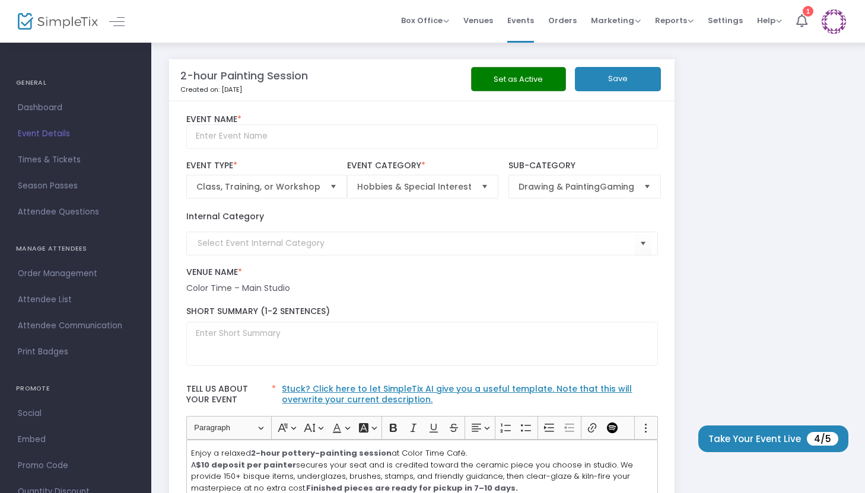
click at [616, 93] on div "2-hour Painting Session Created on: [DATE] Set as Active Save" at bounding box center [421, 80] width 517 height 42
click at [613, 85] on button "Save" at bounding box center [618, 79] width 86 height 24
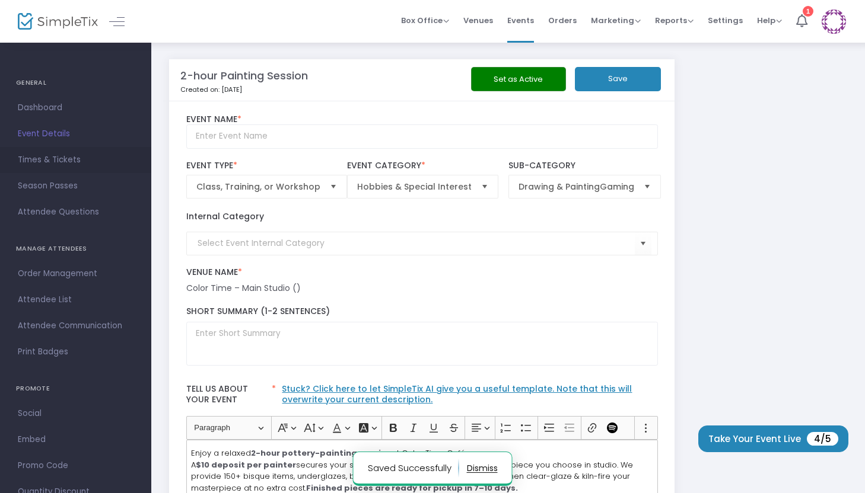
click at [40, 157] on span "Times & Tickets" at bounding box center [76, 159] width 116 height 15
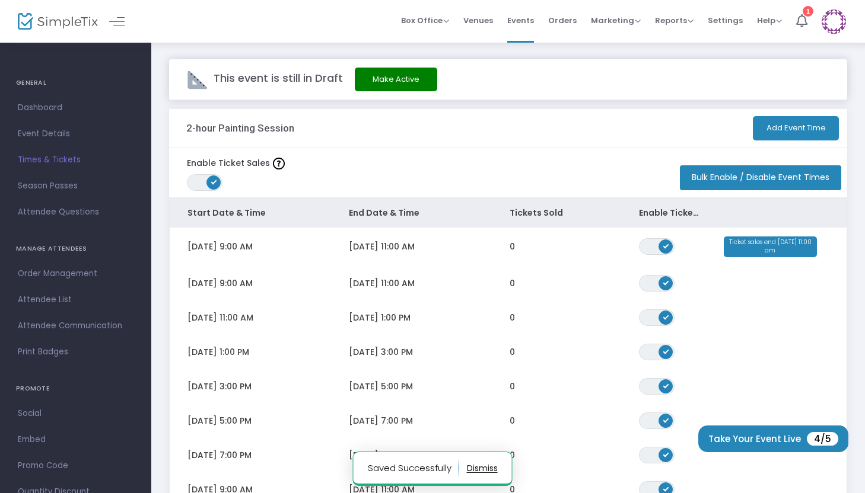
click at [396, 78] on button "Make Active" at bounding box center [396, 80] width 82 height 24
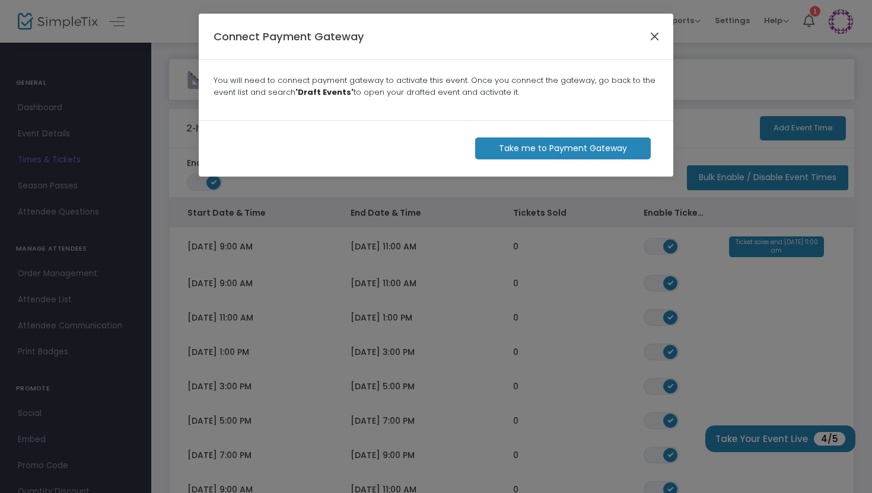
click at [651, 40] on button "Close" at bounding box center [654, 35] width 15 height 15
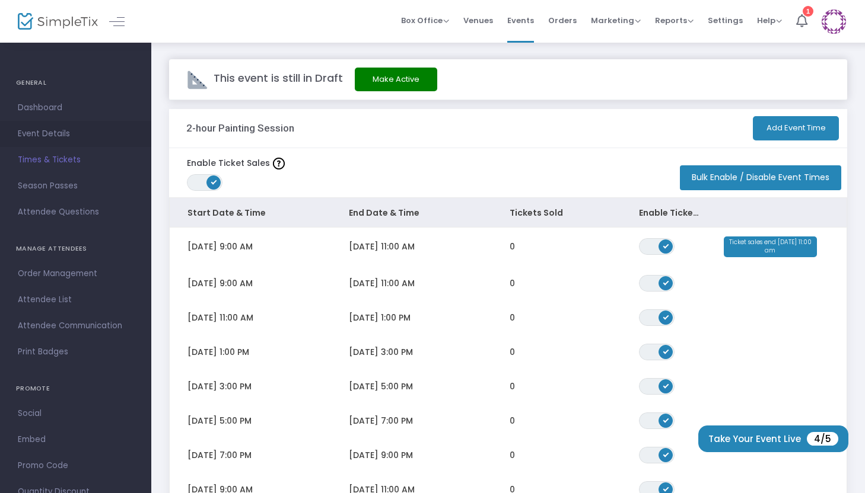
click at [55, 134] on span "Event Details" at bounding box center [76, 133] width 116 height 15
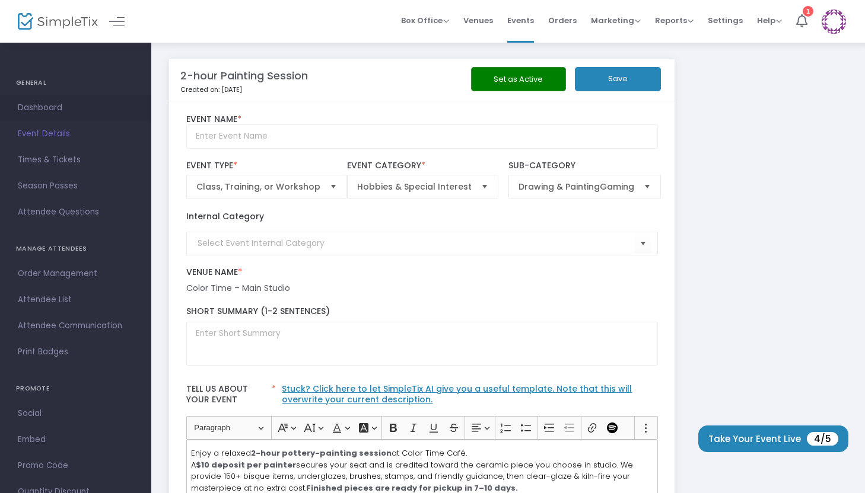
click at [49, 111] on span "Dashboard" at bounding box center [76, 107] width 116 height 15
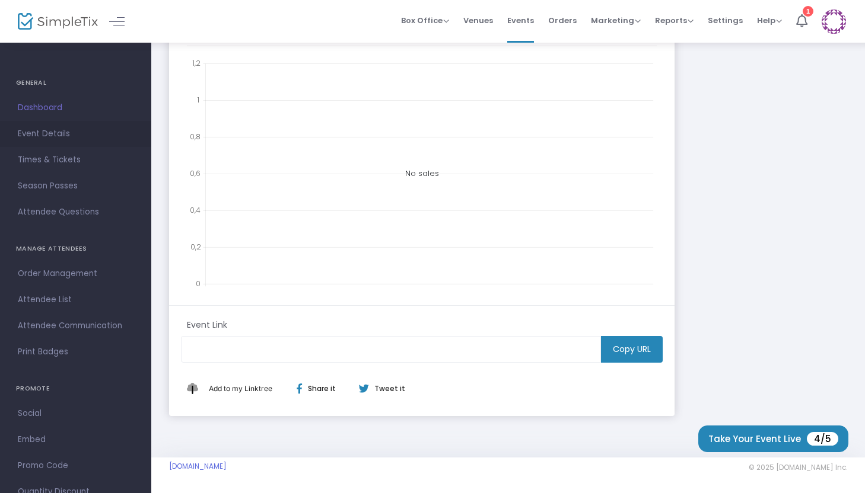
click at [62, 121] on link "Event Details" at bounding box center [75, 134] width 151 height 26
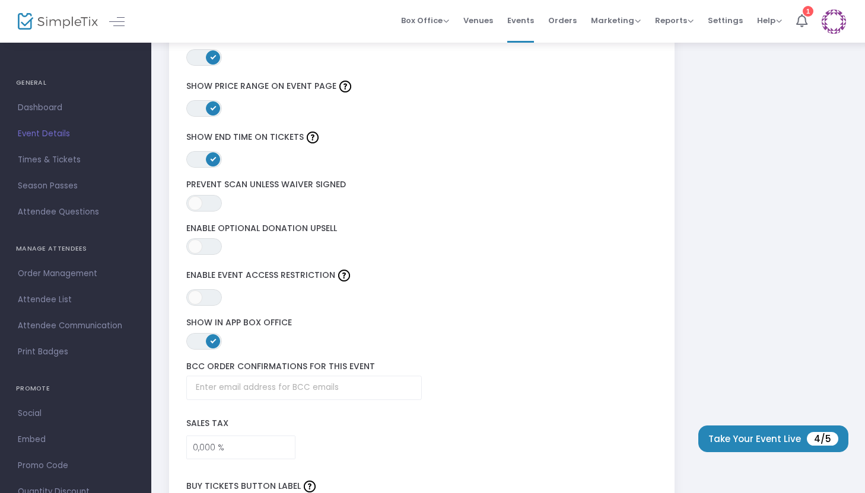
scroll to position [1514, 0]
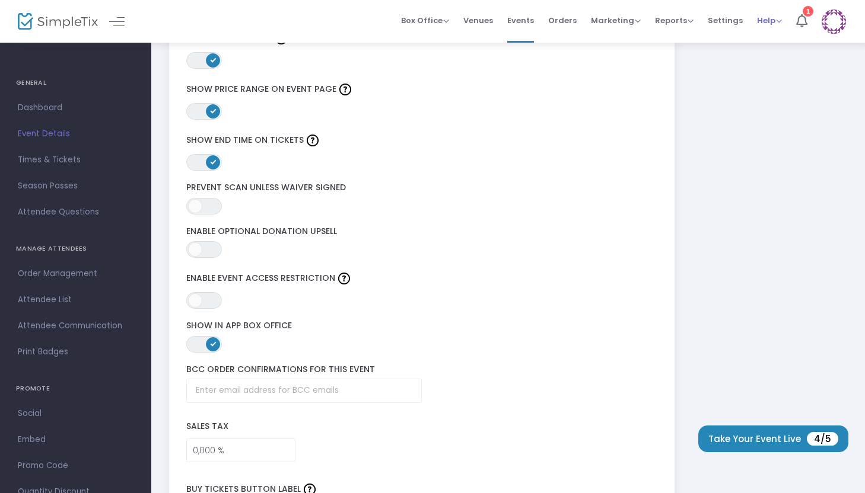
click at [779, 26] on span "Help View Docs Contact Support" at bounding box center [769, 20] width 25 height 30
click at [773, 23] on span "Help" at bounding box center [769, 20] width 25 height 11
click at [716, 21] on span "Settings" at bounding box center [725, 20] width 35 height 30
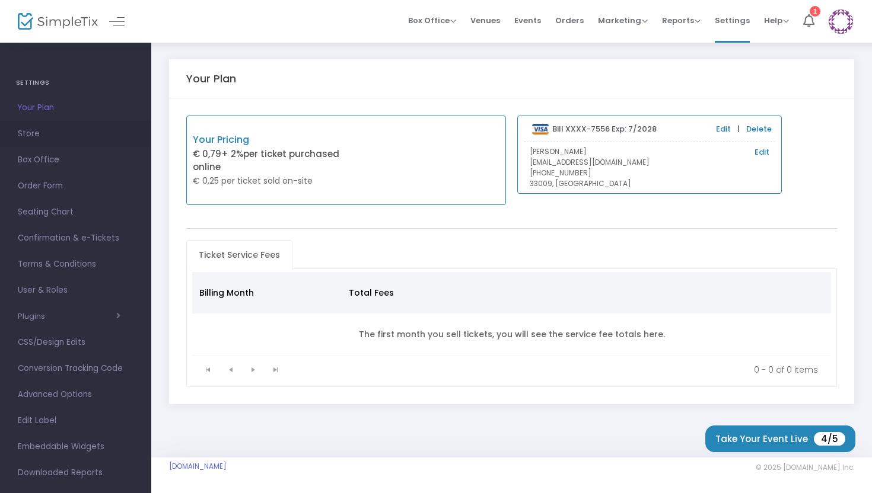
click at [82, 125] on link "Store" at bounding box center [75, 134] width 151 height 26
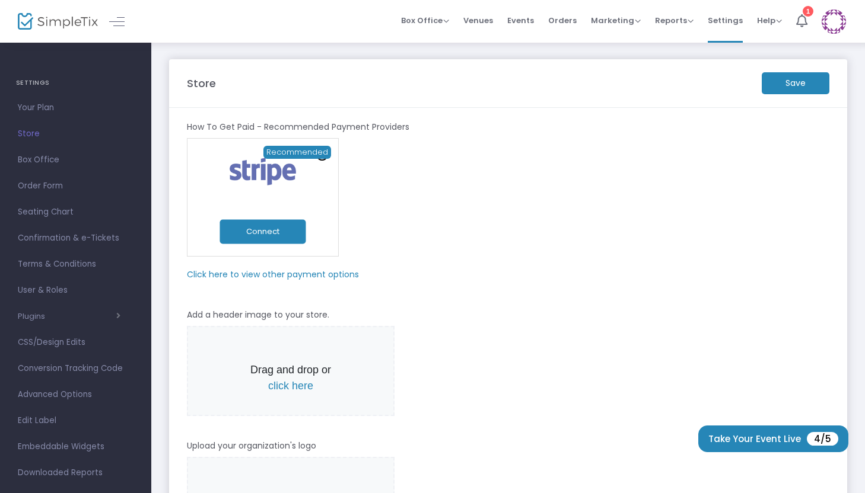
click at [81, 142] on link "Store" at bounding box center [75, 134] width 151 height 26
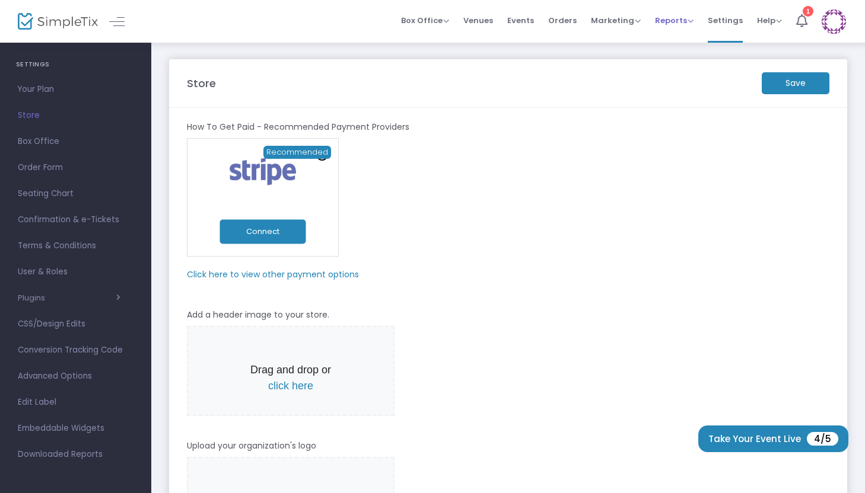
click at [674, 26] on span "Reports Analytics Sales Reports Download" at bounding box center [674, 20] width 39 height 30
click at [531, 28] on span "Events" at bounding box center [520, 20] width 27 height 30
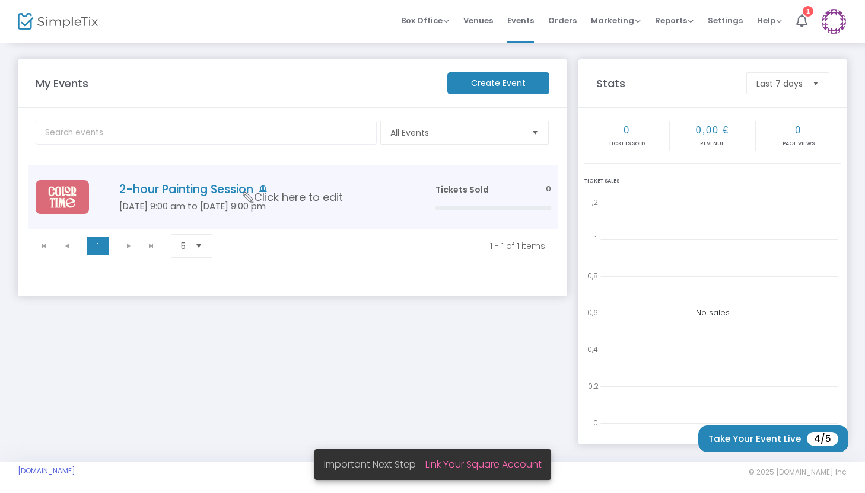
click at [234, 198] on td "2-hour Painting Session [DATE] 9:00 am to [DATE] 9:00 pm Click here to edit" at bounding box center [259, 196] width 337 height 63
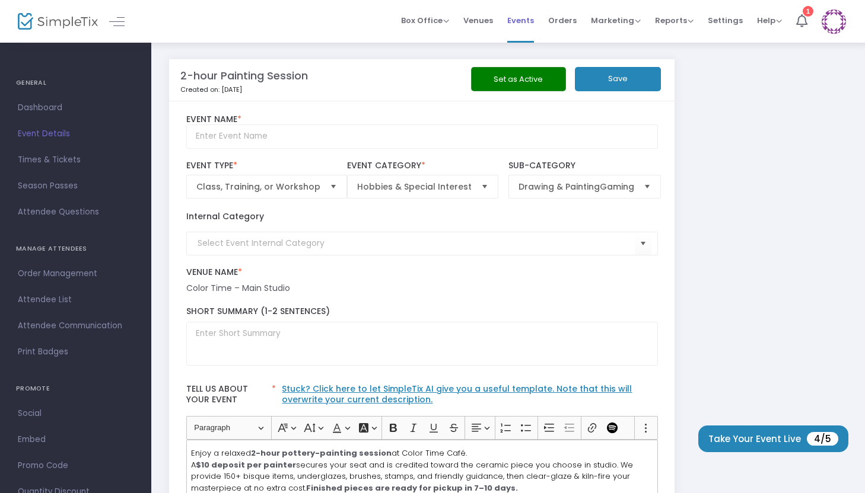
click at [533, 18] on span "Events" at bounding box center [520, 20] width 27 height 30
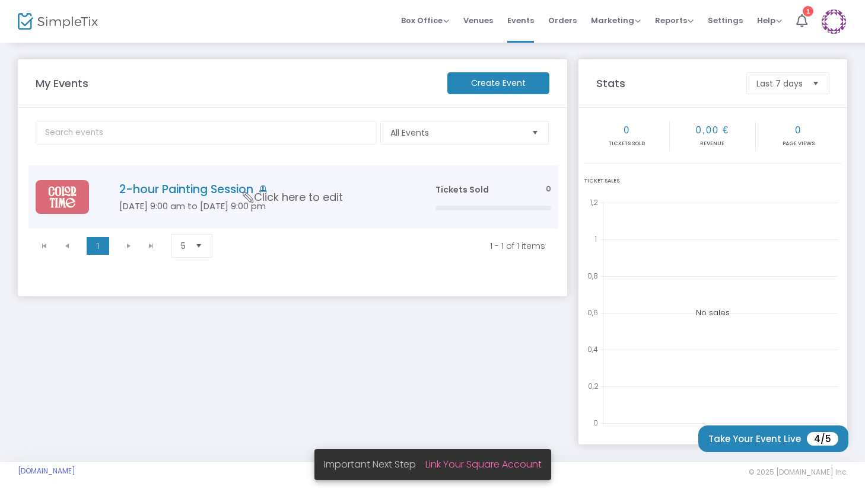
click at [245, 195] on icon "Data table" at bounding box center [248, 197] width 15 height 11
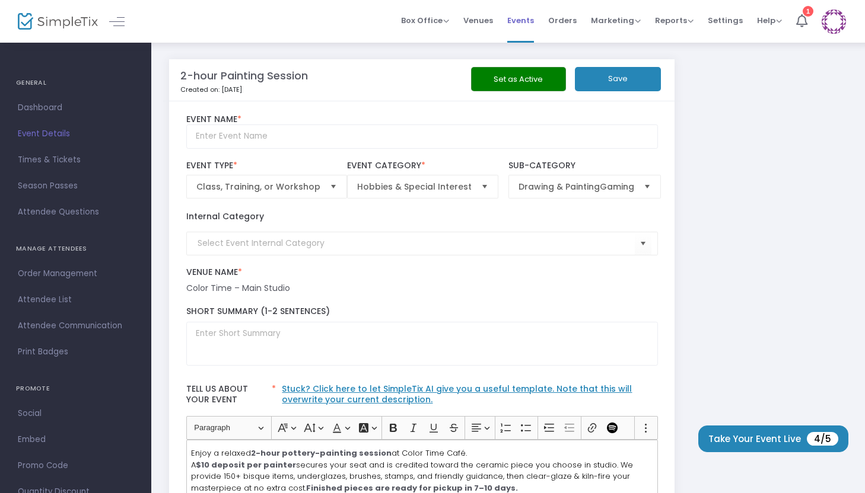
click at [528, 21] on span "Events" at bounding box center [520, 20] width 27 height 30
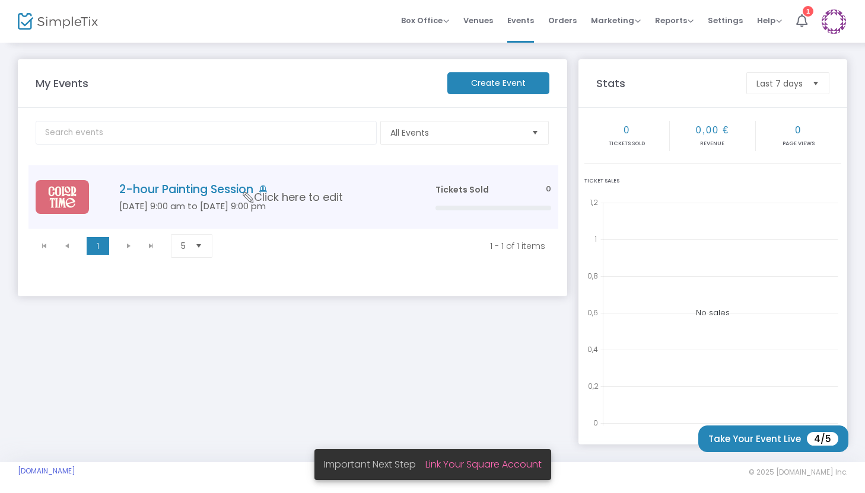
click at [281, 199] on span "Click here to edit" at bounding box center [293, 197] width 100 height 15
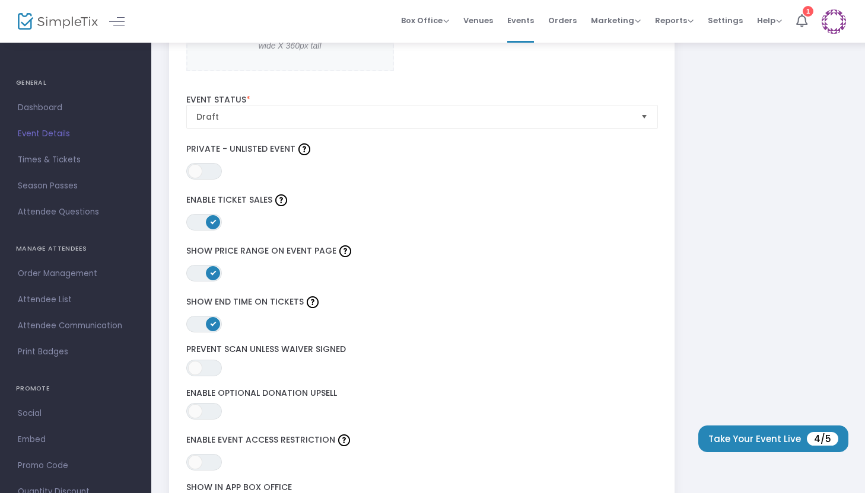
scroll to position [1735, 0]
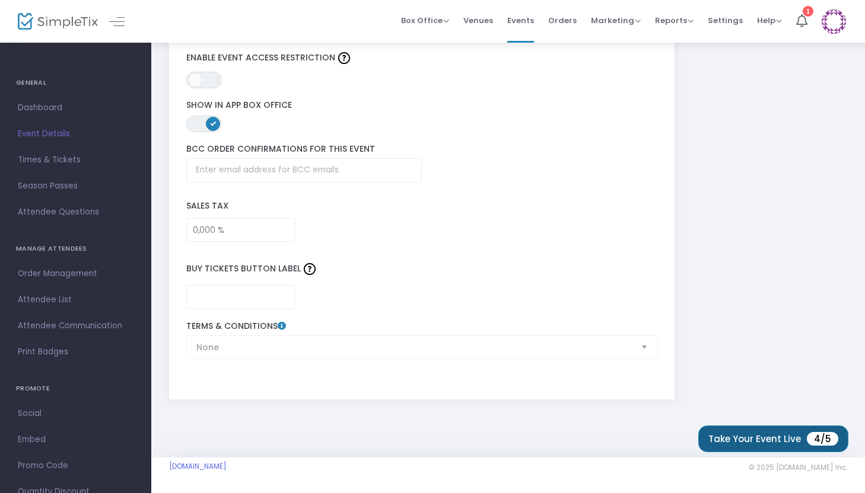
click at [814, 438] on span "4/5" at bounding box center [822, 439] width 31 height 14
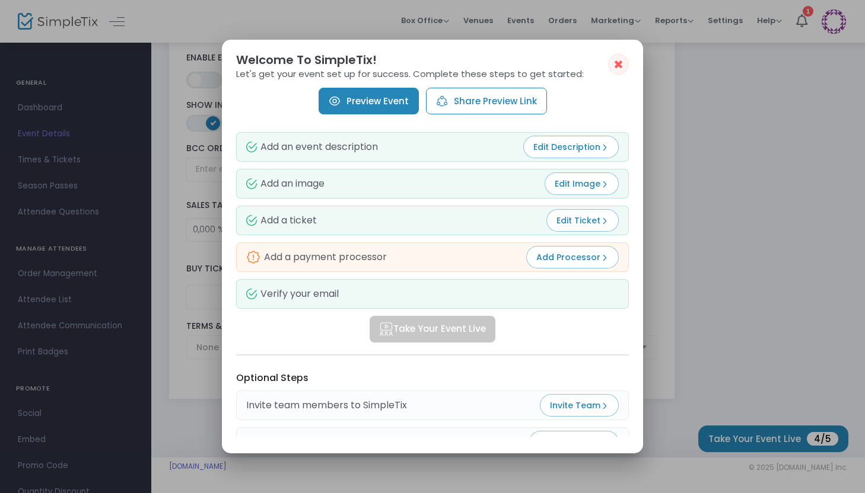
scroll to position [117, 0]
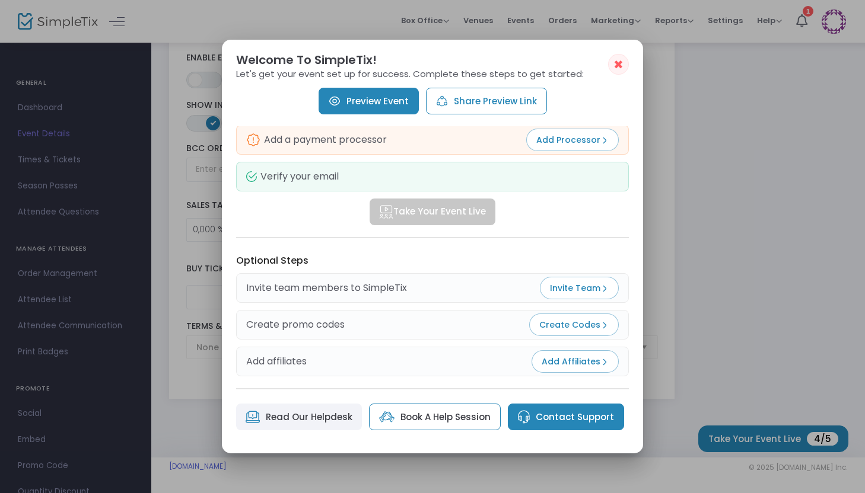
click at [625, 66] on button "✖" at bounding box center [618, 64] width 21 height 21
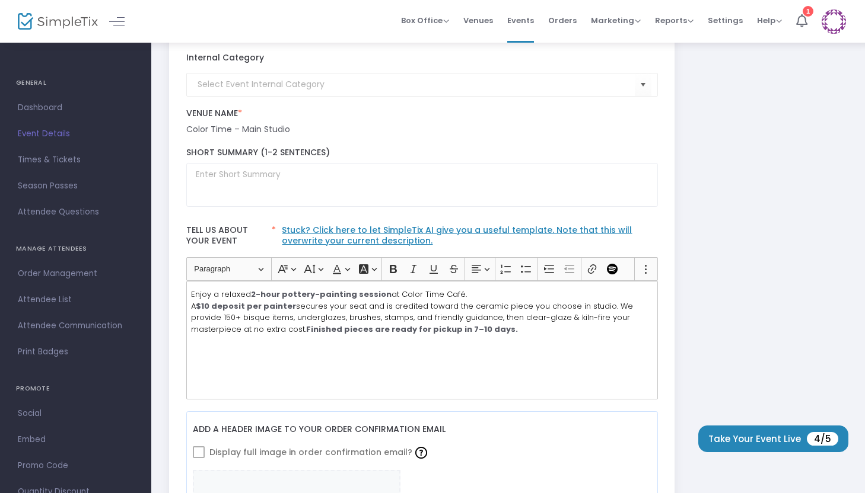
scroll to position [0, 0]
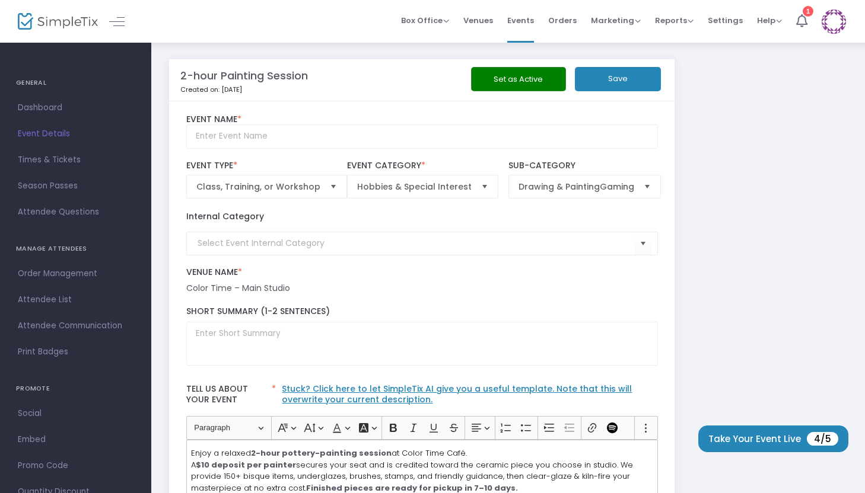
click at [527, 76] on button "Set as Active" at bounding box center [518, 79] width 95 height 24
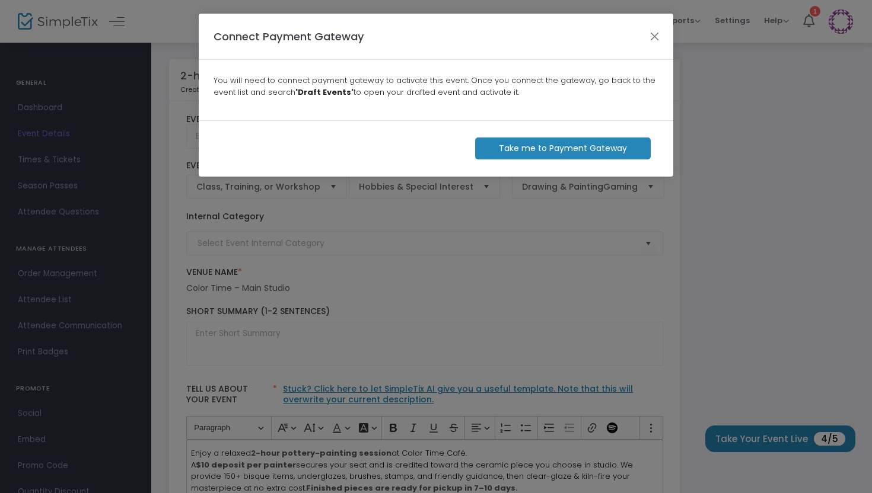
click at [546, 149] on m-button "Take me to Payment Gateway" at bounding box center [563, 149] width 176 height 22
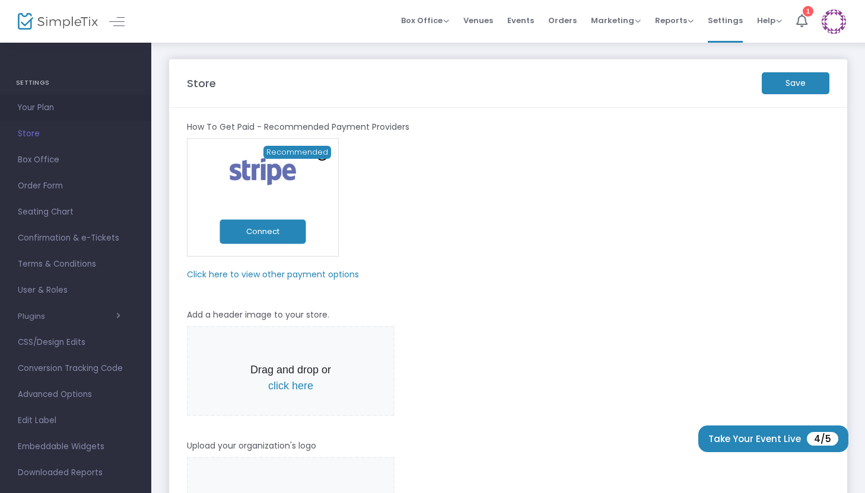
click at [49, 111] on span "Your Plan" at bounding box center [76, 107] width 116 height 15
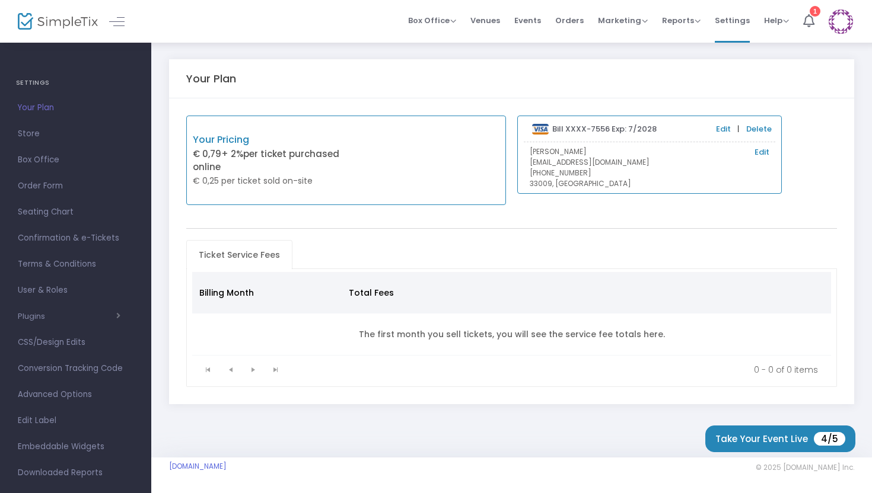
click at [53, 71] on h4 "SETTINGS" at bounding box center [75, 83] width 119 height 24
click at [38, 78] on h4 "SETTINGS" at bounding box center [75, 83] width 119 height 24
click at [38, 33] on div at bounding box center [47, 21] width 58 height 43
click at [39, 24] on img at bounding box center [58, 21] width 80 height 17
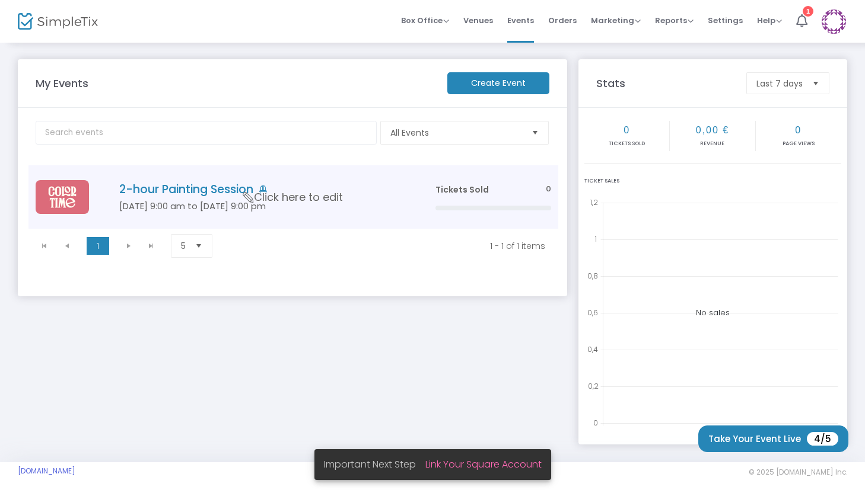
click at [271, 190] on span "Click here to edit" at bounding box center [293, 197] width 100 height 15
